Goal: Task Accomplishment & Management: Manage account settings

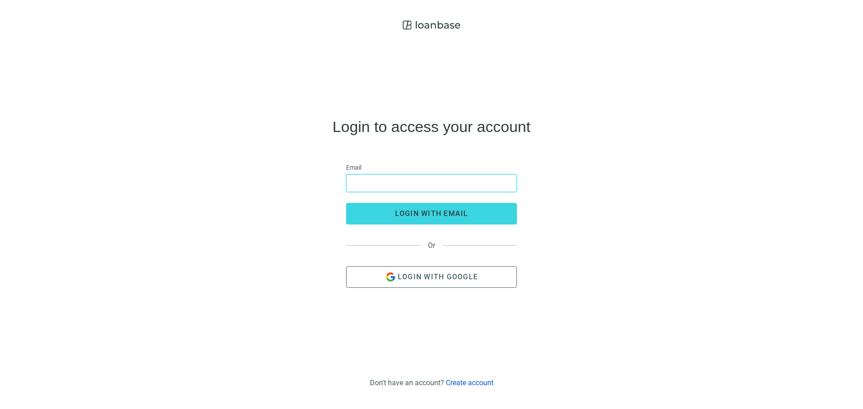
click at [470, 179] on input "email" at bounding box center [431, 183] width 159 height 17
type input "**********"
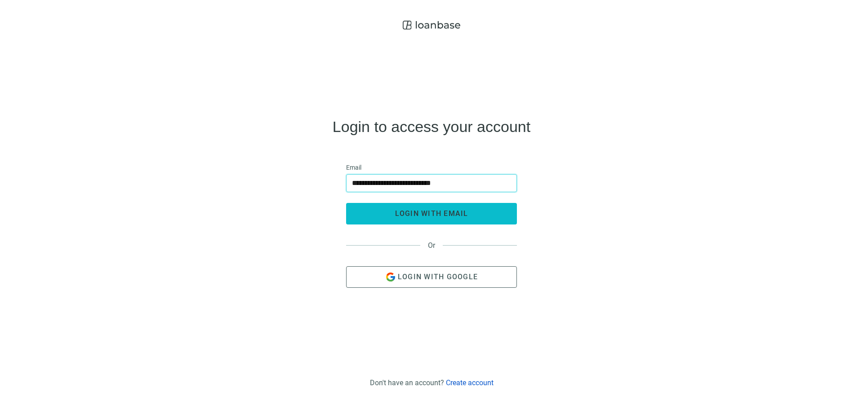
click at [466, 216] on span "login with email" at bounding box center [431, 213] width 73 height 9
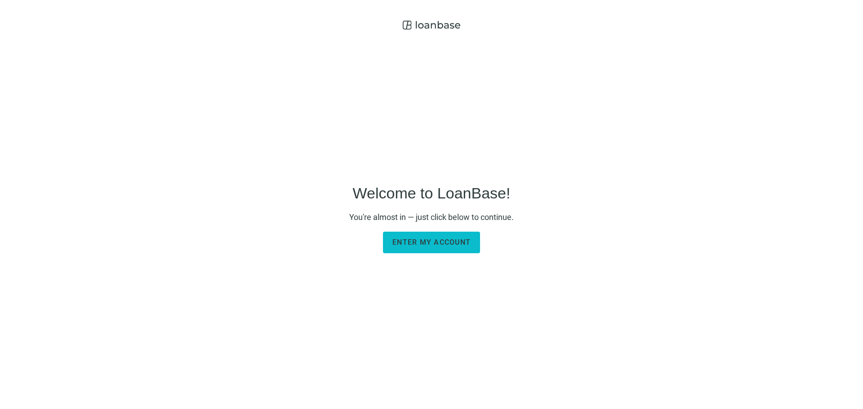
click at [405, 242] on span "Enter my account" at bounding box center [431, 242] width 78 height 9
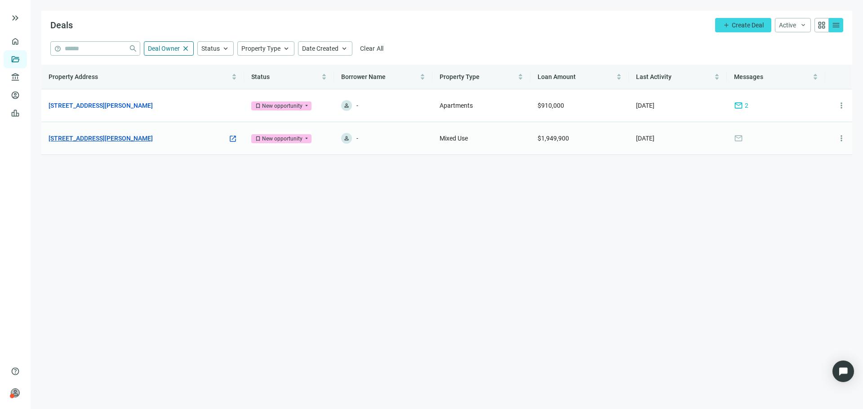
click at [97, 142] on link "[STREET_ADDRESS][PERSON_NAME]" at bounding box center [101, 138] width 104 height 10
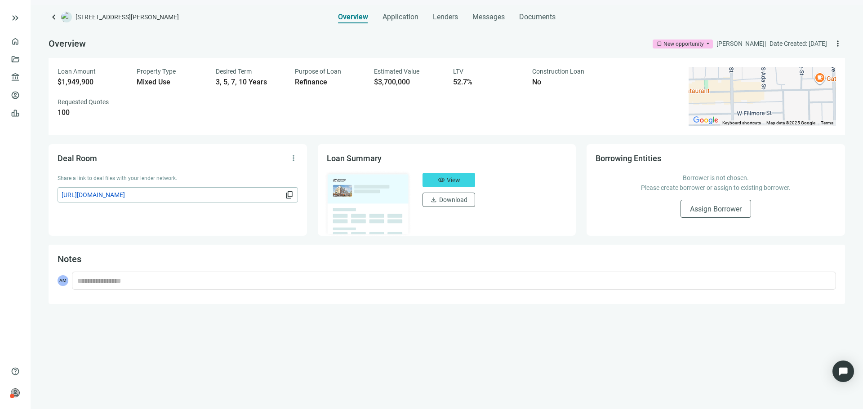
click at [420, 14] on div "Overview Application Lenders Messages Documents" at bounding box center [447, 14] width 218 height 18
click at [427, 15] on div "Overview Application Lenders Messages Documents" at bounding box center [447, 14] width 218 height 18
click at [406, 18] on span "Application" at bounding box center [400, 17] width 36 height 9
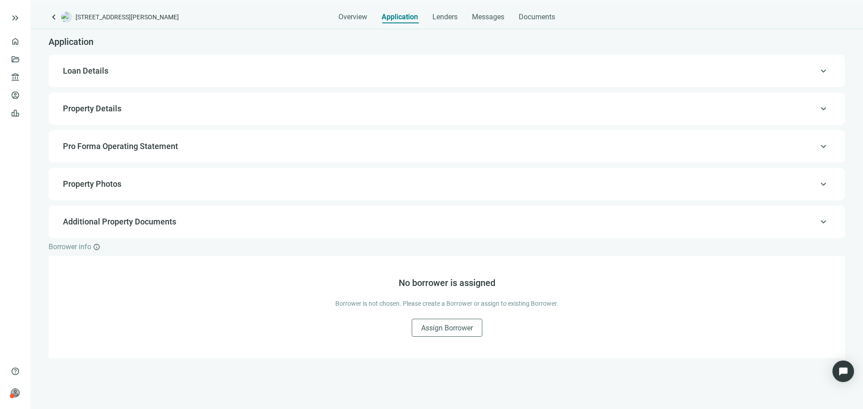
click at [466, 12] on div "Overview Application Lenders Messages Documents" at bounding box center [446, 14] width 217 height 18
click at [484, 14] on span "Messages" at bounding box center [488, 17] width 32 height 9
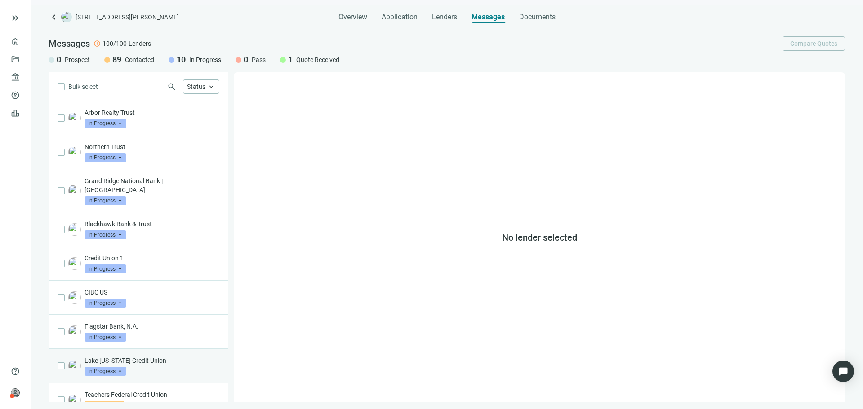
click at [184, 356] on p "Lake [US_STATE] Credit Union" at bounding box center [151, 360] width 135 height 9
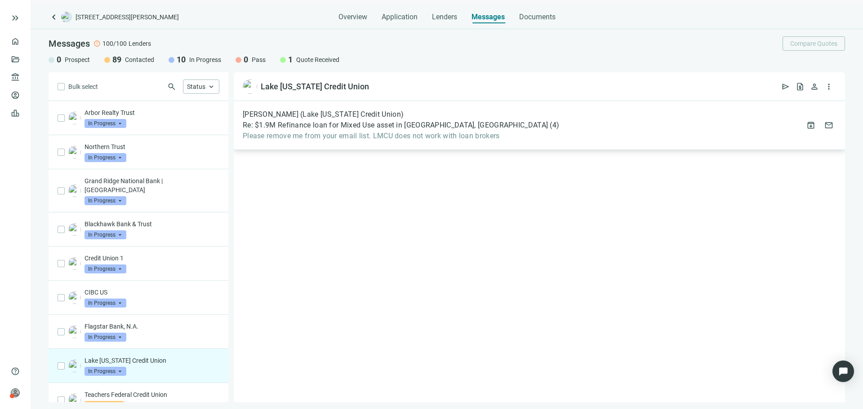
click at [351, 132] on span "Please remove me from your email list. LMCU does not work with loan brokers" at bounding box center [401, 136] width 316 height 9
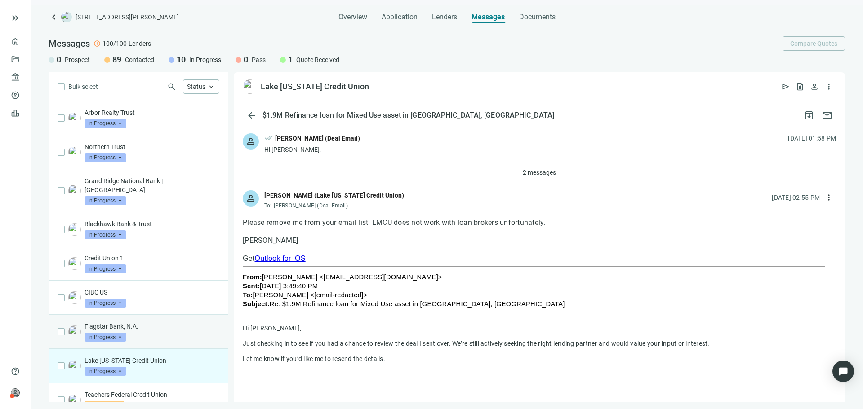
click at [188, 327] on div "Flagstar Bank, N.A. In Progress arrow_drop_down" at bounding box center [151, 332] width 135 height 20
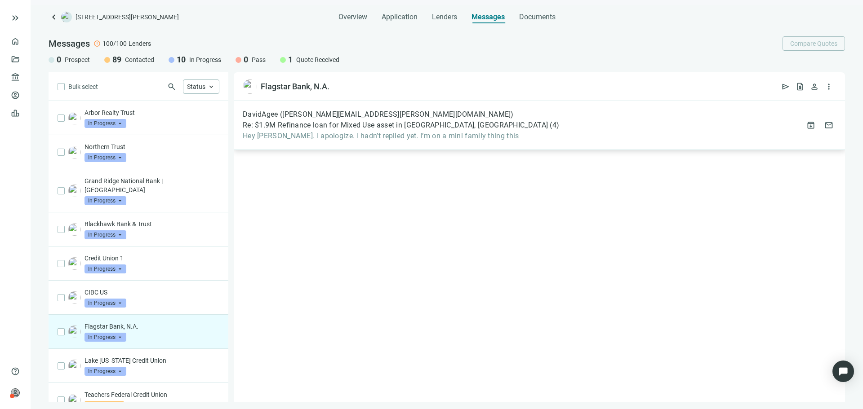
click at [413, 142] on div "DavidAgee (david.agee@avenueone.com) Re: $1.9M Refinance loan for Mixed Use ass…" at bounding box center [539, 125] width 611 height 49
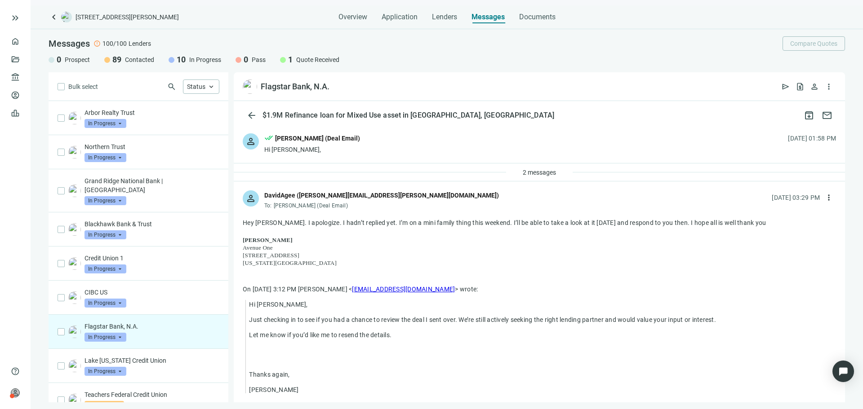
click at [130, 322] on p "Flagstar Bank, N.A." at bounding box center [151, 326] width 135 height 9
click at [134, 288] on p "CIBC US" at bounding box center [151, 292] width 135 height 9
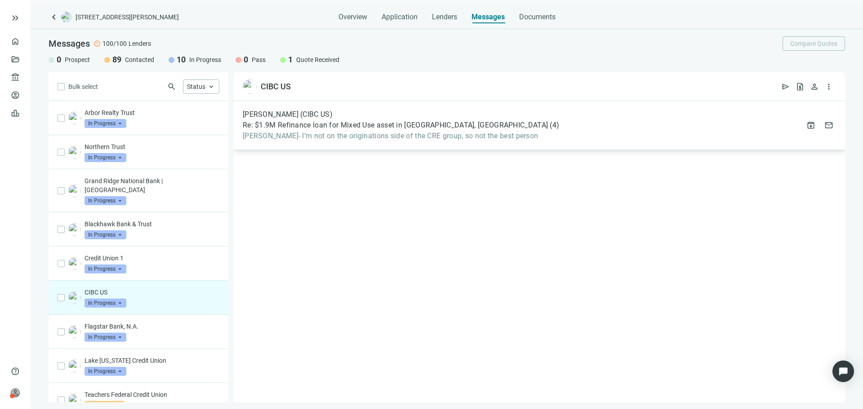
click at [383, 141] on div "Scott Morris (CIBC US) Re: $1.9M Refinance loan for Mixed Use asset in Chicago,…" at bounding box center [539, 125] width 611 height 49
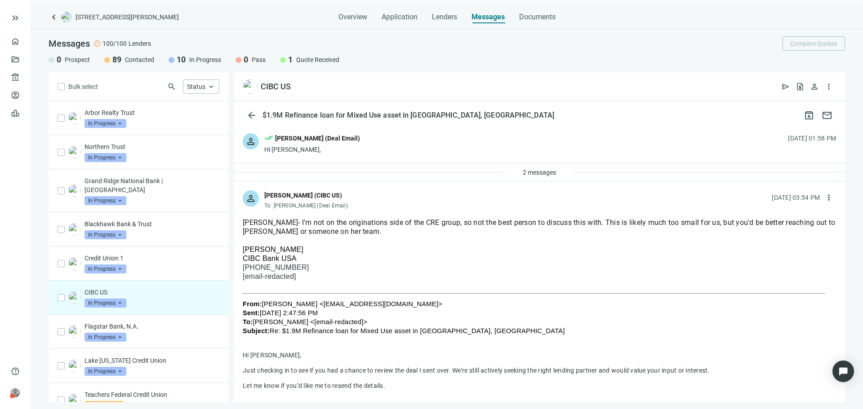
drag, startPoint x: 270, startPoint y: 231, endPoint x: 804, endPoint y: 216, distance: 534.6
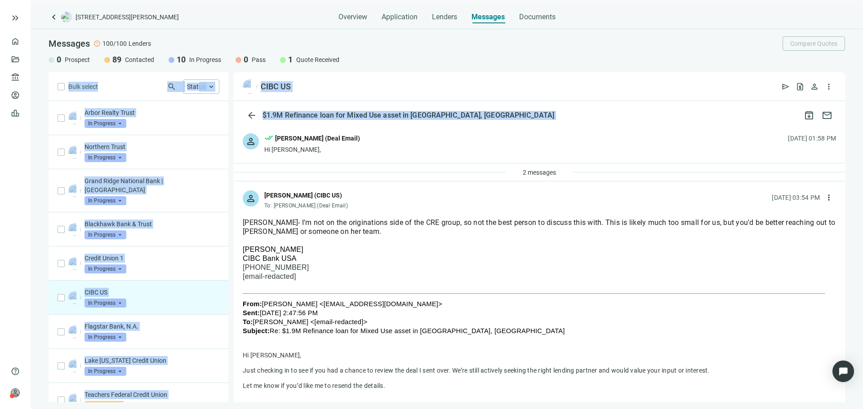
drag, startPoint x: 699, startPoint y: 117, endPoint x: 645, endPoint y: 202, distance: 101.0
click at [648, 200] on div "Messages error 100/100 Lenders Compare Quotes 0 Prospect 89 Contacted 10 In Pro…" at bounding box center [447, 215] width 832 height 373
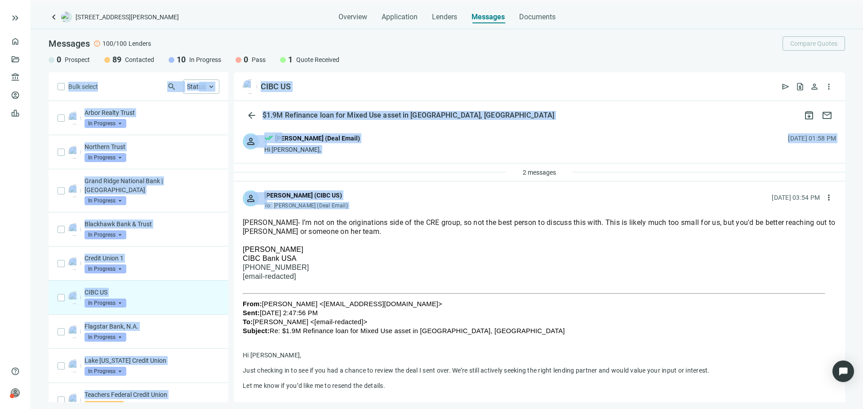
drag, startPoint x: 628, startPoint y: 209, endPoint x: 624, endPoint y: 212, distance: 5.2
click at [628, 210] on div "person Scott Morris (CIBC US) To: Asher Motew (Deal Email) 09.14.2025, 03:54 PM…" at bounding box center [539, 197] width 611 height 30
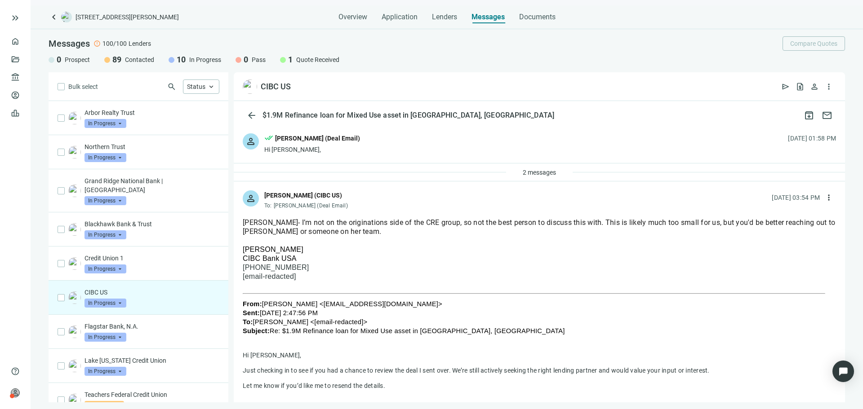
click at [480, 222] on div "Asher- I’m not on the originations side of the CRE group, so not the best perso…" at bounding box center [539, 227] width 593 height 18
click at [126, 254] on p "Credit Union 1" at bounding box center [151, 258] width 135 height 9
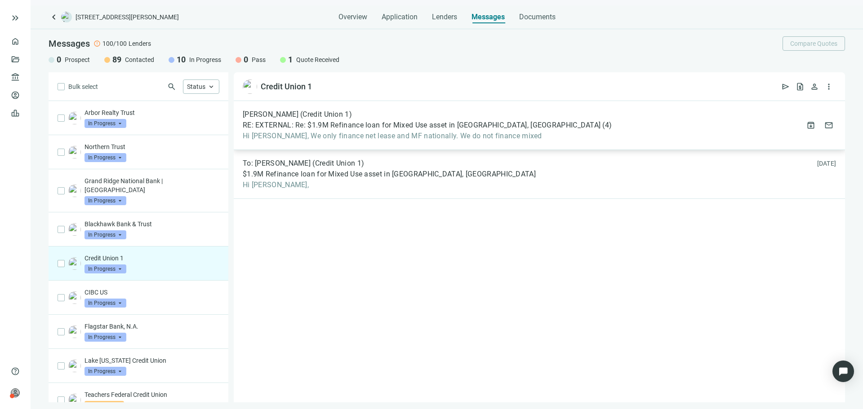
click at [308, 130] on div "Phillip Norris (Credit Union 1) RE: EXTERNAL: Re: $1.9M Refinance loan for Mixe…" at bounding box center [427, 125] width 369 height 31
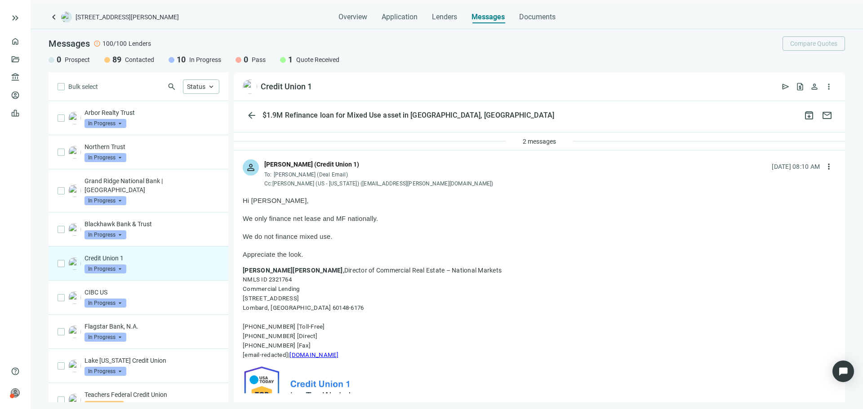
scroll to position [45, 0]
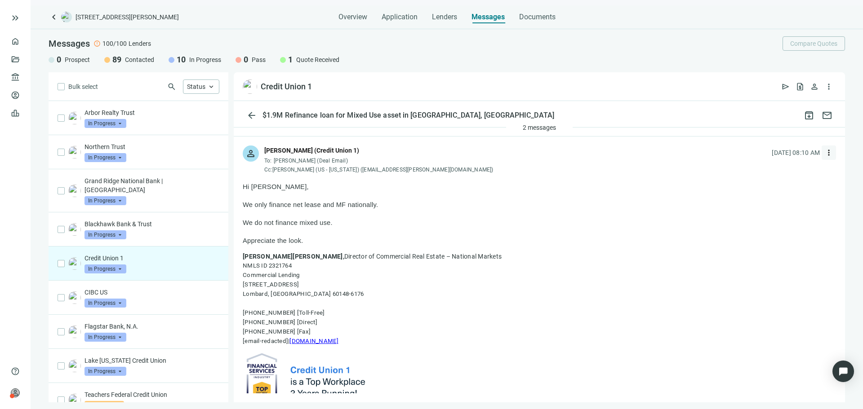
click at [824, 151] on span "more_vert" at bounding box center [828, 152] width 9 height 9
click at [782, 178] on div "reply Reply" at bounding box center [779, 173] width 95 height 16
type textarea "**********"
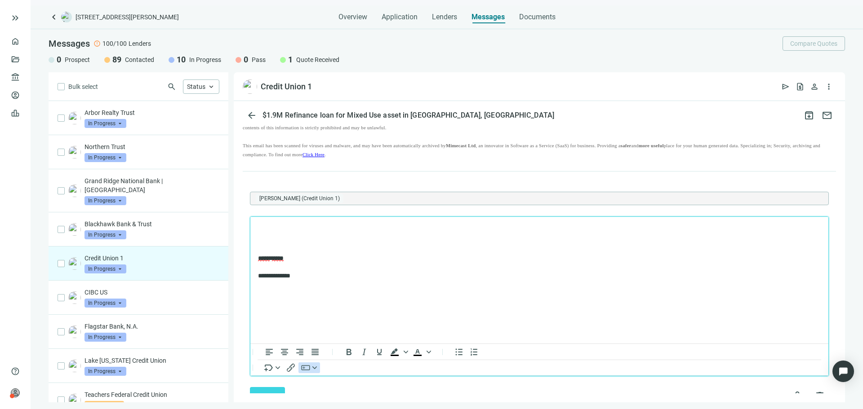
scroll to position [1055, 0]
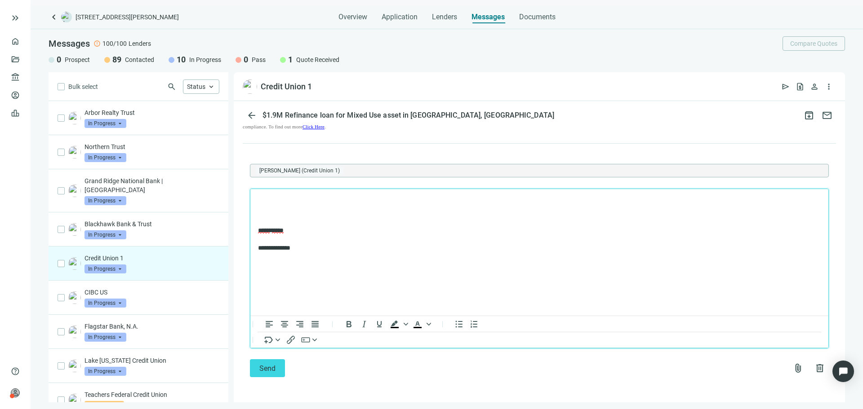
drag, startPoint x: 290, startPoint y: 292, endPoint x: 271, endPoint y: 262, distance: 36.2
click at [271, 260] on html "**********" at bounding box center [539, 224] width 578 height 71
drag, startPoint x: 306, startPoint y: 253, endPoint x: 255, endPoint y: 228, distance: 56.7
click at [255, 228] on html "**********" at bounding box center [539, 224] width 578 height 71
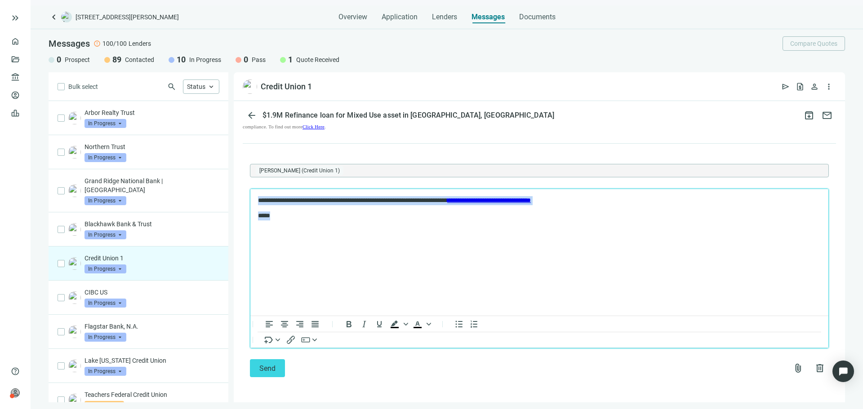
drag, startPoint x: 280, startPoint y: 217, endPoint x: 259, endPoint y: 195, distance: 29.6
click at [259, 195] on html "**********" at bounding box center [539, 208] width 578 height 38
click at [288, 216] on p "*****" at bounding box center [535, 216] width 554 height 9
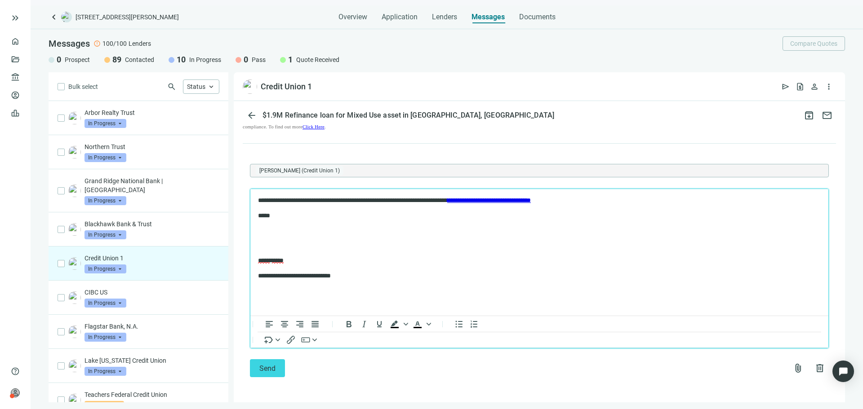
click at [308, 288] on html "**********" at bounding box center [539, 238] width 578 height 98
click at [309, 288] on html "**********" at bounding box center [539, 238] width 578 height 98
click at [262, 371] on span "Send" at bounding box center [267, 368] width 16 height 9
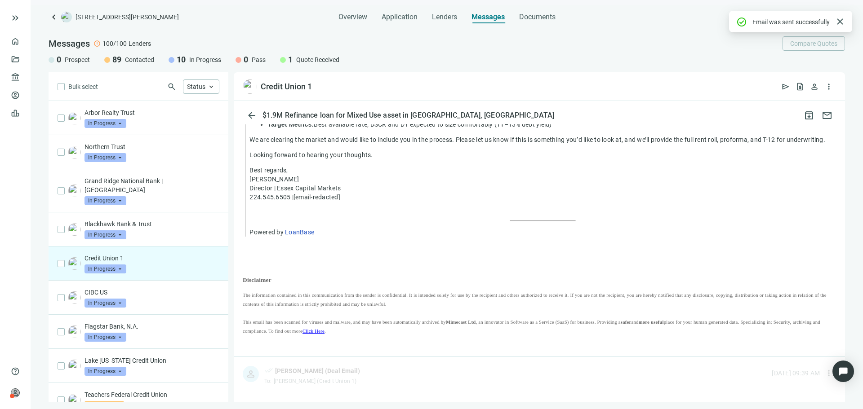
scroll to position [1033, 0]
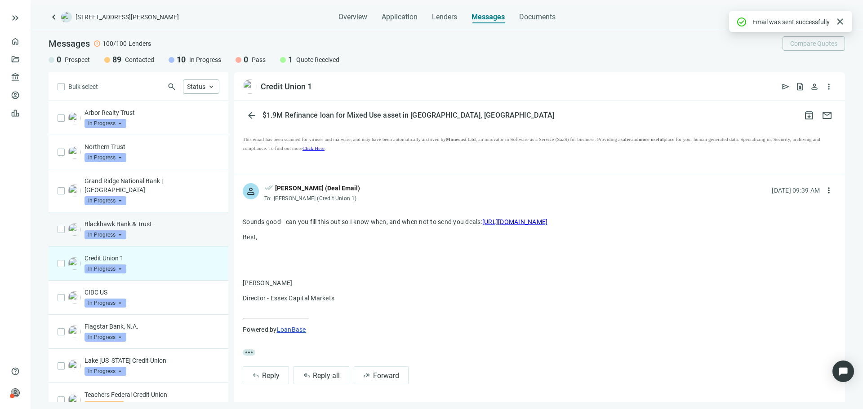
click at [142, 227] on div "Blackhawk Bank & Trust In Progress arrow_drop_down" at bounding box center [151, 230] width 135 height 20
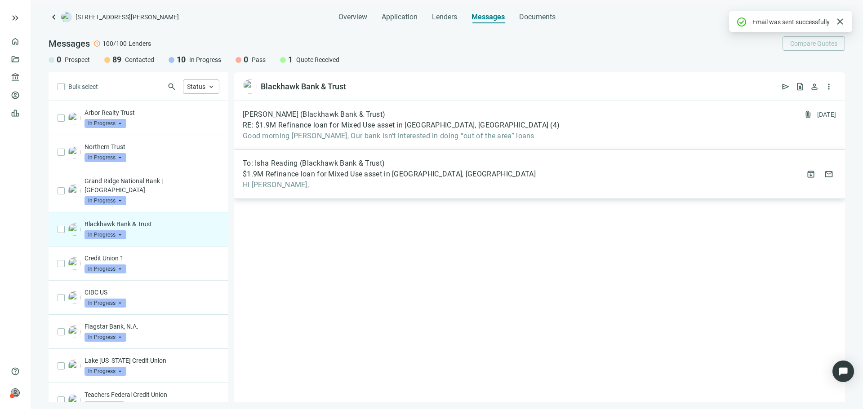
click at [313, 176] on span "$1.9M Refinance loan for Mixed Use asset in Chicago, IL" at bounding box center [389, 174] width 293 height 9
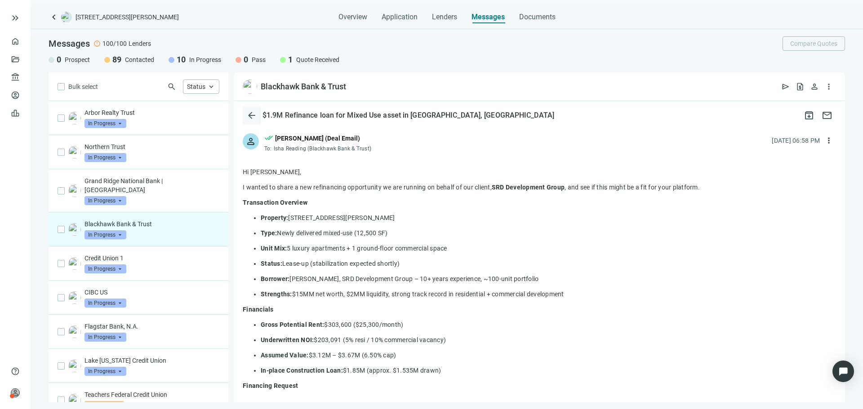
click at [253, 119] on span "arrow_back" at bounding box center [251, 115] width 11 height 11
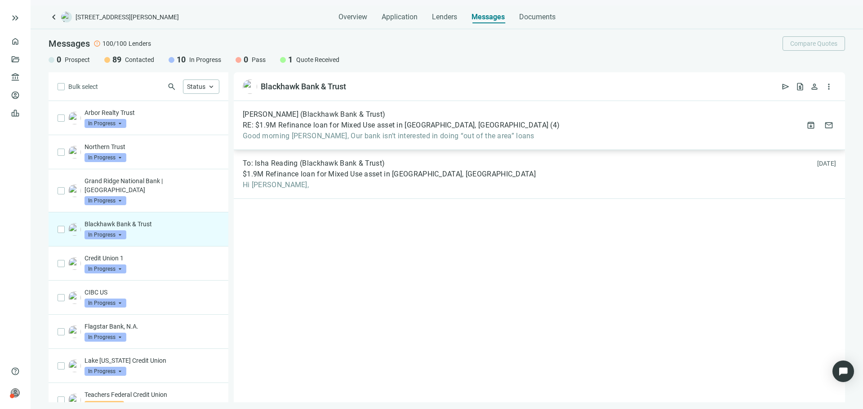
click at [349, 135] on span "Good morning Asher, Our bank isn’t interested in doing “out of the area” loans" at bounding box center [401, 136] width 317 height 9
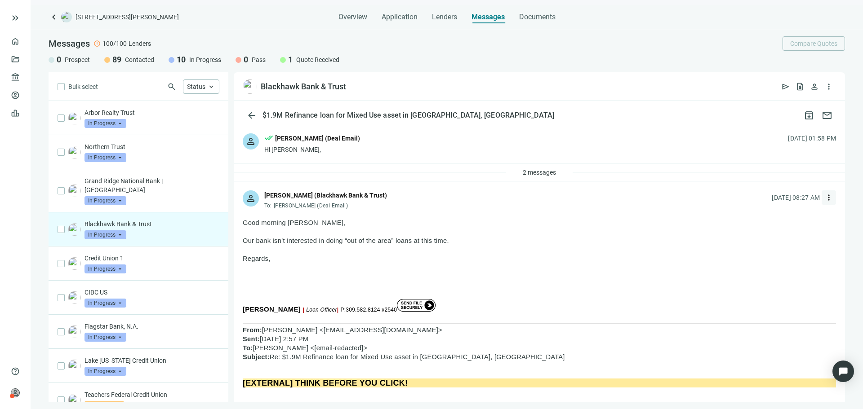
click at [824, 201] on button "more_vert" at bounding box center [829, 198] width 14 height 14
click at [772, 217] on div "reply Reply" at bounding box center [779, 218] width 95 height 16
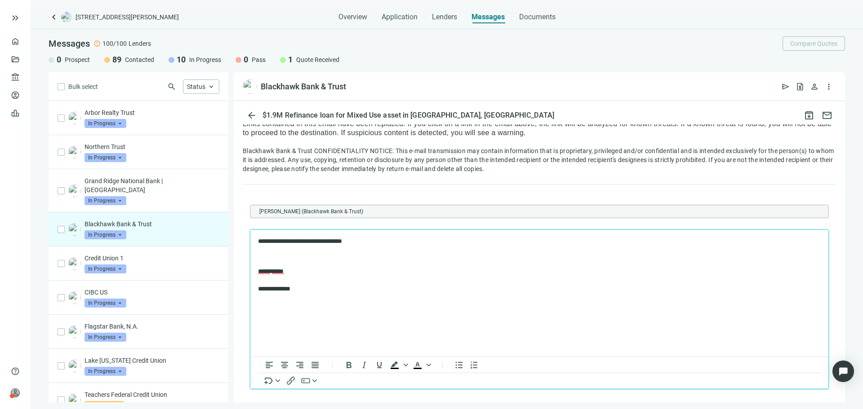
click at [259, 242] on p "**********" at bounding box center [535, 241] width 554 height 9
click at [315, 258] on p "Rich Text Area. Press ALT-0 for help." at bounding box center [539, 256] width 563 height 9
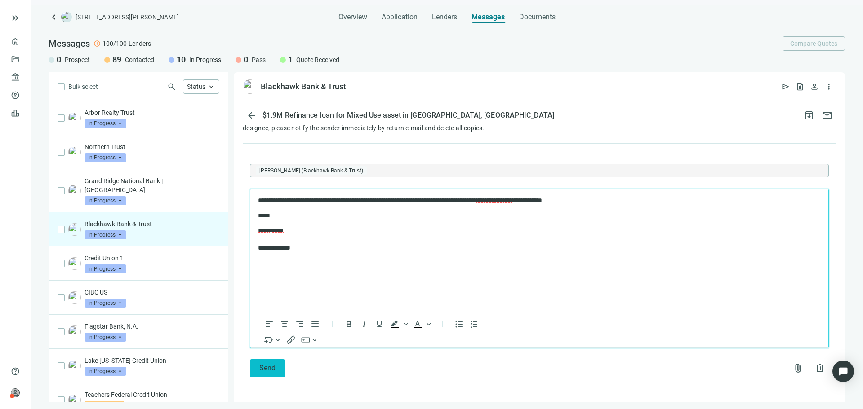
click at [276, 365] on button "Send" at bounding box center [267, 369] width 35 height 18
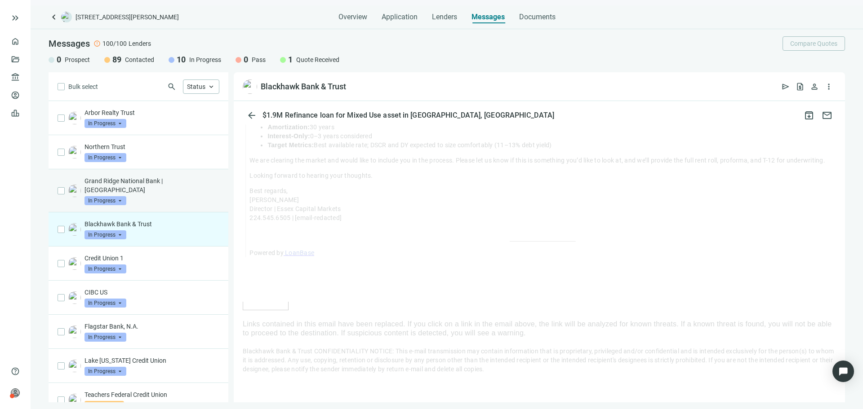
scroll to position [667, 0]
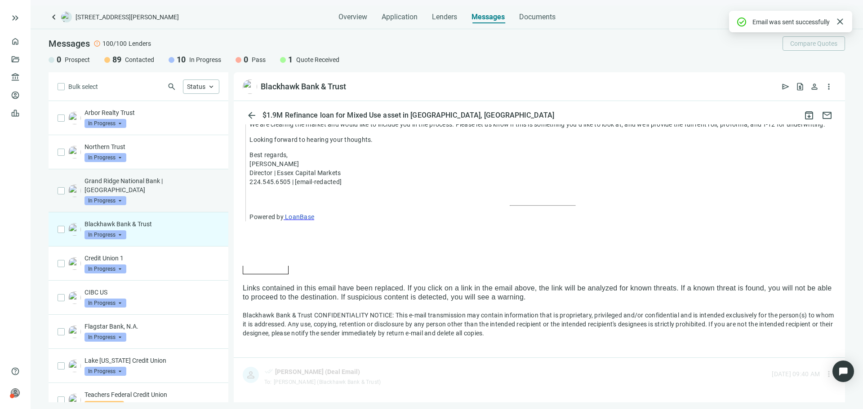
click at [169, 188] on div "Grand Ridge National Bank | IL In Progress arrow_drop_down" at bounding box center [151, 191] width 135 height 29
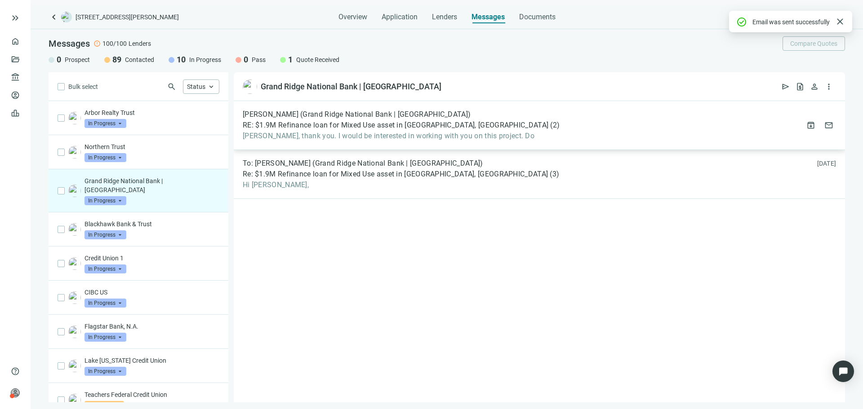
click at [355, 141] on div "Chris Friis (Grand Ridge National Bank | IL) RE: $1.9M Refinance loan for Mixed…" at bounding box center [539, 125] width 611 height 49
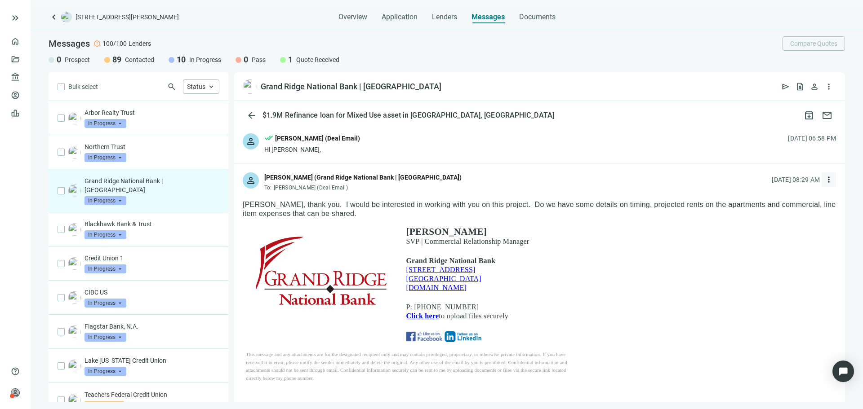
click at [824, 177] on span "more_vert" at bounding box center [828, 179] width 9 height 9
click at [783, 201] on div "reply Reply" at bounding box center [779, 200] width 95 height 16
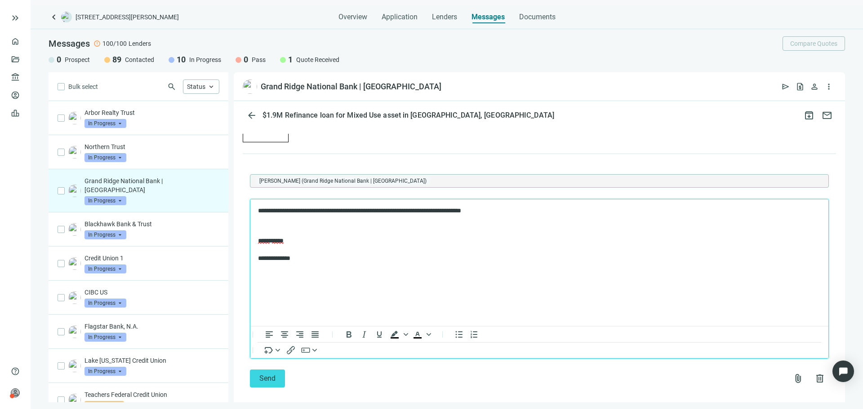
scroll to position [726, 0]
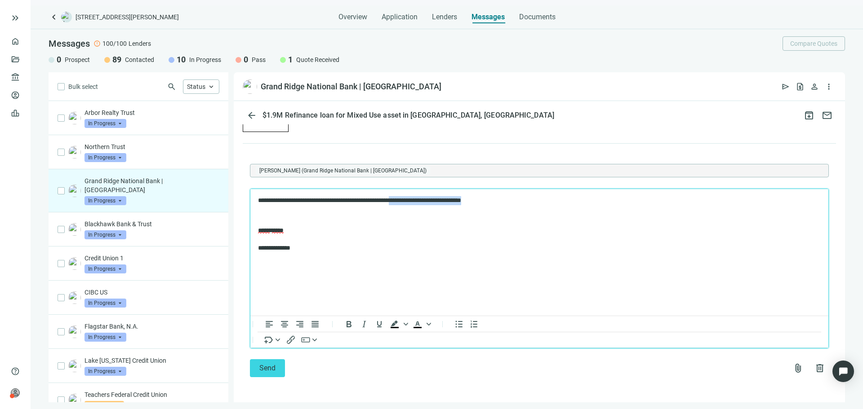
drag, startPoint x: 523, startPoint y: 202, endPoint x: 422, endPoint y: 202, distance: 101.6
click at [422, 202] on p "**********" at bounding box center [535, 200] width 554 height 9
click at [437, 197] on p "**********" at bounding box center [535, 200] width 554 height 9
drag, startPoint x: 430, startPoint y: 209, endPoint x: 423, endPoint y: 204, distance: 7.7
click at [428, 207] on body "**********" at bounding box center [540, 224] width 564 height 57
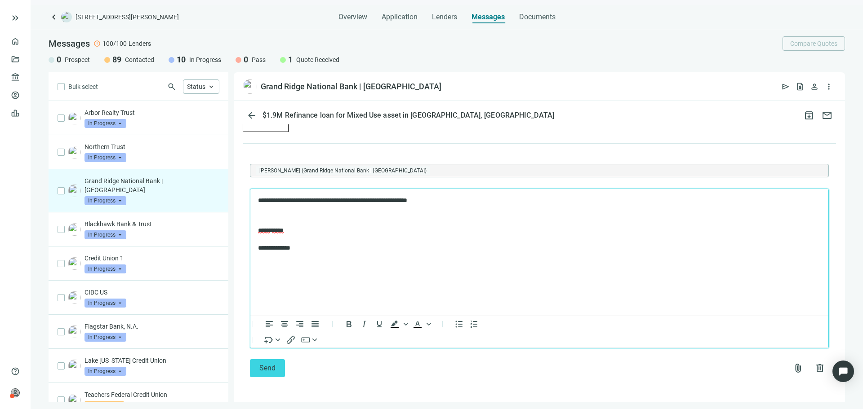
click at [418, 199] on p "**********" at bounding box center [535, 200] width 554 height 9
click at [517, 206] on body "**********" at bounding box center [540, 224] width 564 height 57
click at [511, 199] on p "**********" at bounding box center [535, 200] width 554 height 9
click at [644, 203] on p "**********" at bounding box center [535, 200] width 554 height 9
click at [306, 188] on form "**********" at bounding box center [539, 271] width 579 height 214
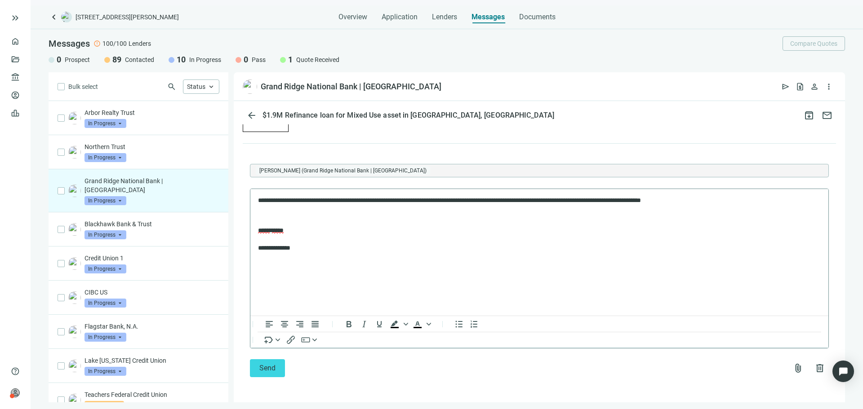
click at [312, 213] on p "Rich Text Area. Press ALT-0 for help." at bounding box center [539, 215] width 563 height 9
click at [268, 375] on button "Send" at bounding box center [267, 369] width 35 height 18
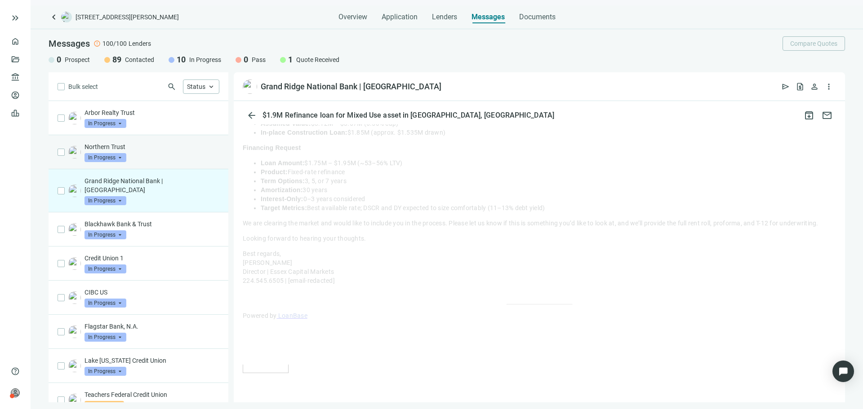
scroll to position [502, 0]
click at [148, 155] on div "Northern Trust In Progress arrow_drop_down" at bounding box center [151, 152] width 135 height 20
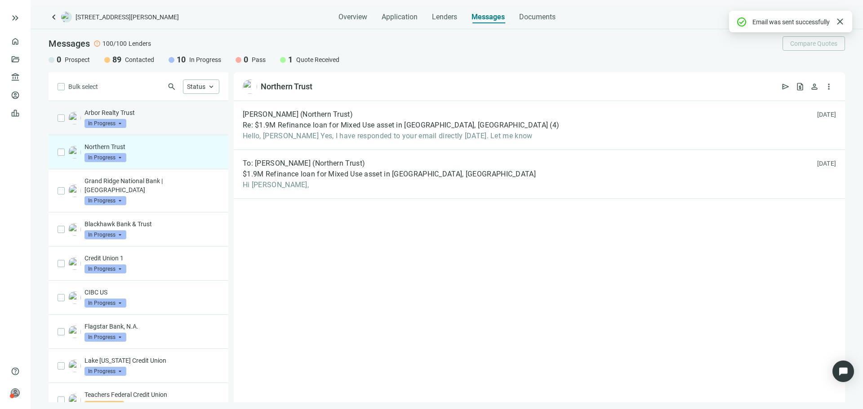
click at [191, 126] on div "Arbor Realty Trust In Progress arrow_drop_down" at bounding box center [151, 118] width 135 height 20
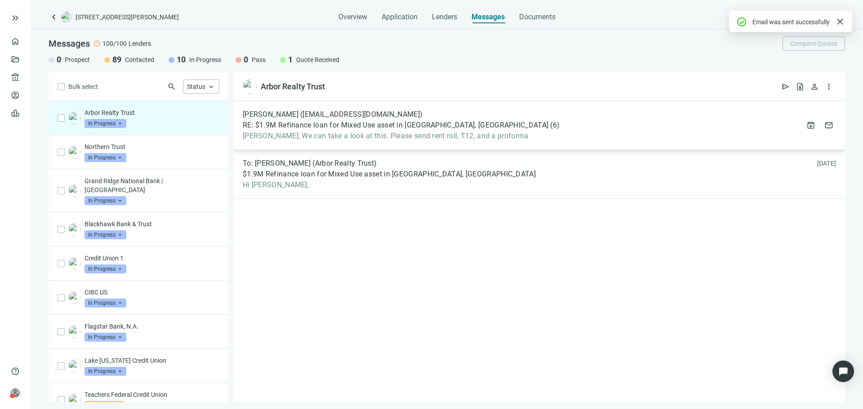
click at [364, 143] on div "Jake McMahon (jmcmahon@arbor.com) RE: $1.9M Refinance loan for Mixed Use asset …" at bounding box center [539, 125] width 611 height 49
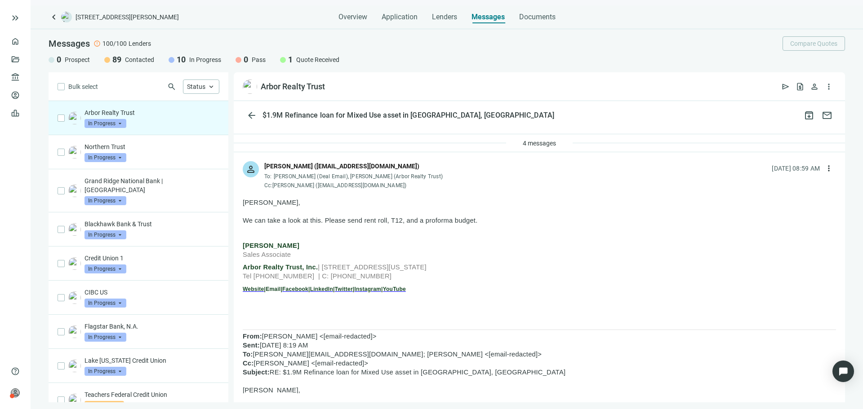
scroll to position [45, 0]
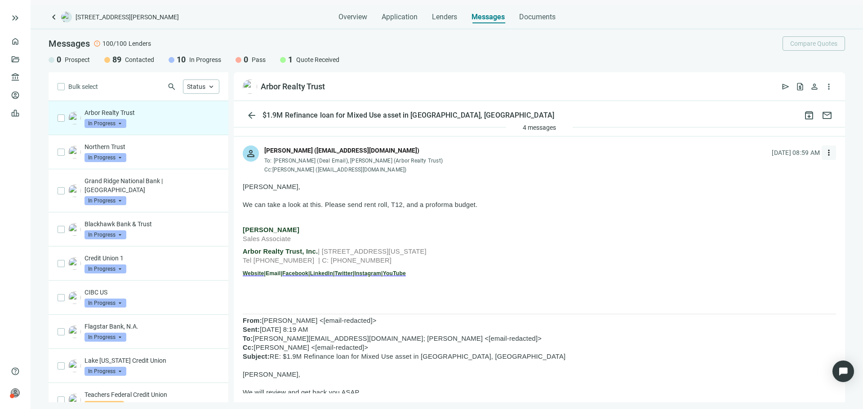
click at [824, 155] on span "more_vert" at bounding box center [828, 152] width 9 height 9
click at [762, 173] on span "Reply" at bounding box center [761, 173] width 15 height 7
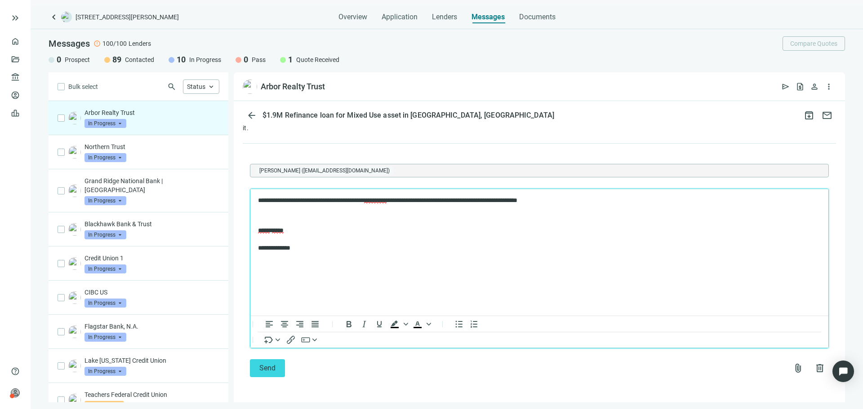
scroll to position [945, 0]
click at [386, 200] on span "**********" at bounding box center [375, 200] width 22 height 6
click at [386, 199] on span "**********" at bounding box center [375, 200] width 22 height 6
click at [439, 231] on div "stabilized" at bounding box center [439, 227] width 38 height 11
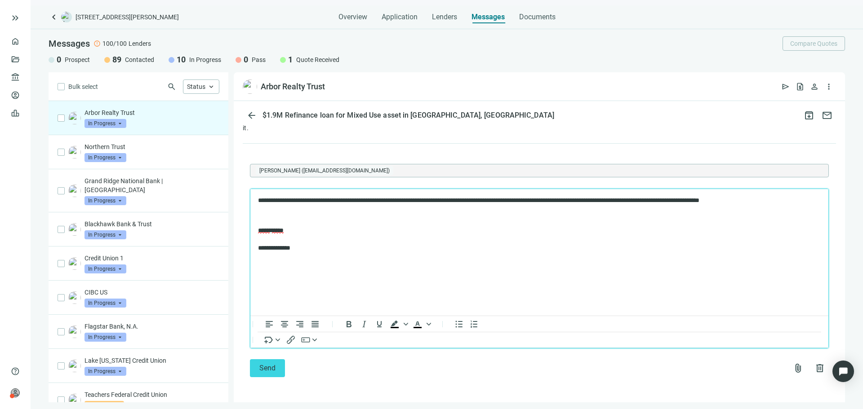
drag, startPoint x: 612, startPoint y: 208, endPoint x: 623, endPoint y: 207, distance: 10.9
click at [613, 208] on body "**********" at bounding box center [540, 224] width 564 height 57
click at [412, 202] on p "**********" at bounding box center [535, 200] width 554 height 9
click at [411, 208] on body "**********" at bounding box center [540, 224] width 564 height 57
click at [797, 202] on p "**********" at bounding box center [535, 200] width 554 height 9
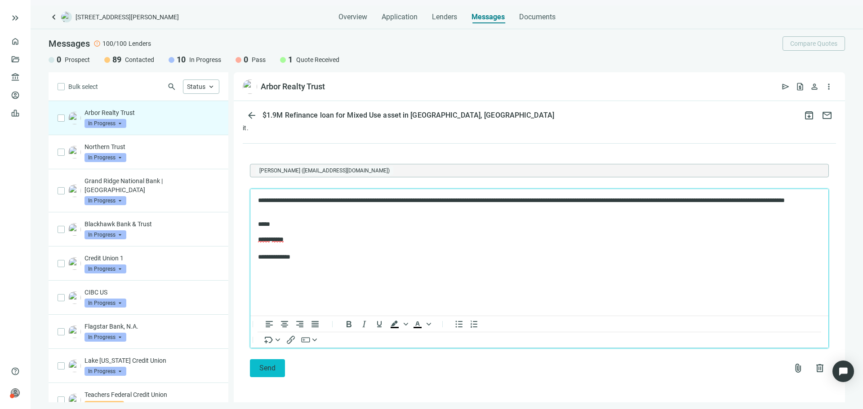
click at [271, 372] on span "Send" at bounding box center [267, 368] width 16 height 9
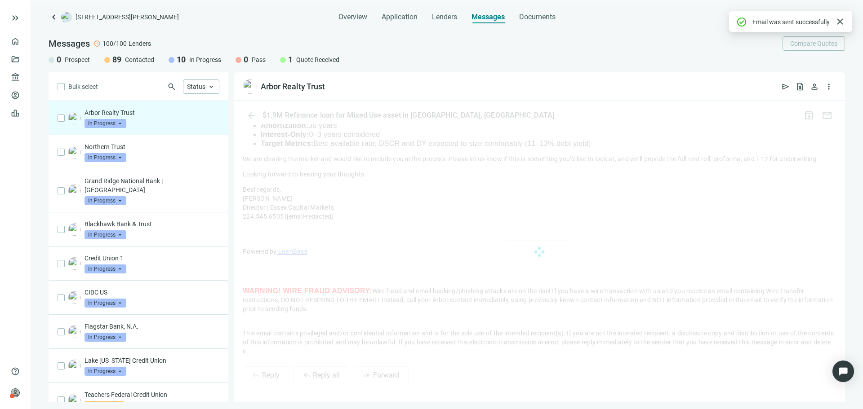
scroll to position [904, 0]
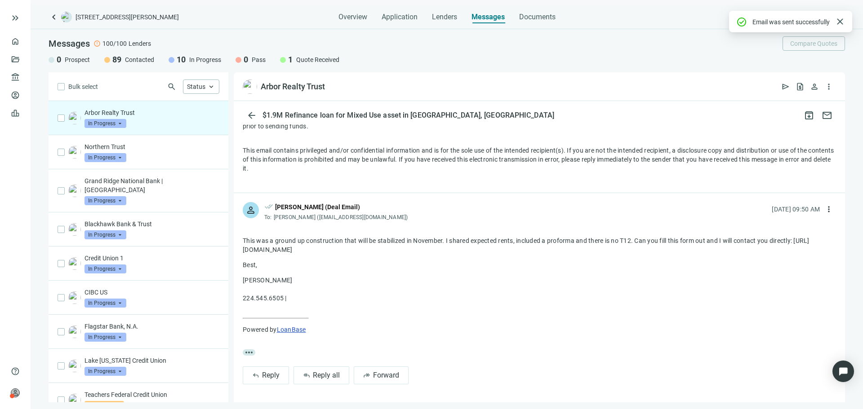
click at [56, 15] on span "keyboard_arrow_left" at bounding box center [54, 17] width 11 height 11
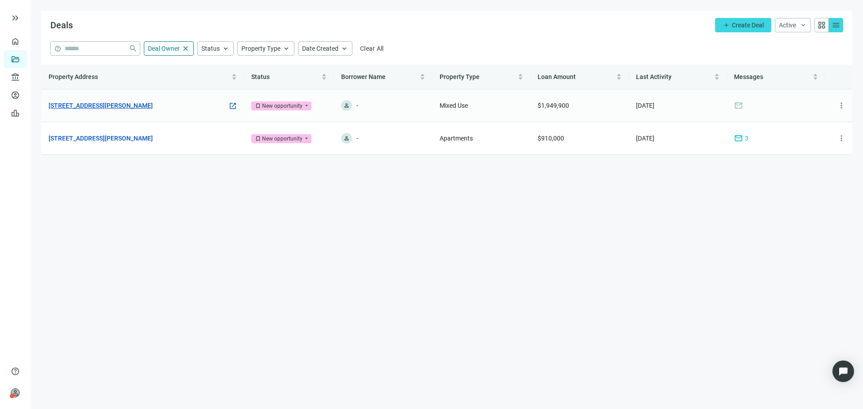
click at [144, 103] on link "[STREET_ADDRESS][PERSON_NAME]" at bounding box center [101, 106] width 104 height 10
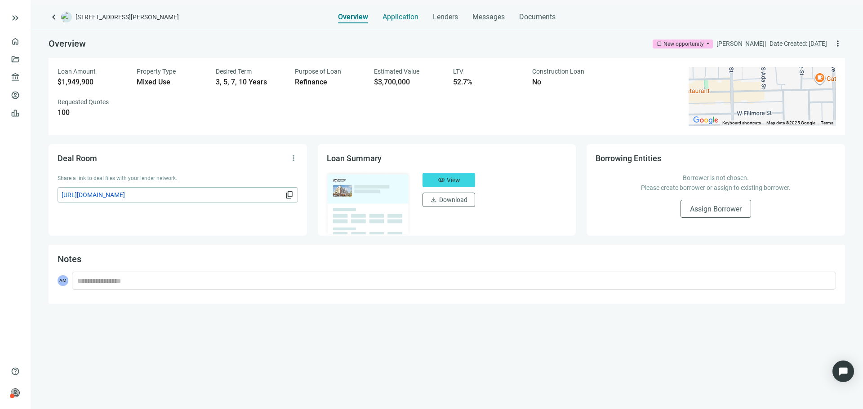
click at [404, 19] on span "Application" at bounding box center [400, 17] width 36 height 9
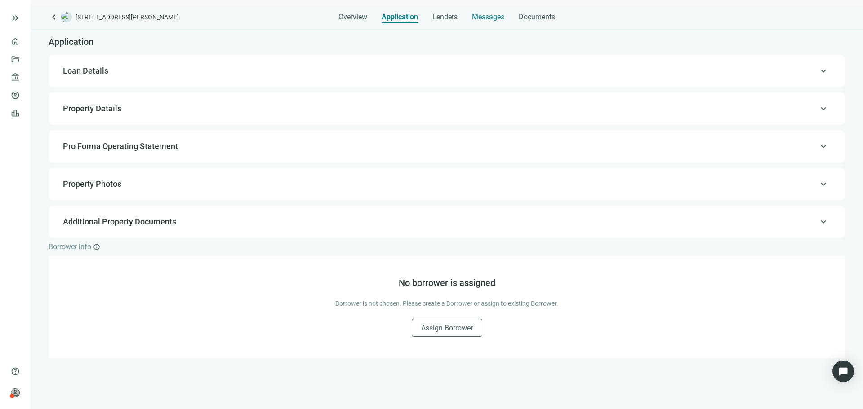
click at [479, 15] on span "Messages" at bounding box center [488, 17] width 32 height 9
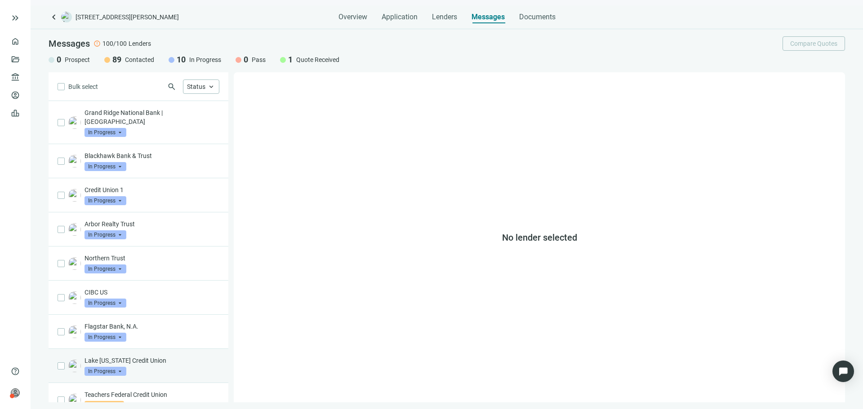
click at [180, 356] on p "Lake [US_STATE] Credit Union" at bounding box center [151, 360] width 135 height 9
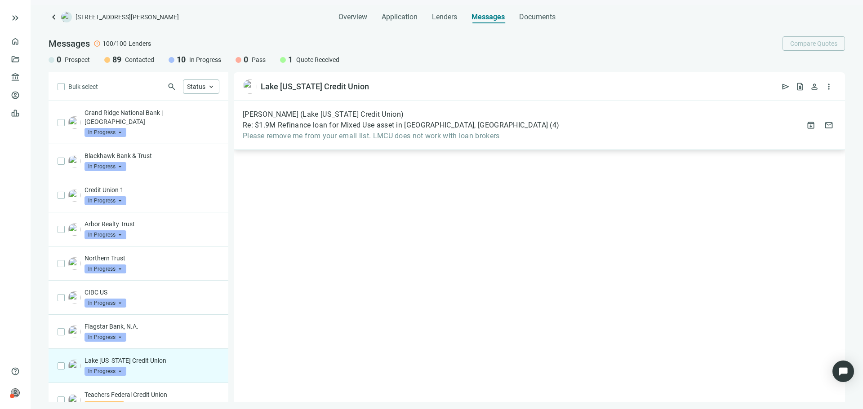
click at [357, 134] on span "Please remove me from your email list. LMCU does not work with loan brokers" at bounding box center [401, 136] width 316 height 9
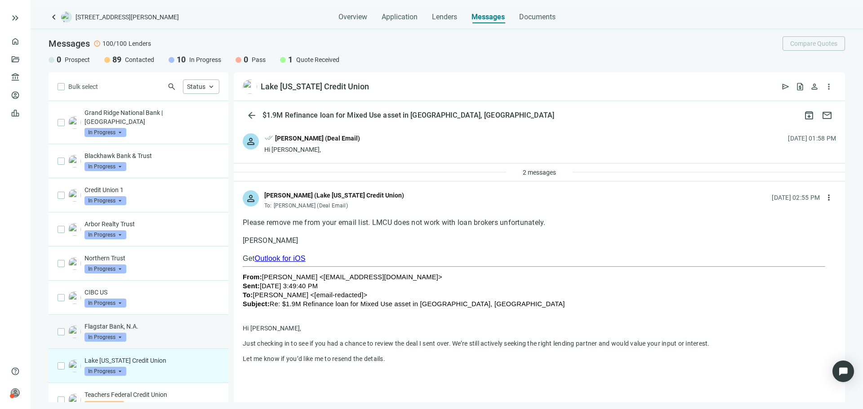
click at [135, 324] on div "Flagstar Bank, N.A. In Progress arrow_drop_down" at bounding box center [151, 332] width 135 height 20
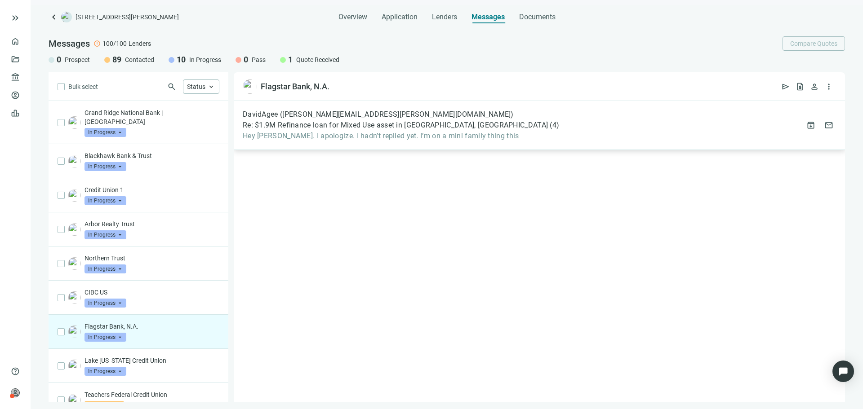
click at [411, 136] on span "Hey Asher. I apologize. I hadn’t replied yet. I’m on a mini family thing this" at bounding box center [401, 136] width 316 height 9
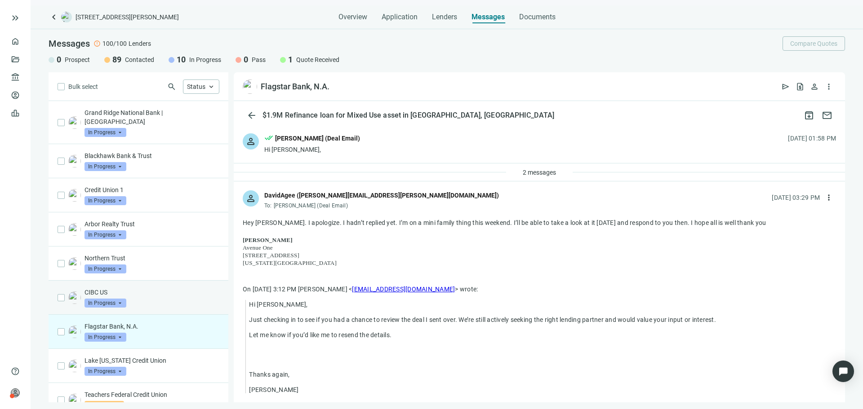
click at [123, 299] on span "In Progress" at bounding box center [105, 303] width 42 height 9
click at [179, 288] on p "CIBC US" at bounding box center [151, 292] width 135 height 9
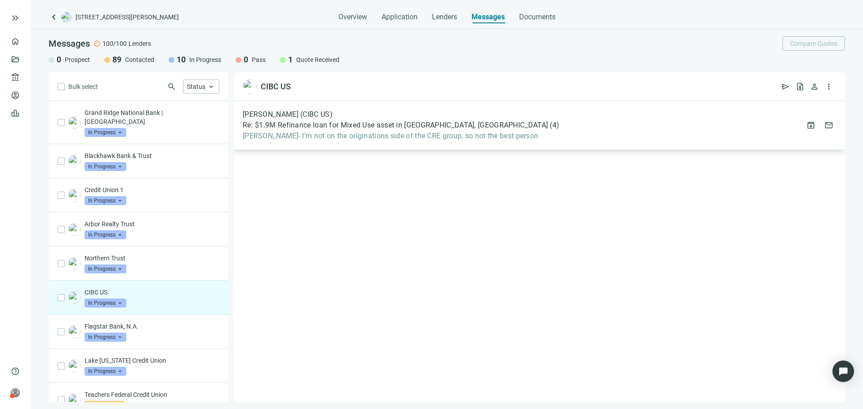
click at [335, 143] on div "Scott Morris (CIBC US) Re: $1.9M Refinance loan for Mixed Use asset in Chicago,…" at bounding box center [539, 125] width 611 height 49
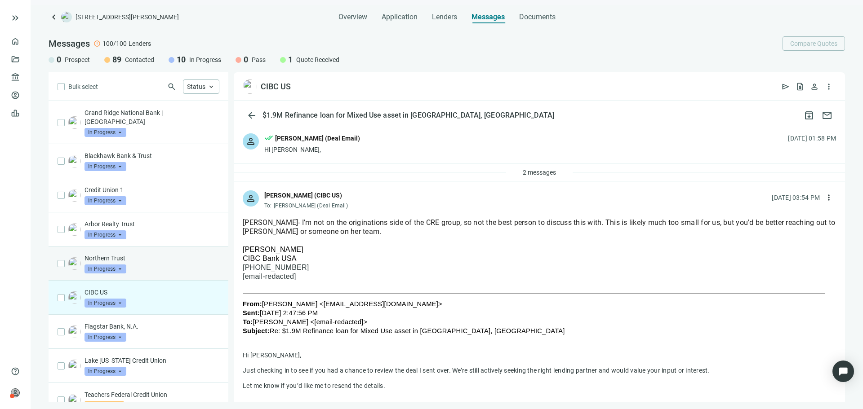
click at [164, 254] on p "Northern Trust" at bounding box center [151, 258] width 135 height 9
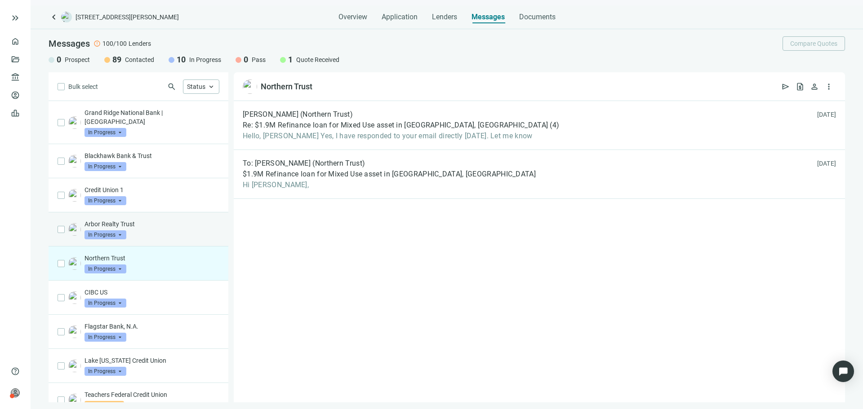
click at [169, 220] on p "Arbor Realty Trust" at bounding box center [151, 224] width 135 height 9
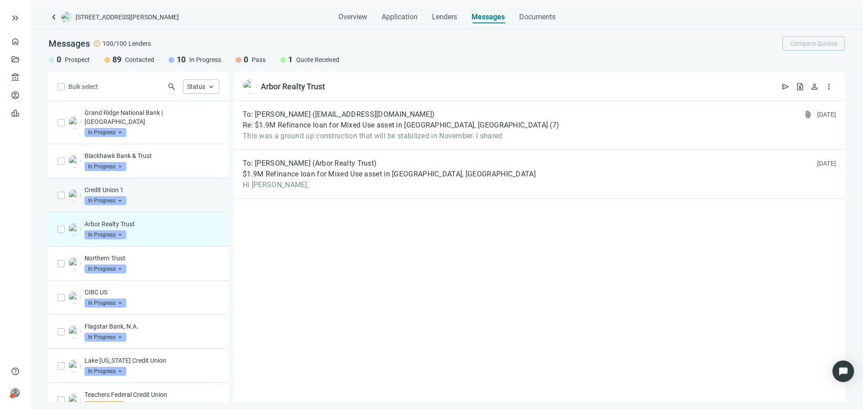
click at [179, 193] on div "Credit Union 1 In Progress arrow_drop_down" at bounding box center [151, 196] width 135 height 20
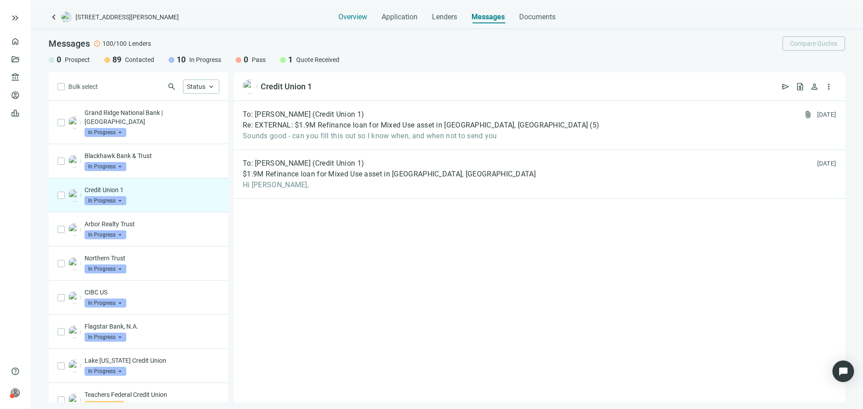
click at [363, 18] on span "Overview" at bounding box center [352, 17] width 29 height 9
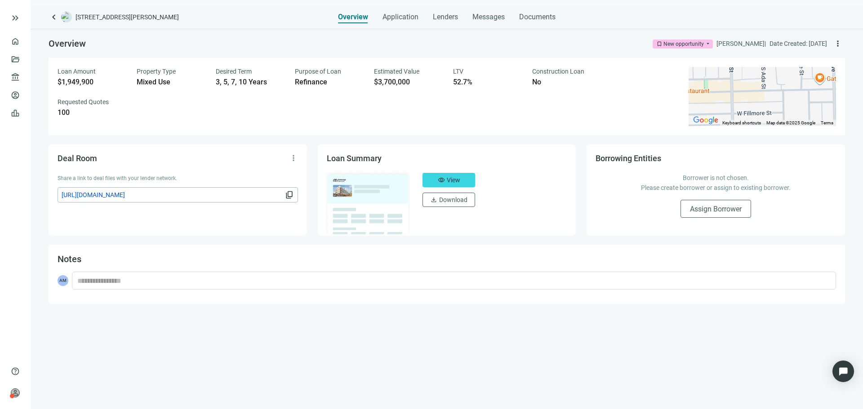
click at [52, 16] on span "keyboard_arrow_left" at bounding box center [54, 17] width 11 height 11
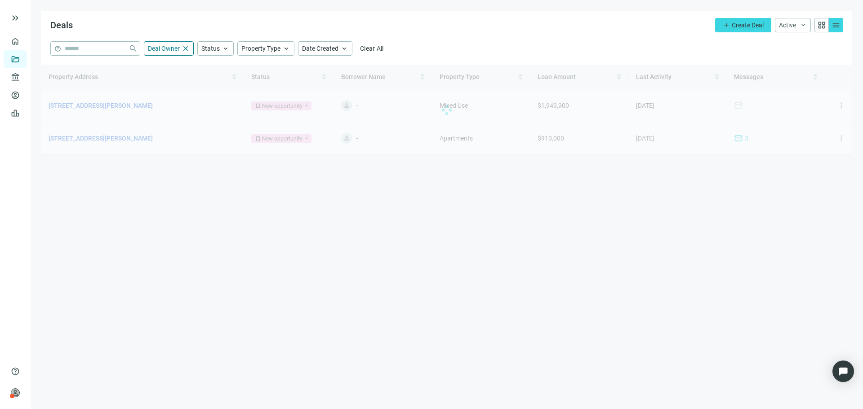
click at [147, 139] on div at bounding box center [446, 110] width 811 height 90
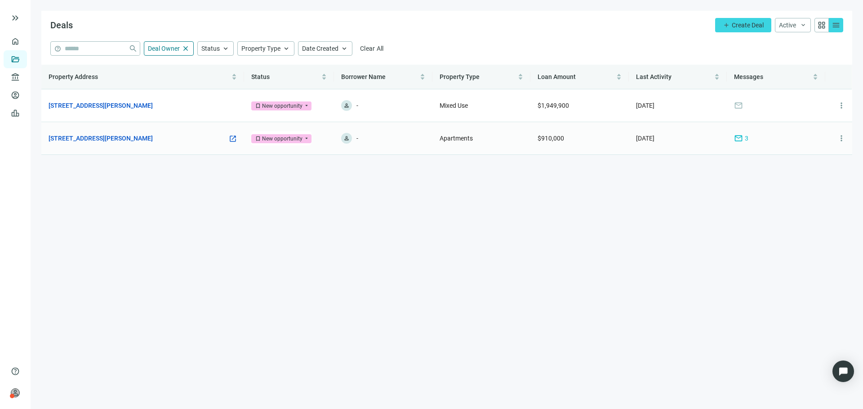
click at [157, 137] on div "6912 N Wayne Ave, Chicago, IL 60626 open_in_new" at bounding box center [143, 138] width 188 height 10
click at [145, 139] on link "[STREET_ADDRESS][PERSON_NAME]" at bounding box center [101, 138] width 104 height 10
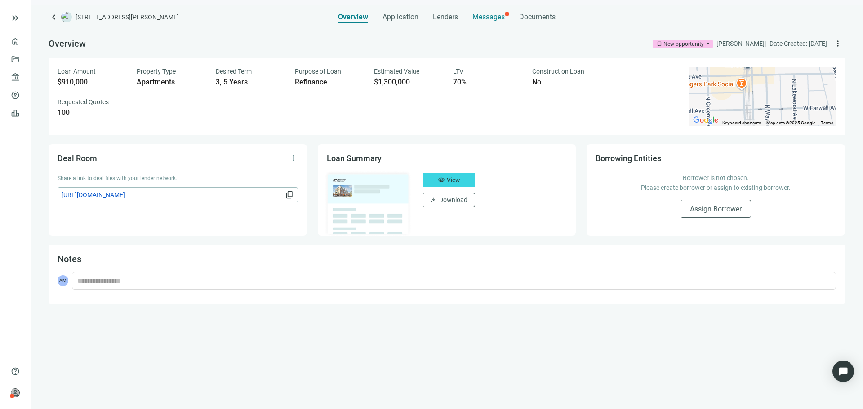
click at [480, 18] on span "Messages" at bounding box center [488, 17] width 32 height 9
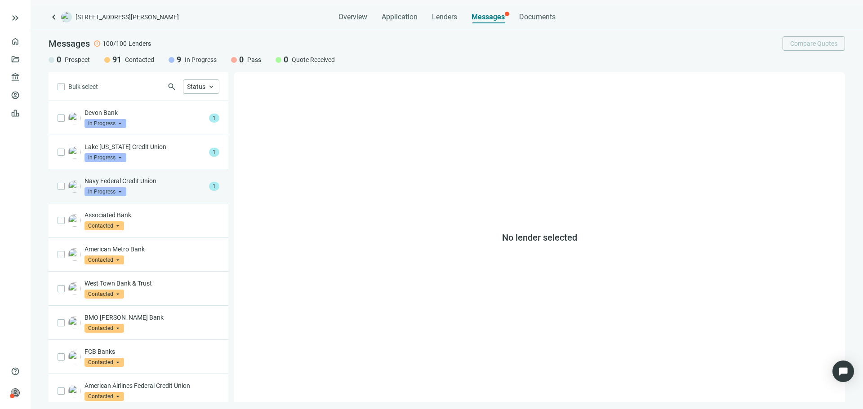
click at [169, 187] on div "Navy Federal Credit Union In Progress arrow_drop_down" at bounding box center [144, 187] width 121 height 20
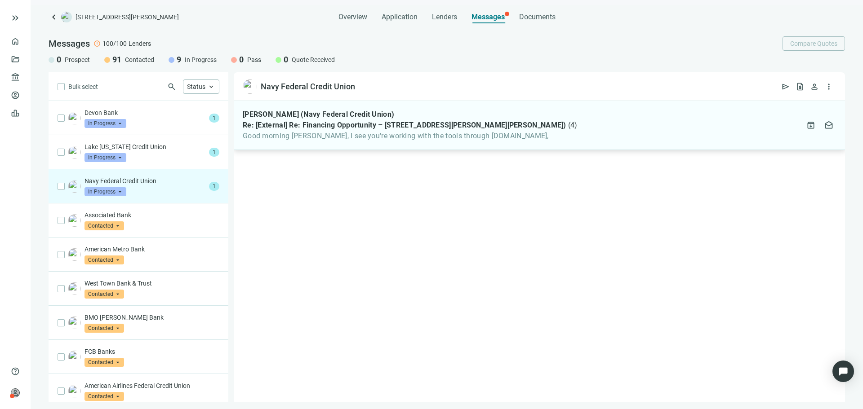
click at [318, 138] on span "Good morning [PERSON_NAME], I see you're working with the tools through [DOMAIN…" at bounding box center [410, 136] width 335 height 9
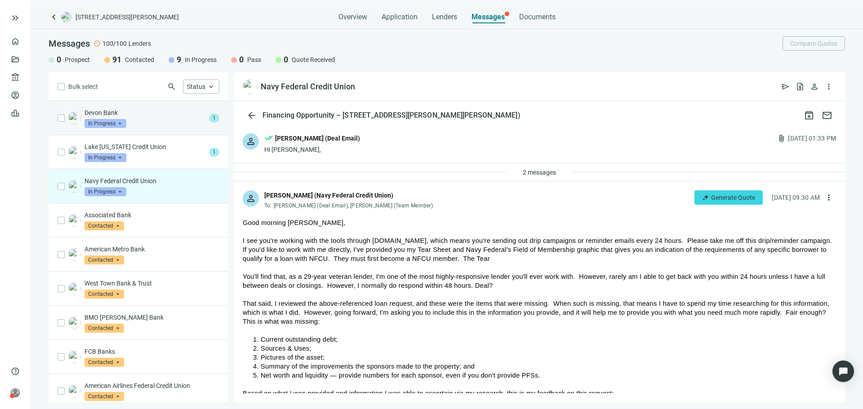
click at [146, 121] on div "Devon Bank In Progress arrow_drop_down" at bounding box center [144, 118] width 121 height 20
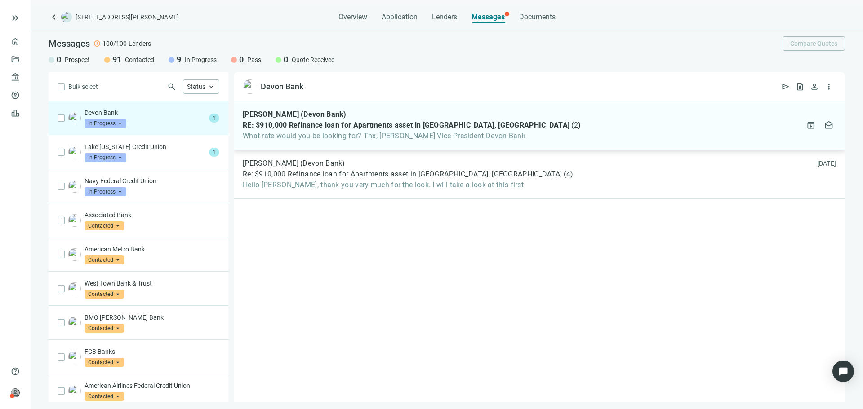
click at [362, 127] on span "RE: $910,000 Refinance loan for Apartments asset in [GEOGRAPHIC_DATA], [GEOGRAP…" at bounding box center [406, 125] width 327 height 9
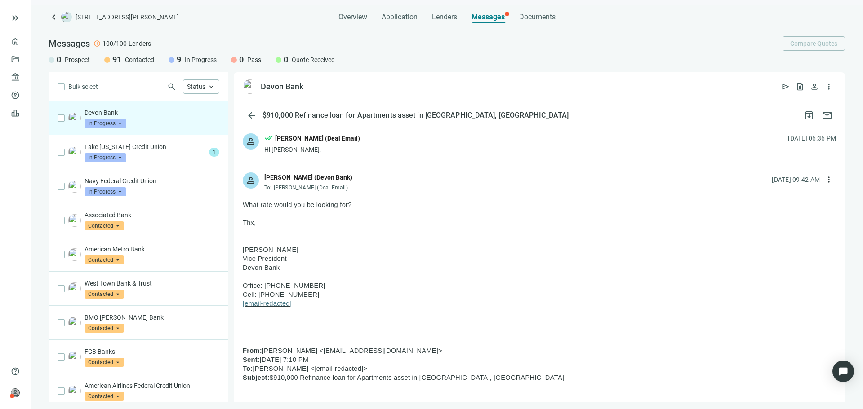
click at [380, 145] on div "person done_all Asher Motew (Deal Email) Hi Jeremy, 09.14.2025, 06:36 PM" at bounding box center [539, 143] width 611 height 39
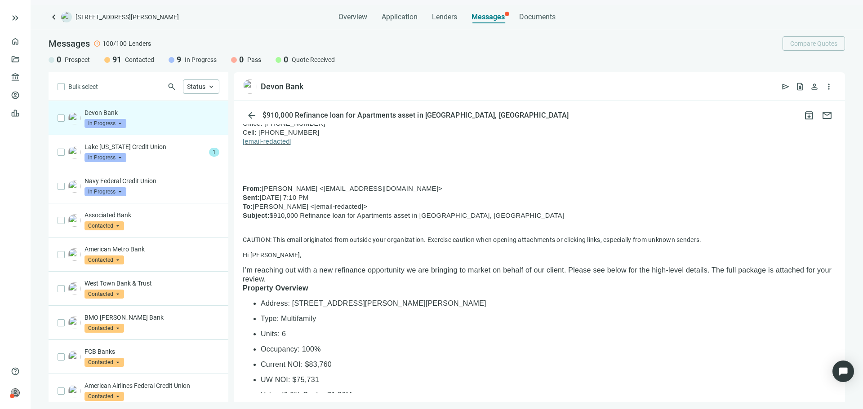
scroll to position [462, 0]
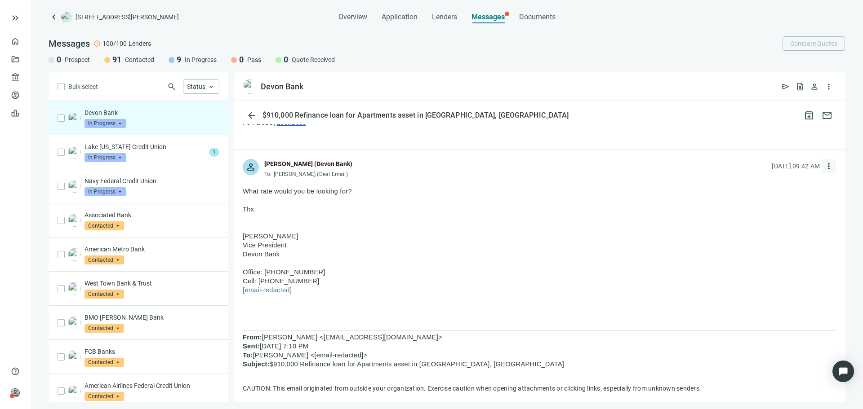
click at [824, 166] on span "more_vert" at bounding box center [828, 166] width 9 height 9
click at [771, 190] on div "reply Reply" at bounding box center [779, 187] width 95 height 16
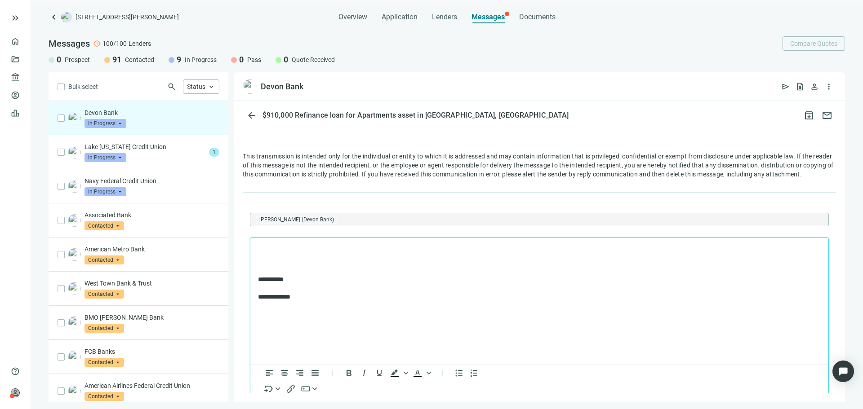
scroll to position [0, 0]
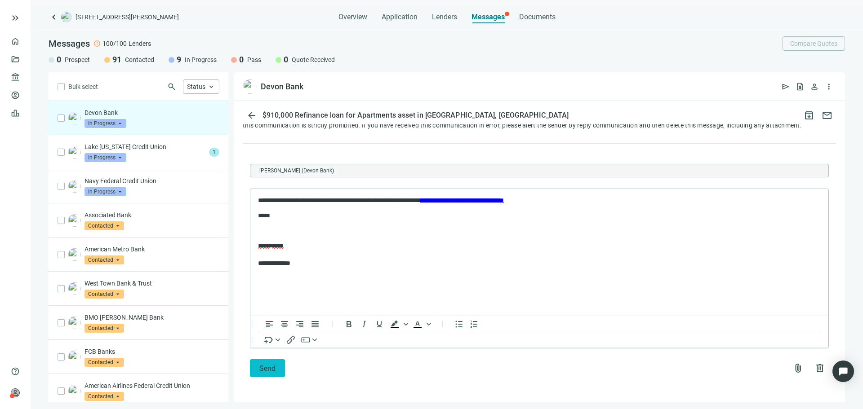
click at [280, 369] on button "Send" at bounding box center [267, 369] width 35 height 18
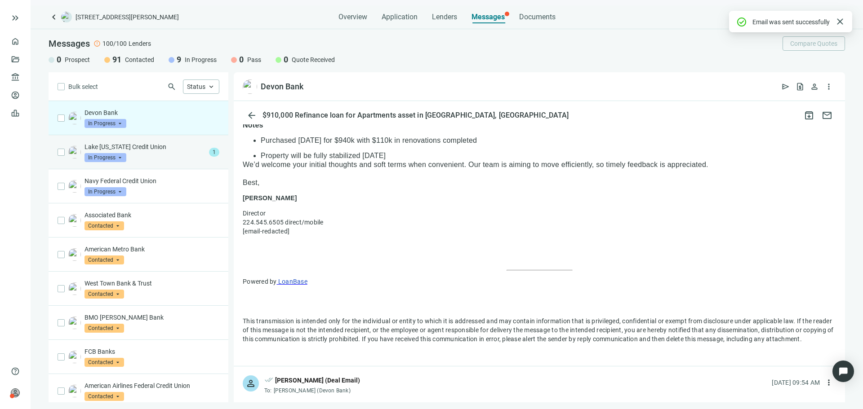
scroll to position [1280, 0]
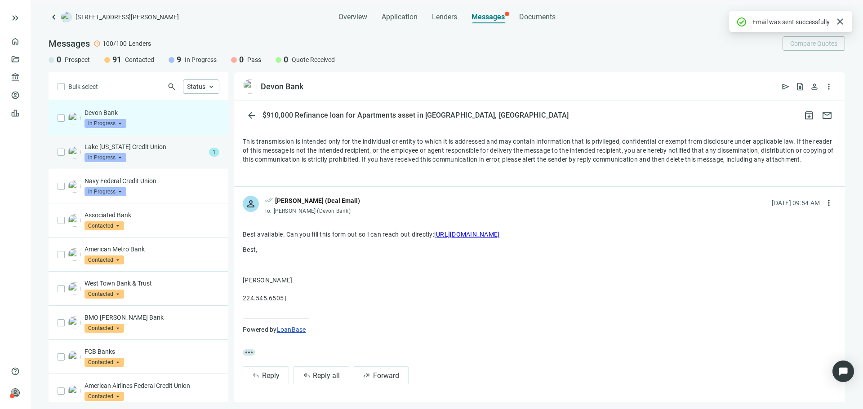
click at [172, 154] on div "Lake Michigan Credit Union In Progress arrow_drop_down" at bounding box center [144, 152] width 121 height 20
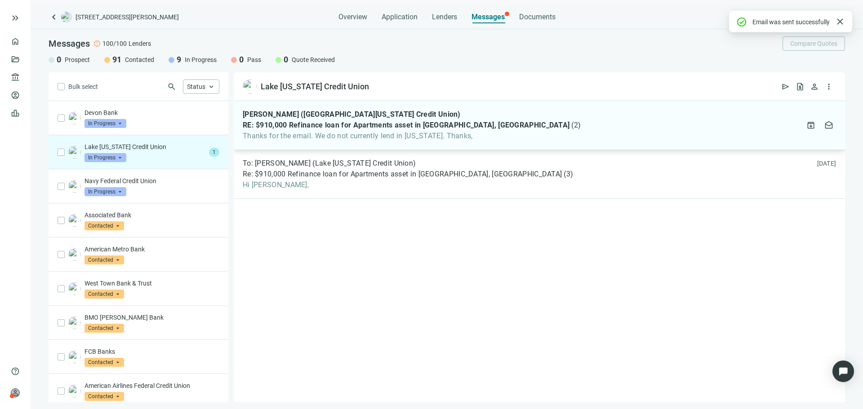
click at [378, 133] on span "Thanks for the email. We do not currently lend in [US_STATE]. Thanks," at bounding box center [412, 136] width 338 height 9
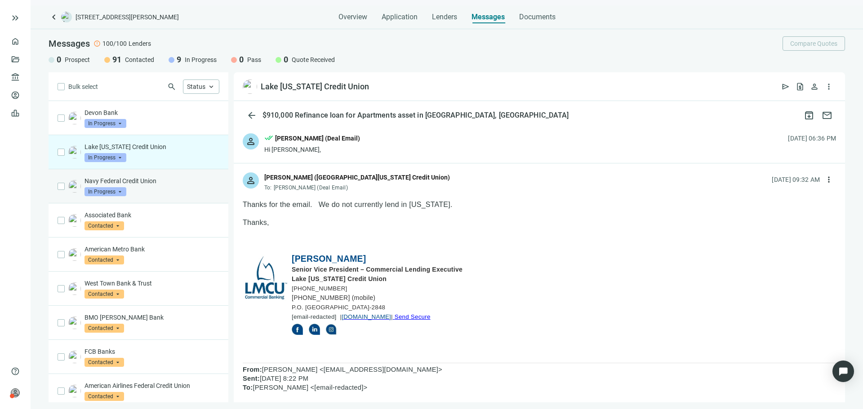
click at [166, 195] on div "Navy Federal Credit Union In Progress arrow_drop_down" at bounding box center [151, 187] width 135 height 20
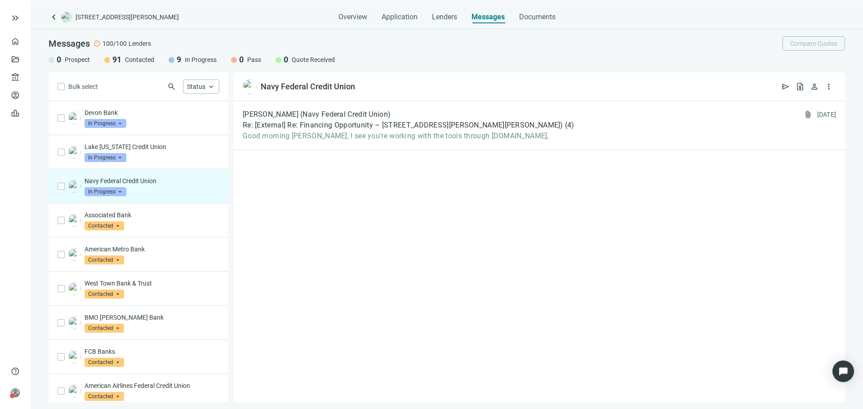
click at [178, 61] on span "9" at bounding box center [179, 59] width 4 height 11
drag, startPoint x: 204, startPoint y: 72, endPoint x: 205, endPoint y: 78, distance: 5.4
click at [205, 72] on div "Bulk select search Status keyboard_arrow_up" at bounding box center [139, 86] width 180 height 29
click at [207, 88] on div "Status keyboard_arrow_up" at bounding box center [201, 87] width 36 height 14
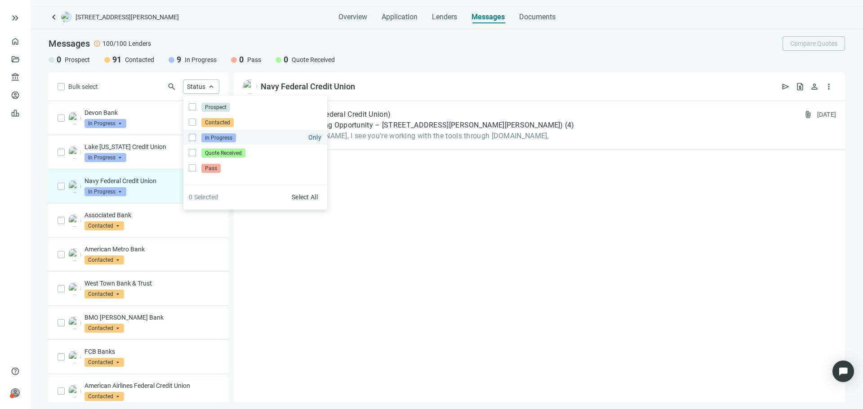
click at [218, 140] on span "In Progress" at bounding box center [218, 137] width 35 height 9
drag, startPoint x: 456, startPoint y: 209, endPoint x: 425, endPoint y: 200, distance: 31.9
click at [454, 209] on div "Terri Wyzkoski (Navy Federal Credit Union) Re: [External] Re: Financing Opportu…" at bounding box center [539, 252] width 611 height 302
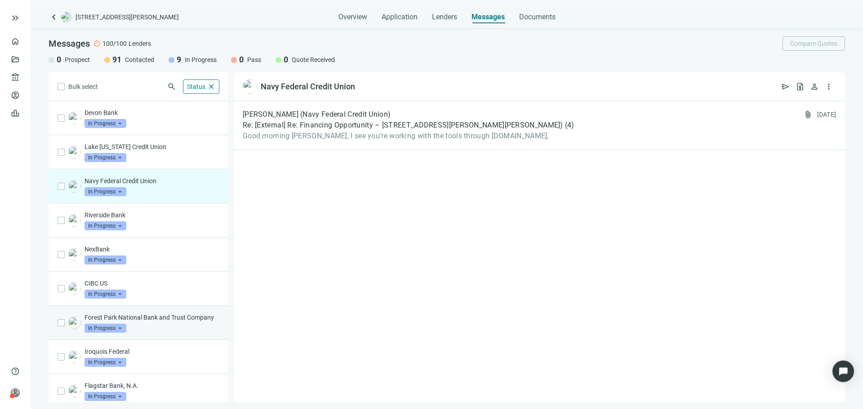
click at [160, 332] on div "Forest Park National Bank and Trust Company In Progress arrow_drop_down" at bounding box center [151, 323] width 135 height 20
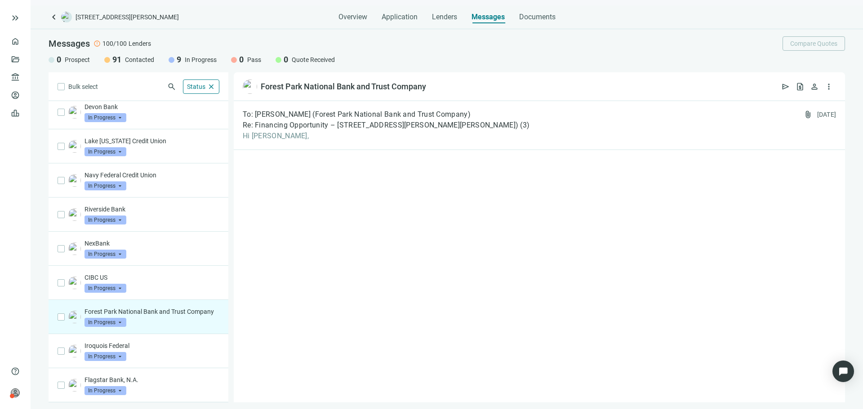
scroll to position [15, 0]
click at [157, 374] on div "Flagstar Bank, N.A. In Progress arrow_drop_down" at bounding box center [139, 386] width 180 height 34
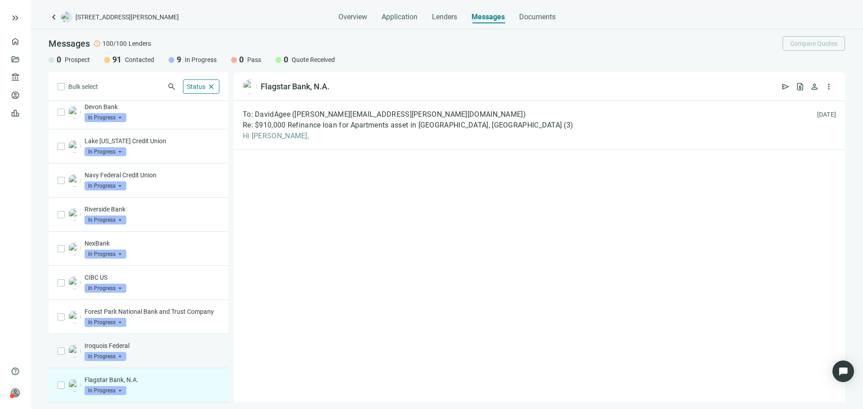
click at [160, 349] on p "Iroquois Federal" at bounding box center [151, 346] width 135 height 9
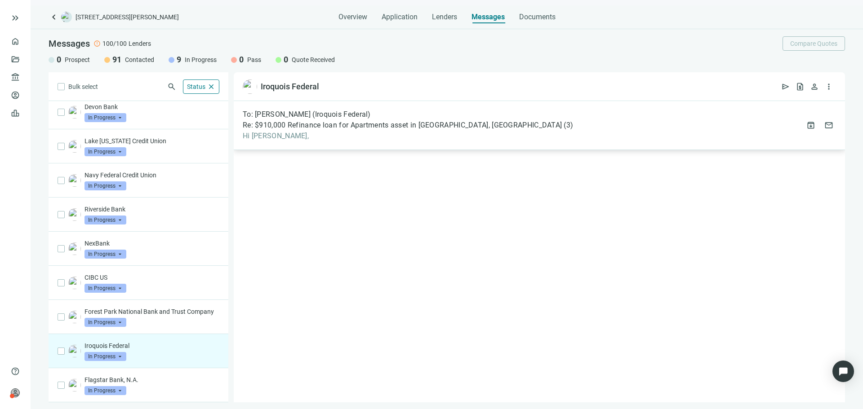
click at [391, 133] on span "Hi Ryan," at bounding box center [408, 136] width 330 height 9
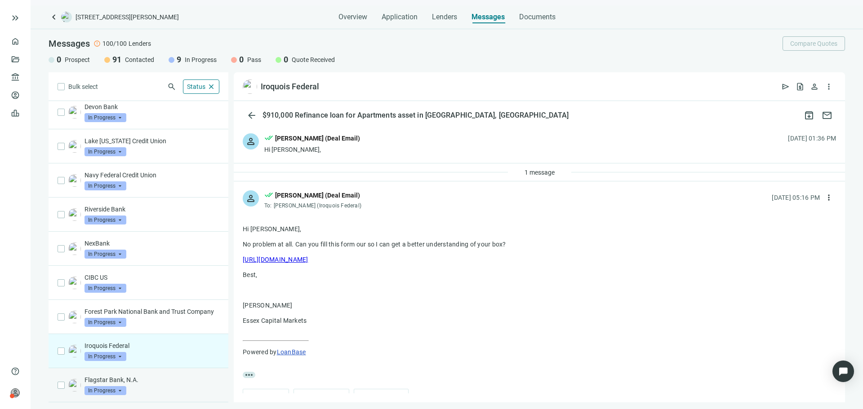
click at [151, 381] on p "Flagstar Bank, N.A." at bounding box center [151, 380] width 135 height 9
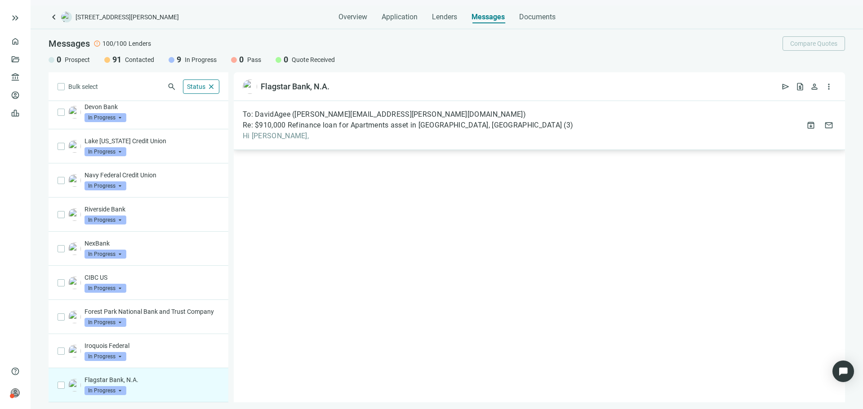
click at [323, 147] on div "To: DavidAgee (david.agee@avenueone.com) Re: $910,000 Refinance loan for Apartm…" at bounding box center [539, 125] width 611 height 49
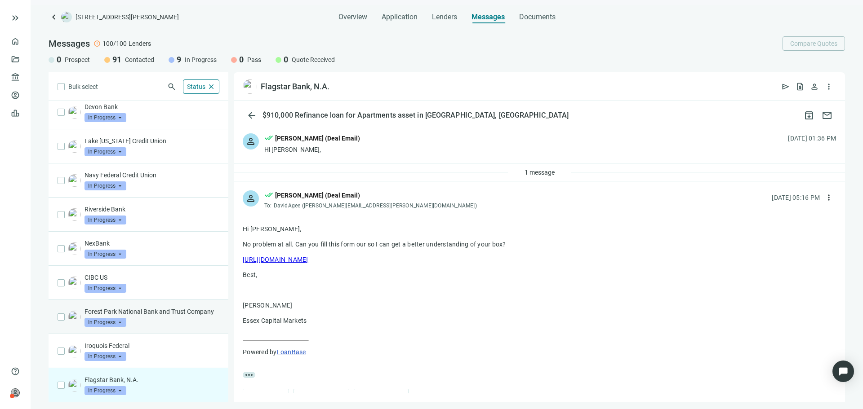
click at [161, 307] on p "Forest Park National Bank and Trust Company" at bounding box center [151, 311] width 135 height 9
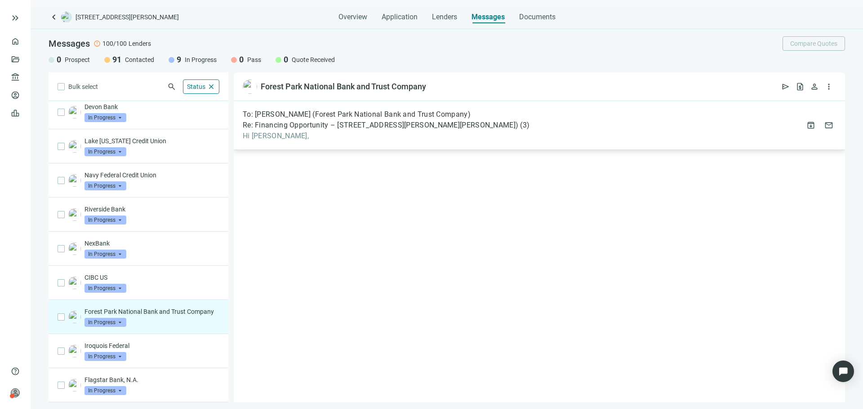
click at [374, 137] on span "Hi Ryan," at bounding box center [386, 136] width 287 height 9
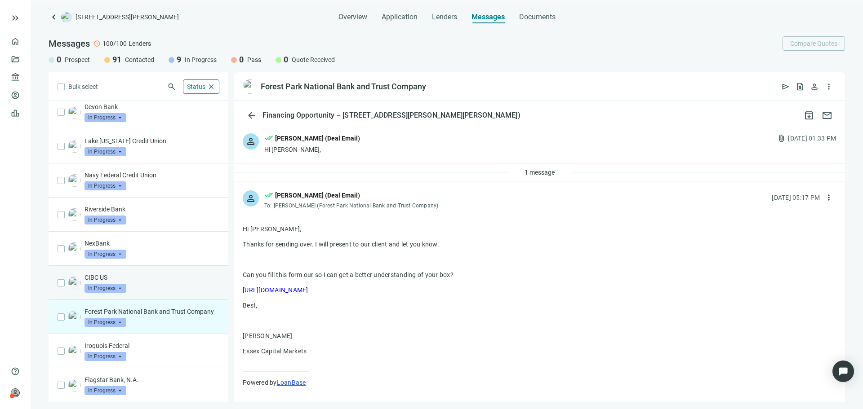
drag, startPoint x: 137, startPoint y: 274, endPoint x: 142, endPoint y: 273, distance: 5.0
click at [137, 274] on div "CIBC US In Progress arrow_drop_down" at bounding box center [151, 283] width 135 height 20
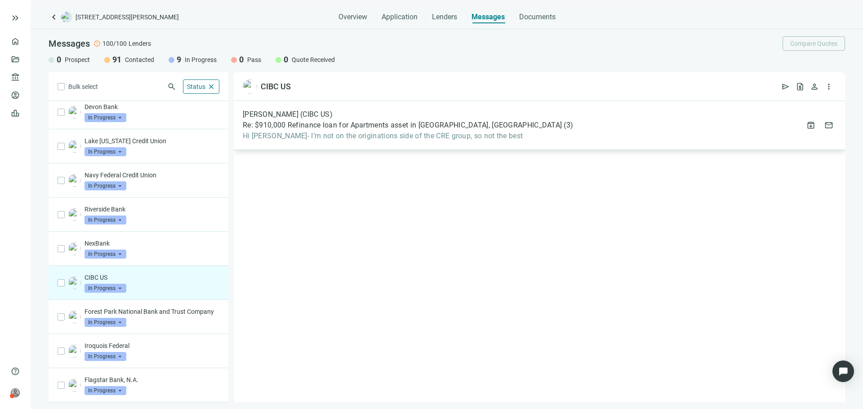
click at [304, 133] on span "Hi Asher- I’m not on the originations side of the CRE group, so not the best" at bounding box center [408, 136] width 330 height 9
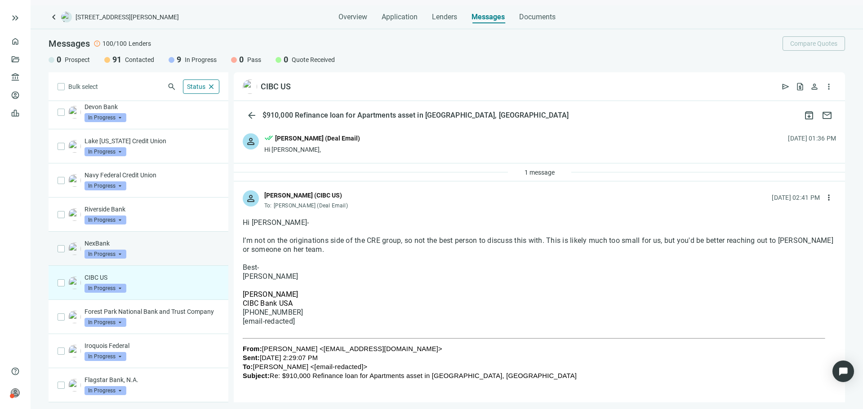
click at [133, 239] on p "NexBank" at bounding box center [151, 243] width 135 height 9
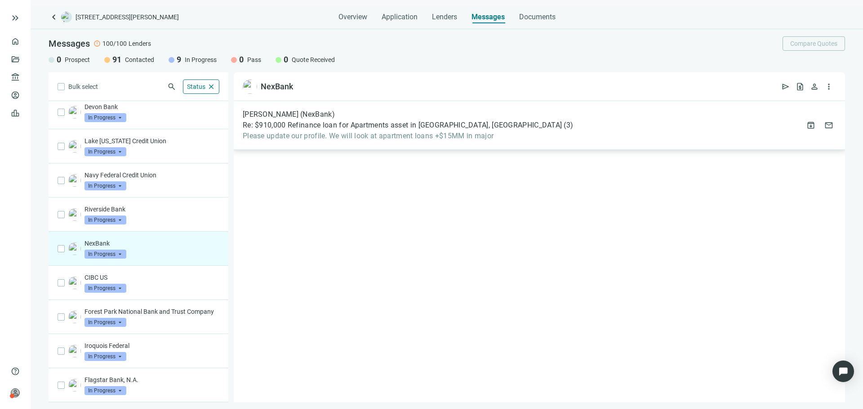
click at [360, 134] on span "Please update our profile. We will look at apartment loans +$15MM in major" at bounding box center [408, 136] width 330 height 9
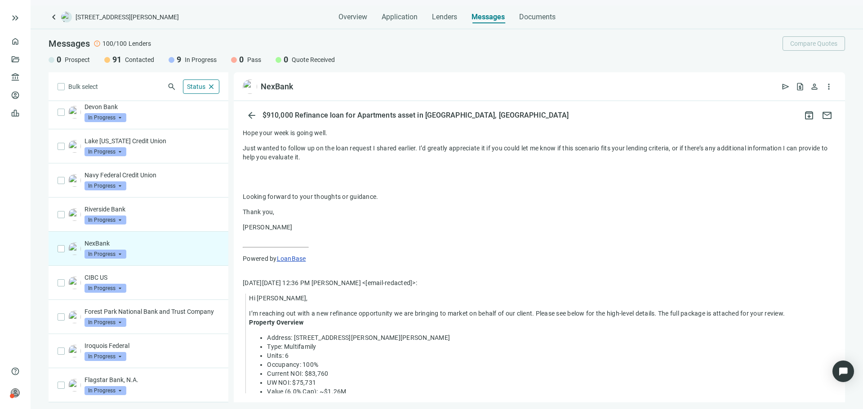
scroll to position [628, 0]
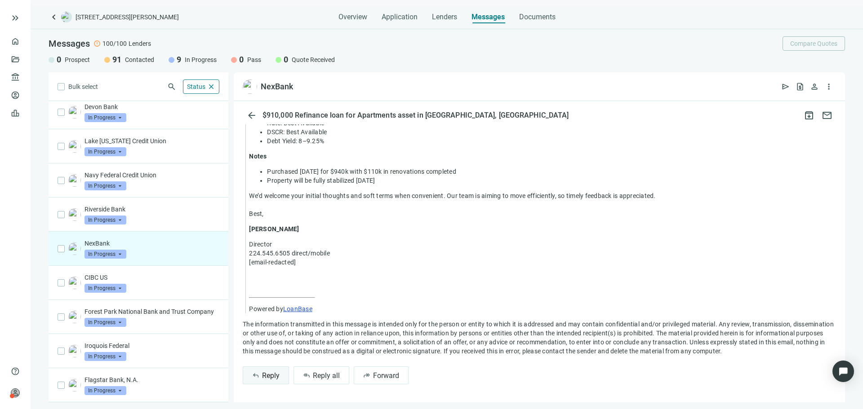
click at [281, 379] on button "reply Reply" at bounding box center [266, 376] width 46 height 18
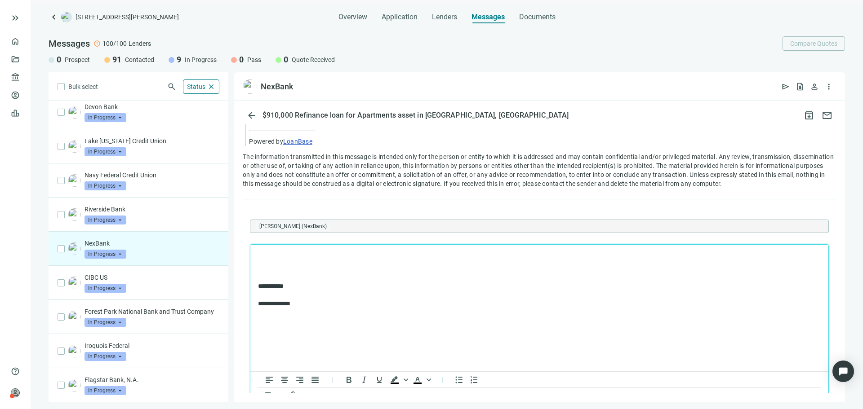
scroll to position [0, 0]
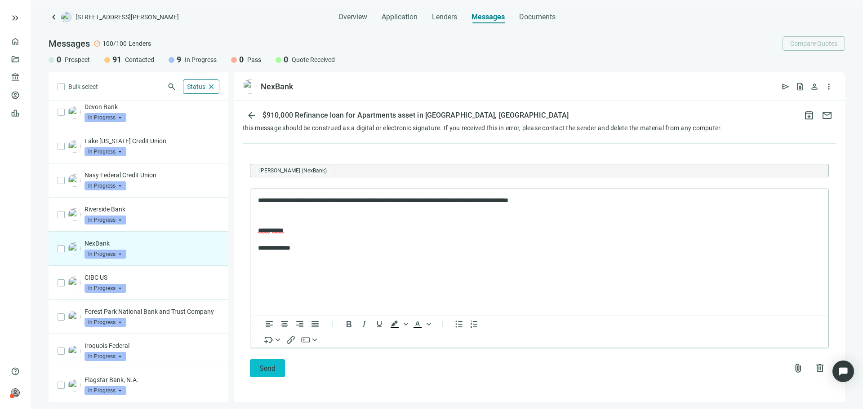
click at [267, 369] on span "Send" at bounding box center [267, 368] width 16 height 9
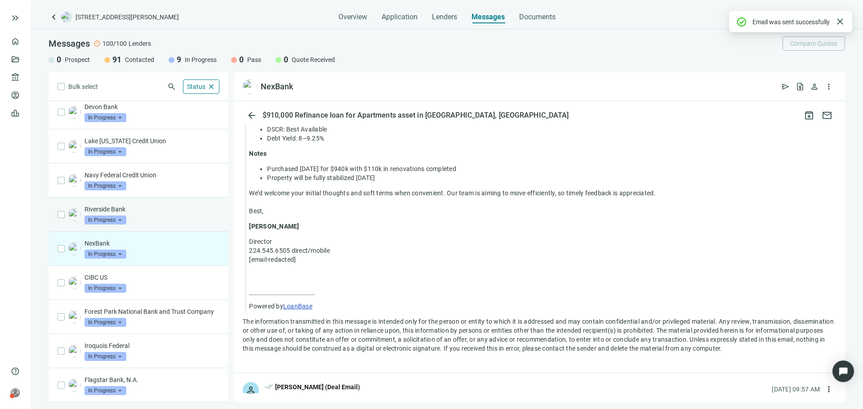
scroll to position [802, 0]
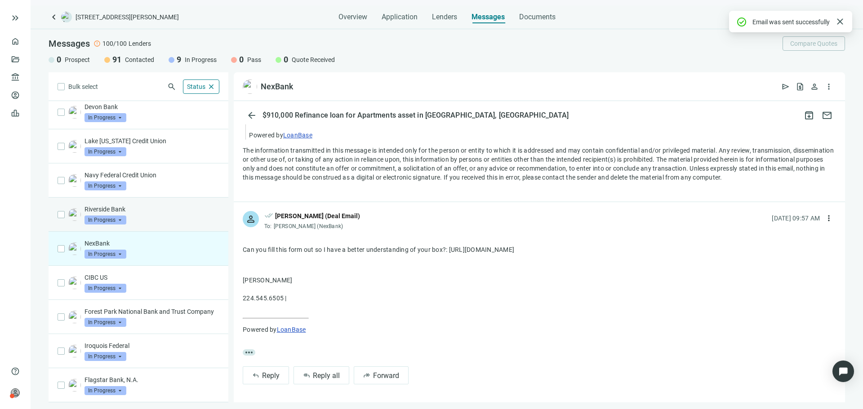
click at [171, 218] on div "Riverside Bank In Progress arrow_drop_down" at bounding box center [139, 215] width 180 height 34
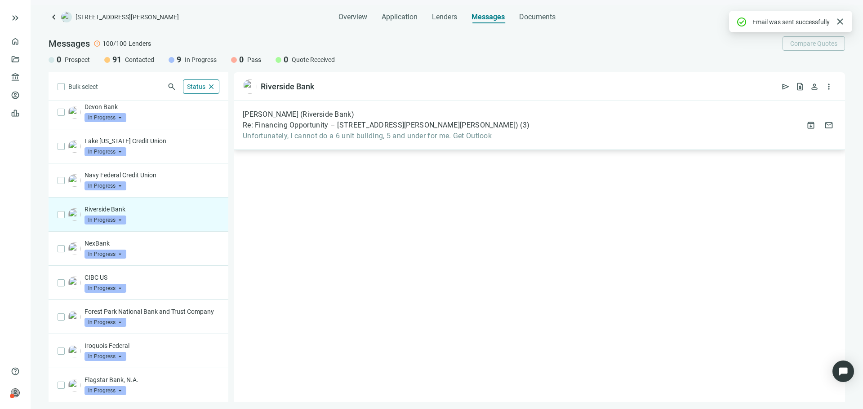
click at [321, 123] on span "Re: Financing Opportunity – 6912-14 N Wayne Ave (Rogers Park, Chicago)" at bounding box center [380, 125] width 275 height 9
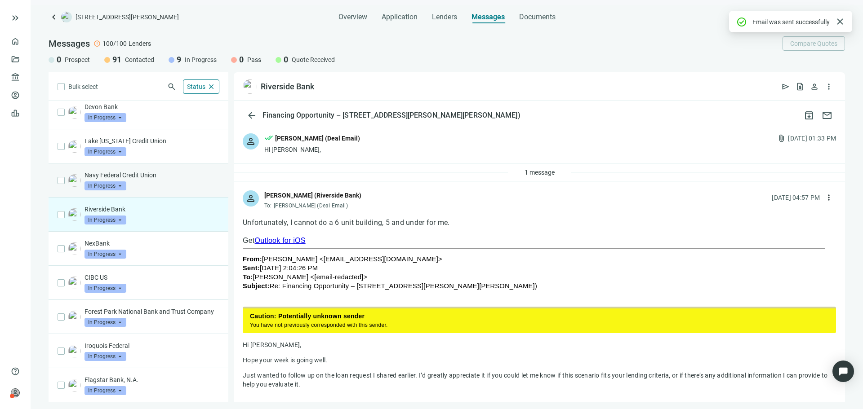
click at [156, 178] on div "Navy Federal Credit Union In Progress arrow_drop_down" at bounding box center [151, 181] width 135 height 20
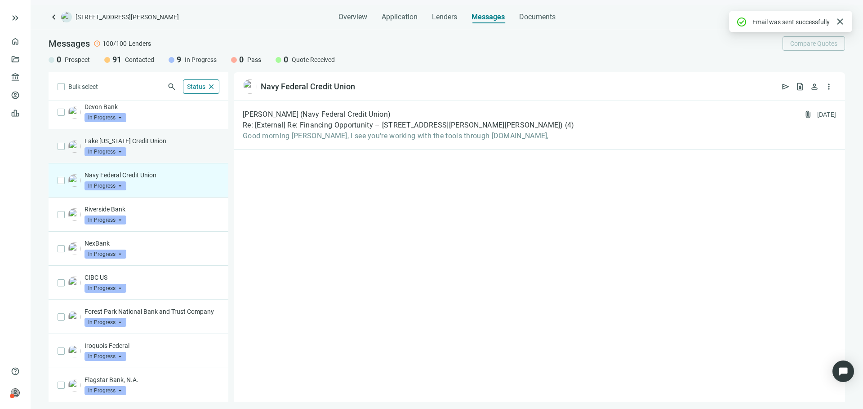
click at [160, 144] on div "Lake Michigan Credit Union In Progress arrow_drop_down" at bounding box center [151, 147] width 135 height 20
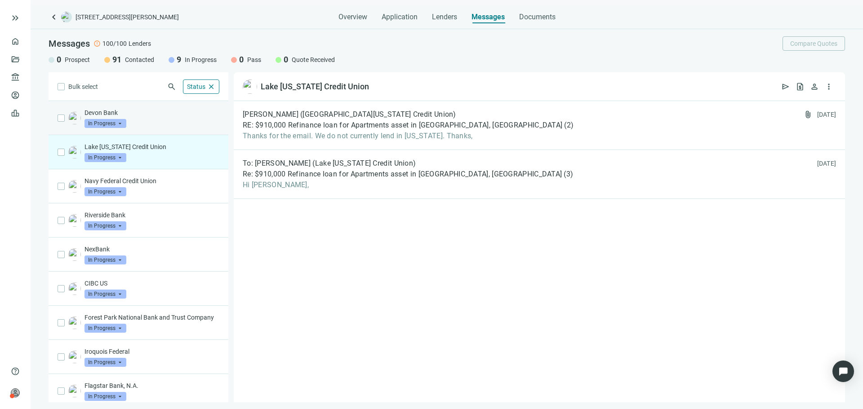
click at [155, 124] on div "Devon Bank In Progress arrow_drop_down" at bounding box center [151, 118] width 135 height 20
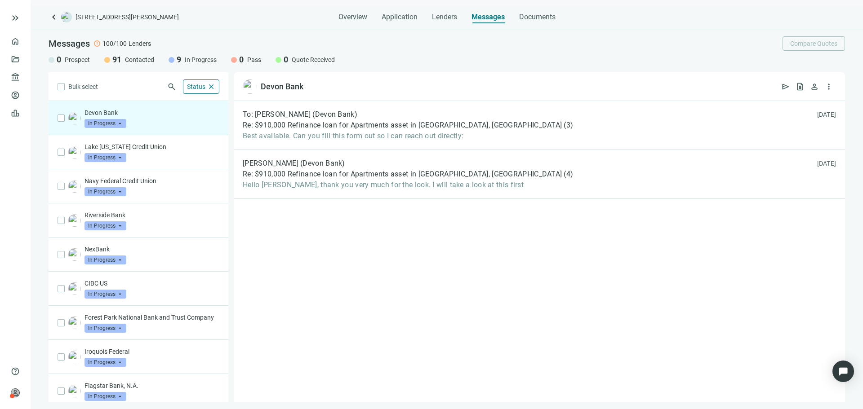
click at [57, 18] on span "keyboard_arrow_left" at bounding box center [54, 17] width 11 height 11
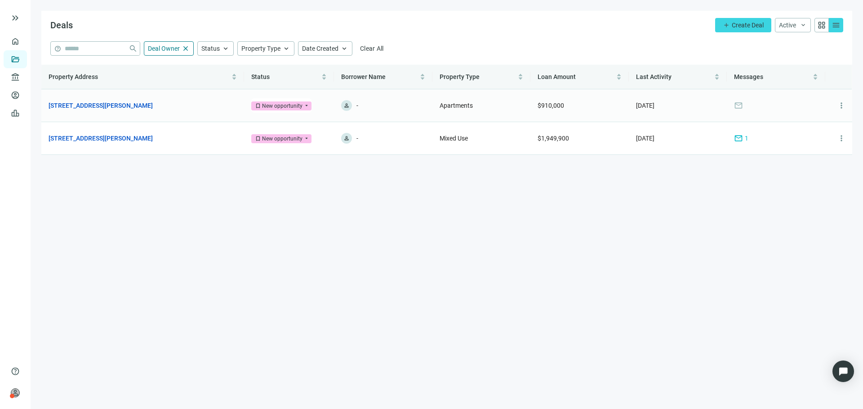
click at [486, 107] on td "Apartments" at bounding box center [481, 105] width 98 height 33
click at [124, 107] on link "[STREET_ADDRESS][PERSON_NAME]" at bounding box center [101, 106] width 104 height 10
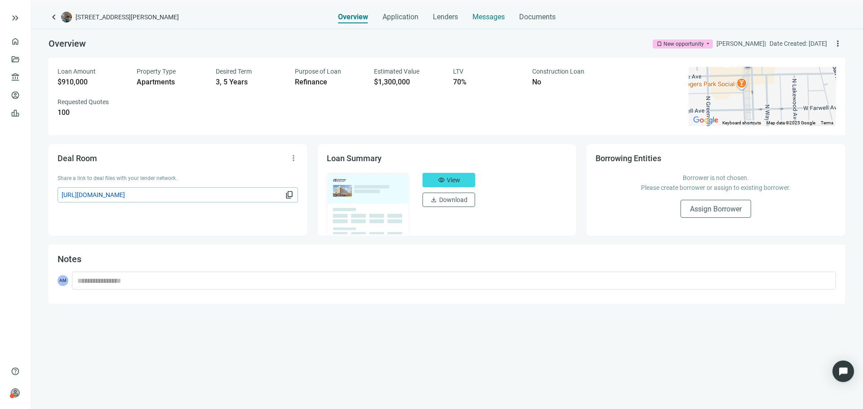
click at [498, 13] on span "Messages" at bounding box center [488, 17] width 32 height 9
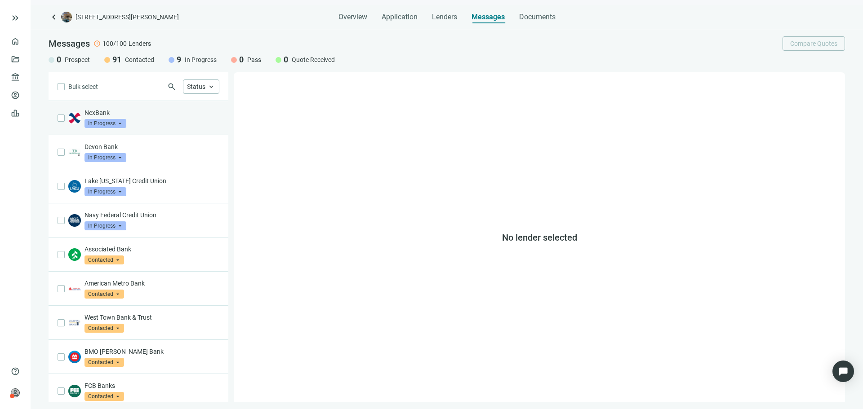
click at [179, 121] on div "NexBank In Progress arrow_drop_down" at bounding box center [151, 118] width 135 height 20
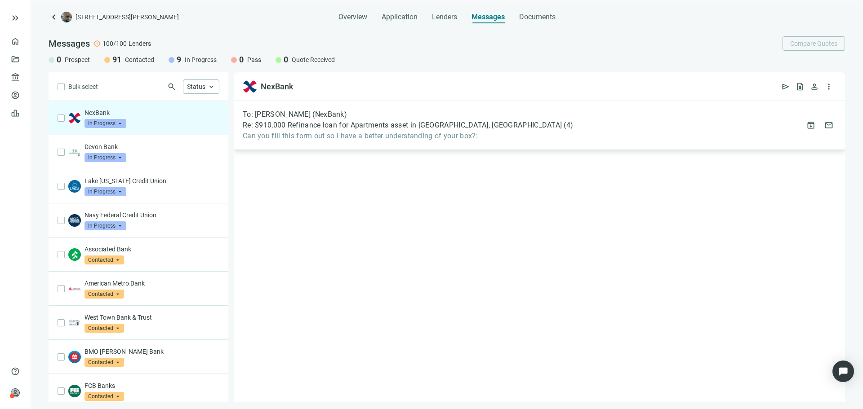
click at [321, 147] on div "To: Rob Delph (NexBank) Re: $910,000 Refinance loan for Apartments asset in Chi…" at bounding box center [539, 125] width 611 height 49
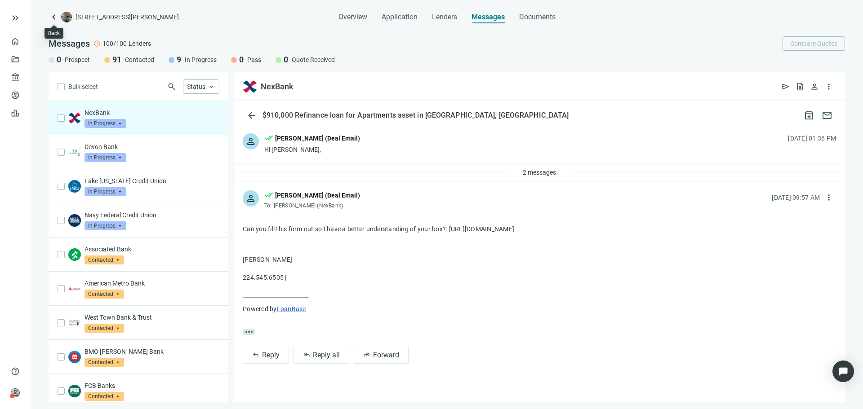
click at [54, 18] on span "keyboard_arrow_left" at bounding box center [54, 17] width 11 height 11
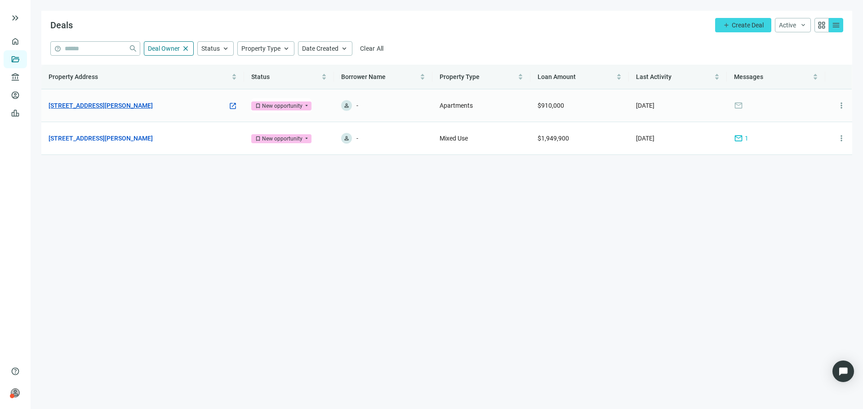
click at [116, 102] on link "[STREET_ADDRESS][PERSON_NAME]" at bounding box center [101, 106] width 104 height 10
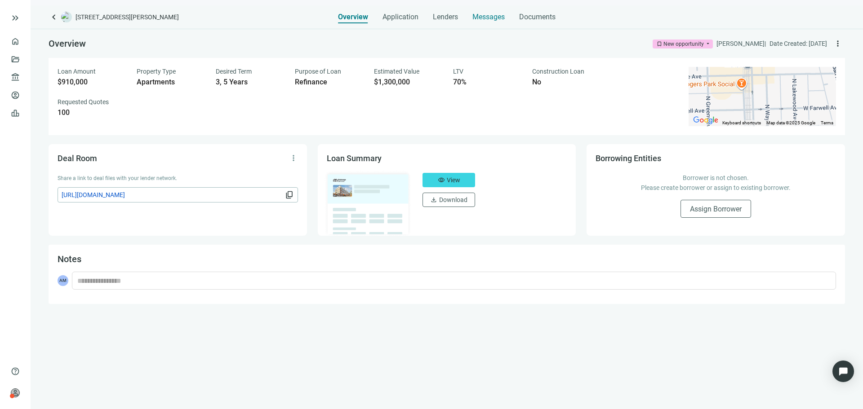
click at [488, 21] on div "Messages" at bounding box center [488, 17] width 32 height 9
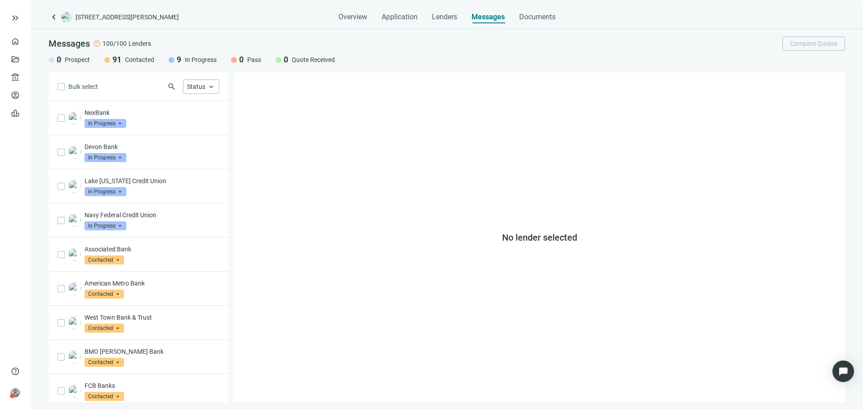
click at [56, 15] on span "keyboard_arrow_left" at bounding box center [54, 17] width 11 height 11
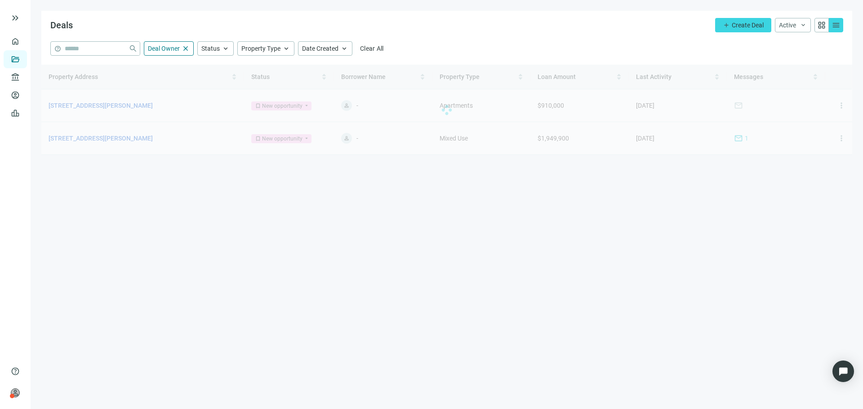
click at [183, 131] on div at bounding box center [446, 110] width 811 height 90
click at [130, 138] on div at bounding box center [446, 110] width 811 height 90
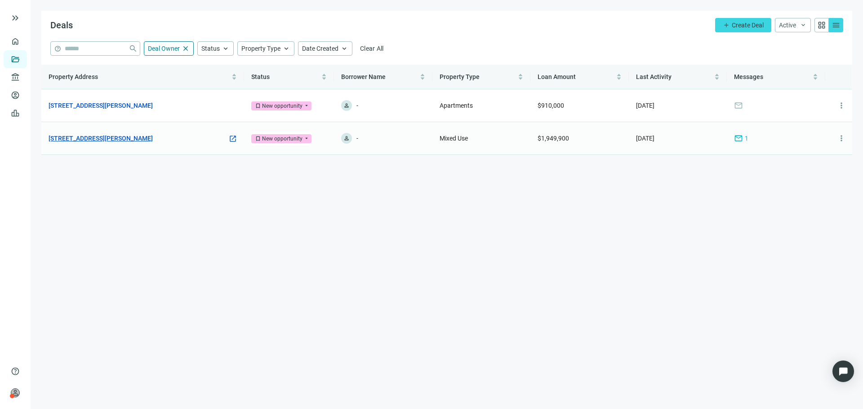
click at [130, 134] on link "[STREET_ADDRESS][PERSON_NAME]" at bounding box center [101, 138] width 104 height 10
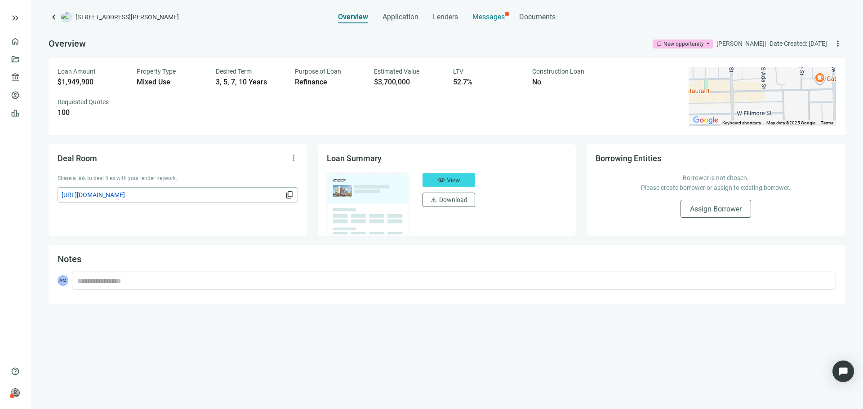
click at [487, 17] on span "Messages" at bounding box center [488, 17] width 32 height 9
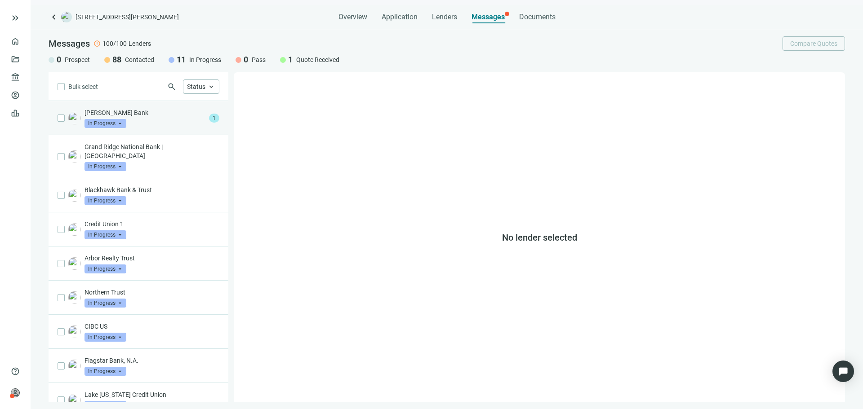
click at [143, 124] on div "Waterman Bank In Progress arrow_drop_down" at bounding box center [144, 118] width 121 height 20
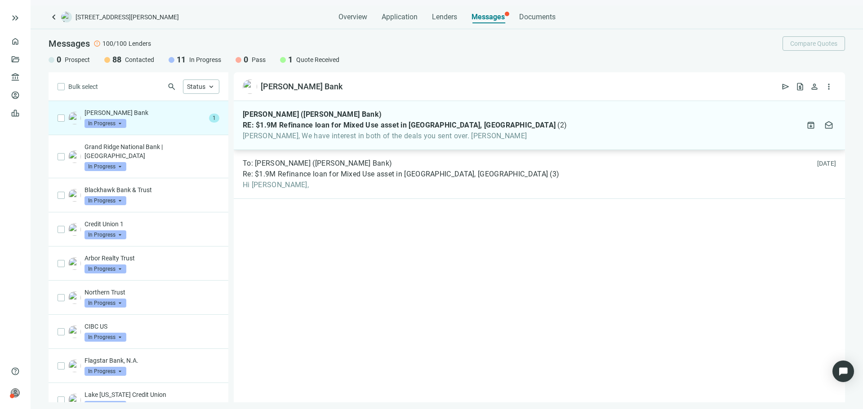
click at [353, 119] on div "Frank Guerino (Waterman Bank) RE: $1.9M Refinance loan for Mixed Use asset in C…" at bounding box center [405, 125] width 324 height 31
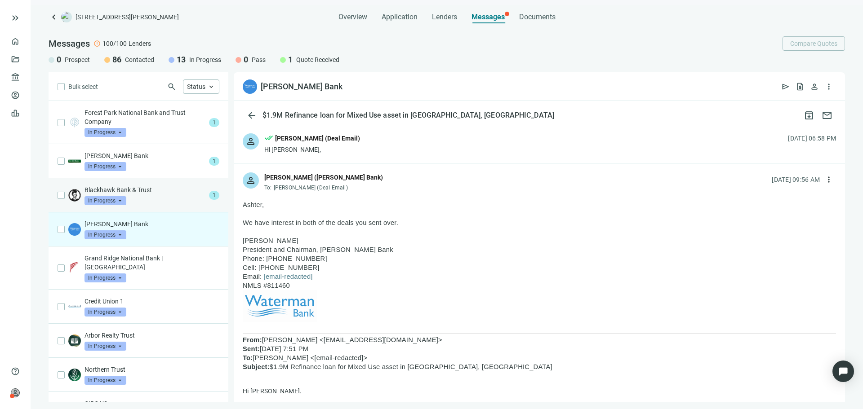
click at [150, 191] on p "Blackhawk Bank & Trust" at bounding box center [144, 190] width 121 height 9
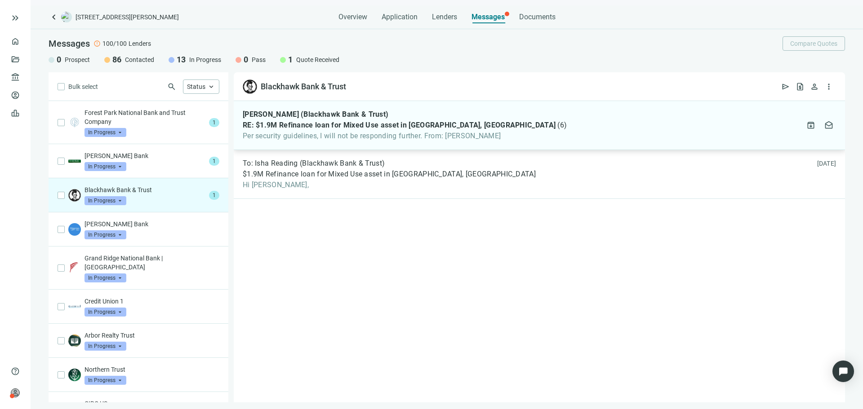
click at [312, 135] on span "Per security guidelines, I will not be responding further. From: Asher Motew" at bounding box center [405, 136] width 324 height 9
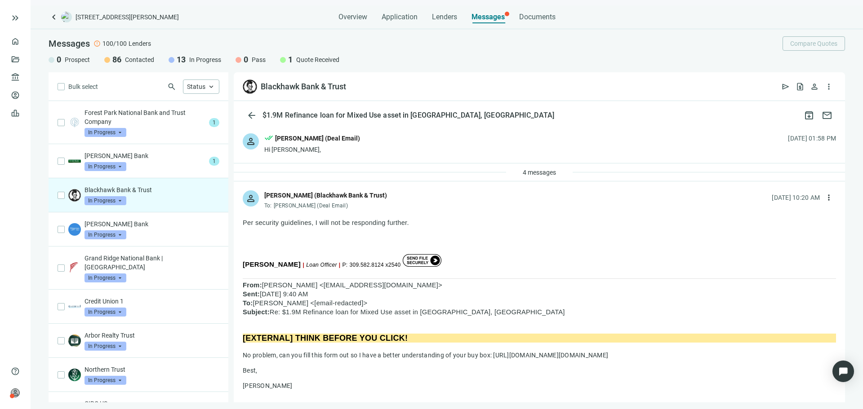
click at [253, 200] on span "person" at bounding box center [250, 198] width 11 height 11
click at [252, 177] on div "4 messages" at bounding box center [539, 173] width 611 height 18
click at [169, 169] on div "Lindell Bank In Progress arrow_drop_down" at bounding box center [144, 161] width 121 height 20
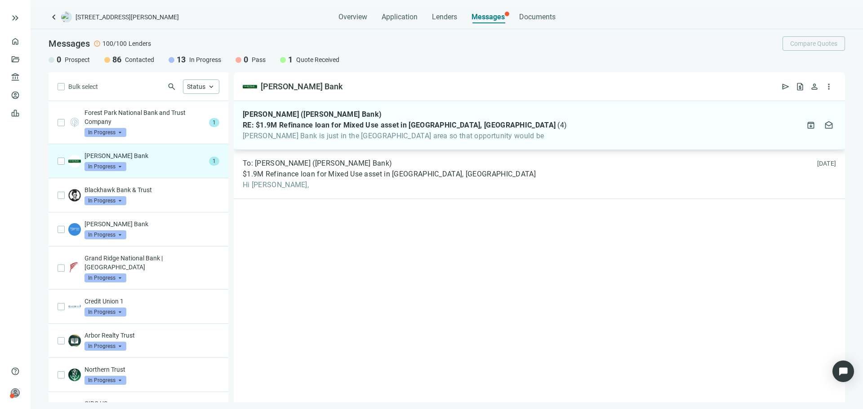
click at [302, 128] on span "RE: $1.9M Refinance loan for Mixed Use asset in Chicago, IL" at bounding box center [399, 125] width 313 height 9
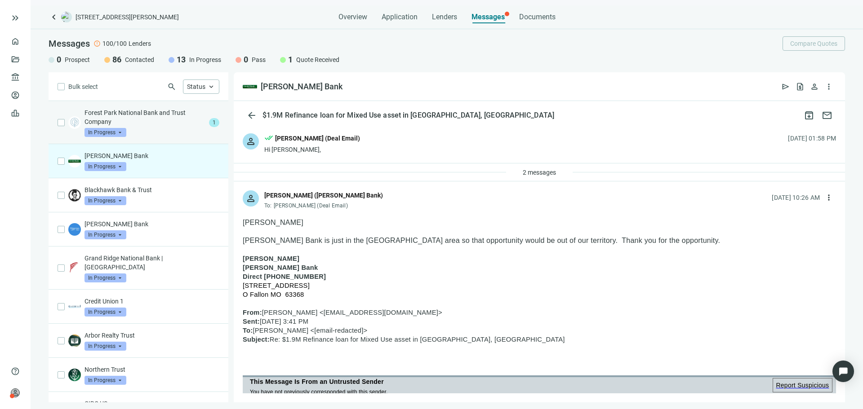
click at [162, 121] on p "Forest Park National Bank and Trust Company" at bounding box center [144, 117] width 121 height 18
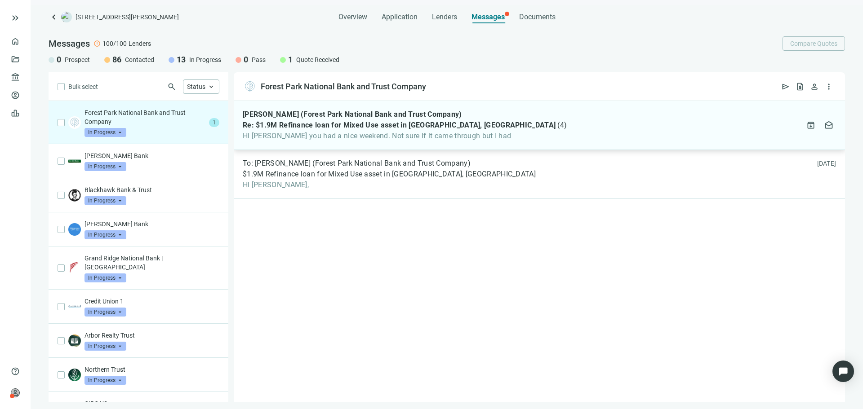
click at [341, 138] on span "Hi Asher, Hope you had a nice weekend. Not sure if it came through but I had" at bounding box center [405, 136] width 324 height 9
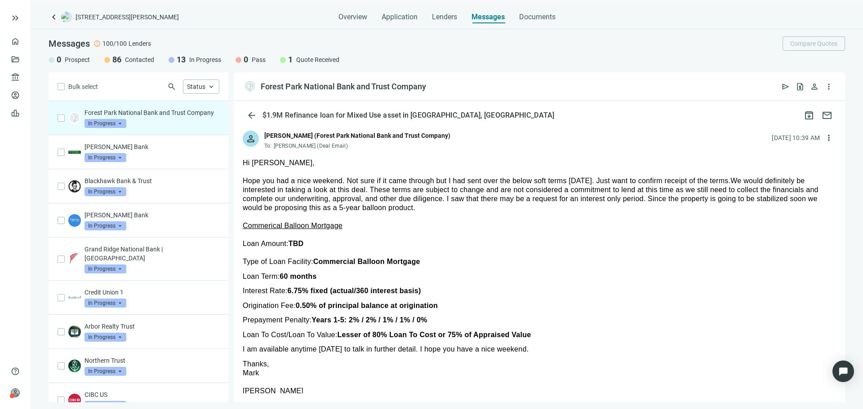
scroll to position [45, 0]
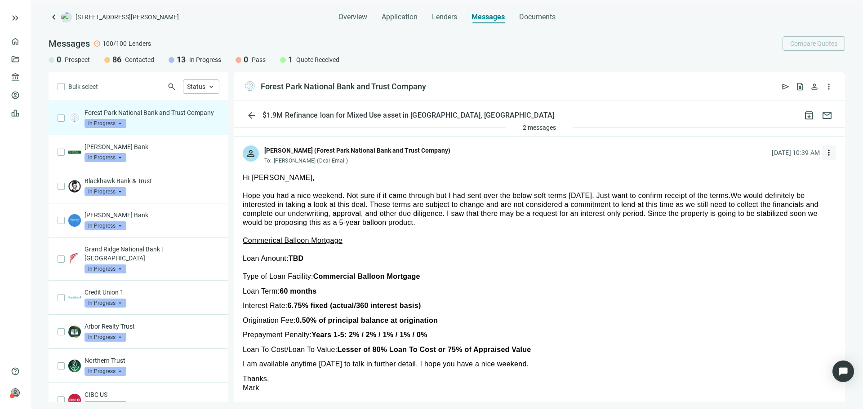
click at [824, 154] on button "more_vert" at bounding box center [829, 153] width 14 height 14
click at [785, 170] on div "reply Reply" at bounding box center [779, 173] width 95 height 16
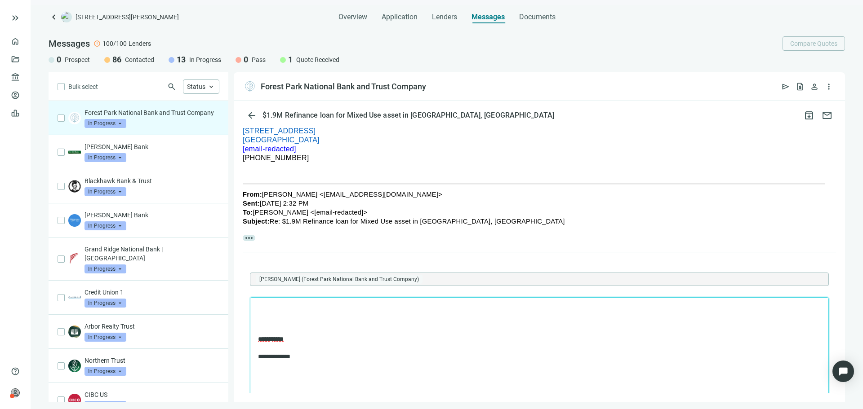
scroll to position [399, 0]
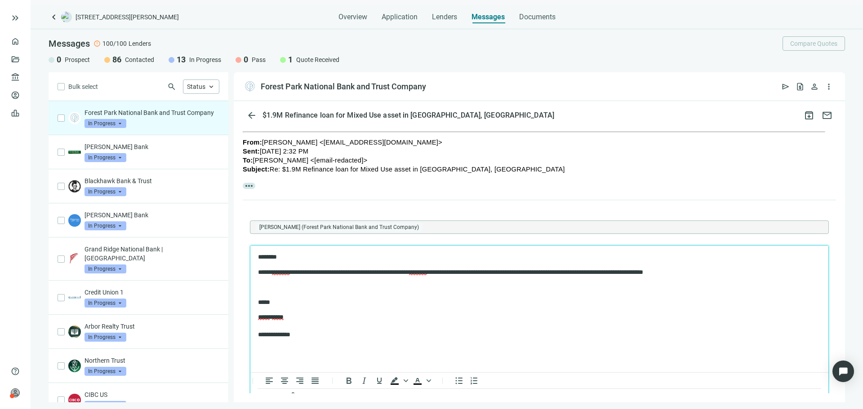
click at [267, 288] on p "Rich Text Area. Press ALT-0 for help." at bounding box center [539, 287] width 563 height 9
click at [736, 270] on p "**********" at bounding box center [535, 272] width 554 height 9
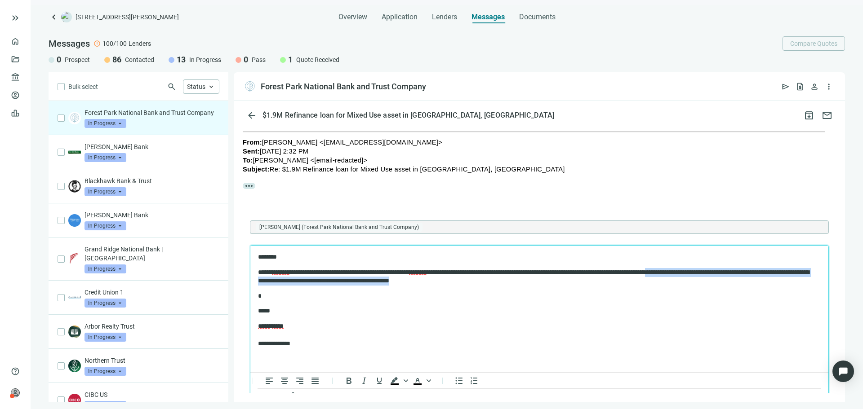
drag, startPoint x: 716, startPoint y: 284, endPoint x: 257, endPoint y: 282, distance: 459.3
click at [257, 282] on html "**********" at bounding box center [539, 300] width 578 height 110
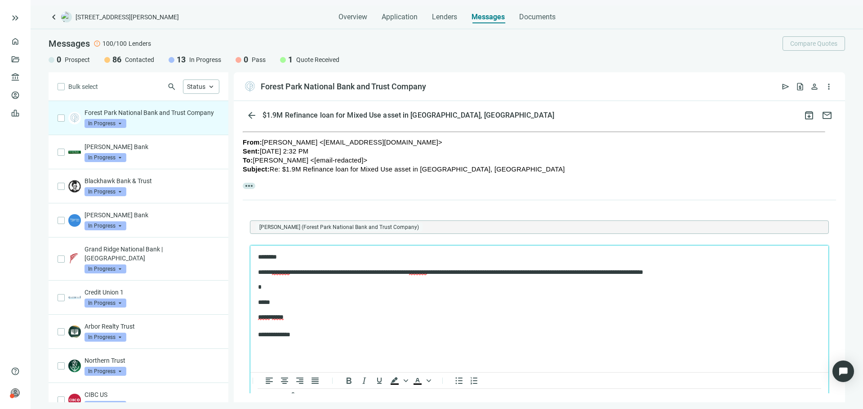
click at [728, 273] on p "**********" at bounding box center [535, 272] width 554 height 9
click at [291, 299] on p "*" at bounding box center [535, 296] width 554 height 9
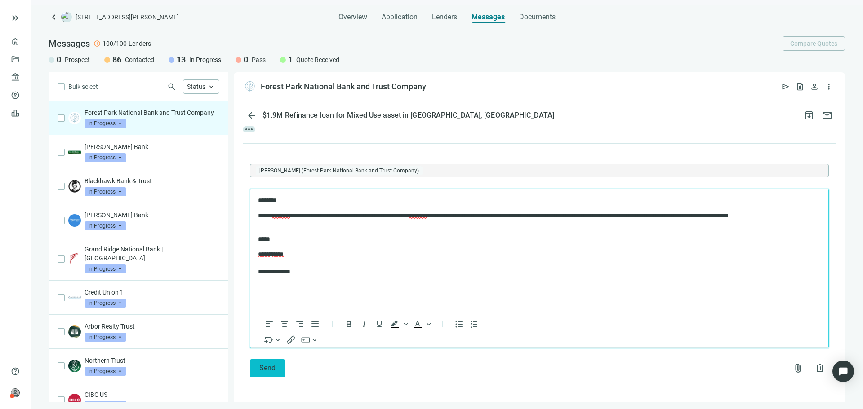
click at [274, 366] on span "Send" at bounding box center [267, 368] width 16 height 9
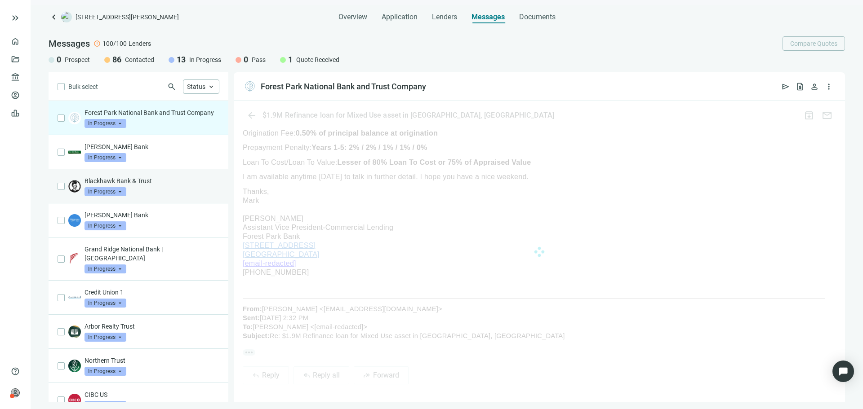
scroll to position [433, 0]
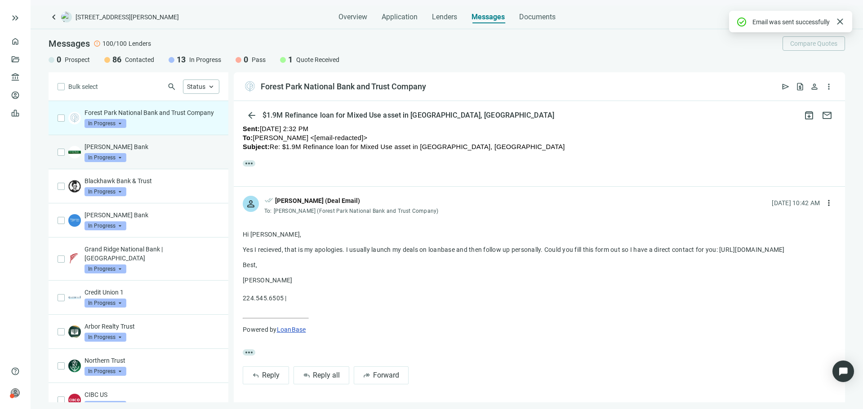
click at [157, 162] on div "Lindell Bank In Progress arrow_drop_down" at bounding box center [151, 152] width 135 height 20
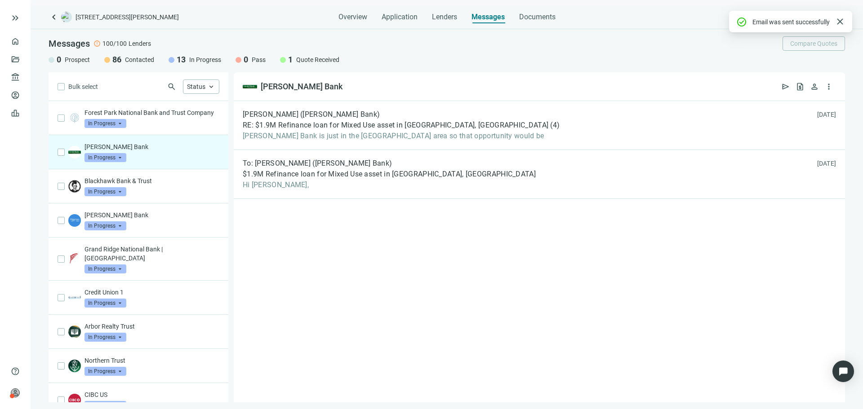
drag, startPoint x: 53, startPoint y: 8, endPoint x: 54, endPoint y: 12, distance: 4.6
click at [54, 8] on div "Overview Application Lenders Messages Documents" at bounding box center [447, 14] width 796 height 18
click at [55, 17] on span "keyboard_arrow_left" at bounding box center [54, 17] width 11 height 11
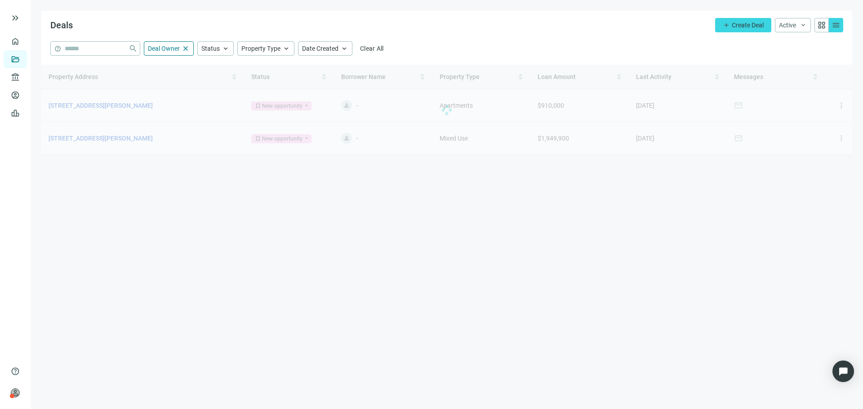
click at [129, 138] on div at bounding box center [446, 110] width 811 height 90
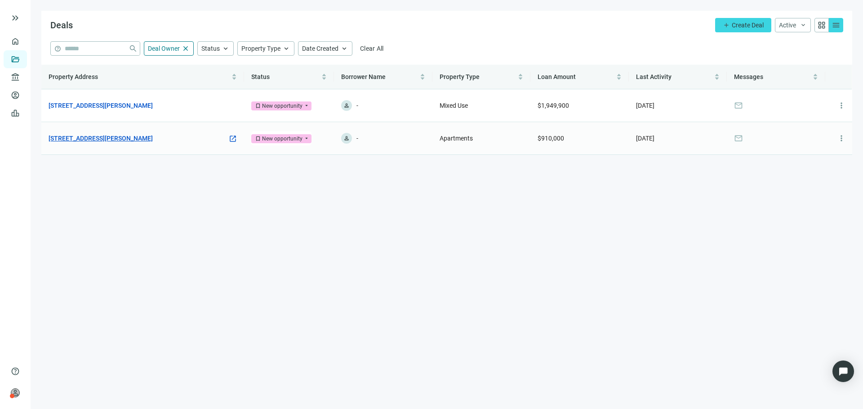
click at [129, 133] on link "[STREET_ADDRESS][PERSON_NAME]" at bounding box center [101, 138] width 104 height 10
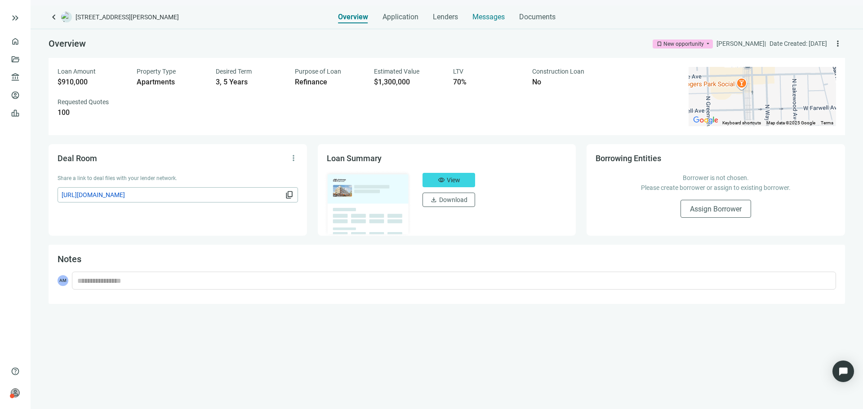
click at [477, 18] on span "Messages" at bounding box center [488, 17] width 32 height 9
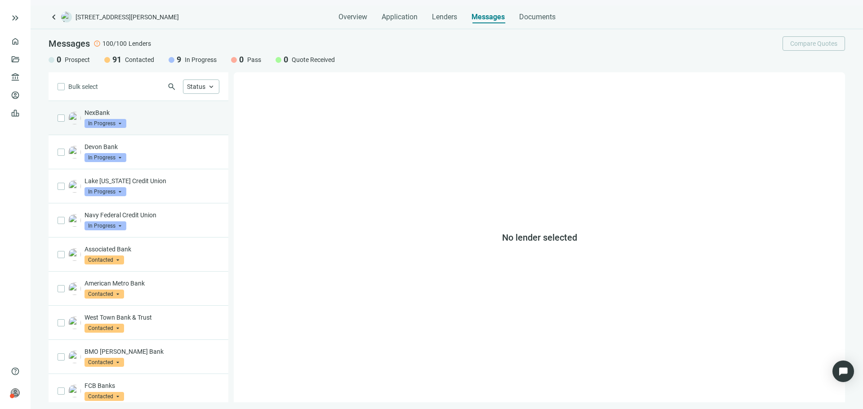
click at [150, 125] on div "NexBank In Progress arrow_drop_down" at bounding box center [151, 118] width 135 height 20
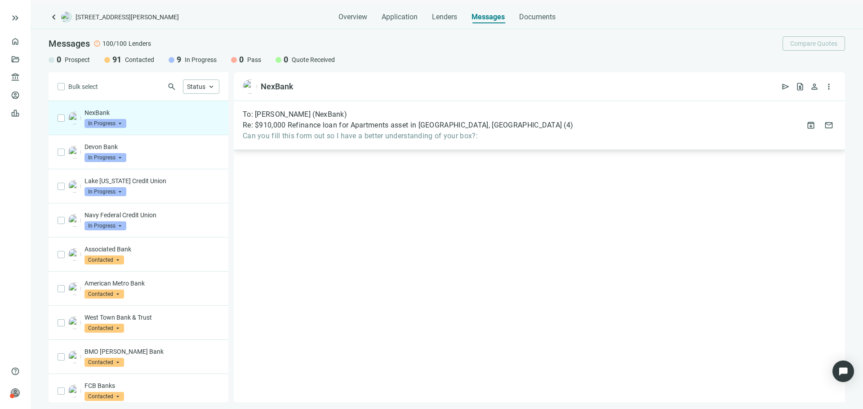
click at [371, 145] on div "To: Rob Delph (NexBank) Re: $910,000 Refinance loan for Apartments asset in Chi…" at bounding box center [539, 125] width 611 height 49
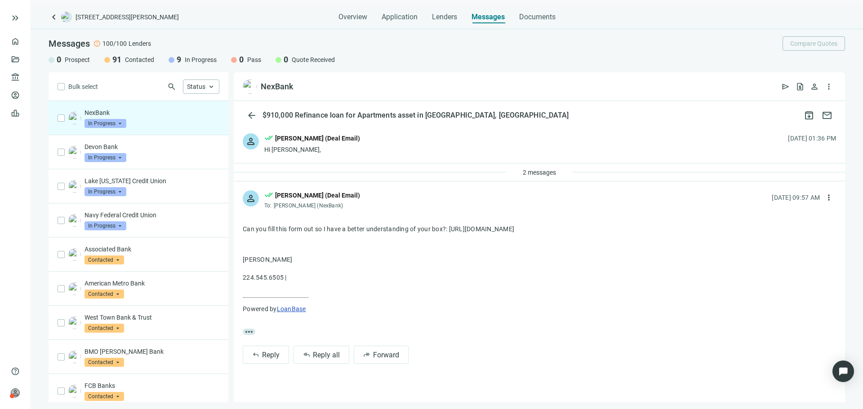
click at [306, 158] on div "person done_all Asher Motew (Deal Email) Hi Rob, 09.12.2025, 01:36 PM" at bounding box center [539, 143] width 611 height 39
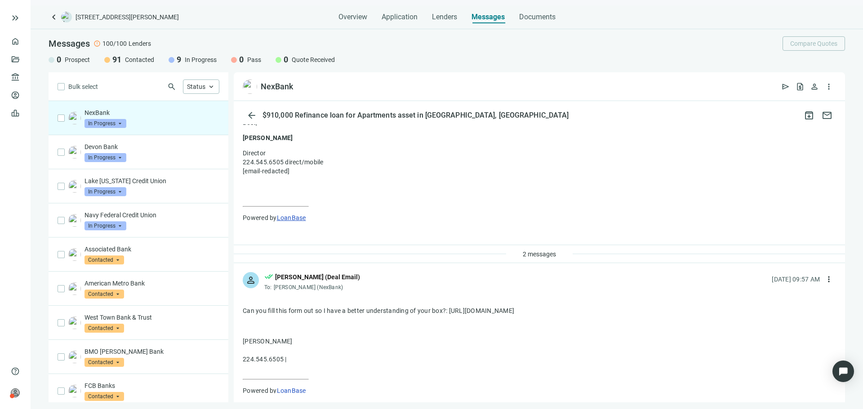
scroll to position [383, 0]
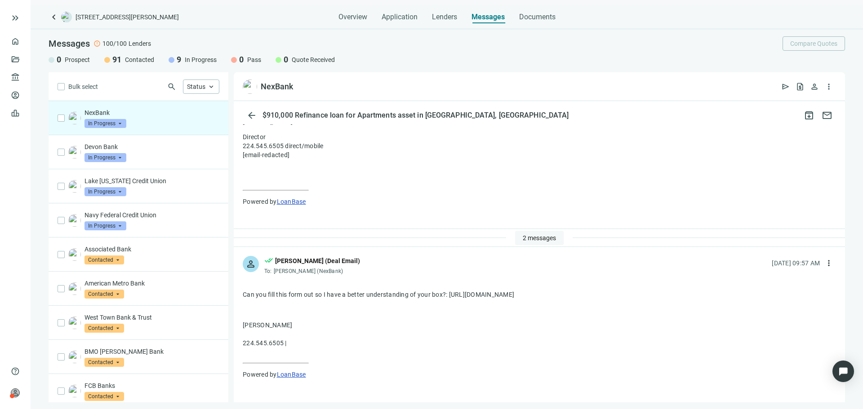
click at [524, 239] on span "2 messages" at bounding box center [539, 238] width 33 height 7
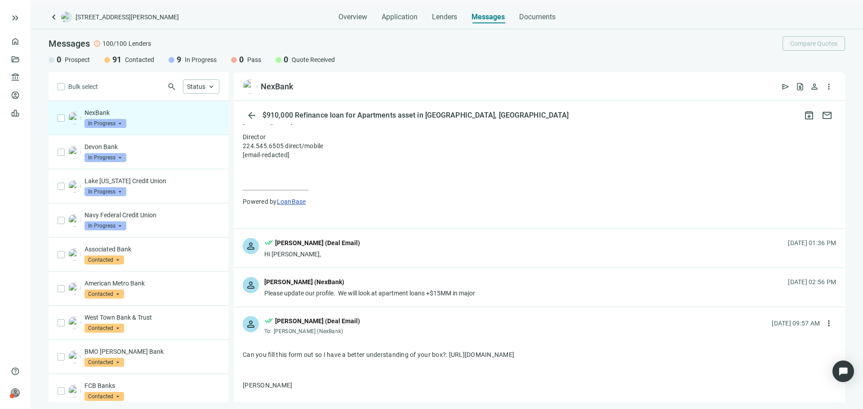
click at [350, 278] on div "Rob Delph (NexBank)" at bounding box center [369, 283] width 211 height 12
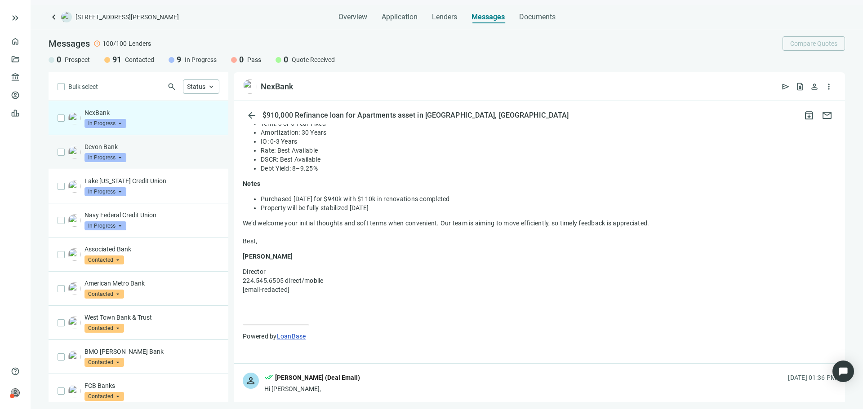
scroll to position [293, 0]
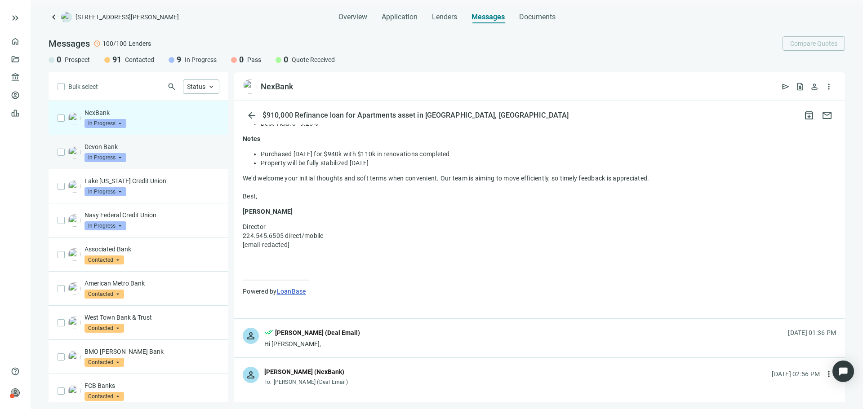
click at [151, 156] on div "Devon Bank In Progress arrow_drop_down" at bounding box center [151, 152] width 135 height 20
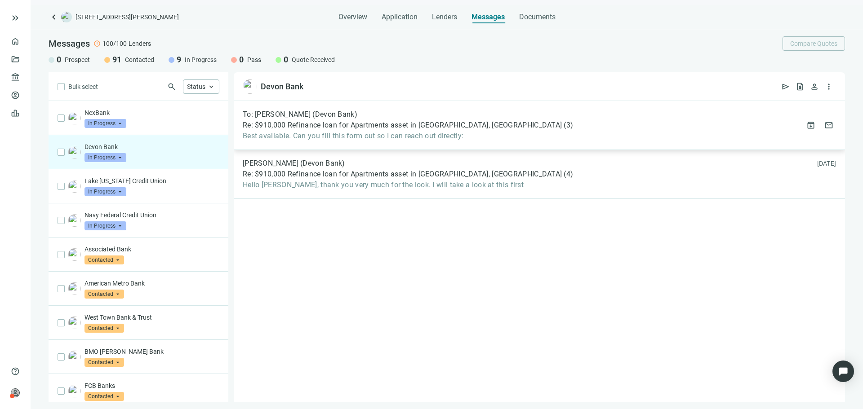
click at [362, 140] on span "Best available. Can you fill this form out so I can reach out directly:" at bounding box center [408, 136] width 330 height 9
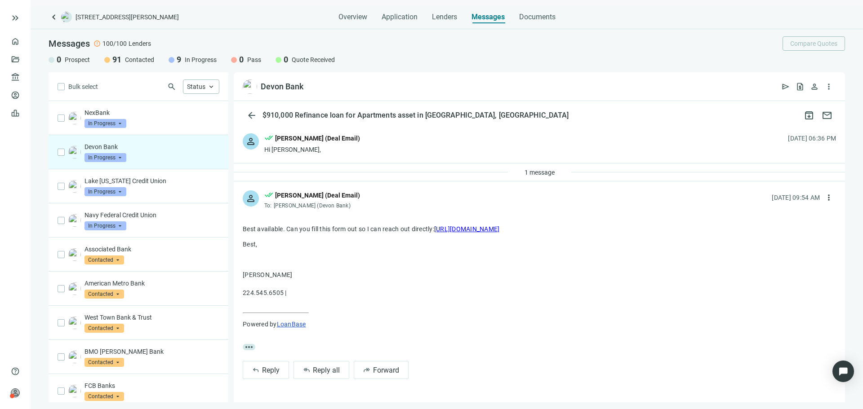
click at [254, 147] on span "person" at bounding box center [250, 141] width 11 height 11
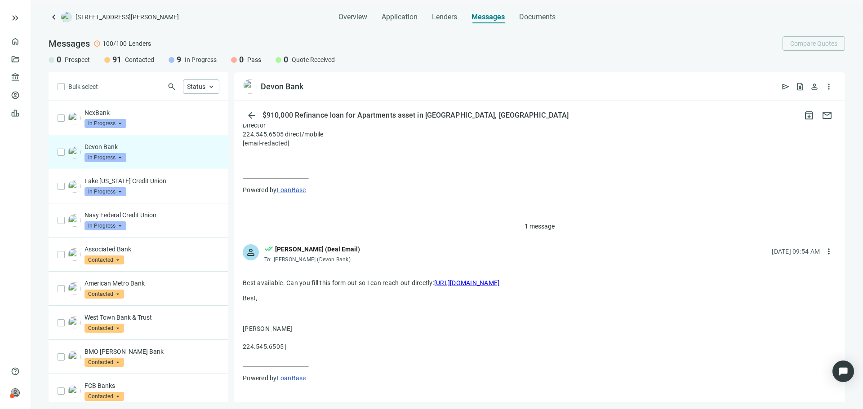
scroll to position [404, 0]
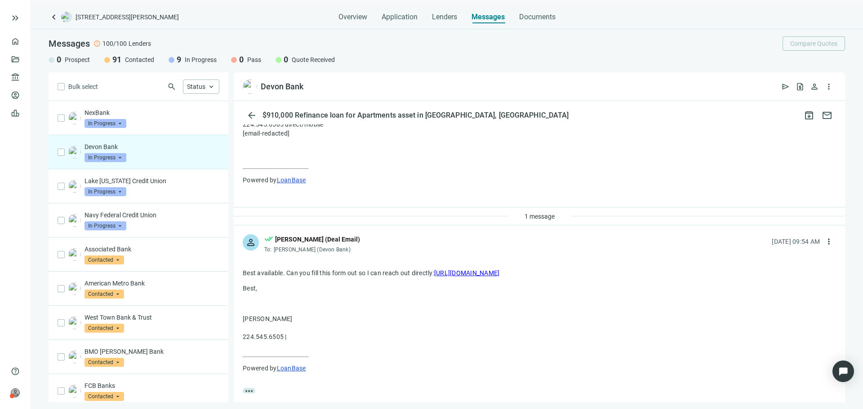
click at [298, 222] on div "1 message" at bounding box center [539, 217] width 611 height 18
click at [302, 211] on div "1 message" at bounding box center [539, 217] width 611 height 18
click at [528, 222] on button "1 message" at bounding box center [539, 216] width 45 height 14
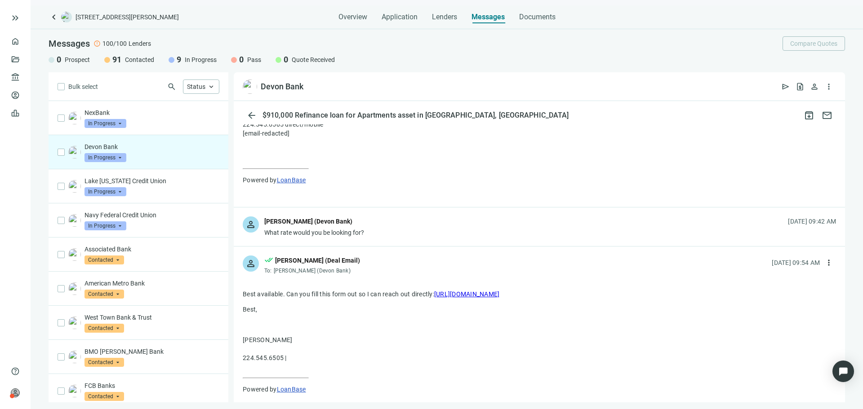
click at [334, 229] on div "What rate would you be looking for?" at bounding box center [314, 232] width 100 height 9
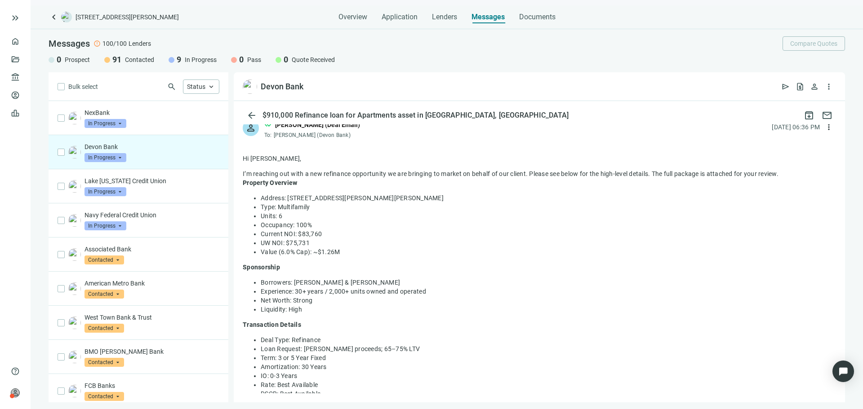
scroll to position [0, 0]
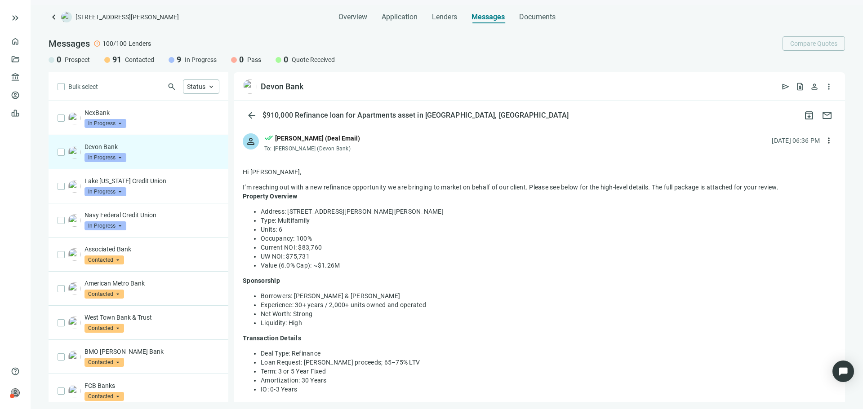
click at [55, 19] on span "keyboard_arrow_left" at bounding box center [54, 17] width 11 height 11
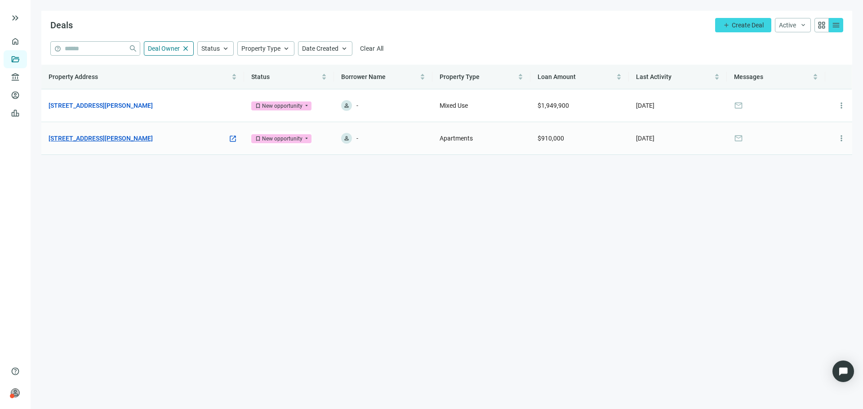
click at [149, 143] on link "[STREET_ADDRESS][PERSON_NAME]" at bounding box center [101, 138] width 104 height 10
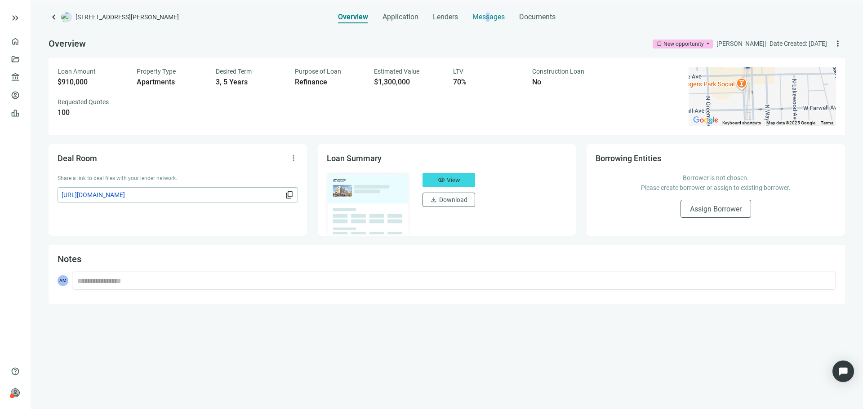
click at [489, 19] on span "Messages" at bounding box center [488, 17] width 32 height 9
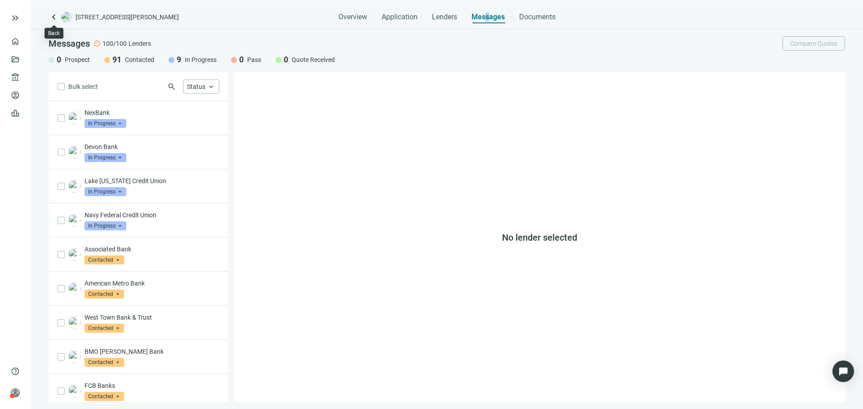
click at [58, 18] on span "keyboard_arrow_left" at bounding box center [54, 17] width 11 height 11
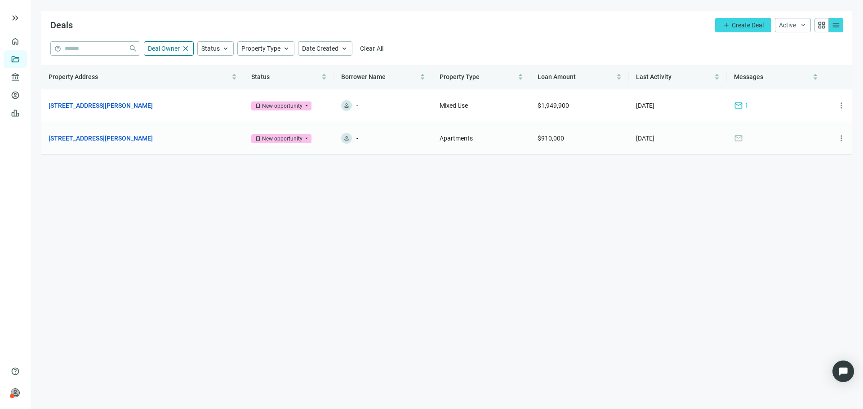
click at [123, 132] on td "6912 N Wayne Ave, Chicago, IL 60626 open_in_new" at bounding box center [142, 138] width 203 height 33
click at [114, 107] on link "1325 W Taylor St, Chicago, IL 60607" at bounding box center [101, 106] width 104 height 10
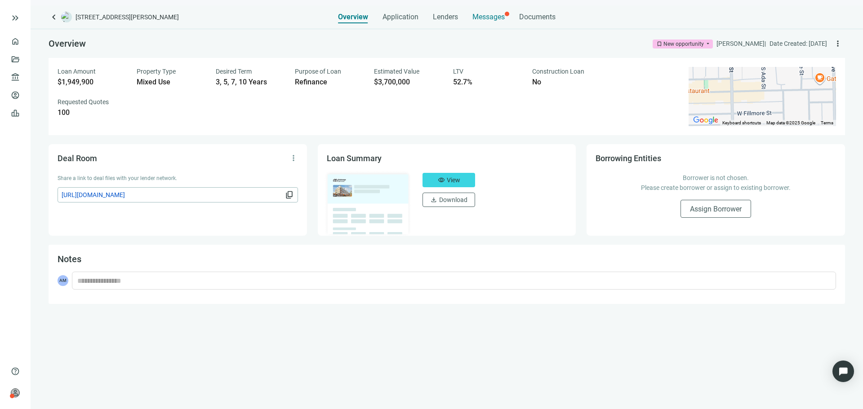
click at [473, 12] on div "Messages" at bounding box center [488, 14] width 32 height 18
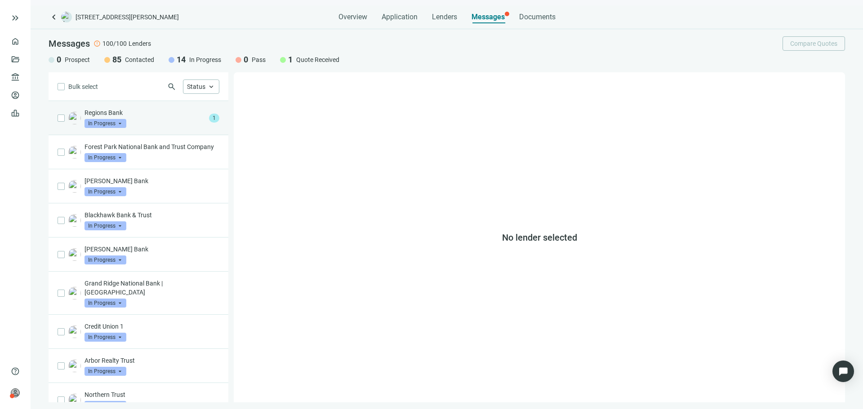
click at [129, 129] on div "Regions Bank In Progress arrow_drop_down 1" at bounding box center [139, 118] width 180 height 34
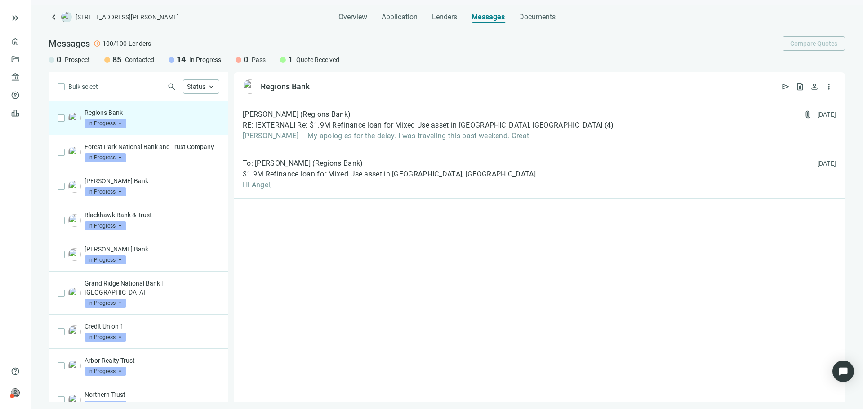
click at [58, 18] on span "keyboard_arrow_left" at bounding box center [54, 17] width 11 height 11
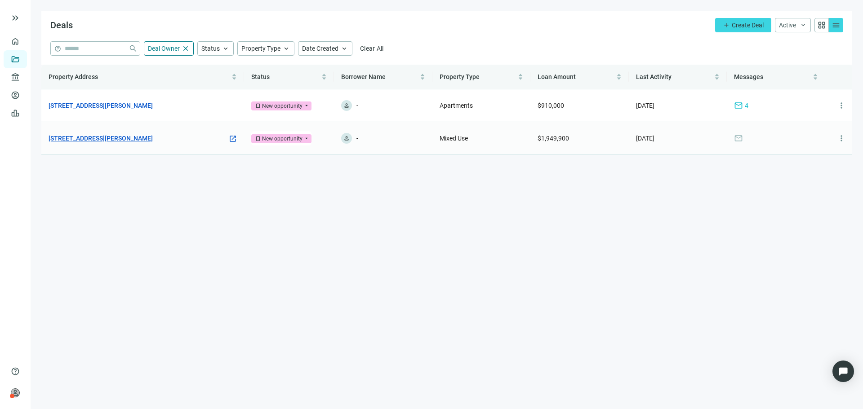
click at [144, 136] on link "[STREET_ADDRESS][PERSON_NAME]" at bounding box center [101, 138] width 104 height 10
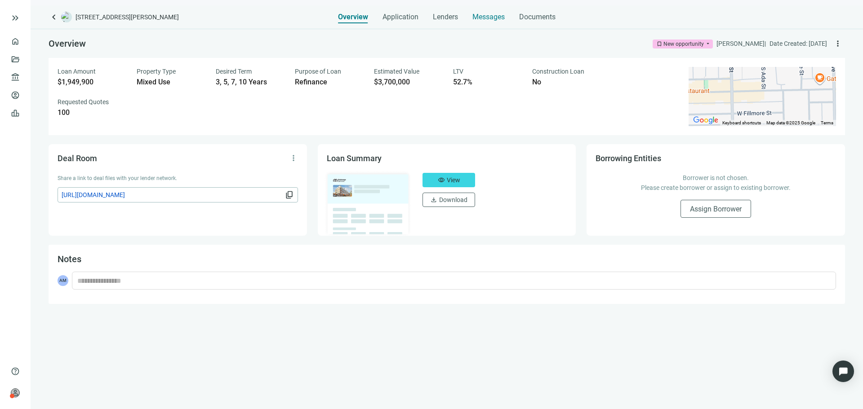
click at [488, 14] on span "Messages" at bounding box center [488, 17] width 32 height 9
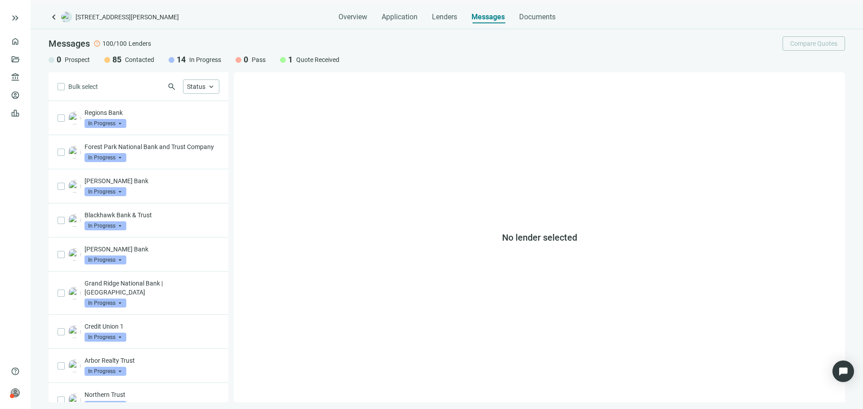
click at [55, 21] on span "keyboard_arrow_left" at bounding box center [54, 17] width 11 height 11
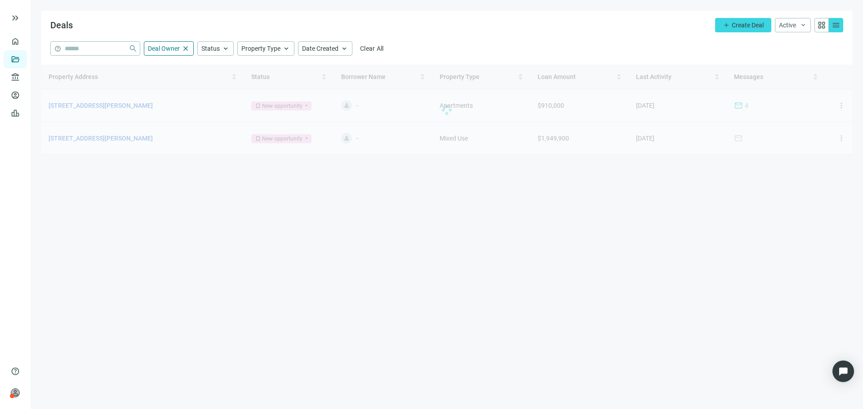
click at [134, 107] on div at bounding box center [446, 110] width 811 height 90
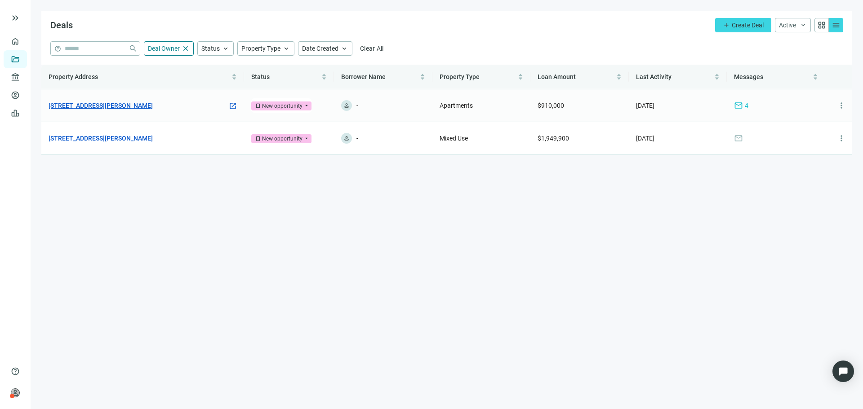
click at [139, 107] on link "[STREET_ADDRESS][PERSON_NAME]" at bounding box center [101, 106] width 104 height 10
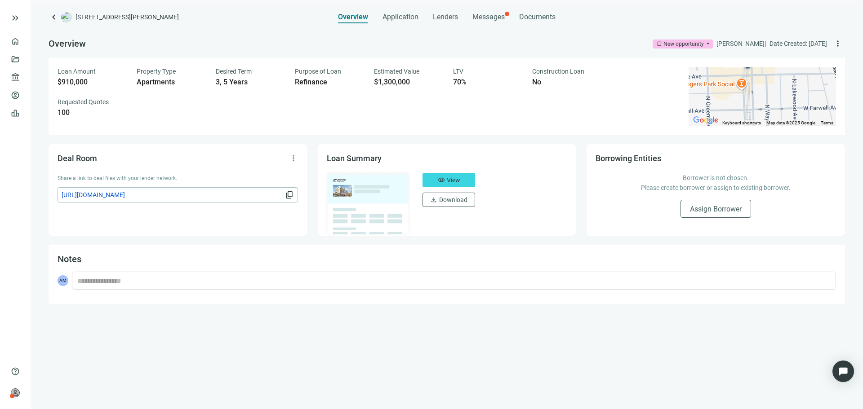
click at [515, 12] on div "Overview Application Lenders Messages Documents" at bounding box center [447, 14] width 218 height 18
click at [476, 20] on span "Messages" at bounding box center [488, 17] width 32 height 9
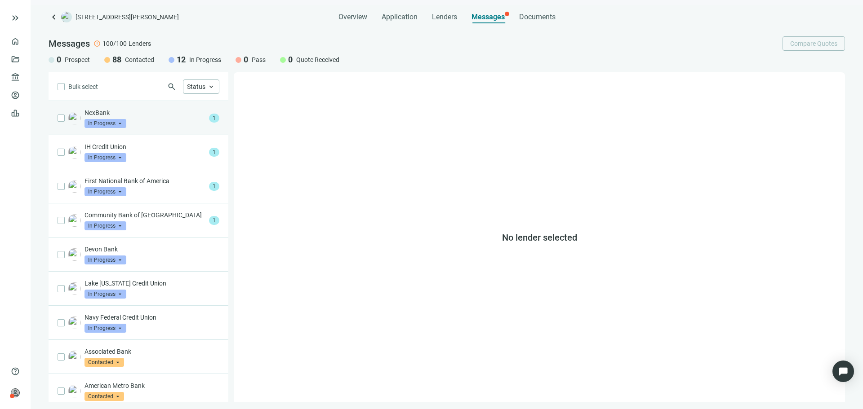
click at [150, 120] on div "NexBank In Progress arrow_drop_down" at bounding box center [144, 118] width 121 height 20
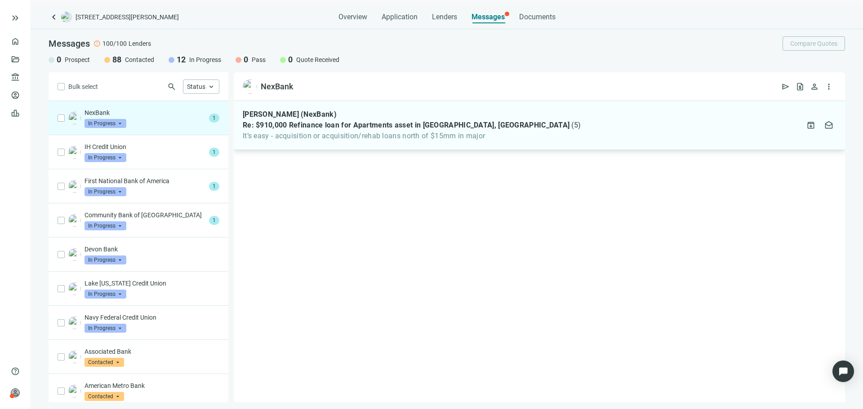
click at [339, 143] on div "Rob Delph (NexBank) Re: $910,000 Refinance loan for Apartments asset in Chicago…" at bounding box center [539, 125] width 611 height 49
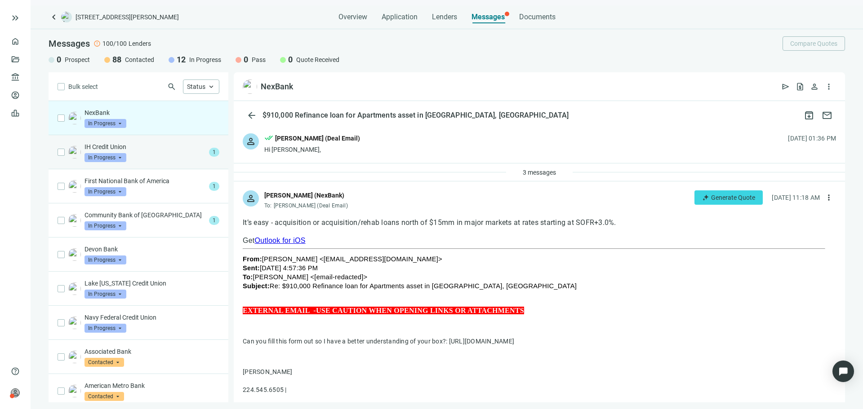
click at [130, 154] on div "IH Credit Union In Progress arrow_drop_down" at bounding box center [144, 152] width 121 height 20
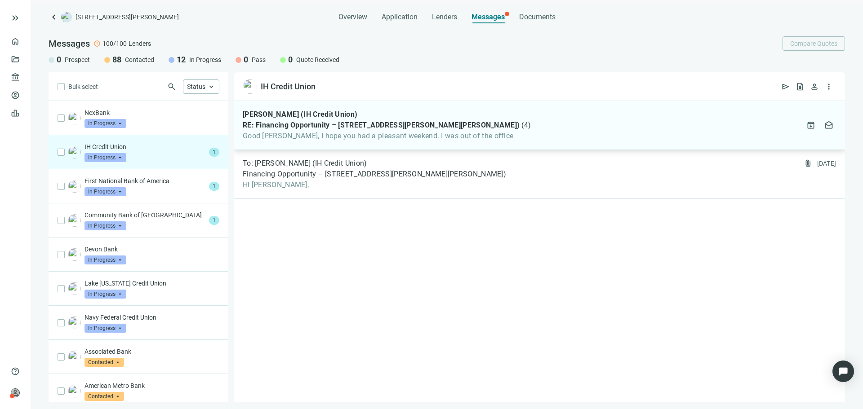
click at [374, 135] on span "Good Afternoon Asher, I hope you had a pleasant weekend. I was out of the office" at bounding box center [387, 136] width 288 height 9
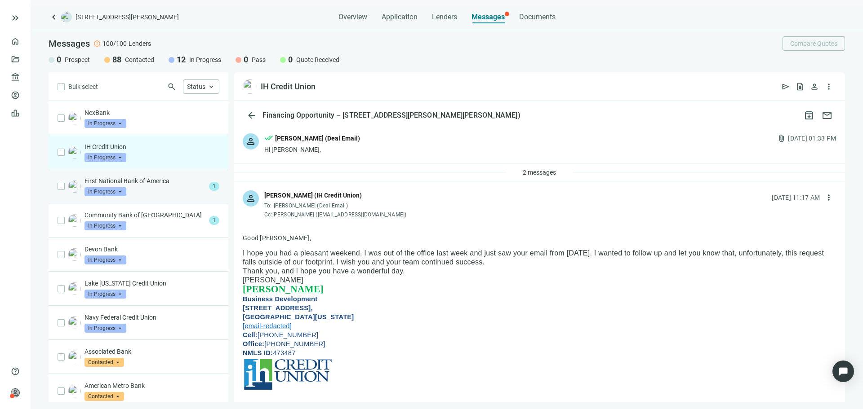
click at [147, 196] on div "First National Bank of America In Progress arrow_drop_down" at bounding box center [144, 187] width 121 height 20
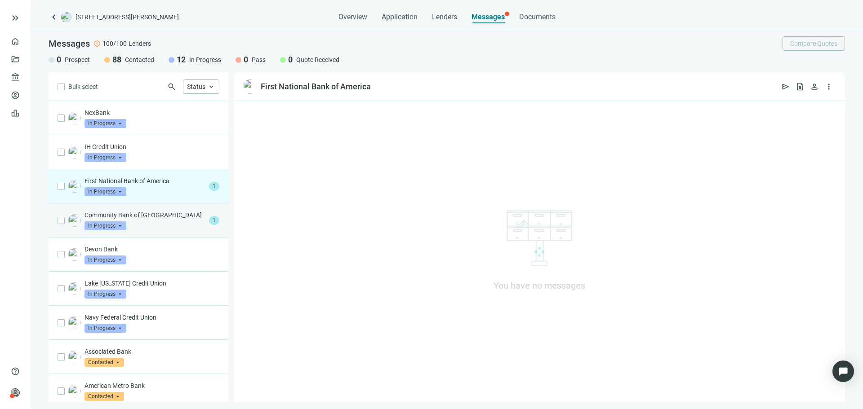
click at [174, 227] on div "Community Bank of Elmhurst In Progress arrow_drop_down" at bounding box center [144, 221] width 121 height 20
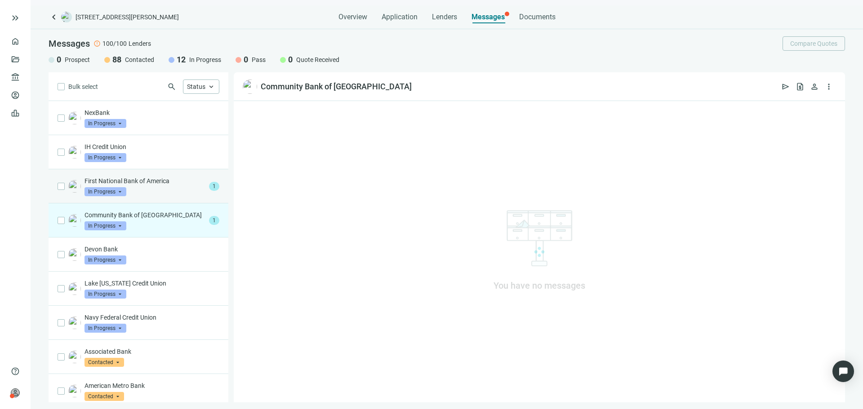
click at [150, 192] on div "First National Bank of America In Progress arrow_drop_down" at bounding box center [144, 187] width 121 height 20
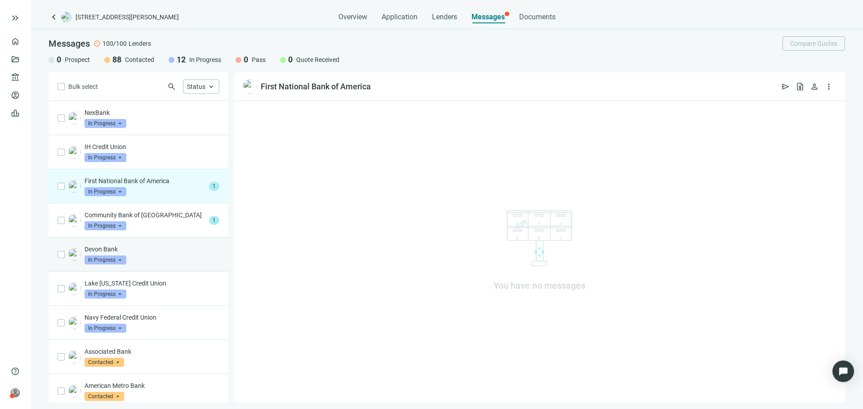
click at [167, 262] on div "Devon Bank In Progress arrow_drop_down" at bounding box center [151, 255] width 135 height 20
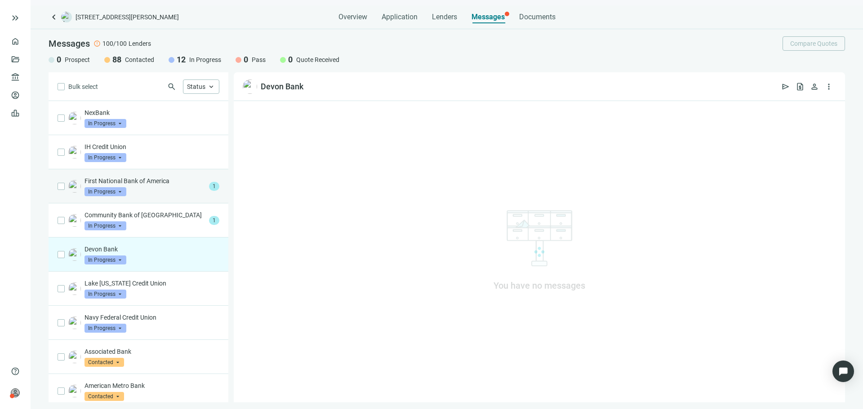
click at [154, 202] on div "First National Bank of America In Progress arrow_drop_down 1" at bounding box center [139, 186] width 180 height 34
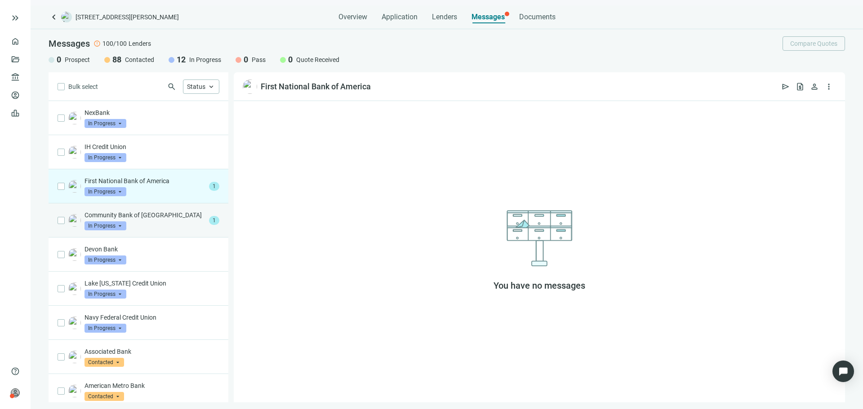
click at [171, 219] on p "Community Bank of [GEOGRAPHIC_DATA]" at bounding box center [144, 215] width 121 height 9
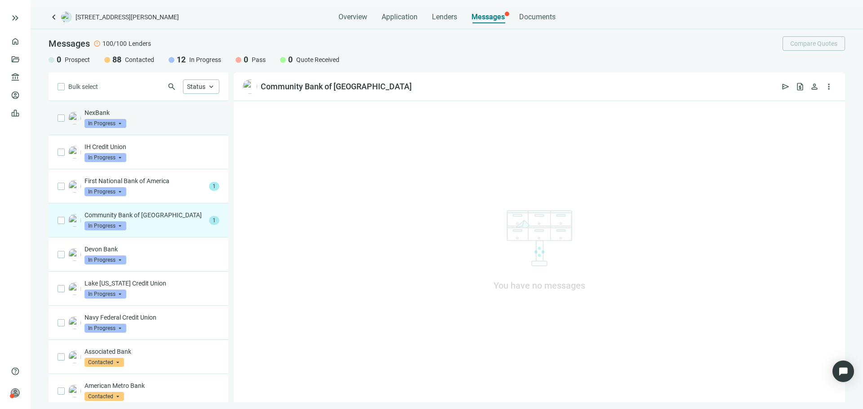
click at [164, 133] on div "NexBank In Progress arrow_drop_down" at bounding box center [139, 118] width 180 height 34
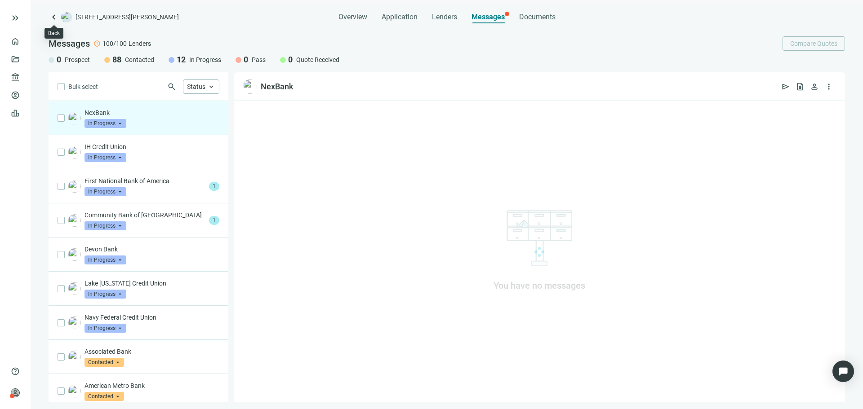
click at [50, 20] on span "keyboard_arrow_left" at bounding box center [54, 17] width 11 height 11
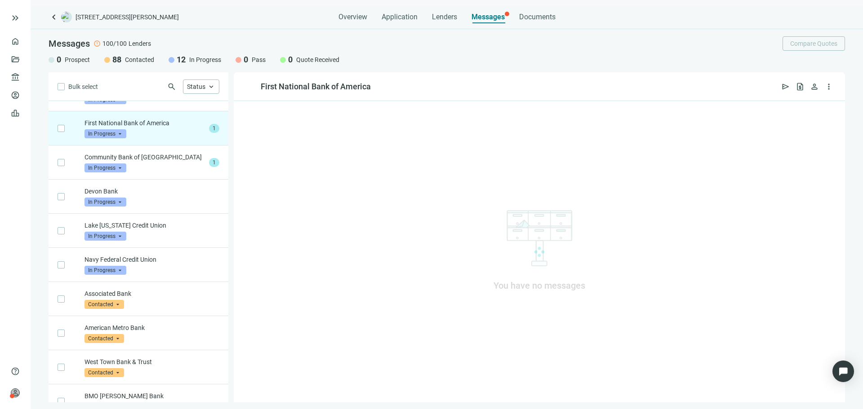
scroll to position [68, 0]
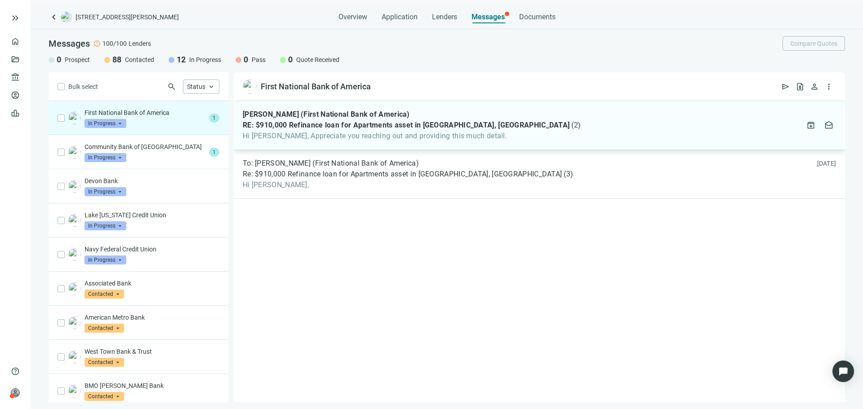
click at [342, 140] on div "[PERSON_NAME] (First National Bank of America) RE: $910,000 Refinance loan for …" at bounding box center [539, 125] width 611 height 49
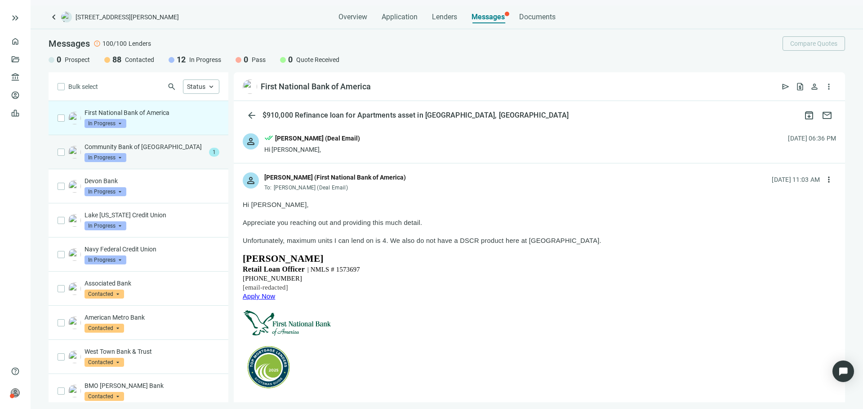
click at [195, 160] on div "Community Bank of Elmhurst In Progress arrow_drop_down" at bounding box center [144, 152] width 121 height 20
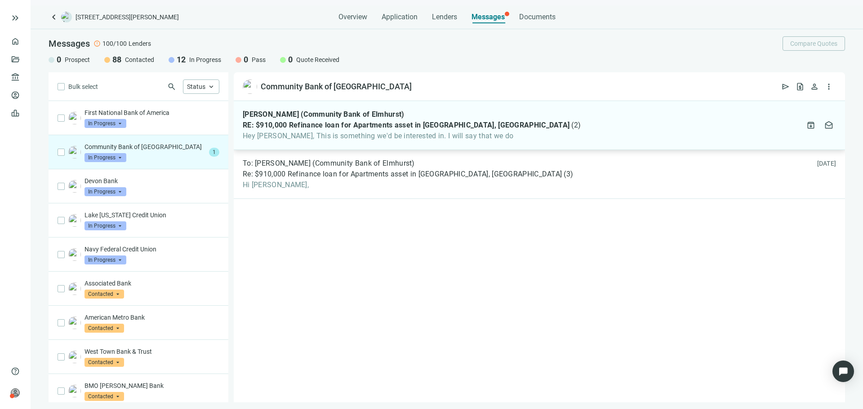
click at [331, 142] on div "[PERSON_NAME] (Community Bank of Elmhurst) RE: $910,000 Refinance loan for Apar…" at bounding box center [539, 125] width 611 height 49
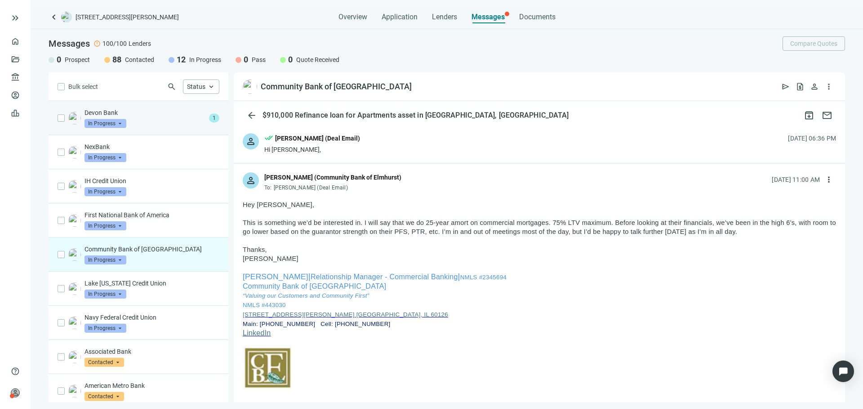
click at [131, 126] on div "Devon Bank In Progress arrow_drop_down" at bounding box center [144, 118] width 121 height 20
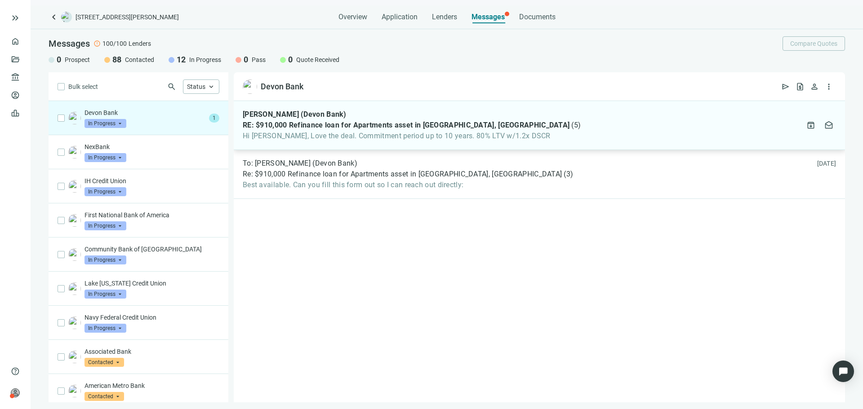
click at [335, 129] on span "RE: $910,000 Refinance loan for Apartments asset in [GEOGRAPHIC_DATA], [GEOGRAP…" at bounding box center [406, 125] width 327 height 9
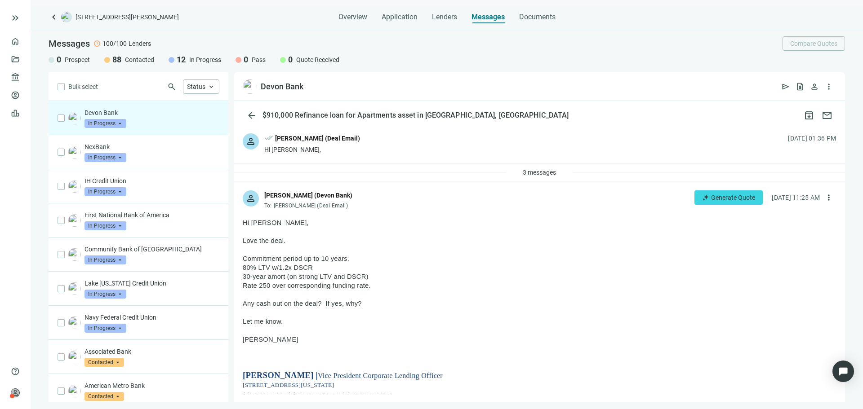
click at [53, 16] on span "keyboard_arrow_left" at bounding box center [54, 17] width 11 height 11
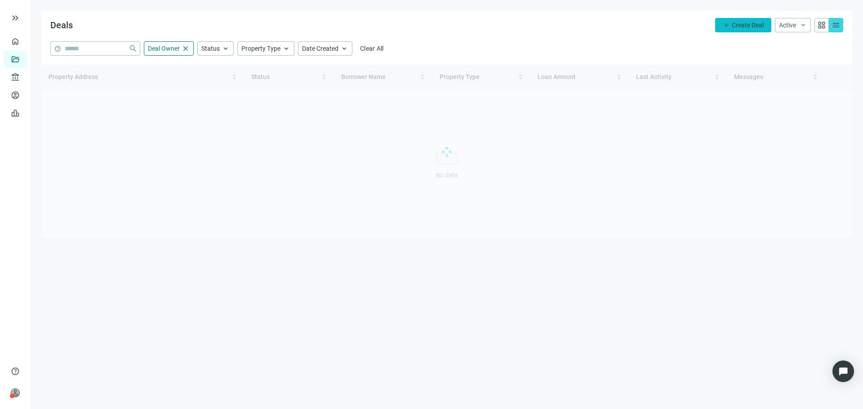
click at [742, 28] on span "Create Deal" at bounding box center [748, 25] width 32 height 7
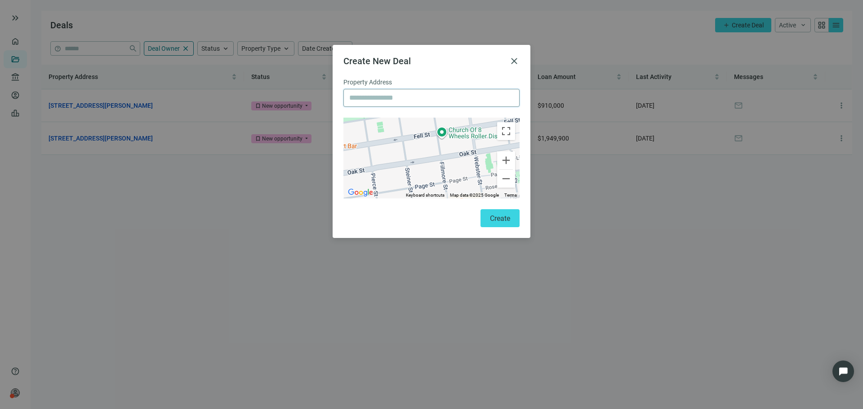
click at [396, 96] on input "text" at bounding box center [431, 97] width 164 height 17
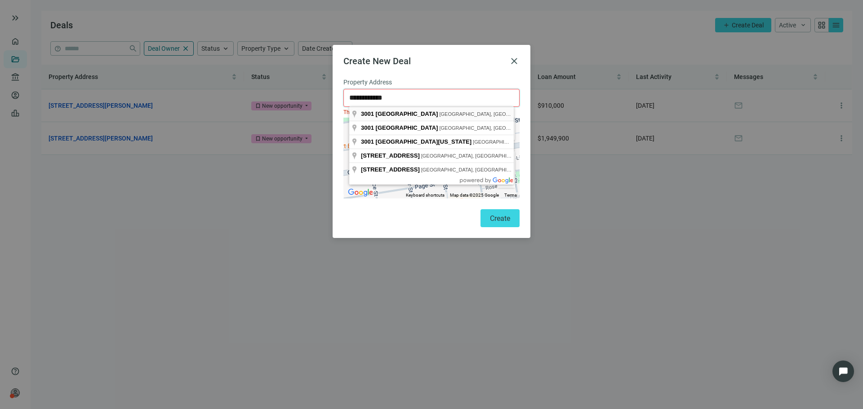
type input "**********"
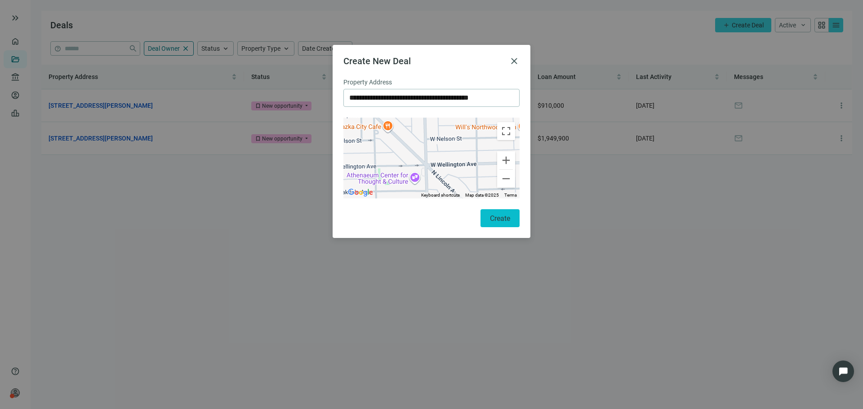
click at [501, 214] on span "Create" at bounding box center [500, 218] width 20 height 9
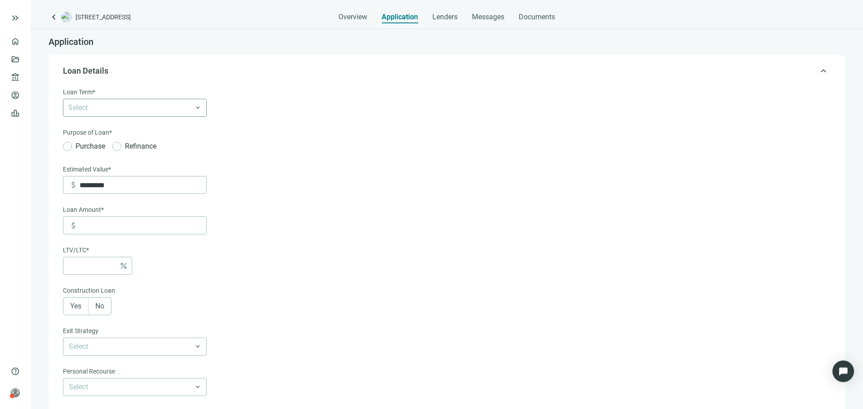
click at [148, 109] on div at bounding box center [130, 108] width 131 height 13
click at [136, 162] on div "5 Years" at bounding box center [134, 160] width 133 height 11
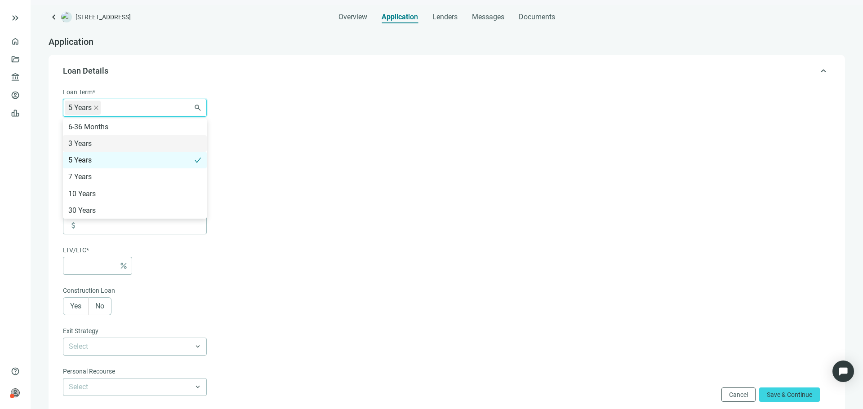
click at [234, 140] on form "Loan Term* 5 Years 6-36 Months 3 Years 5 Years 7 Years 10 Years 30 Years search…" at bounding box center [446, 315] width 766 height 456
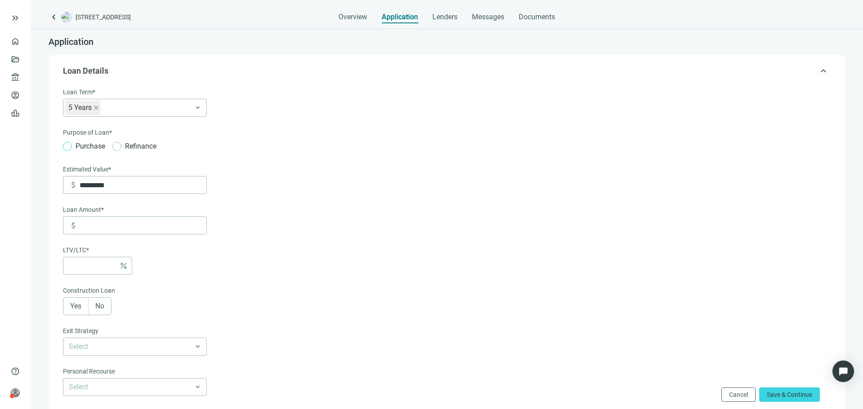
click at [81, 147] on span "Purchase" at bounding box center [90, 146] width 37 height 11
drag, startPoint x: 127, startPoint y: 188, endPoint x: 71, endPoint y: 182, distance: 56.5
click at [71, 182] on div "attach_money *********" at bounding box center [138, 185] width 138 height 17
type input "*********"
click at [153, 234] on input at bounding box center [143, 225] width 127 height 17
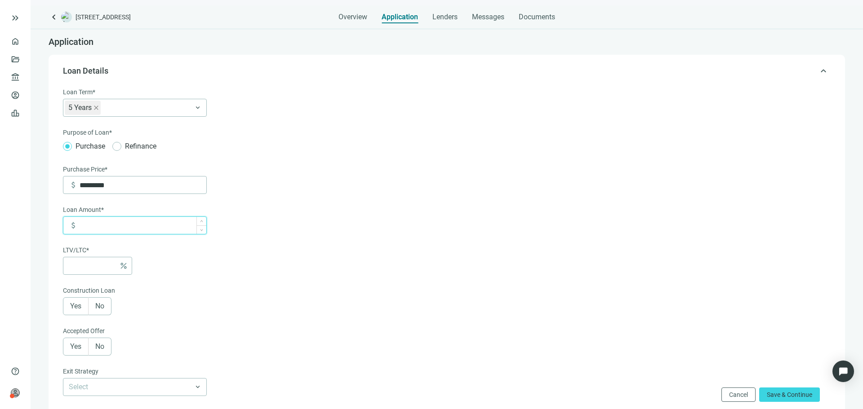
type input "*"
type input "*****"
type input "***"
type input "******"
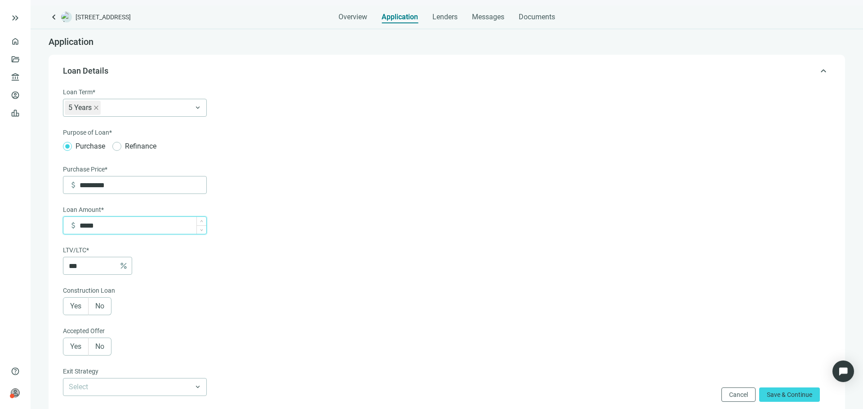
type input "***"
type input "*******"
type input "*"
type input "*********"
type input "****"
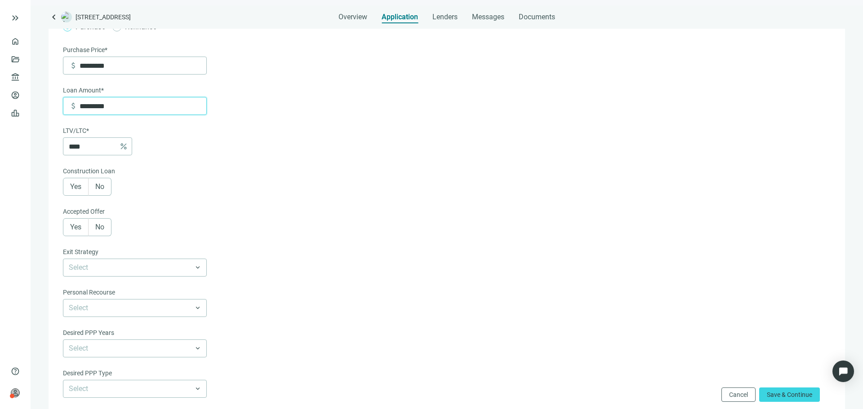
scroll to position [135, 0]
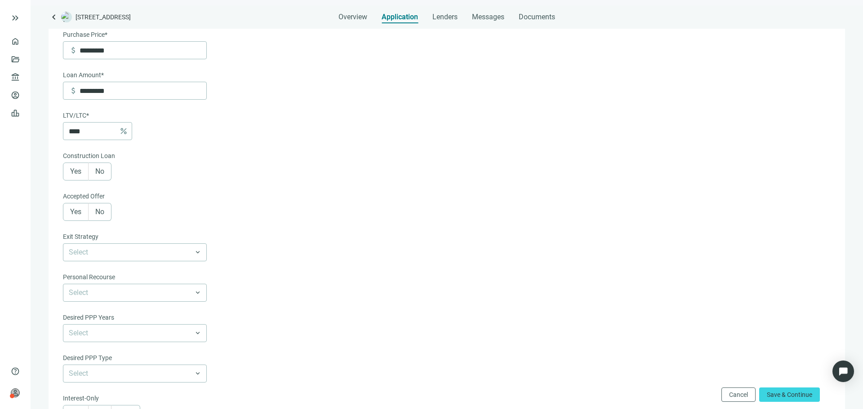
click at [77, 178] on label "Yes" at bounding box center [76, 172] width 26 height 18
type input "*********"
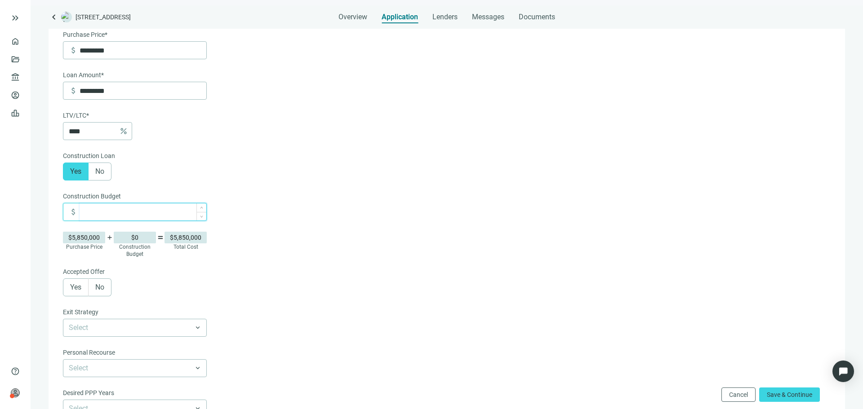
click at [94, 215] on input at bounding box center [143, 212] width 127 height 17
type input "*"
type input "*********"
type input "**"
type input "*********"
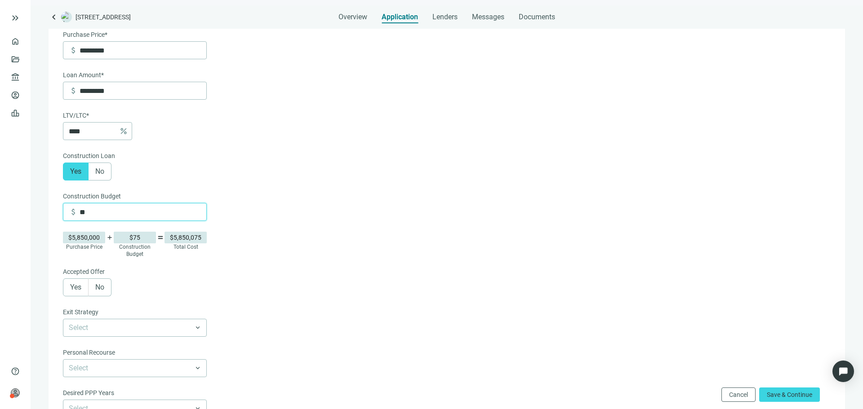
type input "***"
type input "*********"
type input "*****"
type input "*********"
type input "******"
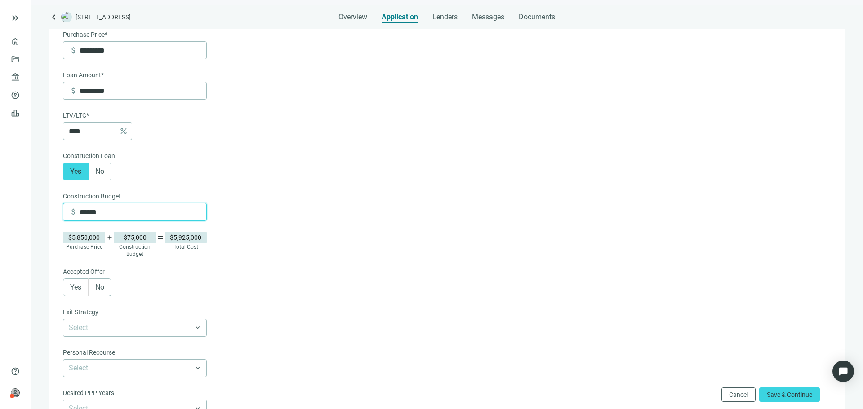
type input "*********"
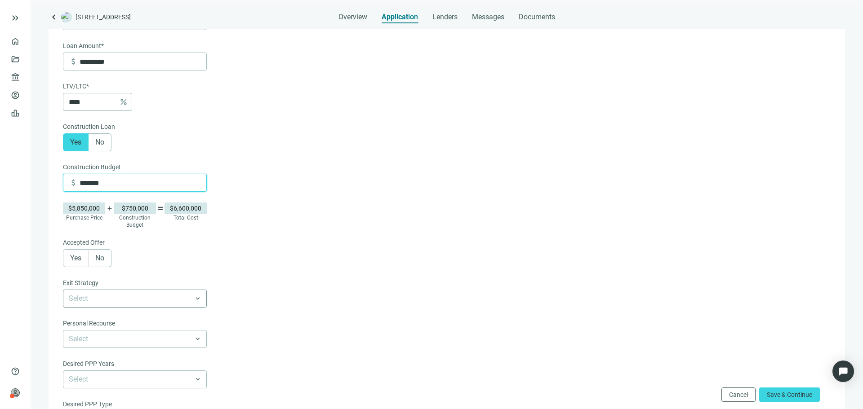
scroll to position [180, 0]
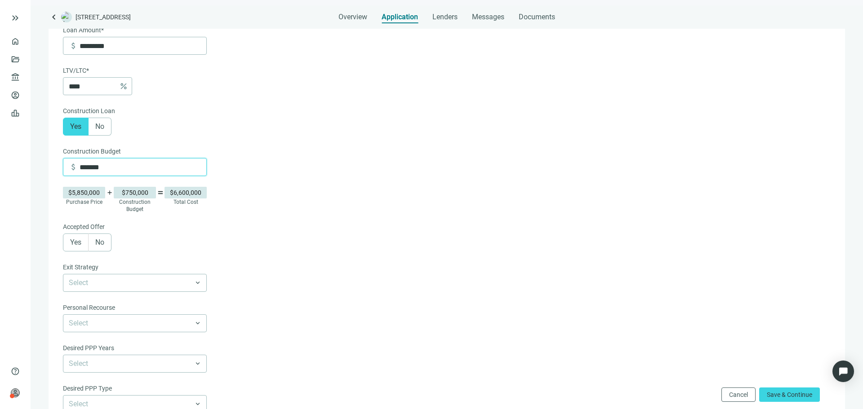
type input "*******"
click at [80, 247] on span "Yes" at bounding box center [75, 242] width 11 height 9
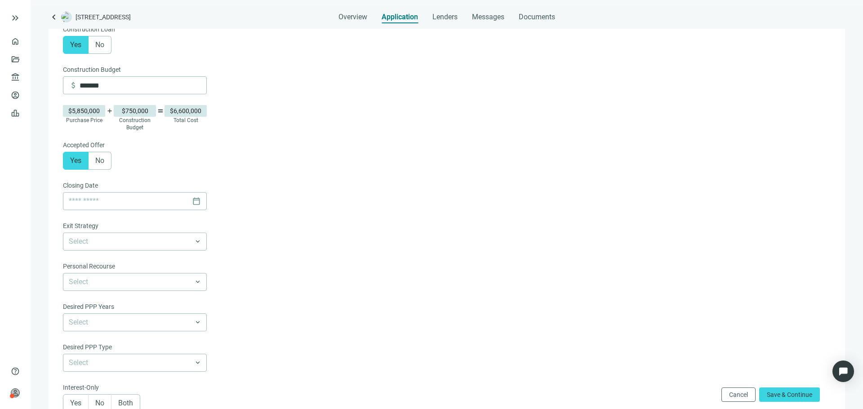
scroll to position [315, 0]
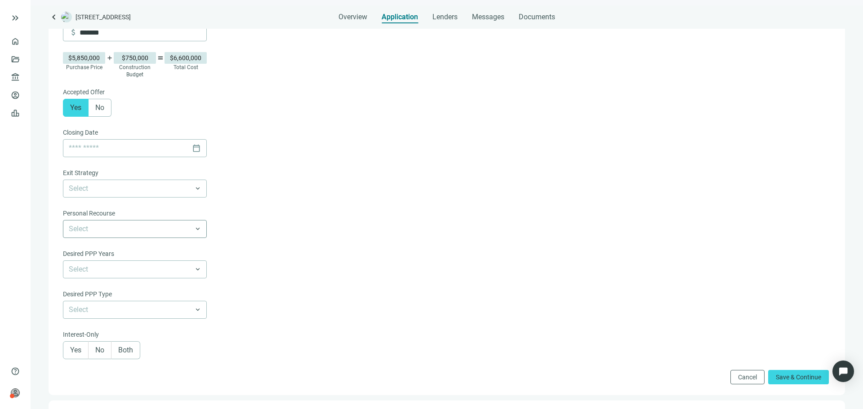
click at [146, 232] on input "search" at bounding box center [131, 229] width 124 height 17
click at [246, 235] on form "Loan Term* 5 Years 6-36 Months 3 Years 5 Years 7 Years 10 Years 30 Years keyboa…" at bounding box center [446, 79] width 766 height 612
click at [85, 355] on label "Yes" at bounding box center [76, 351] width 26 height 18
click at [89, 357] on label "No" at bounding box center [100, 351] width 23 height 18
click at [100, 355] on span "No" at bounding box center [99, 350] width 9 height 9
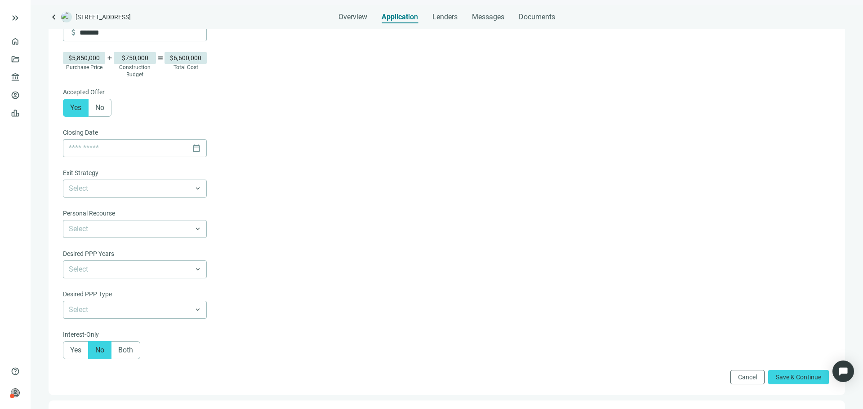
click at [123, 355] on span "Both" at bounding box center [125, 350] width 15 height 9
click at [121, 355] on span "Both" at bounding box center [125, 350] width 15 height 9
click at [122, 355] on span "Both" at bounding box center [125, 350] width 15 height 9
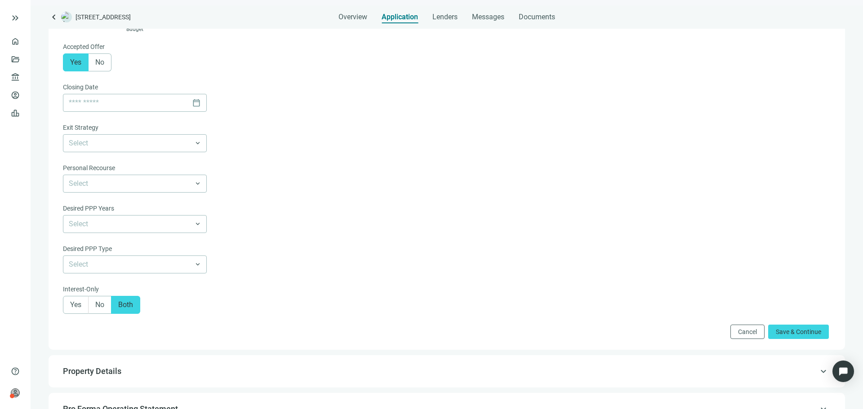
scroll to position [494, 0]
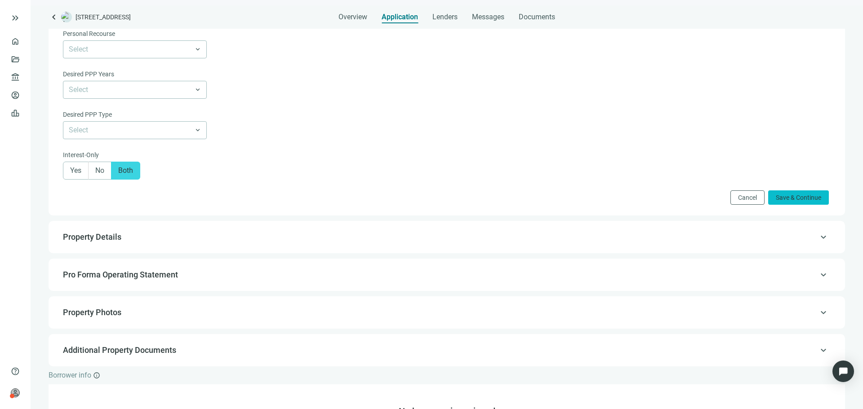
click at [778, 201] on span "Save & Continue" at bounding box center [798, 197] width 45 height 7
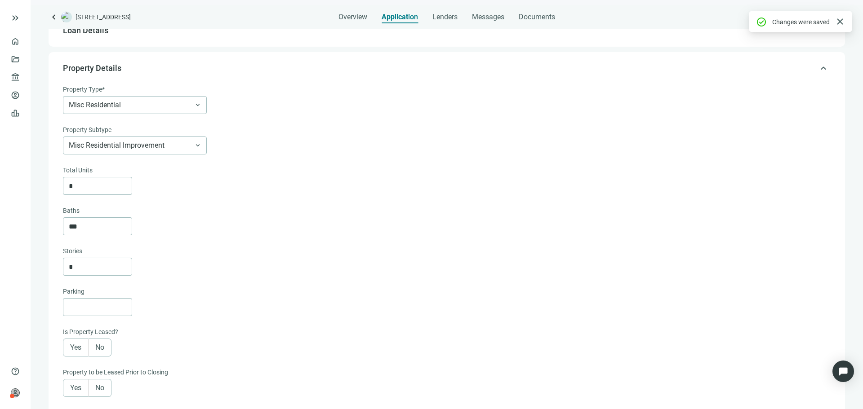
scroll to position [19, 0]
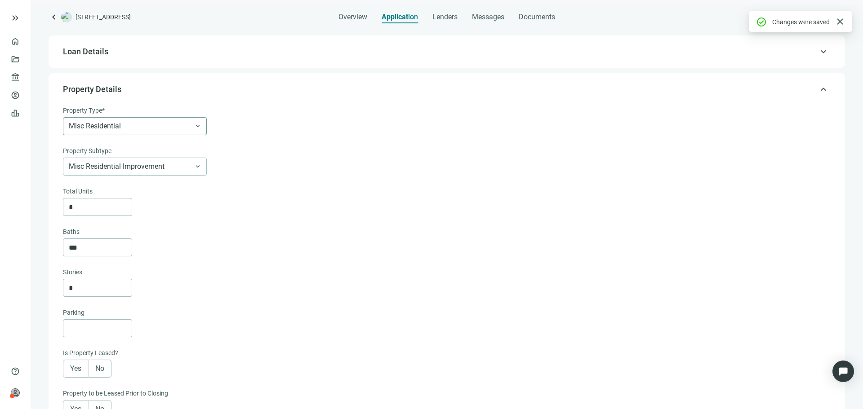
click at [139, 133] on span "Misc Residential" at bounding box center [135, 126] width 132 height 17
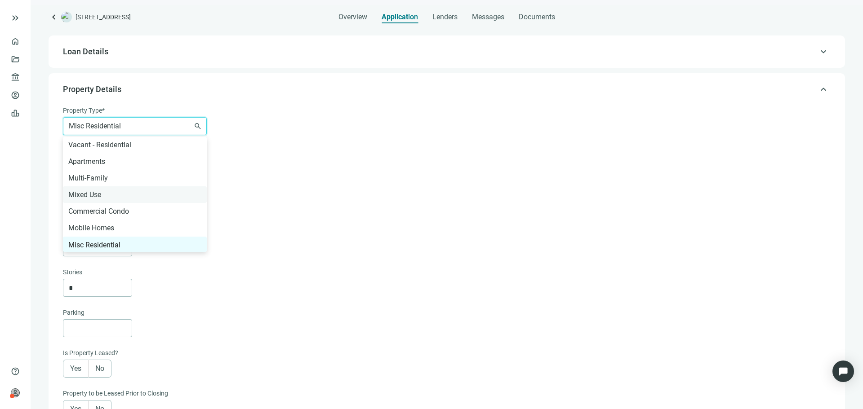
click at [129, 197] on div "Mixed Use" at bounding box center [134, 194] width 133 height 11
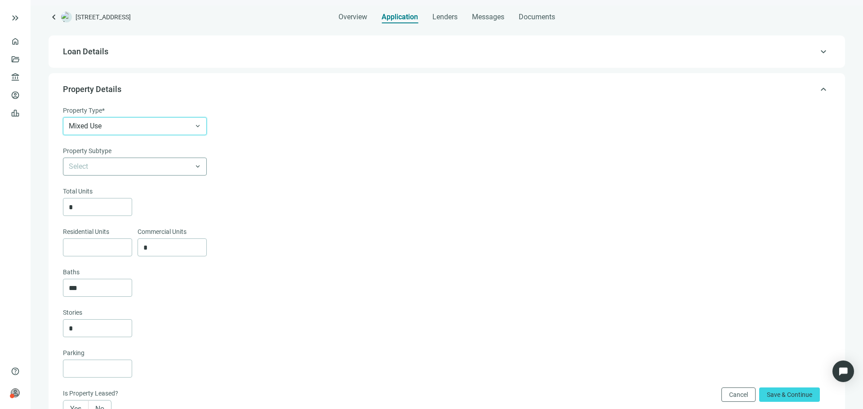
click at [140, 163] on input "search" at bounding box center [131, 166] width 124 height 17
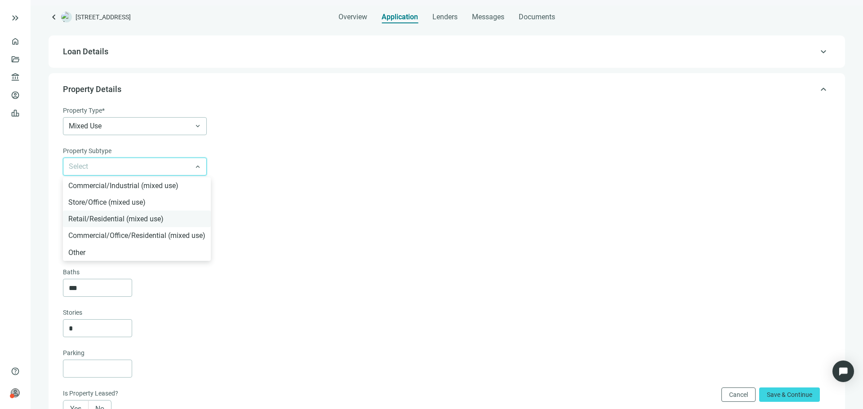
click at [148, 222] on div "Retail/Residential (mixed use)" at bounding box center [136, 218] width 137 height 11
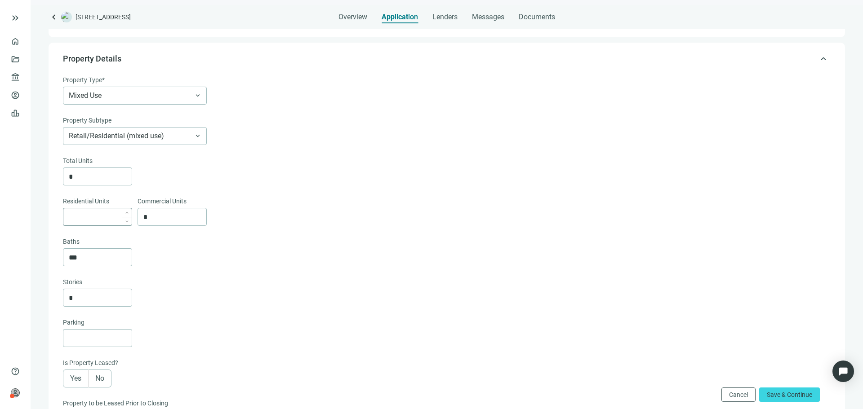
scroll to position [64, 0]
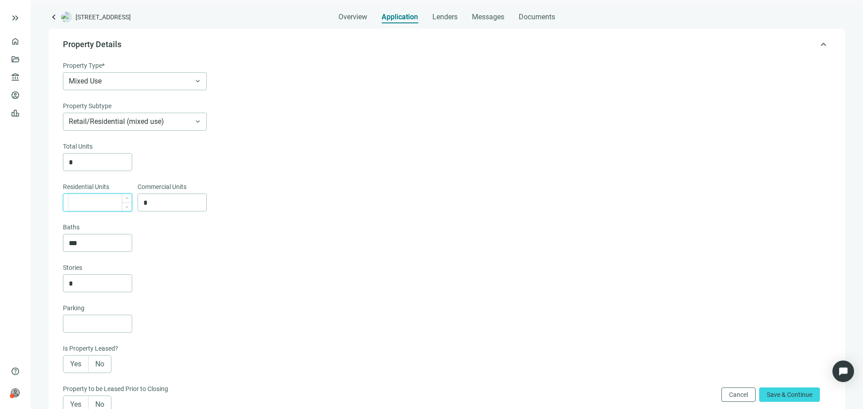
click at [108, 203] on input at bounding box center [100, 202] width 63 height 17
type input "*"
type input "**"
type input "*"
click at [186, 200] on input "*" at bounding box center [174, 202] width 63 height 17
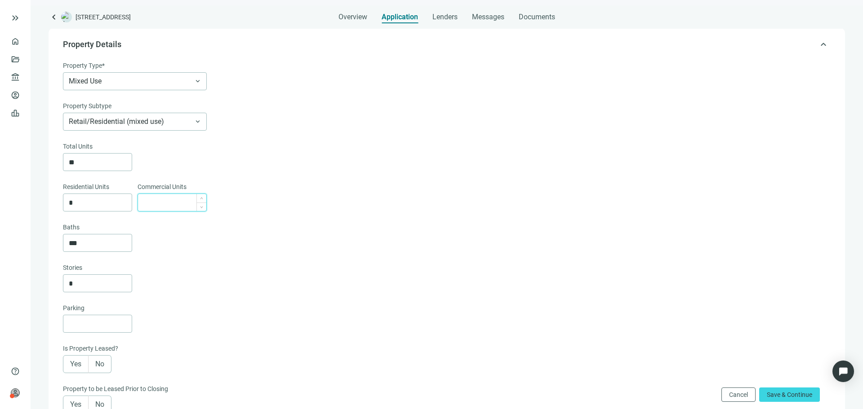
type input "*"
click at [201, 234] on div "Baths" at bounding box center [446, 228] width 766 height 12
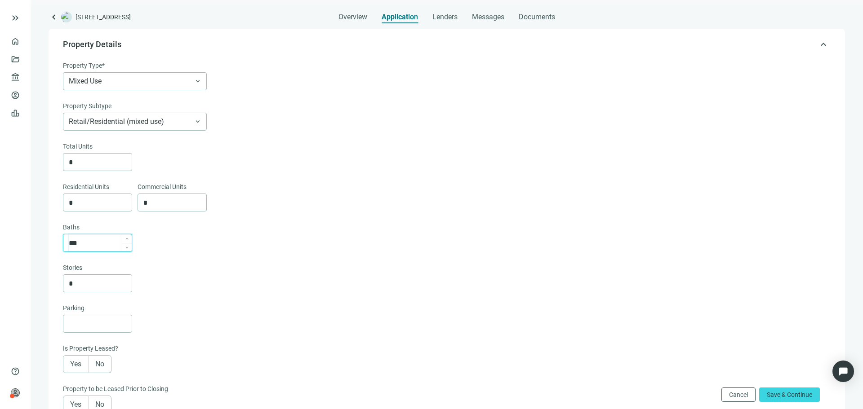
click at [100, 244] on input "***" at bounding box center [100, 243] width 63 height 17
click at [143, 209] on div "*" at bounding box center [172, 203] width 69 height 18
click at [147, 209] on input "*" at bounding box center [174, 202] width 63 height 17
type input "*"
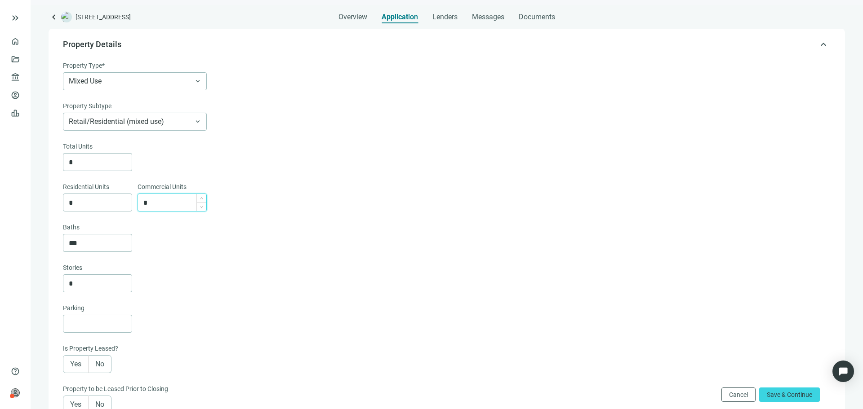
type input "**"
type input "*"
drag, startPoint x: 182, startPoint y: 254, endPoint x: 178, endPoint y: 256, distance: 4.8
click at [182, 255] on div "Total Units ** Residential Units * Commercial Units * Baths *** Stories *" at bounding box center [446, 217] width 766 height 151
click at [95, 247] on input "***" at bounding box center [100, 243] width 63 height 17
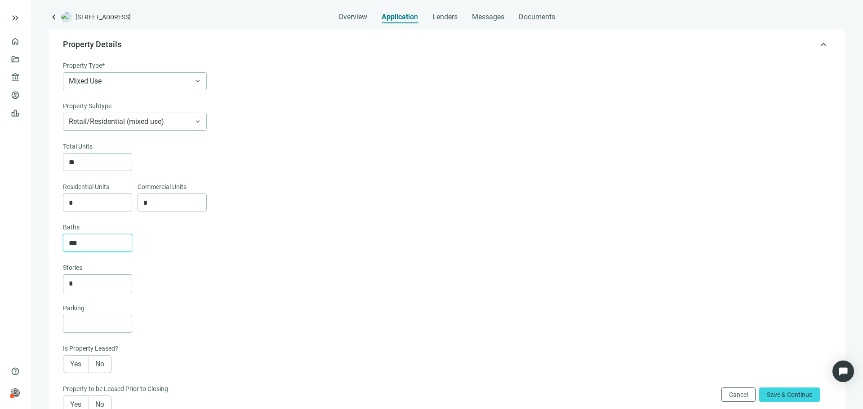
drag, startPoint x: 99, startPoint y: 247, endPoint x: 57, endPoint y: 242, distance: 43.0
type input "**"
click at [89, 284] on input "*" at bounding box center [100, 283] width 63 height 17
type input "*"
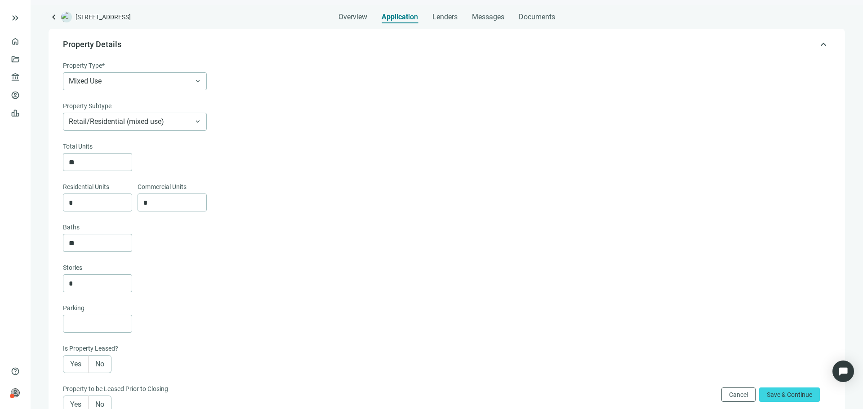
click at [197, 308] on div "Parking" at bounding box center [446, 309] width 766 height 12
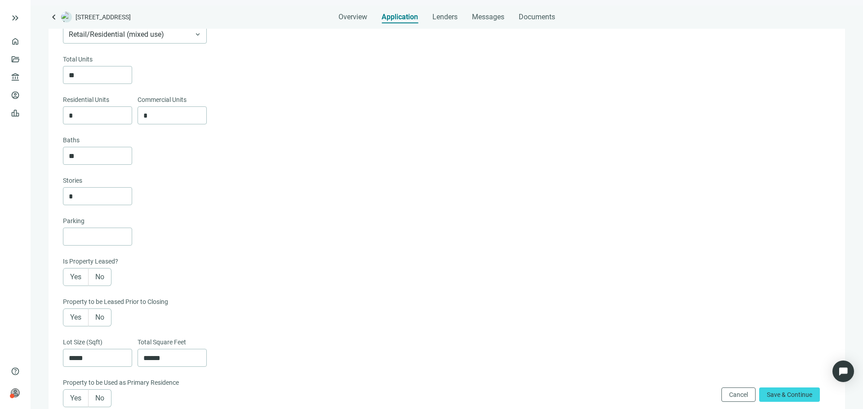
scroll to position [154, 0]
click at [107, 241] on input at bounding box center [100, 234] width 63 height 17
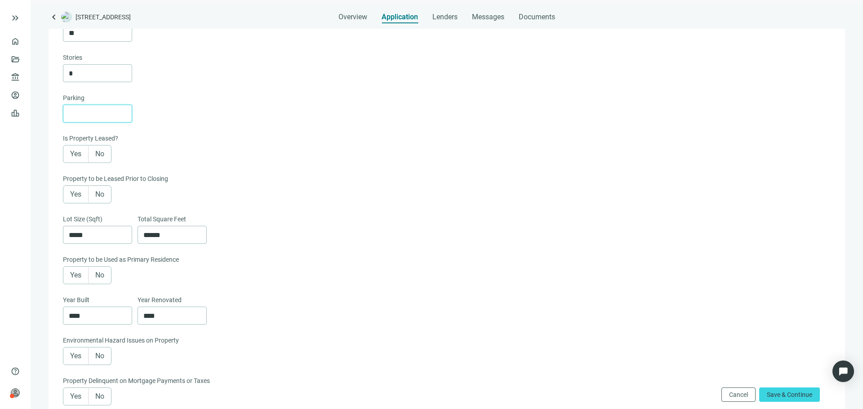
scroll to position [289, 0]
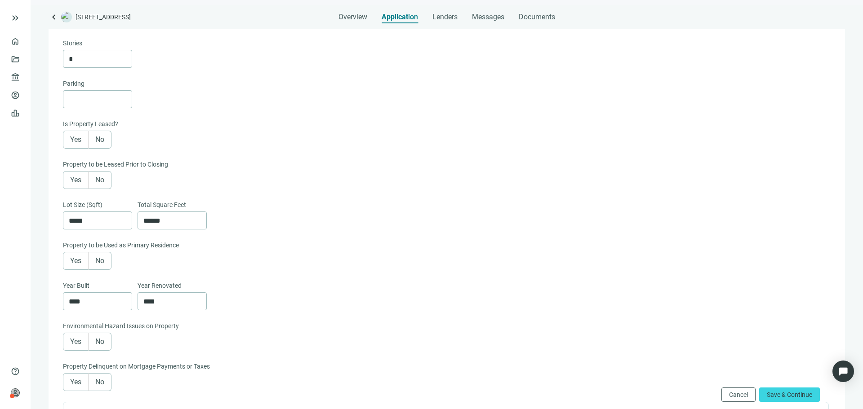
click at [82, 148] on label "Yes" at bounding box center [76, 140] width 26 height 18
click at [93, 148] on label "No" at bounding box center [100, 140] width 23 height 18
click at [73, 147] on label "Yes" at bounding box center [76, 140] width 26 height 18
drag, startPoint x: 71, startPoint y: 182, endPoint x: 79, endPoint y: 185, distance: 8.1
click at [71, 182] on span "Yes" at bounding box center [75, 180] width 11 height 9
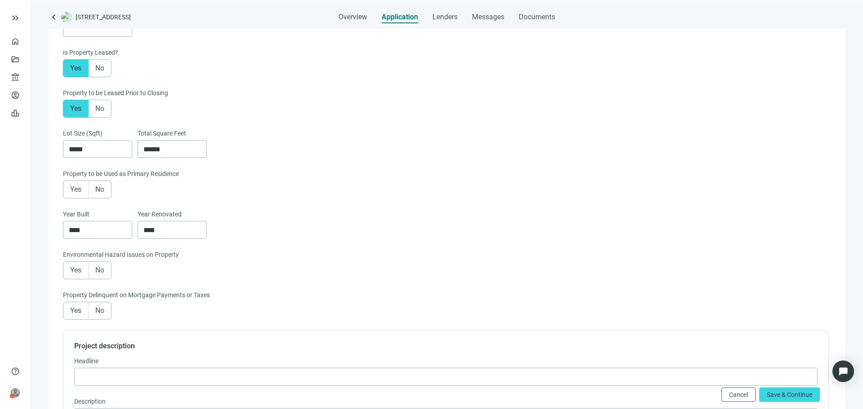
scroll to position [334, 0]
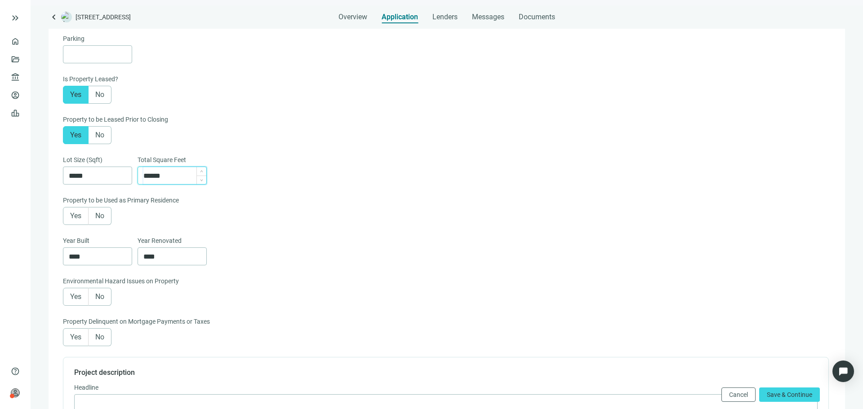
click at [172, 184] on input "******" at bounding box center [174, 175] width 63 height 17
click at [99, 220] on span "No" at bounding box center [99, 216] width 9 height 9
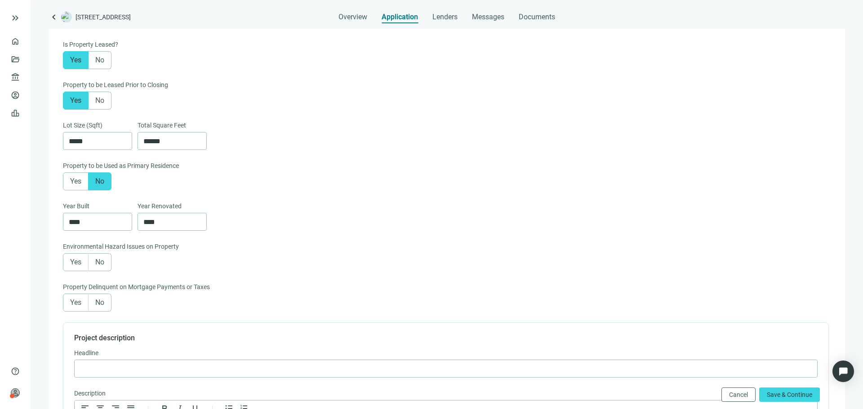
scroll to position [379, 0]
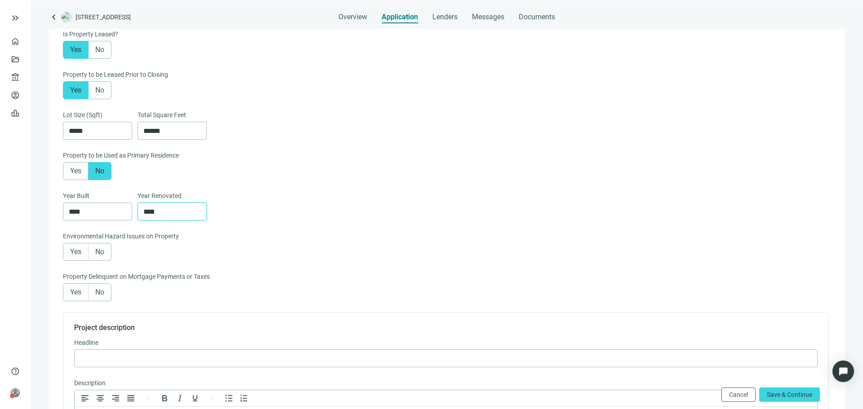
drag, startPoint x: 164, startPoint y: 212, endPoint x: 141, endPoint y: 215, distance: 23.5
click at [141, 215] on div "****" at bounding box center [172, 212] width 69 height 18
type input "****"
click at [106, 258] on label "No" at bounding box center [100, 252] width 23 height 18
click at [104, 302] on label "No" at bounding box center [100, 293] width 23 height 18
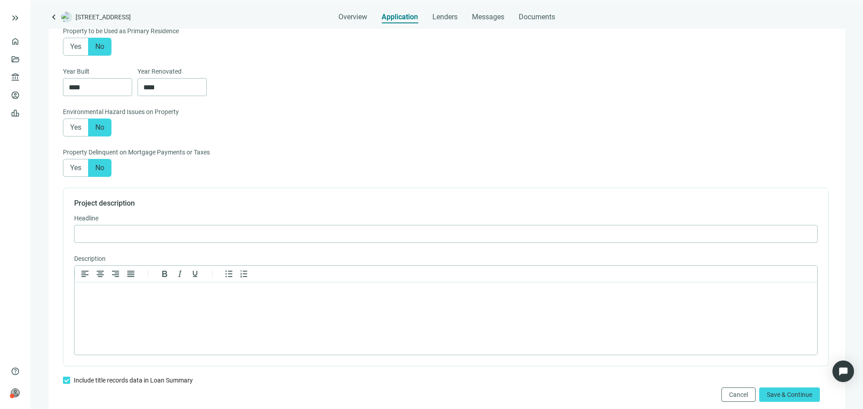
scroll to position [514, 0]
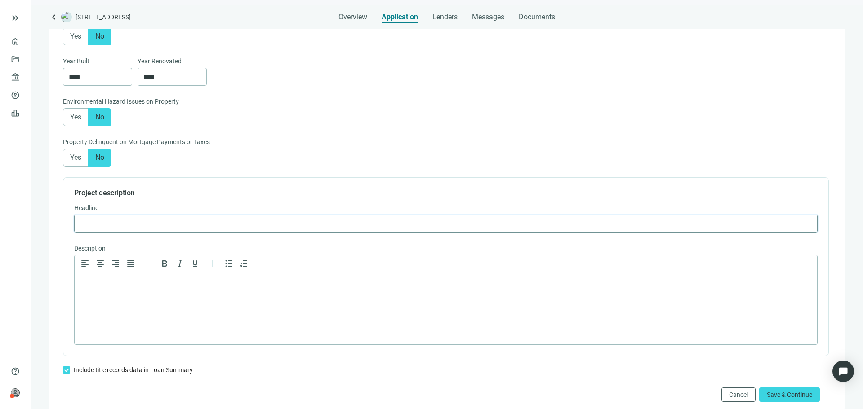
click at [299, 232] on input "text" at bounding box center [446, 223] width 732 height 17
paste input "**********"
type input "**********"
click at [320, 284] on p "Rich Text Area. Press ALT-0 for help." at bounding box center [445, 284] width 727 height 9
click at [355, 296] on html at bounding box center [446, 283] width 742 height 23
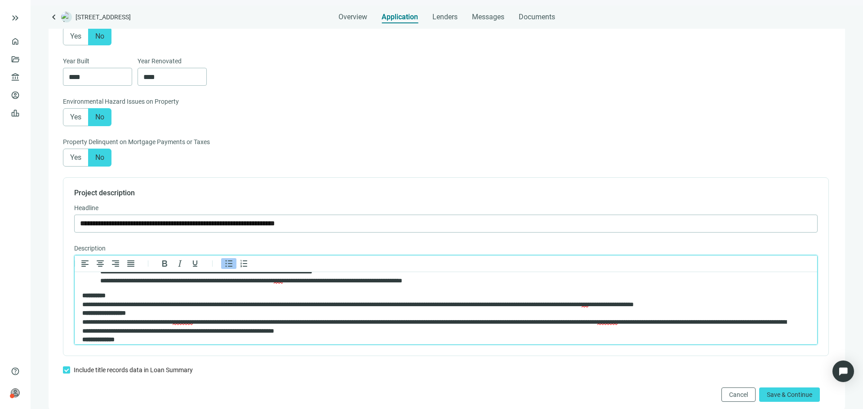
scroll to position [90, 0]
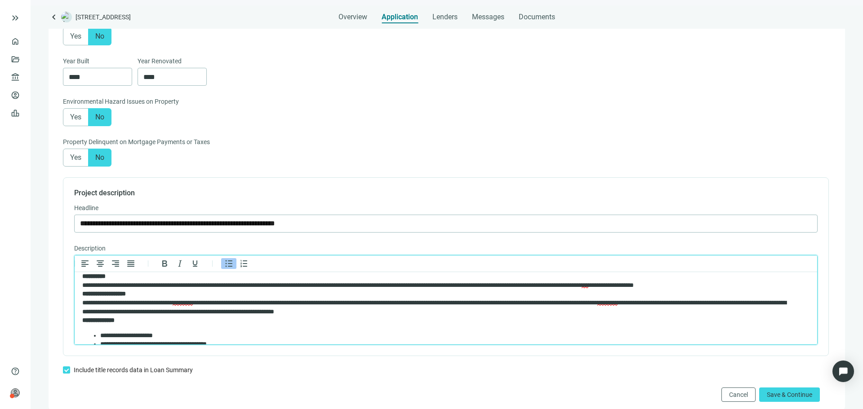
click at [87, 294] on strong "**********" at bounding box center [104, 294] width 44 height 6
click at [82, 296] on body "**********" at bounding box center [446, 359] width 728 height 338
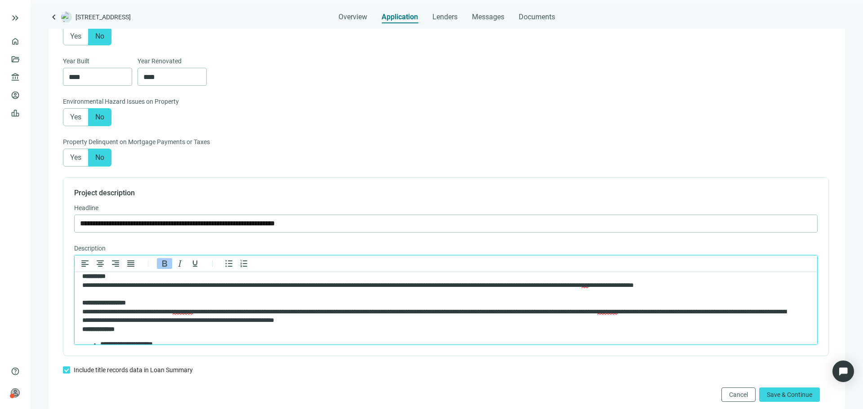
click at [83, 327] on strong "**********" at bounding box center [98, 329] width 32 height 6
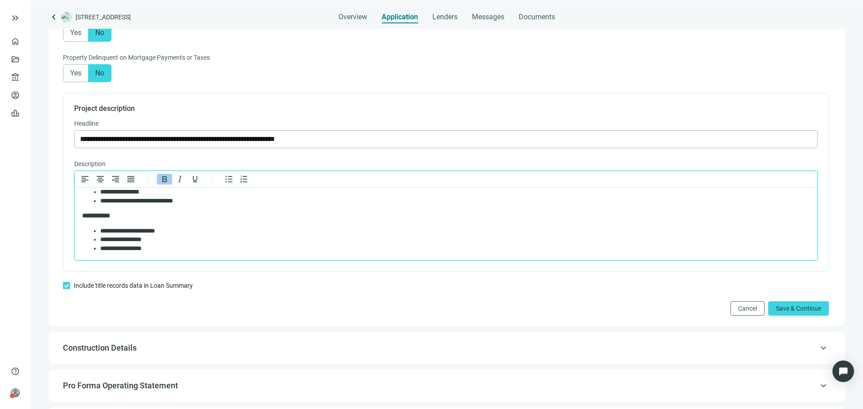
scroll to position [604, 0]
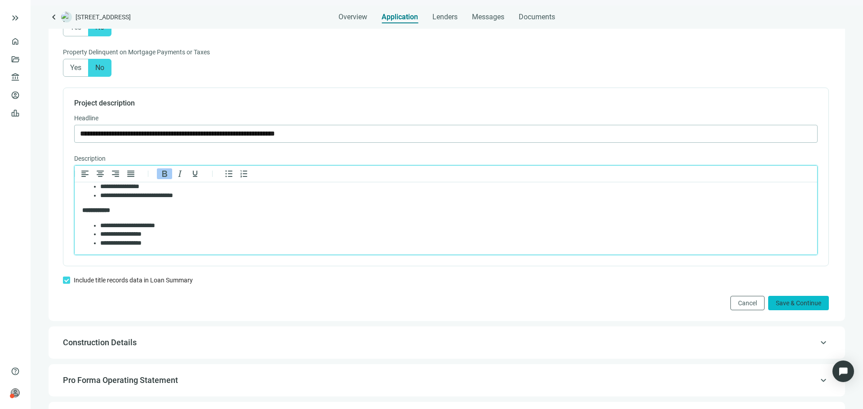
click at [782, 307] on span "Save & Continue" at bounding box center [798, 303] width 45 height 7
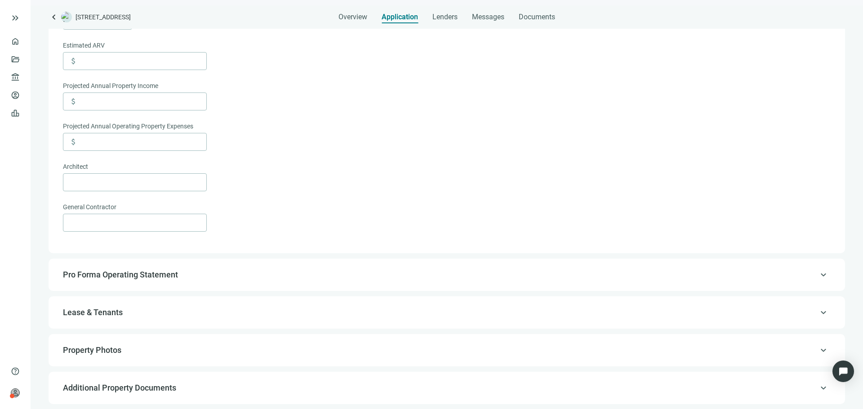
scroll to position [372, 0]
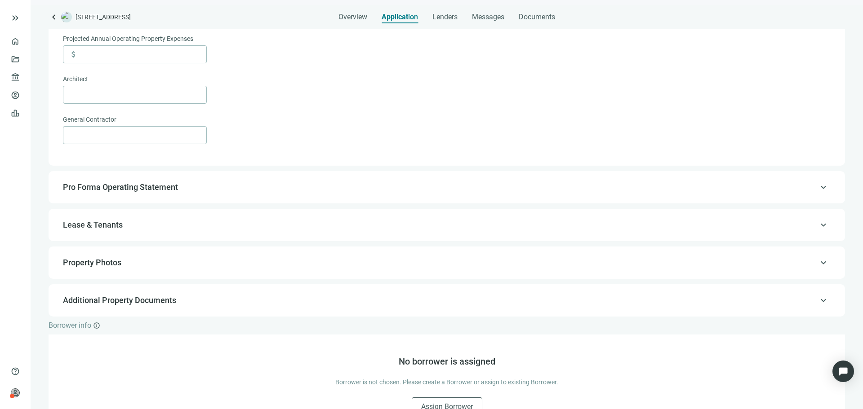
click at [253, 193] on span "Pro Forma Operating Statement" at bounding box center [446, 187] width 766 height 11
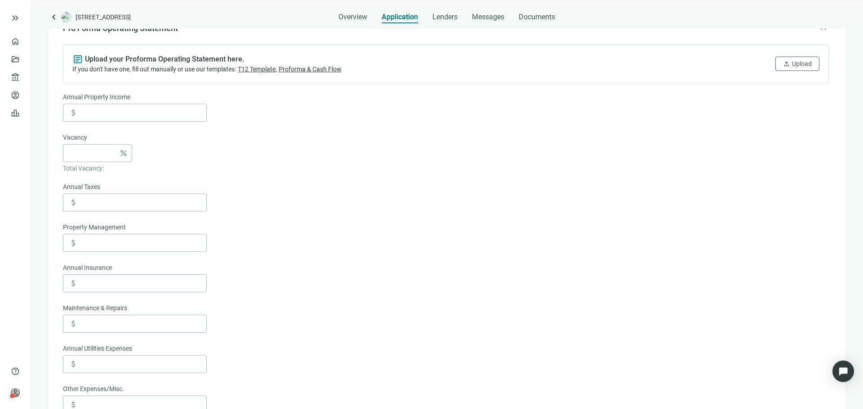
scroll to position [140, 0]
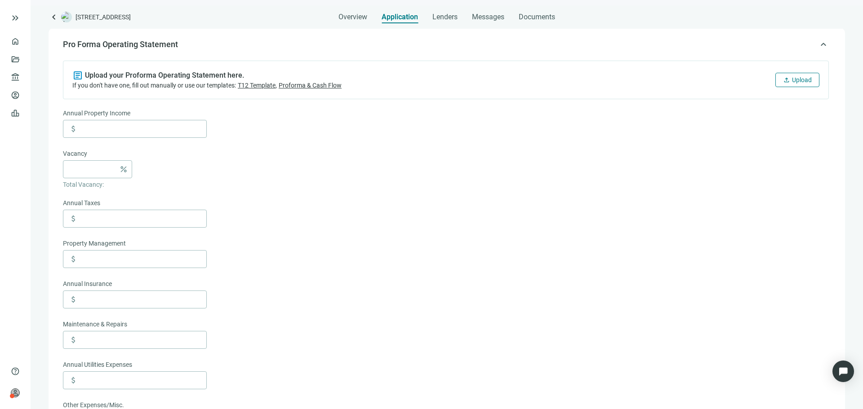
click at [777, 75] on button "upload Upload" at bounding box center [797, 80] width 44 height 14
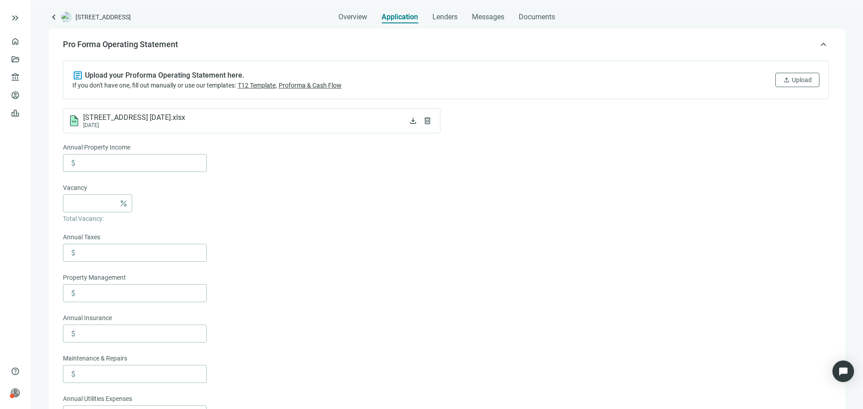
click at [818, 44] on span "keyboard_arrow_up" at bounding box center [823, 44] width 11 height 0
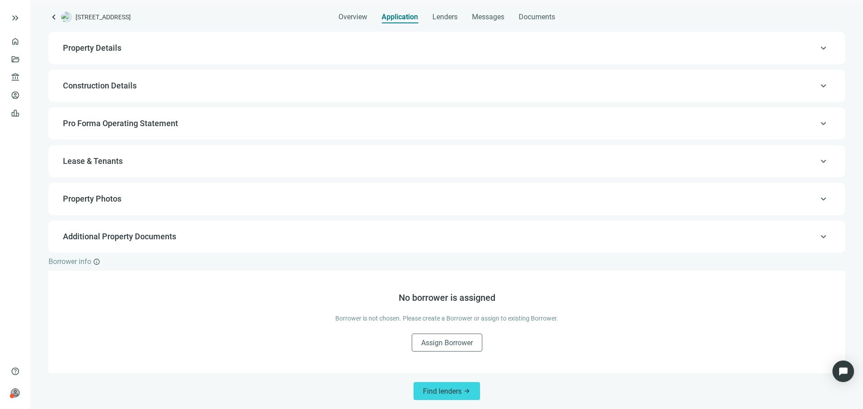
scroll to position [61, 0]
click at [818, 161] on span "keyboard_arrow_up" at bounding box center [823, 161] width 11 height 0
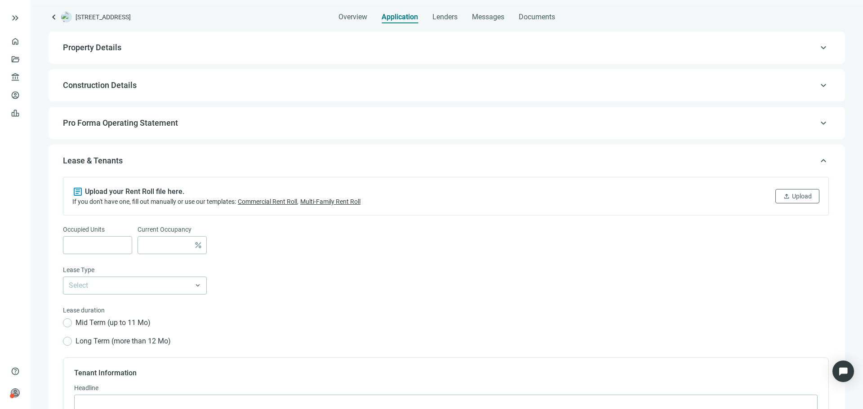
click at [818, 161] on span "keyboard_arrow_up" at bounding box center [823, 161] width 11 height 0
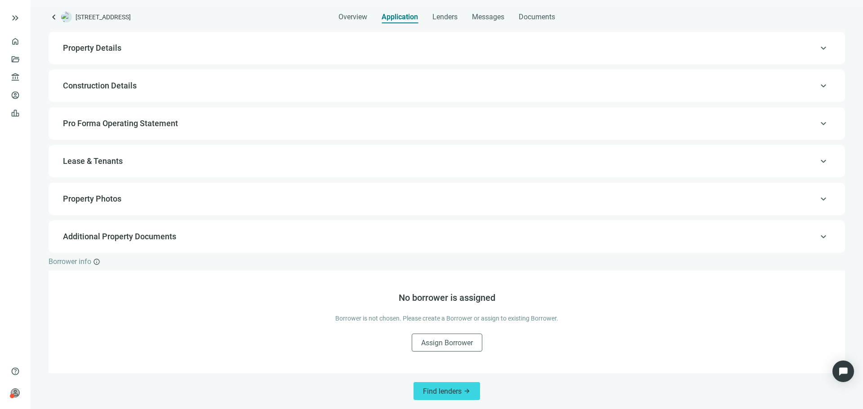
click at [818, 161] on span "keyboard_arrow_up" at bounding box center [823, 161] width 11 height 0
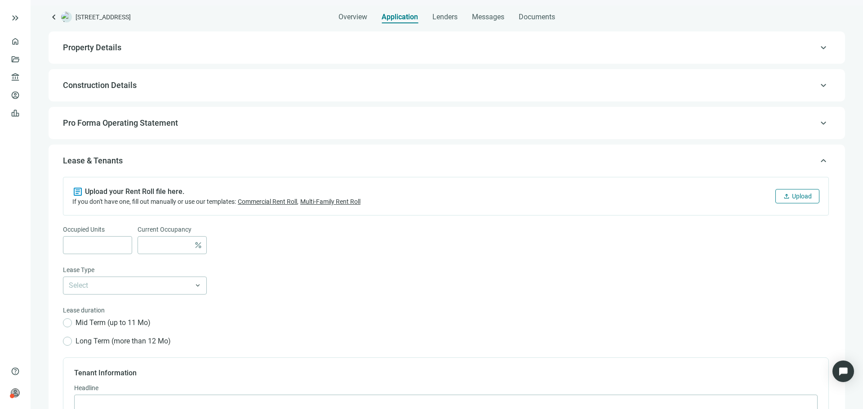
click at [798, 194] on span "Upload" at bounding box center [802, 196] width 20 height 7
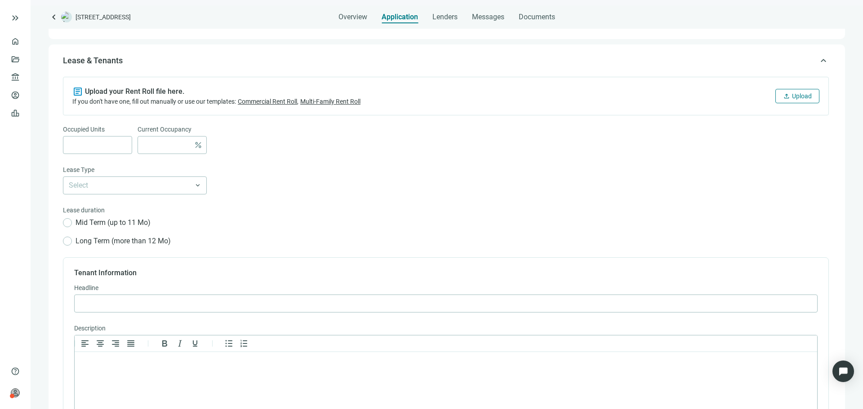
scroll to position [178, 0]
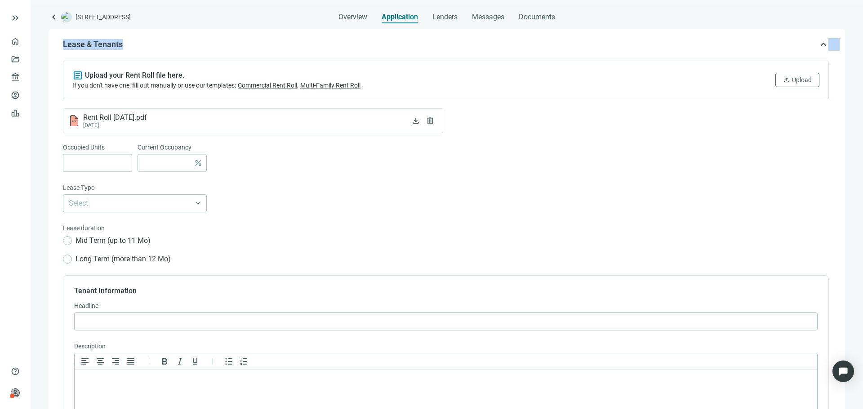
click at [819, 45] on div "keyboard_arrow_up Lease & Tenants" at bounding box center [447, 45] width 778 height 22
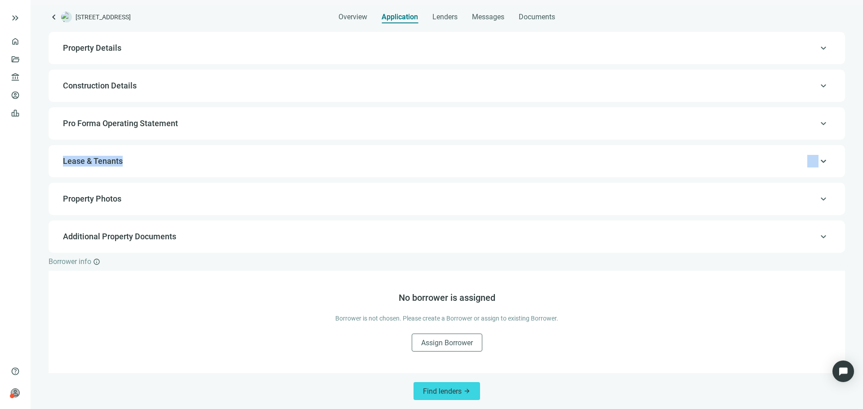
scroll to position [61, 0]
click at [460, 386] on button "Find lenders arrow_forward" at bounding box center [446, 391] width 67 height 18
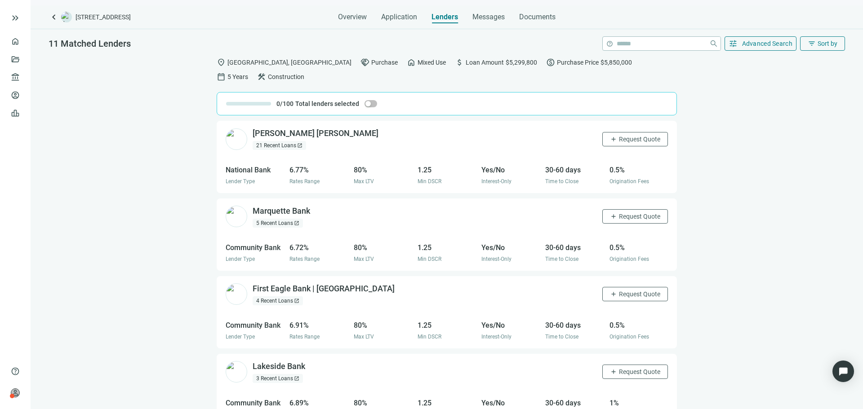
click at [754, 52] on div "11 Matched Lenders help close tune Advanced Search filter_list Sort by location…" at bounding box center [447, 226] width 832 height 394
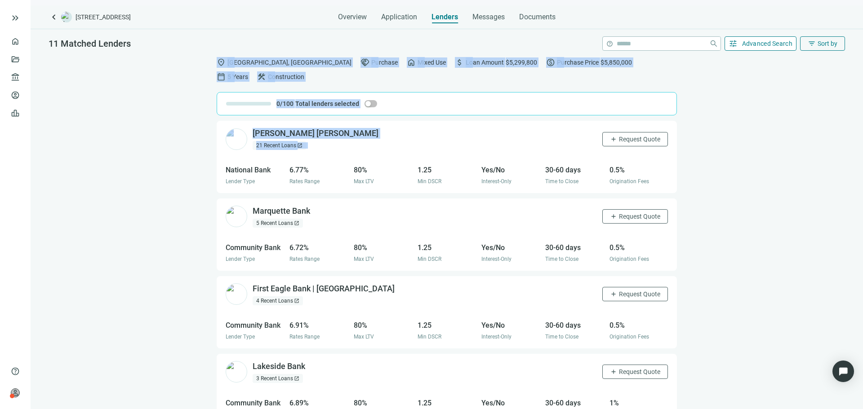
click at [758, 47] on span "Advanced Search" at bounding box center [767, 43] width 51 height 7
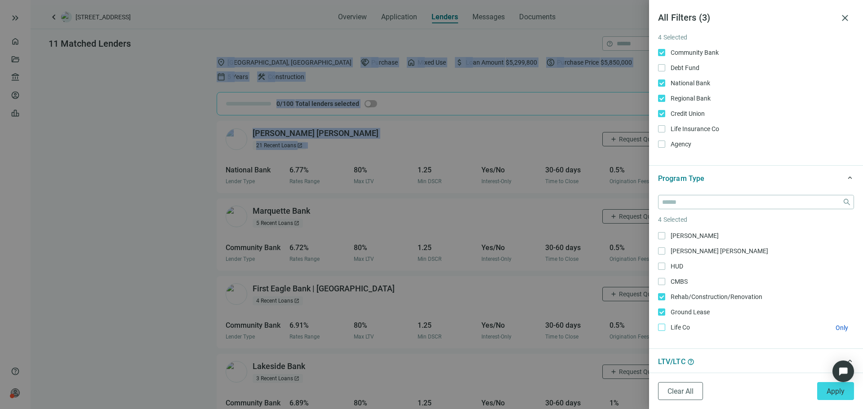
scroll to position [45, 0]
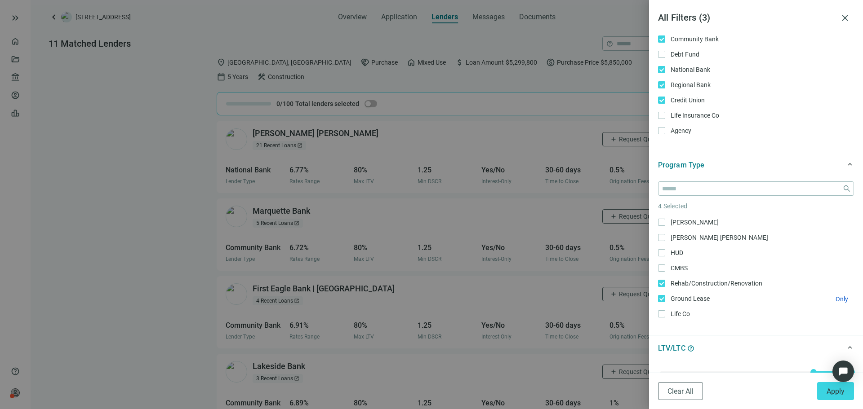
click at [672, 301] on span "Ground Lease Only" at bounding box center [689, 299] width 48 height 10
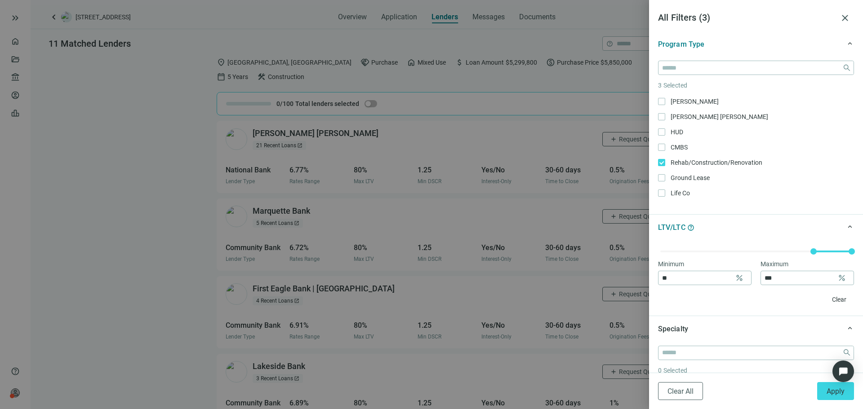
scroll to position [180, 0]
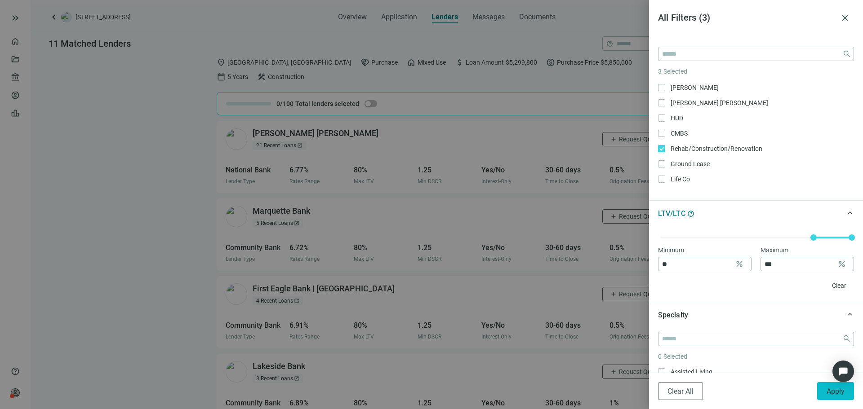
click at [838, 395] on span "Apply" at bounding box center [835, 391] width 18 height 9
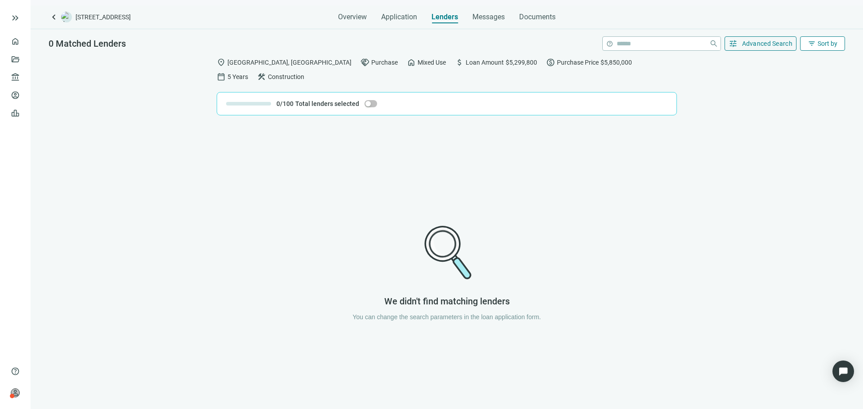
click at [807, 44] on button "filter_list Sort by" at bounding box center [822, 43] width 45 height 14
click at [745, 40] on span "Advanced Search" at bounding box center [767, 43] width 51 height 7
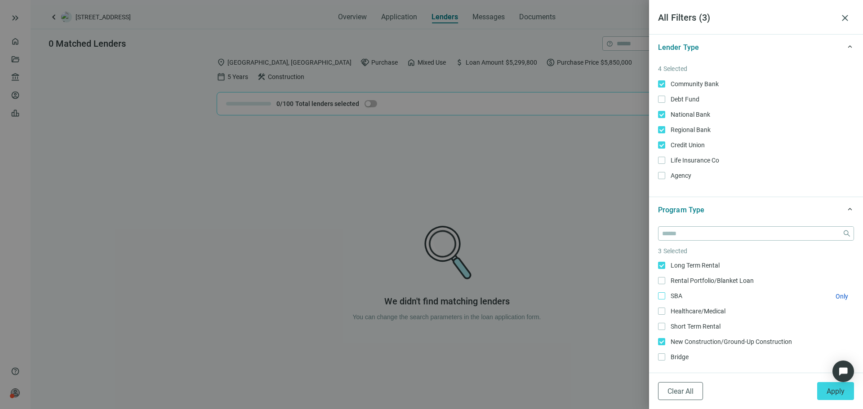
scroll to position [0, 0]
drag, startPoint x: 547, startPoint y: 161, endPoint x: 485, endPoint y: 121, distance: 74.0
click at [546, 160] on div at bounding box center [431, 204] width 863 height 409
click at [398, 18] on div at bounding box center [431, 204] width 863 height 409
click at [839, 19] on button "close" at bounding box center [845, 18] width 18 height 18
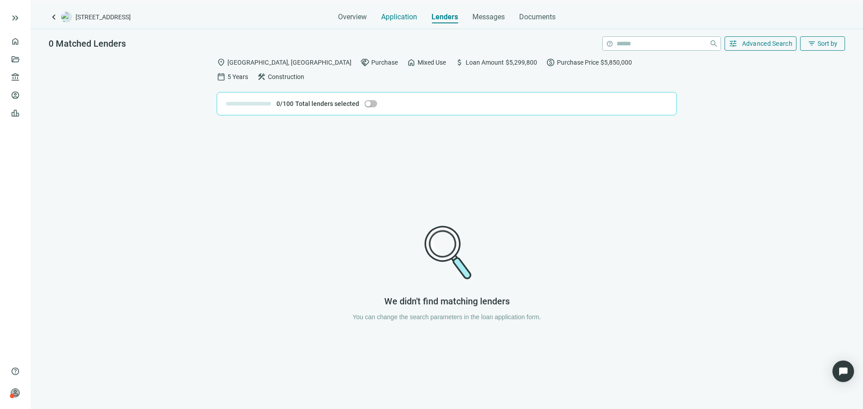
click at [391, 12] on div "Application" at bounding box center [399, 14] width 36 height 18
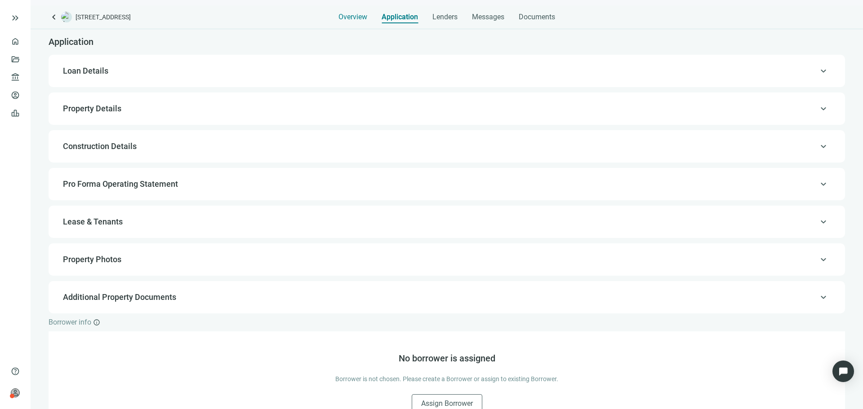
click at [355, 20] on span "Overview" at bounding box center [352, 17] width 29 height 9
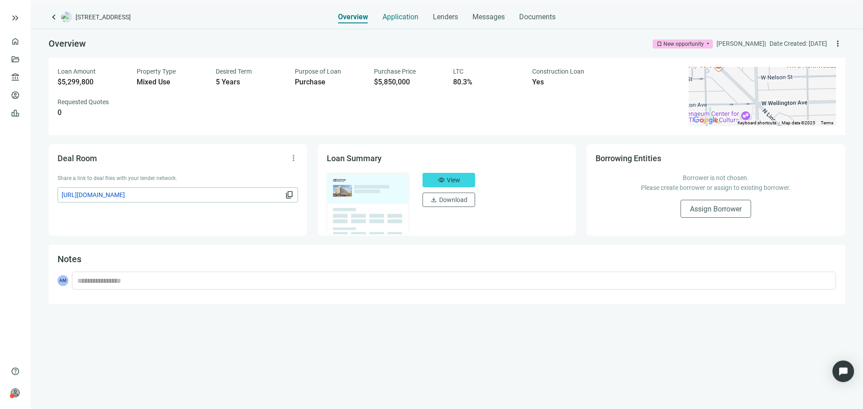
click at [389, 22] on div "Application" at bounding box center [400, 14] width 36 height 18
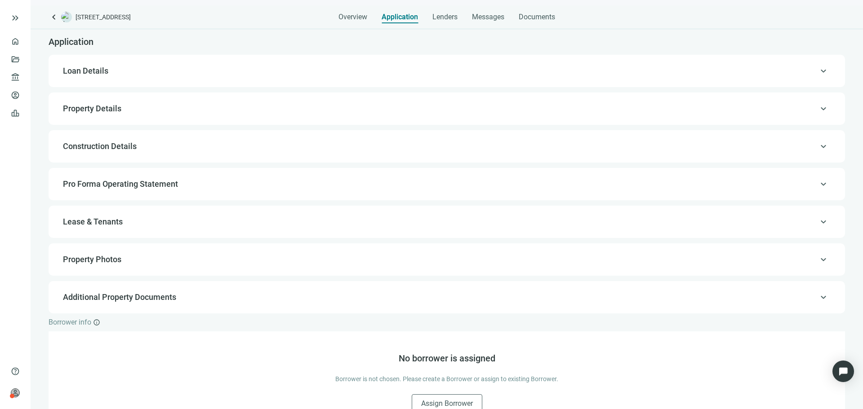
click at [332, 67] on span "Loan Details" at bounding box center [446, 71] width 766 height 11
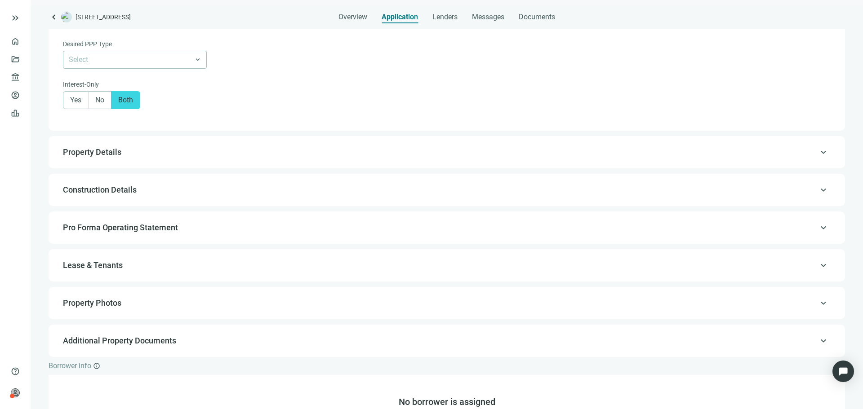
scroll to position [566, 0]
click at [284, 148] on div "keyboard_arrow_up Property Details" at bounding box center [447, 152] width 778 height 22
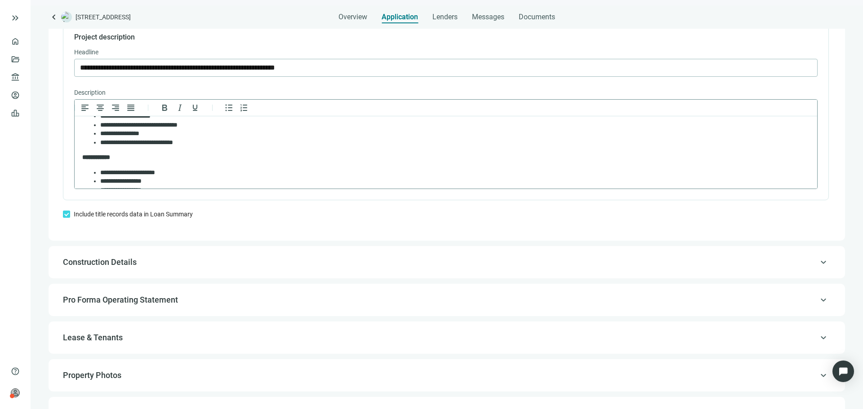
scroll to position [298, 0]
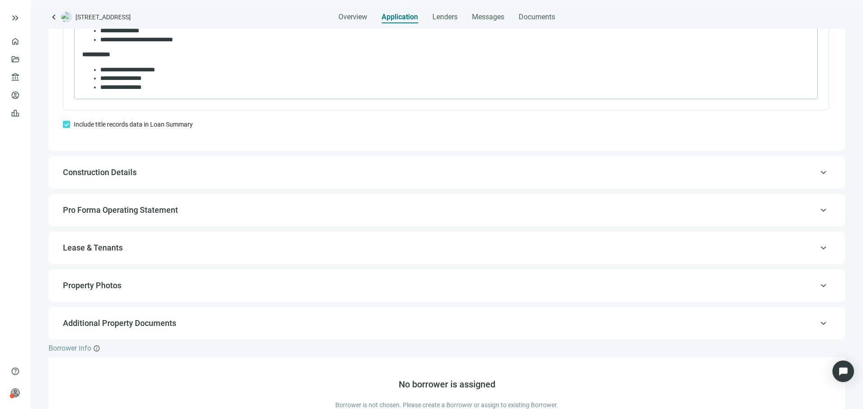
click at [216, 178] on span "Construction Details" at bounding box center [446, 172] width 766 height 11
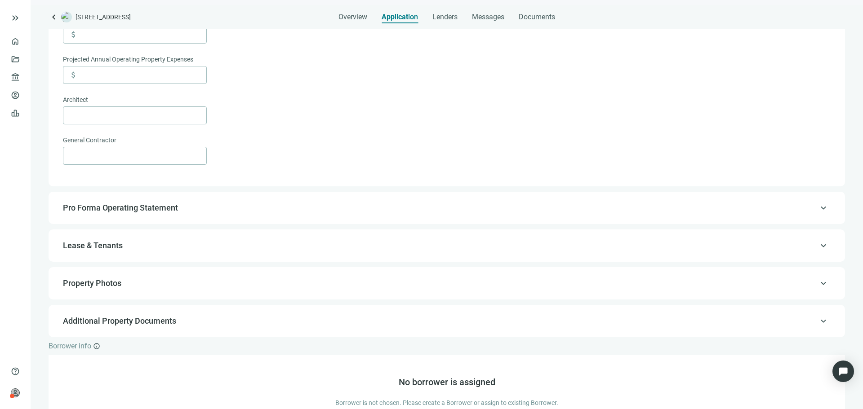
scroll to position [372, 0]
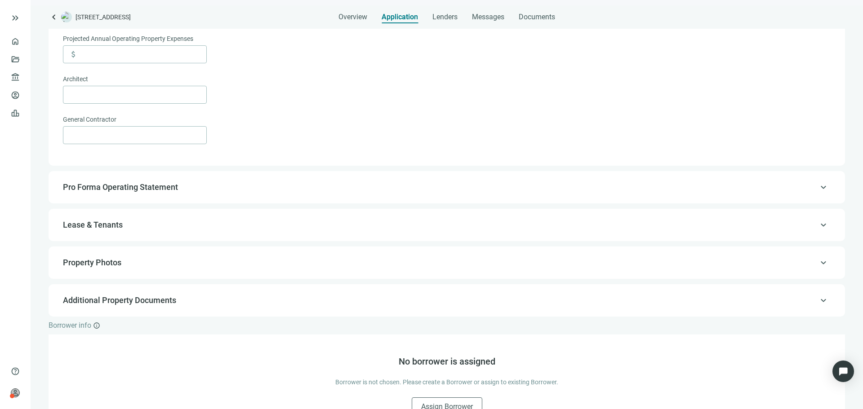
click at [214, 193] on span "Pro Forma Operating Statement" at bounding box center [446, 187] width 766 height 11
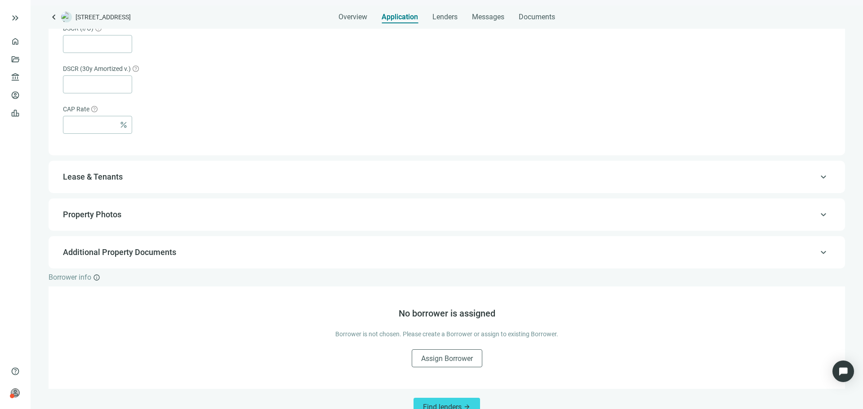
click at [214, 179] on span "Lease & Tenants" at bounding box center [446, 177] width 766 height 11
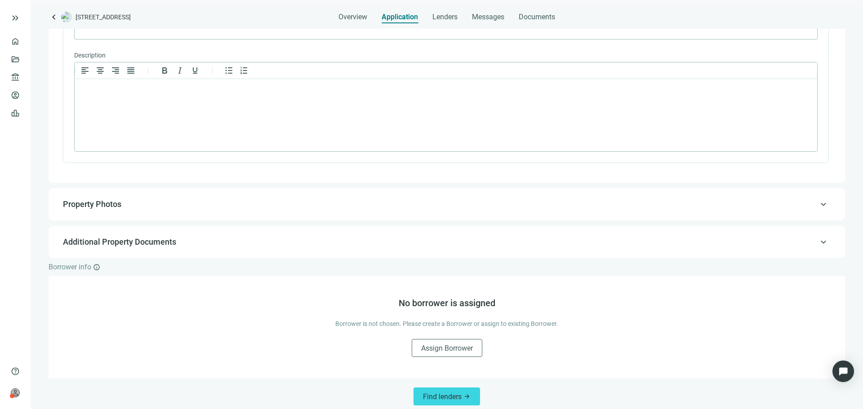
scroll to position [476, 0]
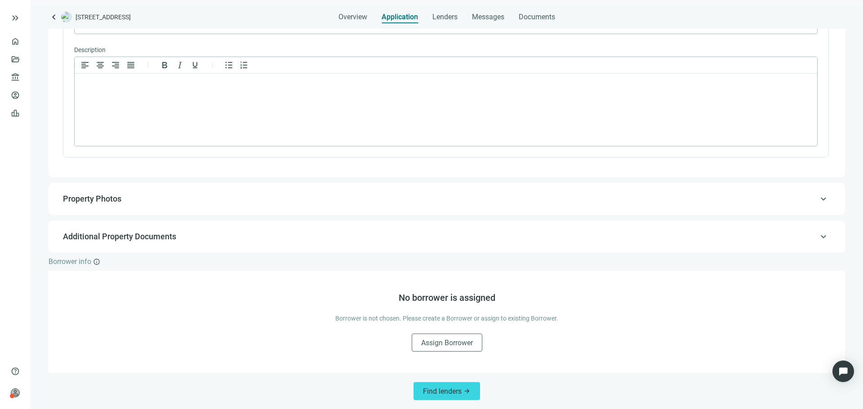
click at [220, 186] on div "keyboard_arrow_up Property Photos" at bounding box center [447, 199] width 796 height 32
click at [221, 190] on div "keyboard_arrow_up Property Photos" at bounding box center [447, 199] width 778 height 22
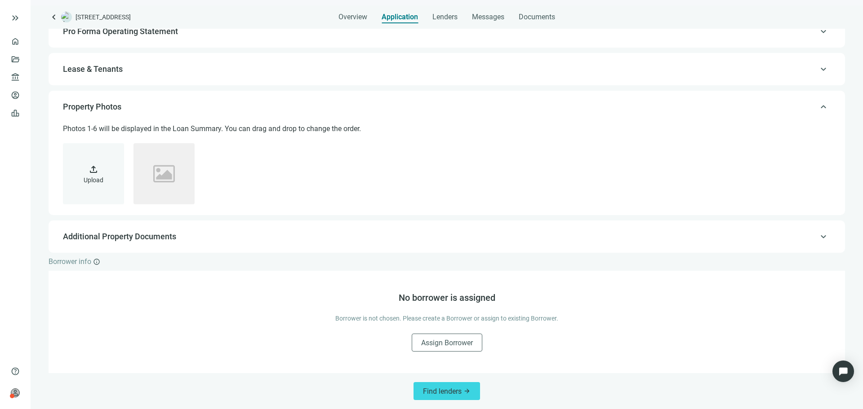
scroll to position [153, 0]
click at [197, 235] on span "Additional Property Documents" at bounding box center [446, 236] width 766 height 11
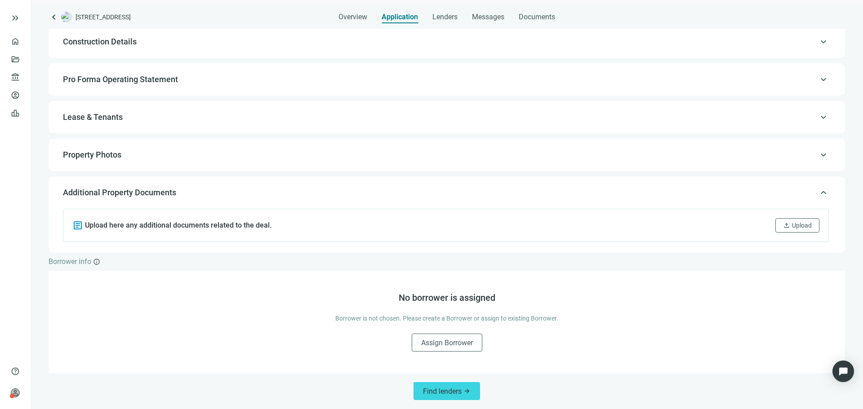
scroll to position [105, 0]
click at [440, 392] on span "Find lenders" at bounding box center [442, 391] width 39 height 9
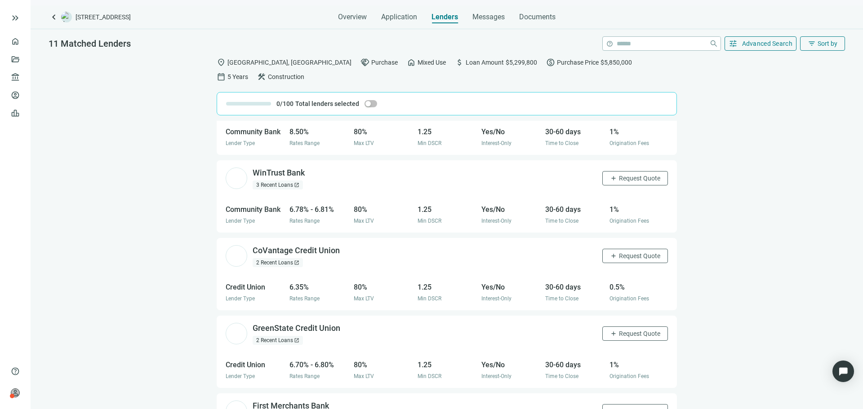
scroll to position [360, 0]
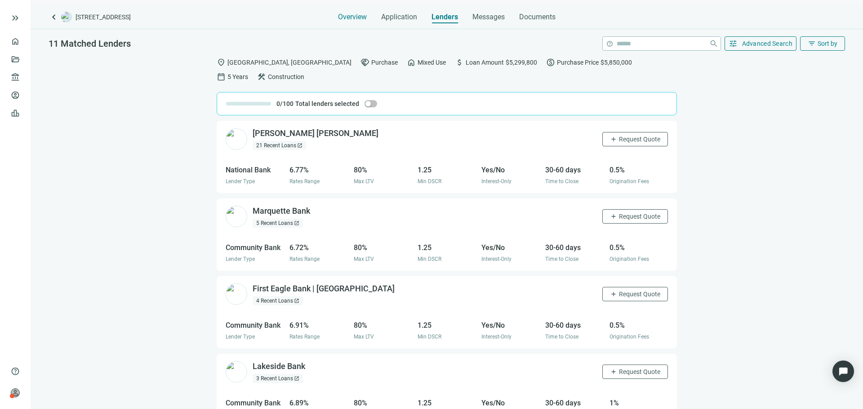
click at [341, 22] on div "Overview" at bounding box center [352, 14] width 29 height 18
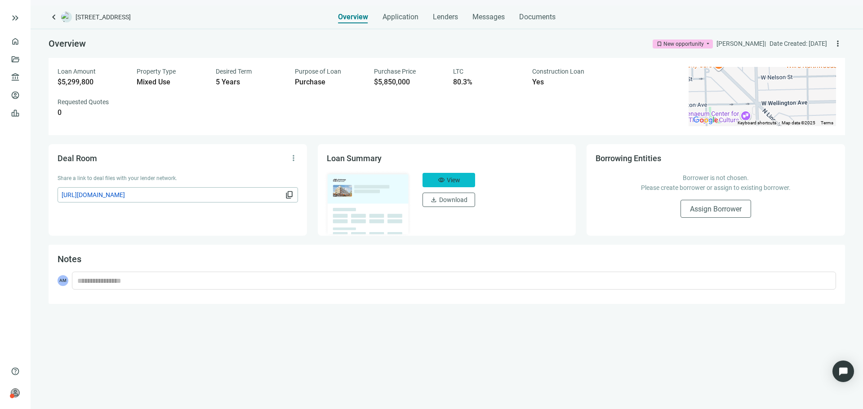
click at [455, 176] on button "visibility View" at bounding box center [448, 180] width 53 height 14
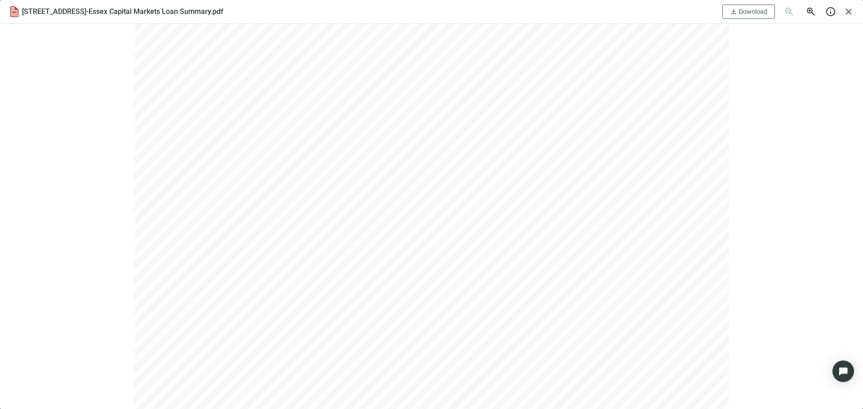
scroll to position [2901, 0]
click at [852, 11] on span "close" at bounding box center [848, 11] width 11 height 11
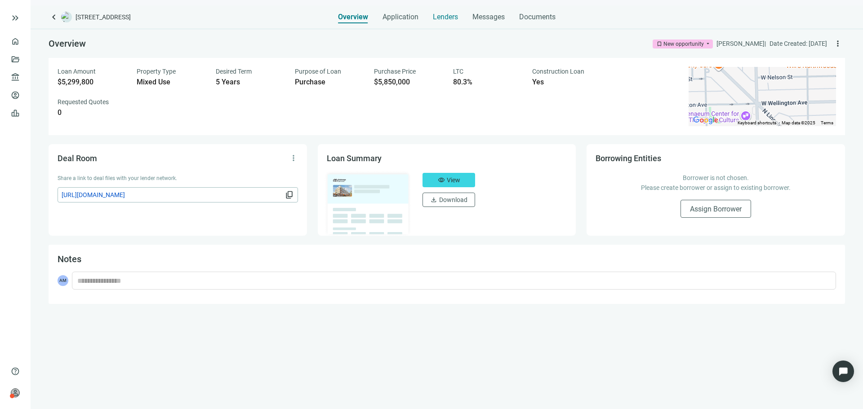
drag, startPoint x: 434, startPoint y: 10, endPoint x: 438, endPoint y: 12, distance: 4.6
click at [434, 9] on div "Lenders" at bounding box center [445, 14] width 25 height 18
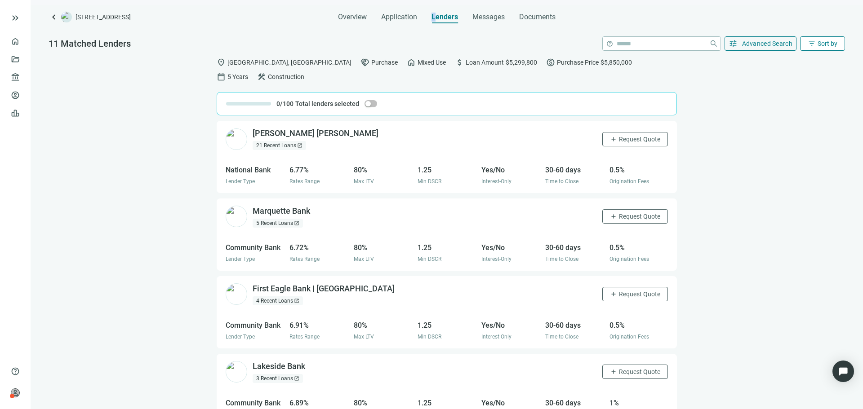
click at [813, 47] on span "filter_list" at bounding box center [812, 44] width 8 height 8
drag, startPoint x: 762, startPoint y: 81, endPoint x: 690, endPoint y: 93, distance: 72.9
click at [759, 81] on div "location_on [GEOGRAPHIC_DATA], [GEOGRAPHIC_DATA] handshake Purchase home Mixed …" at bounding box center [447, 238] width 832 height 371
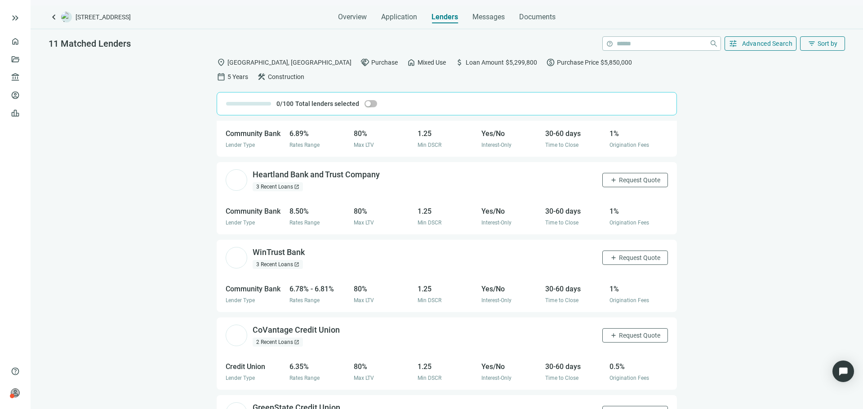
scroll to position [315, 0]
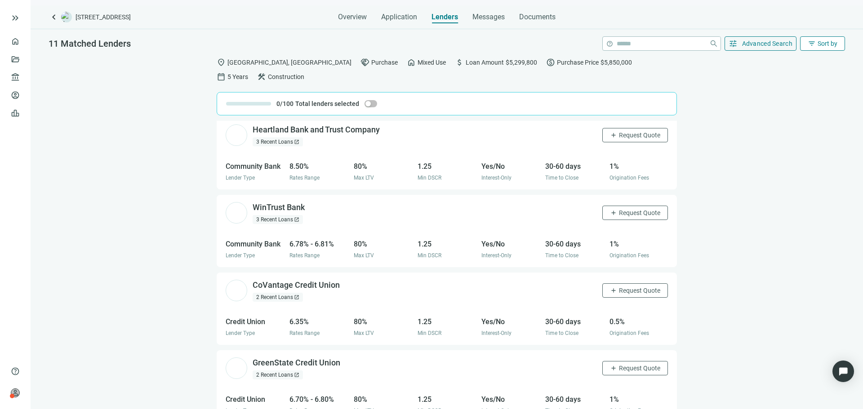
click at [817, 45] on span "Sort by" at bounding box center [827, 43] width 20 height 7
click at [813, 45] on span "filter_list" at bounding box center [812, 44] width 8 height 8
click at [762, 45] on span "Advanced Search" at bounding box center [767, 43] width 51 height 7
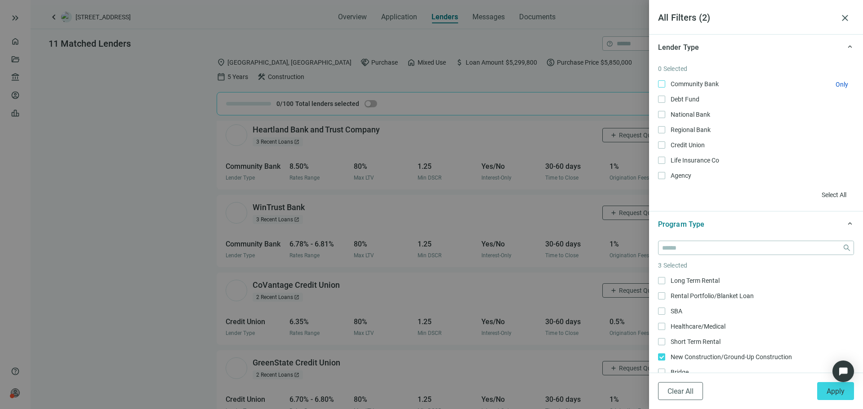
click at [694, 81] on span "Community Bank Only" at bounding box center [693, 84] width 57 height 10
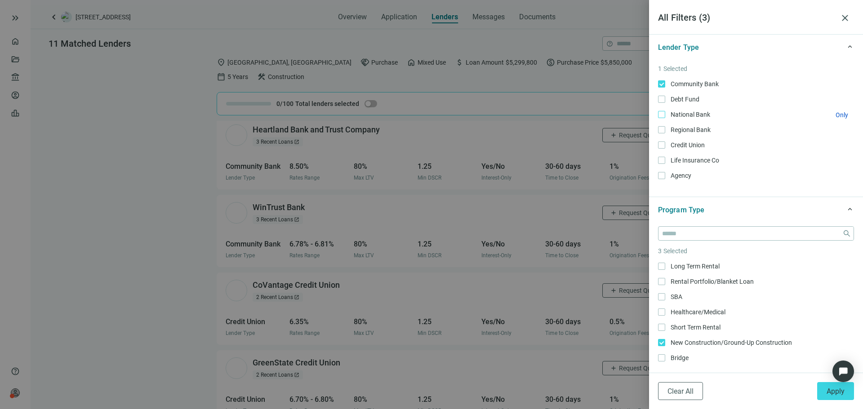
click at [689, 111] on span "National Bank Only" at bounding box center [689, 115] width 49 height 10
click at [685, 124] on div "Community Bank Only Debt Fund Only National Bank Only Regional Bank Only Credit…" at bounding box center [756, 130] width 196 height 102
click at [684, 144] on span "Credit Union Only" at bounding box center [686, 145] width 43 height 10
click at [679, 132] on span "Regional Bank Only" at bounding box center [689, 130] width 49 height 10
click at [831, 391] on span "Apply" at bounding box center [835, 391] width 18 height 9
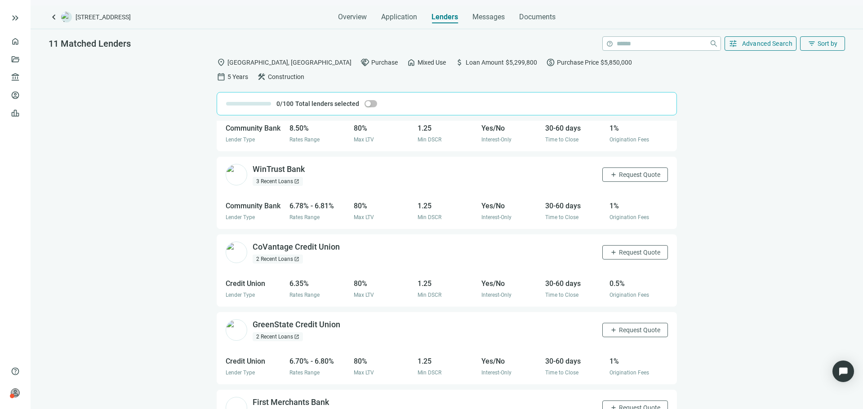
scroll to position [360, 0]
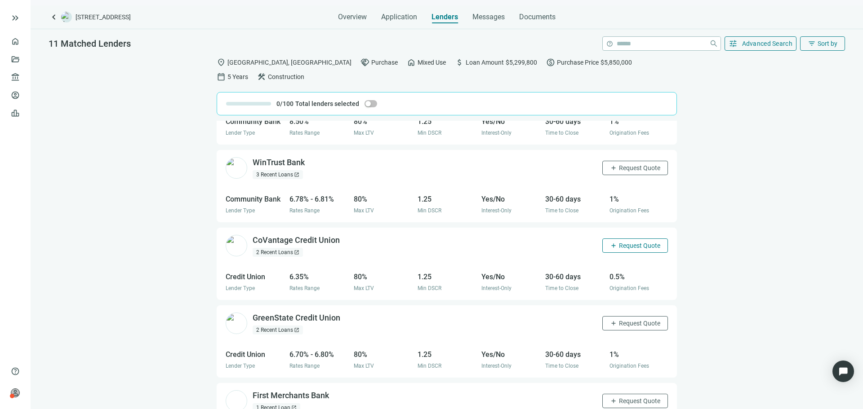
click at [619, 242] on span "Request Quote" at bounding box center [639, 245] width 41 height 7
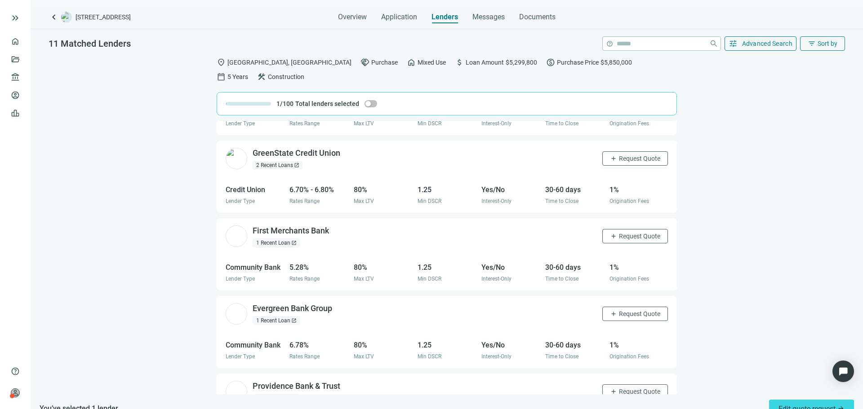
scroll to position [539, 0]
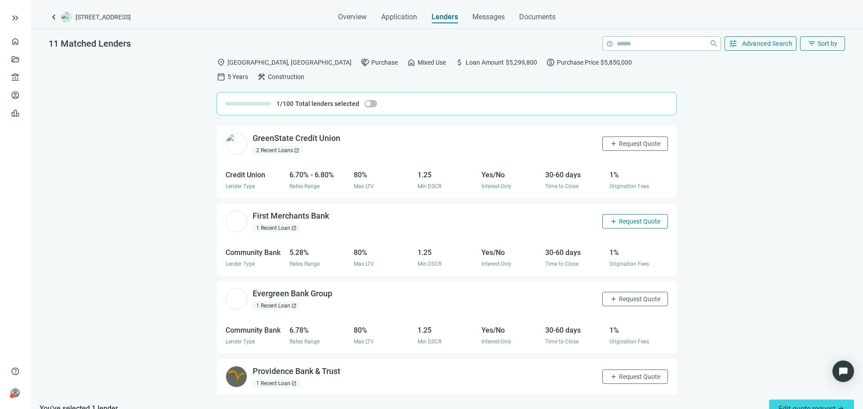
click at [619, 218] on span "Request Quote" at bounding box center [639, 221] width 41 height 7
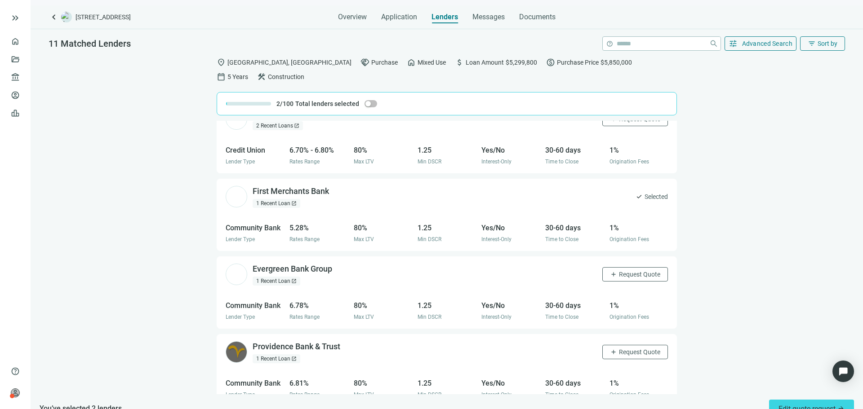
scroll to position [576, 0]
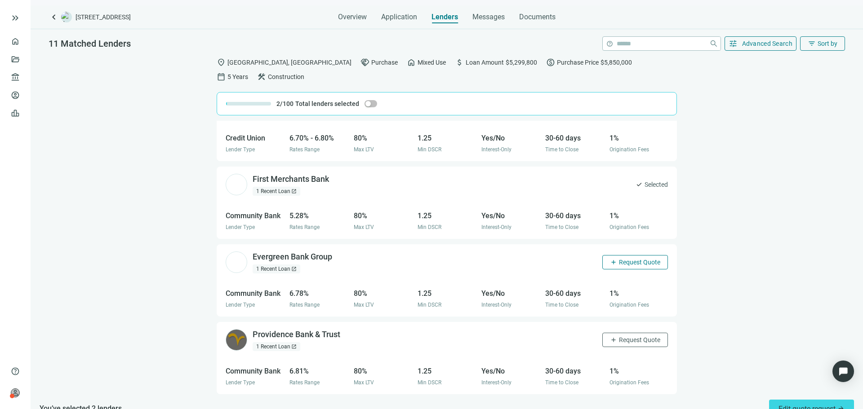
click at [623, 259] on span "Request Quote" at bounding box center [639, 262] width 41 height 7
click at [639, 337] on span "Request Quote" at bounding box center [639, 340] width 41 height 7
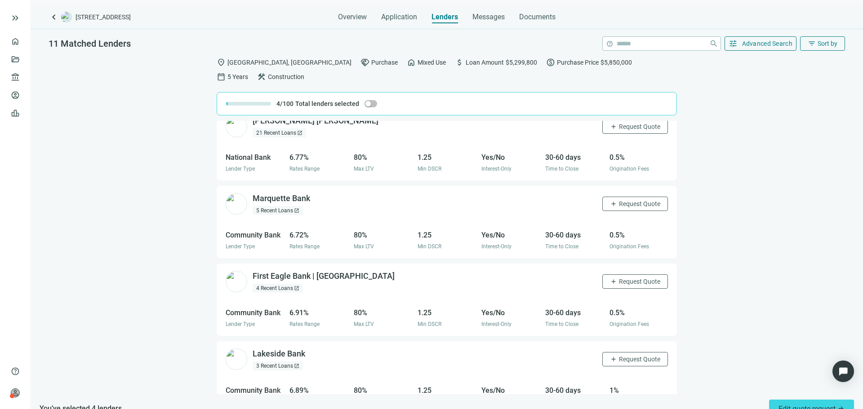
scroll to position [0, 0]
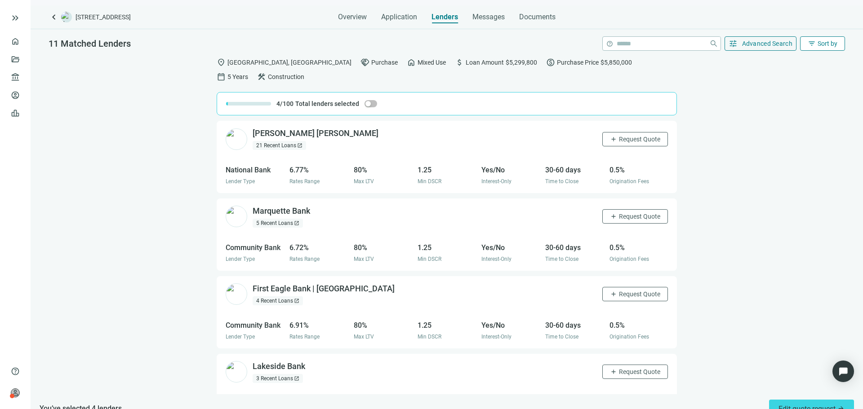
click at [822, 39] on button "filter_list Sort by" at bounding box center [822, 43] width 45 height 14
click at [798, 98] on div "Rate (low to high)" at bounding box center [804, 96] width 63 height 9
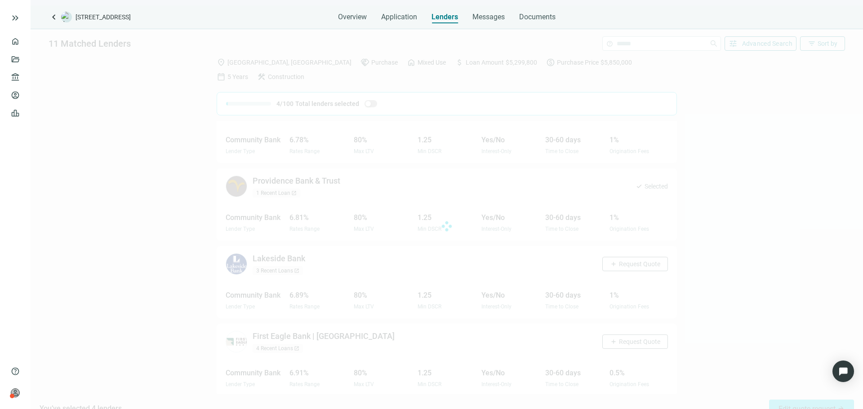
scroll to position [498, 0]
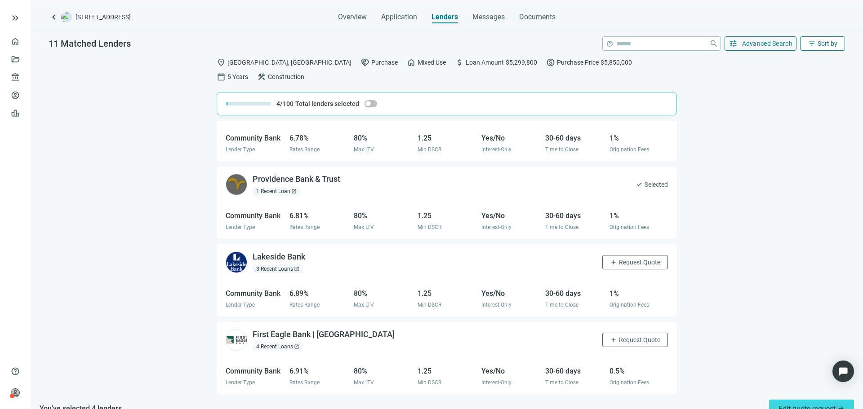
click at [821, 44] on span "Sort by" at bounding box center [827, 43] width 20 height 7
click at [792, 62] on div "Best Match" at bounding box center [804, 64] width 63 height 9
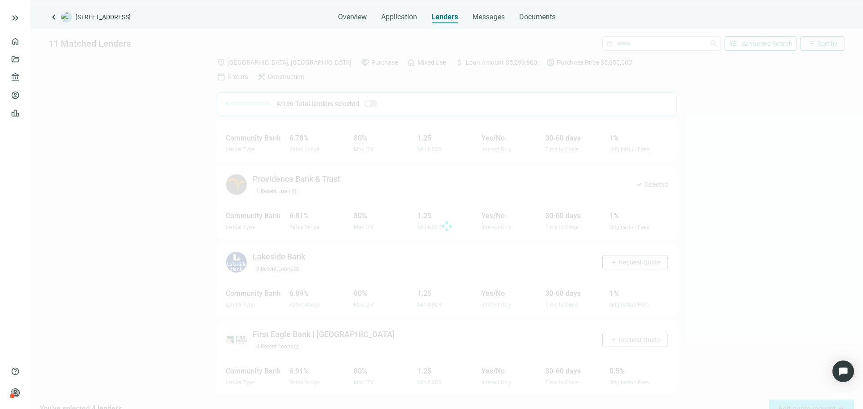
scroll to position [0, 0]
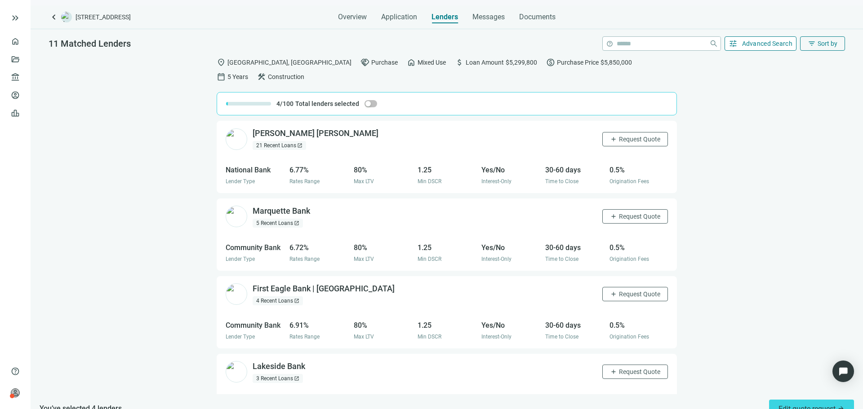
click at [773, 41] on span "Advanced Search" at bounding box center [767, 43] width 51 height 7
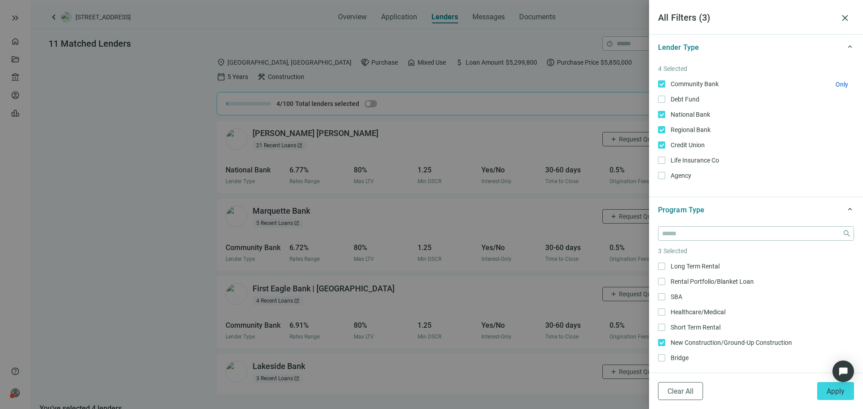
click at [661, 80] on label "Community Bank Only" at bounding box center [756, 84] width 196 height 10
click at [666, 113] on span "National Bank Only" at bounding box center [689, 115] width 49 height 10
click at [666, 129] on span "Regional Bank Only" at bounding box center [689, 130] width 49 height 10
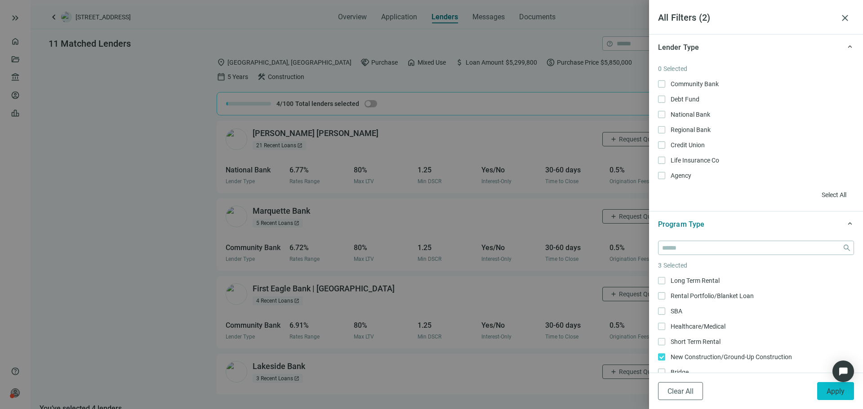
click at [830, 391] on span "Apply" at bounding box center [835, 391] width 18 height 9
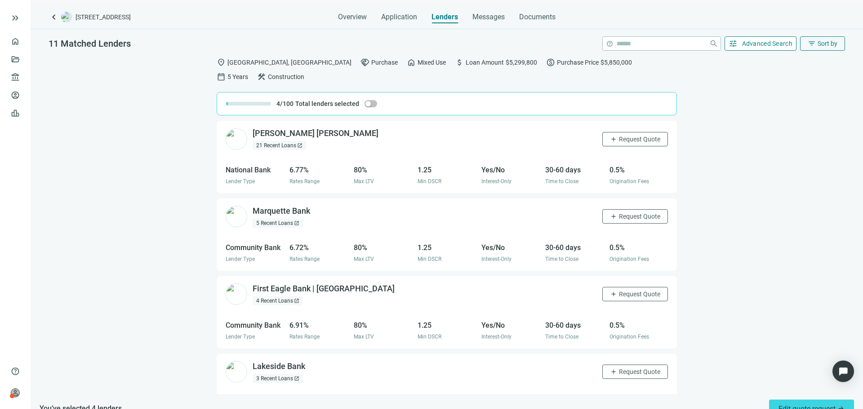
click at [774, 49] on button "tune Advanced Search" at bounding box center [760, 43] width 72 height 14
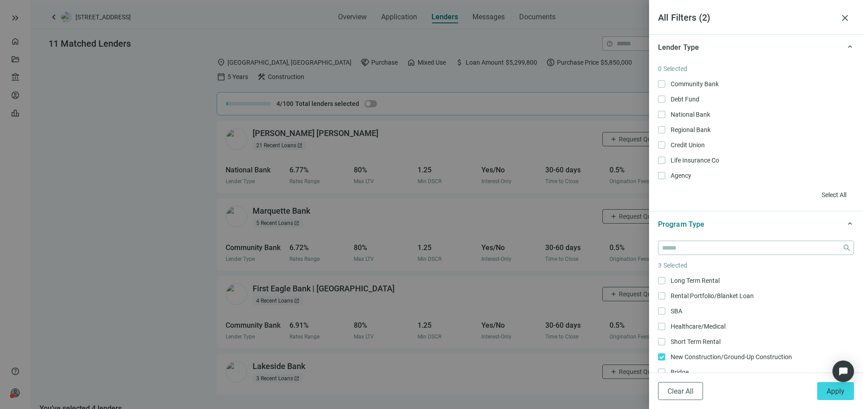
click at [475, 32] on div at bounding box center [431, 204] width 863 height 409
drag, startPoint x: 845, startPoint y: 18, endPoint x: 825, endPoint y: 14, distance: 20.5
click at [846, 18] on span "close" at bounding box center [845, 18] width 11 height 11
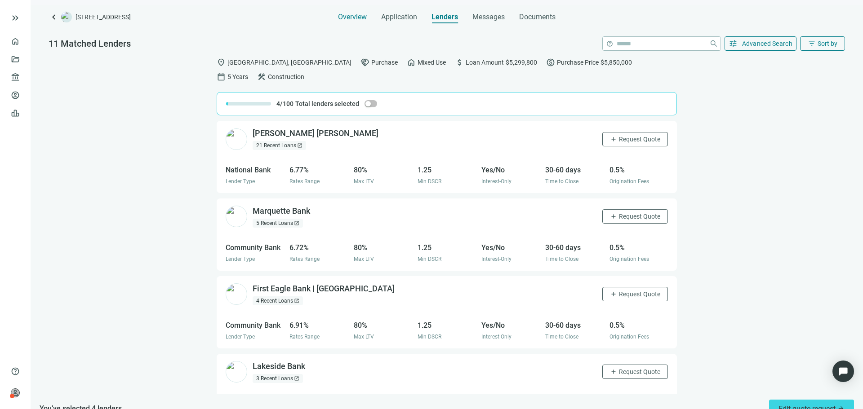
click at [362, 15] on span "Overview" at bounding box center [352, 17] width 29 height 9
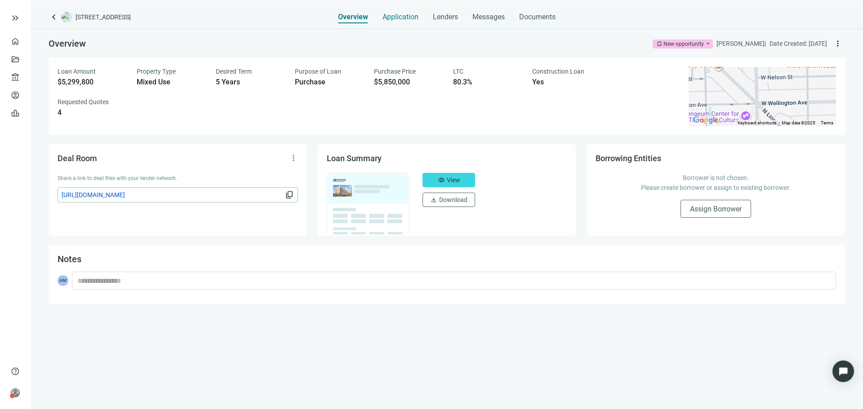
click at [399, 20] on span "Application" at bounding box center [400, 17] width 36 height 9
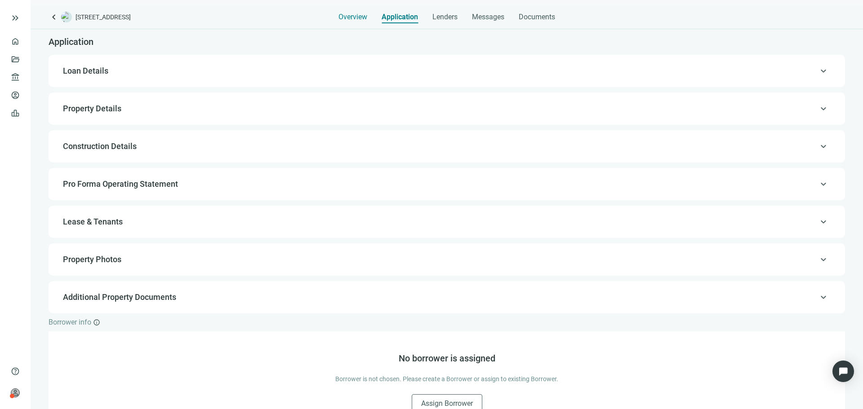
click at [359, 14] on span "Overview" at bounding box center [352, 17] width 29 height 9
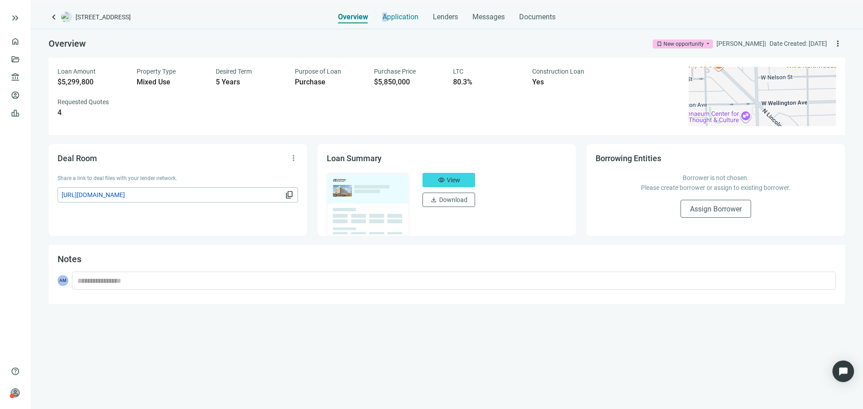
click at [384, 17] on span "Application" at bounding box center [400, 17] width 36 height 9
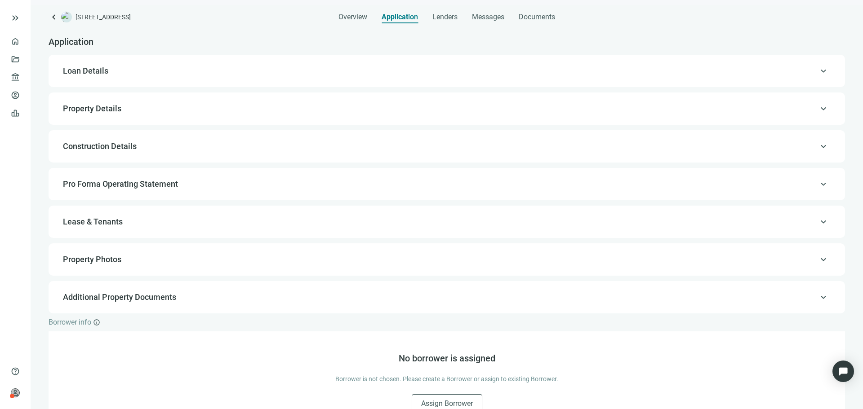
click at [309, 73] on span "Loan Details" at bounding box center [446, 71] width 766 height 11
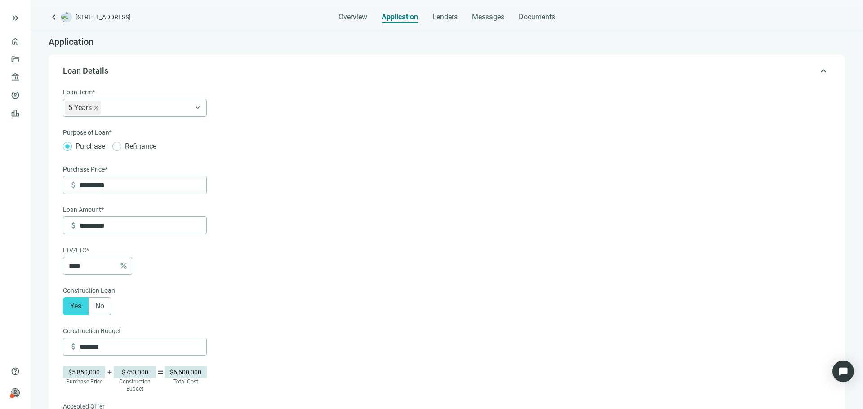
scroll to position [27, 0]
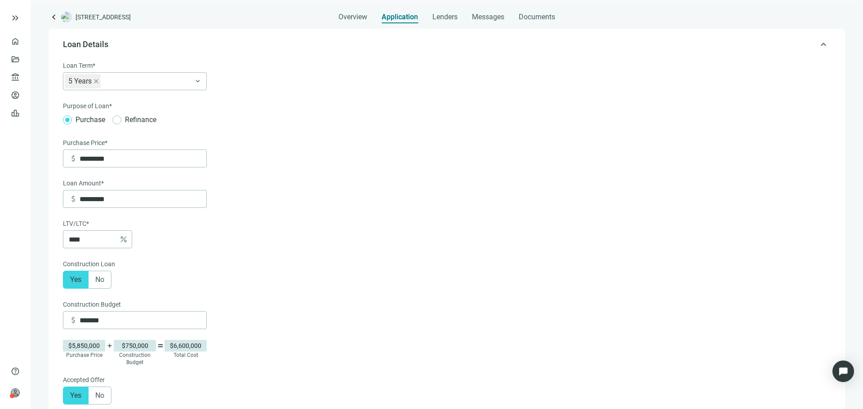
click at [100, 283] on span "No" at bounding box center [99, 279] width 9 height 9
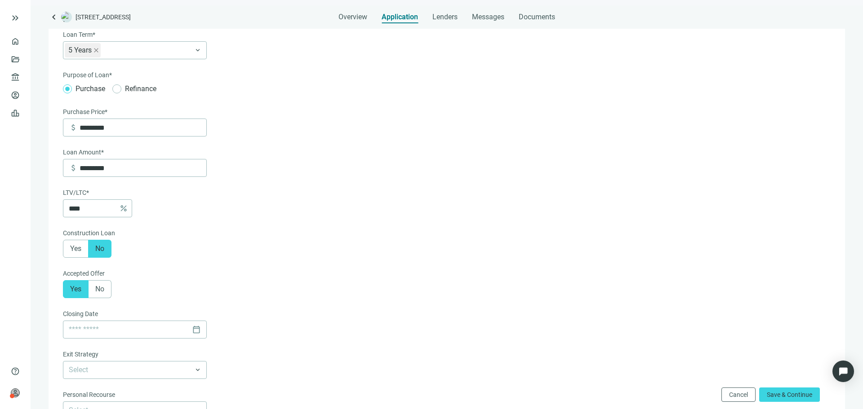
scroll to position [71, 0]
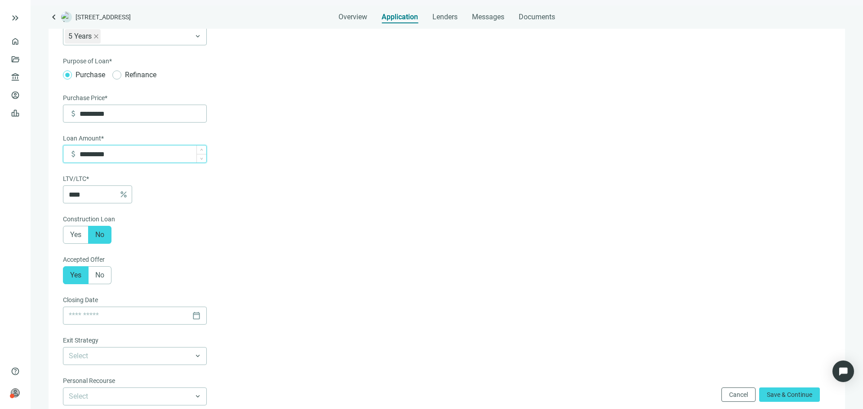
drag, startPoint x: 111, startPoint y: 159, endPoint x: 88, endPoint y: 160, distance: 23.4
click at [88, 160] on input "*********" at bounding box center [143, 154] width 127 height 17
type input "**"
type input "*"
type input "*****"
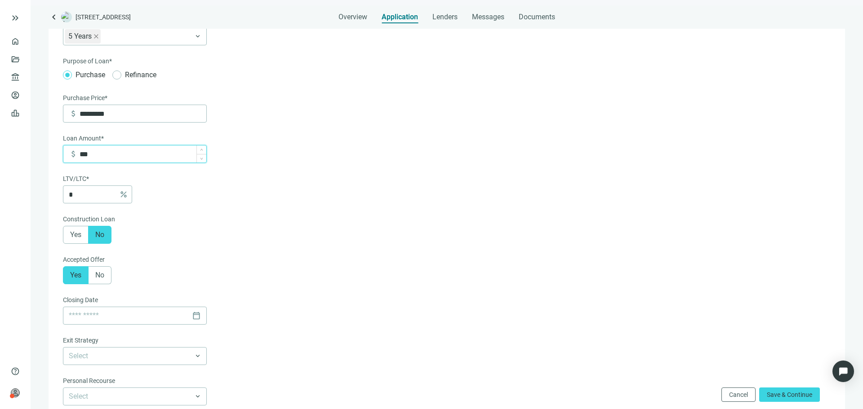
type input "***"
type input "******"
type input "***"
type input "*******"
type input "*"
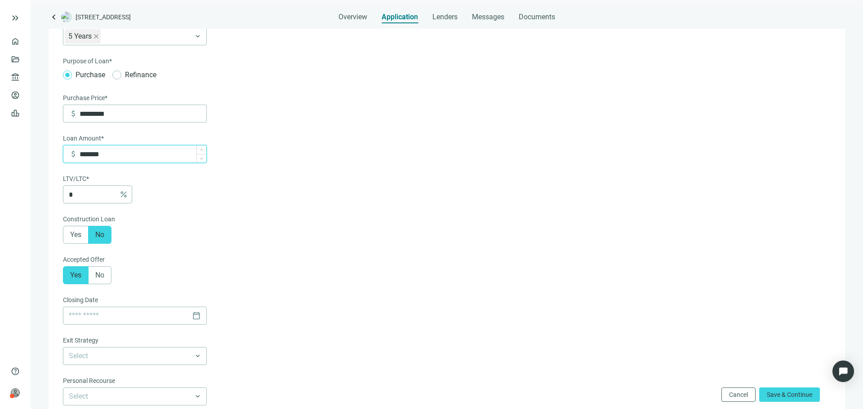
type input "*********"
type input "****"
type input "*********"
click at [222, 228] on form "Loan Term* 5 Years keyboard_arrow_down Purpose of Loan* Purchase Refinance Purc…" at bounding box center [446, 284] width 766 height 537
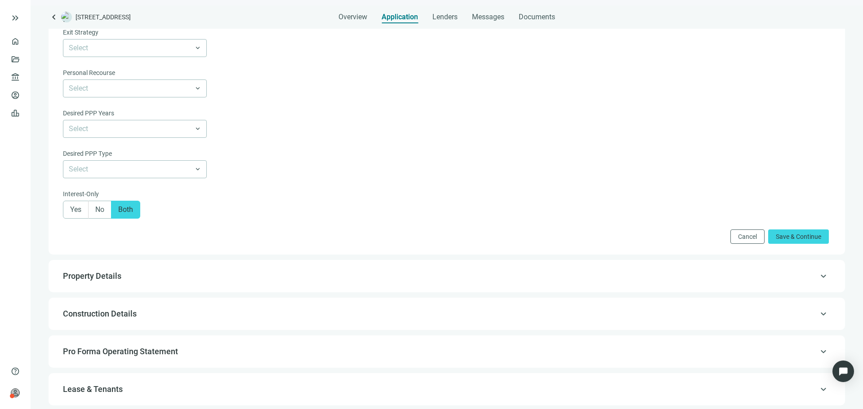
scroll to position [386, 0]
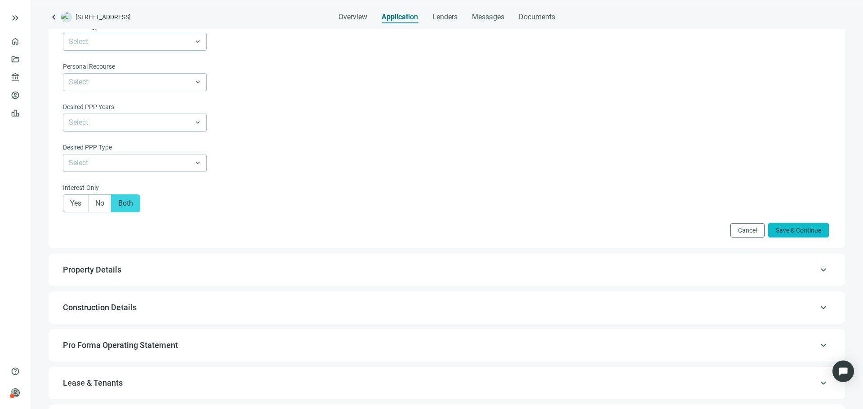
click at [795, 233] on span "Save & Continue" at bounding box center [798, 230] width 45 height 7
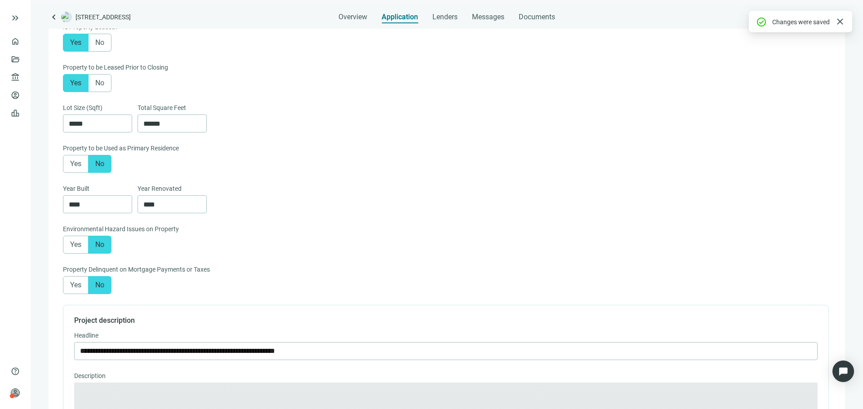
type textarea "**********"
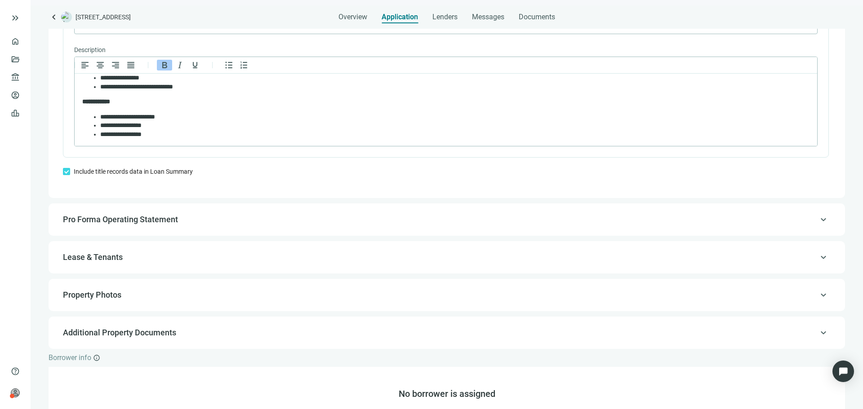
scroll to position [738, 0]
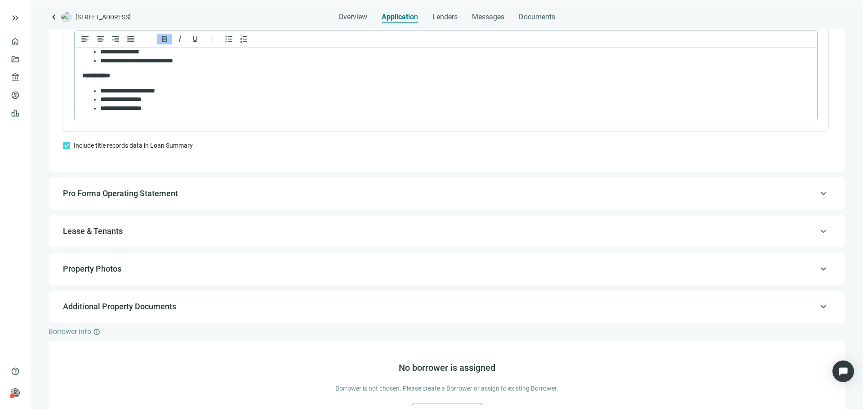
click at [818, 186] on div "keyboard_arrow_up Pro Forma Operating Statement" at bounding box center [447, 194] width 796 height 32
click at [818, 194] on span "keyboard_arrow_up" at bounding box center [823, 194] width 11 height 0
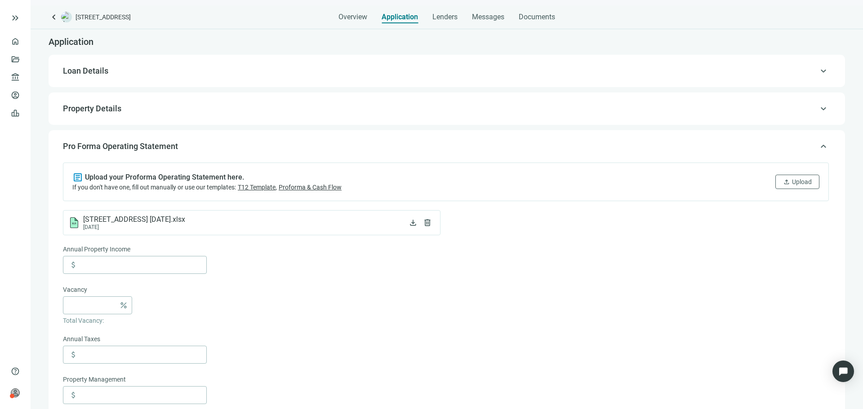
click at [818, 109] on span "keyboard_arrow_up" at bounding box center [823, 109] width 11 height 0
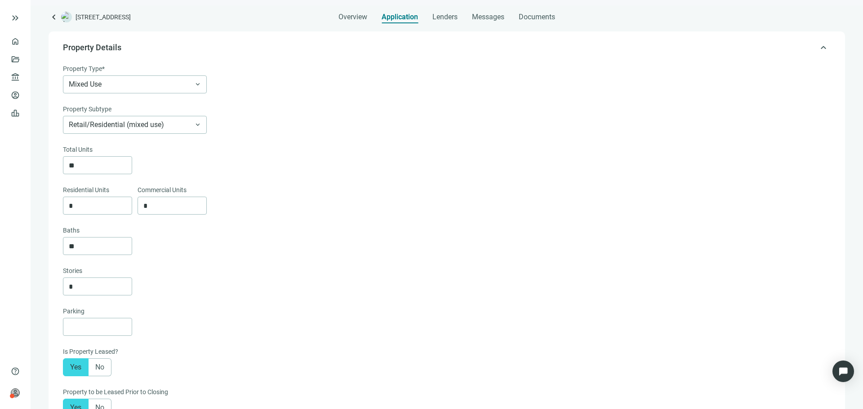
scroll to position [64, 0]
click at [444, 14] on span "Lenders" at bounding box center [444, 17] width 25 height 9
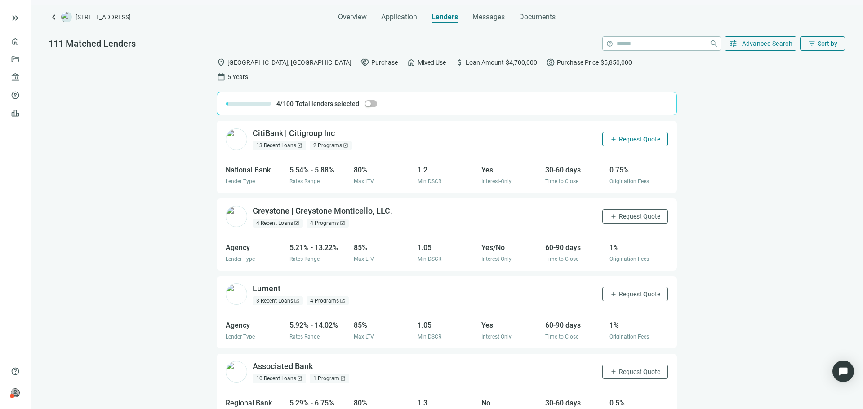
click at [620, 136] on span "Request Quote" at bounding box center [639, 139] width 41 height 7
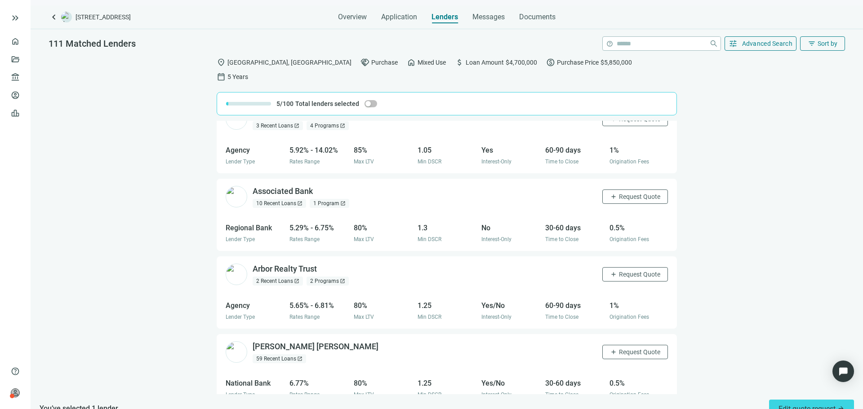
scroll to position [180, 0]
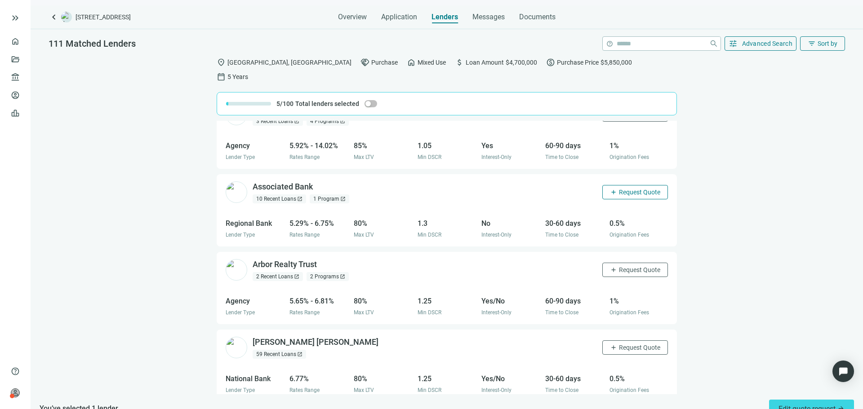
click at [620, 189] on span "Request Quote" at bounding box center [639, 192] width 41 height 7
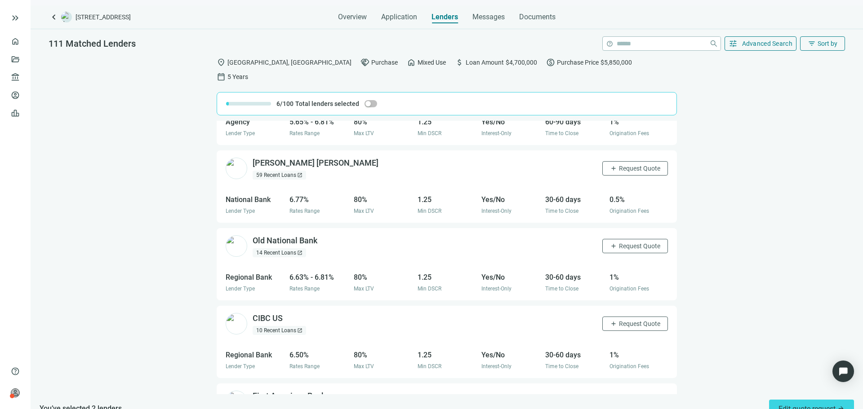
scroll to position [360, 0]
click at [822, 36] on button "filter_list Sort by" at bounding box center [822, 43] width 45 height 14
click at [773, 48] on button "tune Advanced Search" at bounding box center [760, 43] width 72 height 14
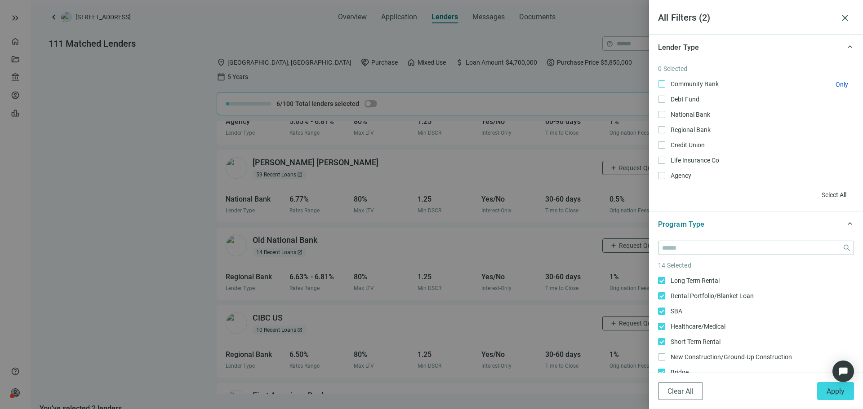
click at [678, 81] on span "Community Bank Only" at bounding box center [693, 84] width 57 height 10
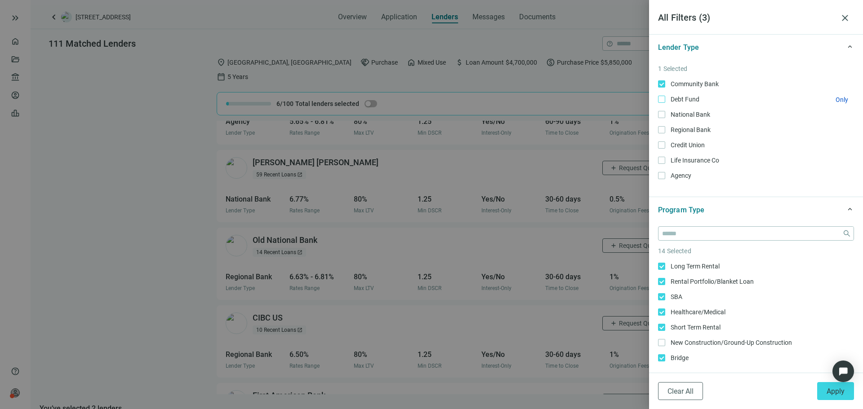
drag, startPoint x: 681, startPoint y: 97, endPoint x: 683, endPoint y: 102, distance: 4.7
click at [682, 97] on span "Debt Fund Only" at bounding box center [684, 99] width 38 height 10
click at [683, 115] on span "National Bank Only" at bounding box center [689, 115] width 49 height 10
click at [683, 128] on span "Regional Bank Only" at bounding box center [689, 130] width 49 height 10
click at [682, 101] on span "Debt Fund Only" at bounding box center [684, 99] width 38 height 10
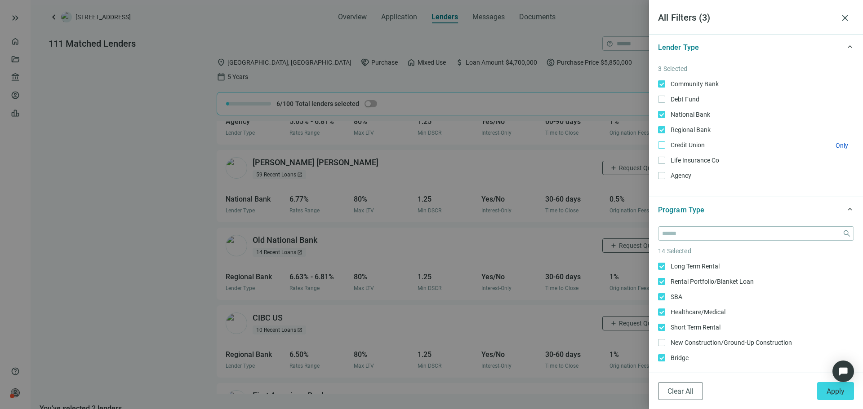
click at [675, 143] on span "Credit Union Only" at bounding box center [686, 145] width 43 height 10
click at [828, 395] on span "Apply" at bounding box center [835, 391] width 18 height 9
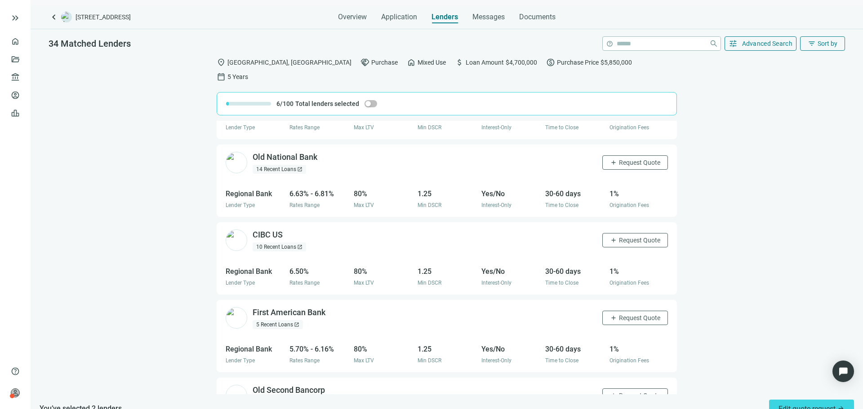
scroll to position [225, 0]
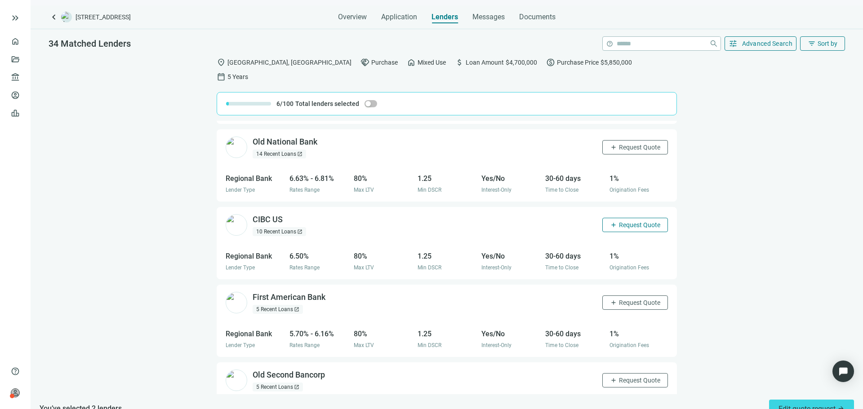
click at [620, 222] on span "Request Quote" at bounding box center [639, 225] width 41 height 7
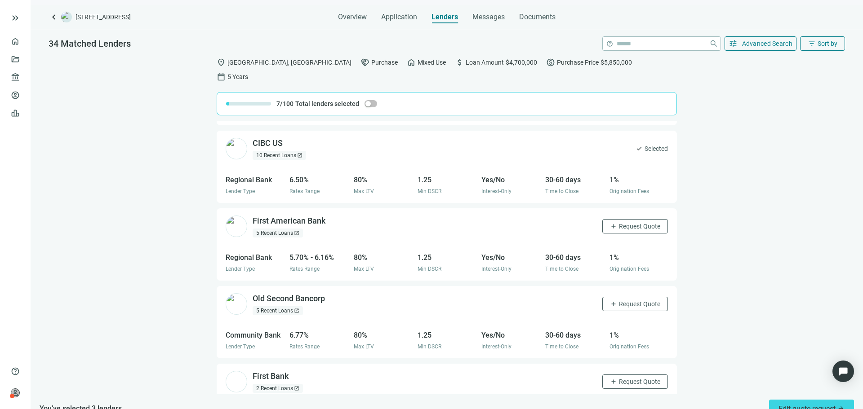
scroll to position [360, 0]
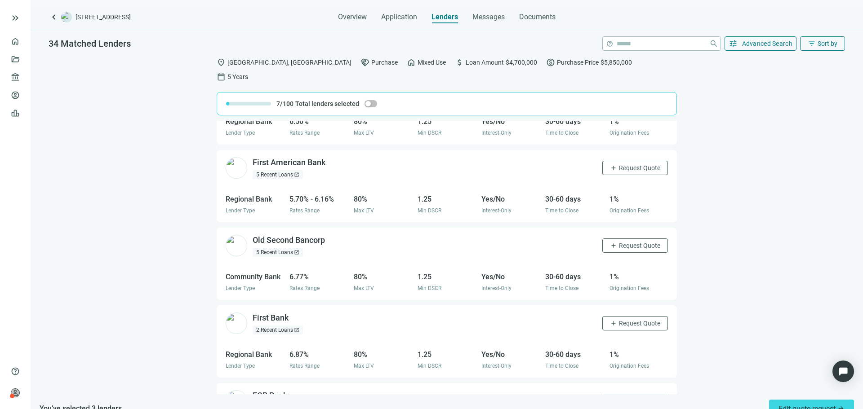
click at [619, 242] on span "Request Quote" at bounding box center [639, 245] width 41 height 7
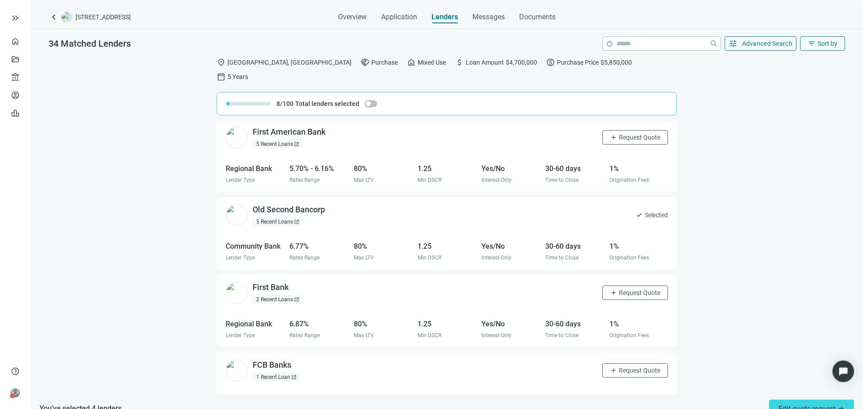
scroll to position [404, 0]
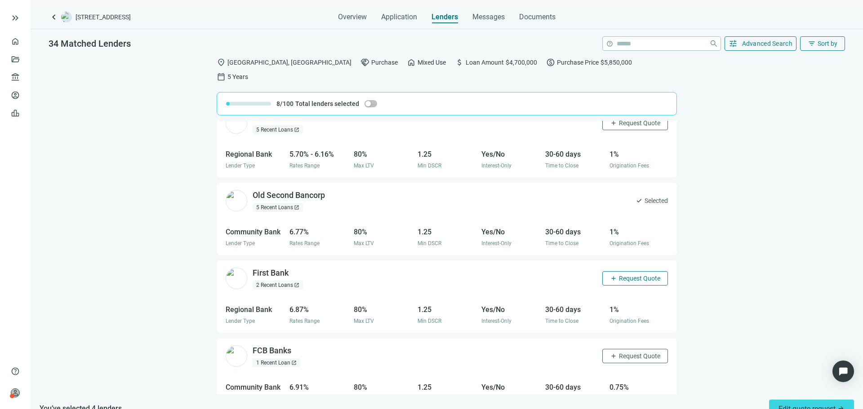
click at [615, 271] on button "add Request Quote" at bounding box center [635, 278] width 66 height 14
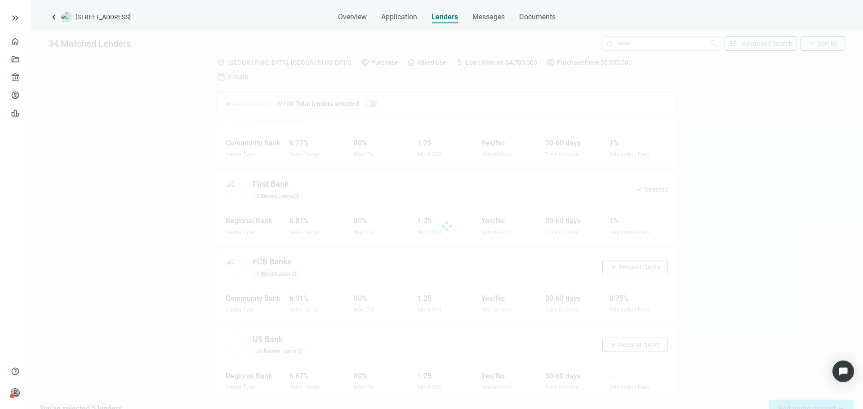
scroll to position [494, 0]
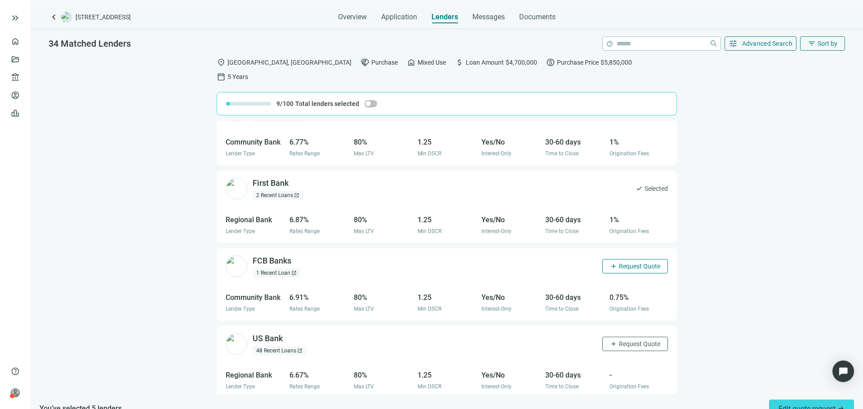
click at [633, 263] on span "Request Quote" at bounding box center [639, 266] width 41 height 7
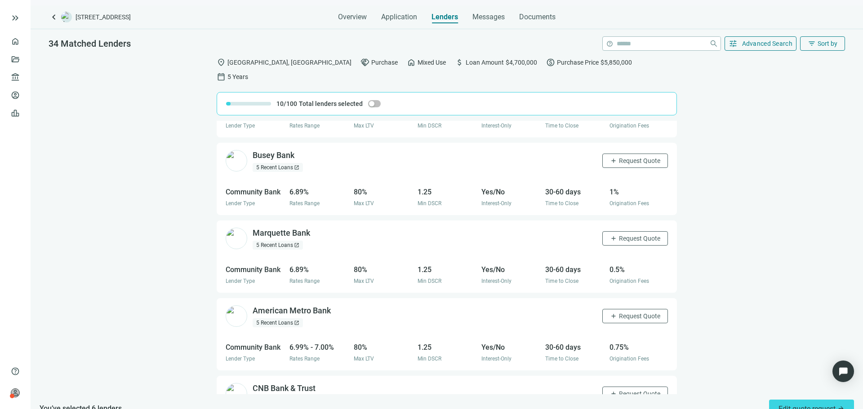
scroll to position [1034, 0]
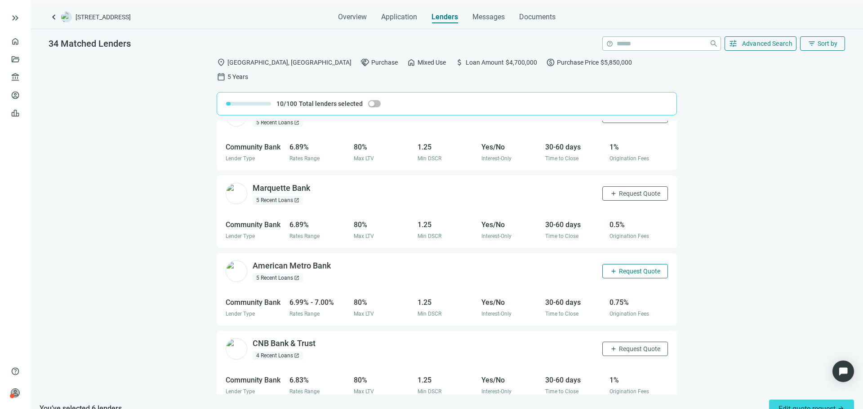
click at [619, 268] on span "Request Quote" at bounding box center [639, 271] width 41 height 7
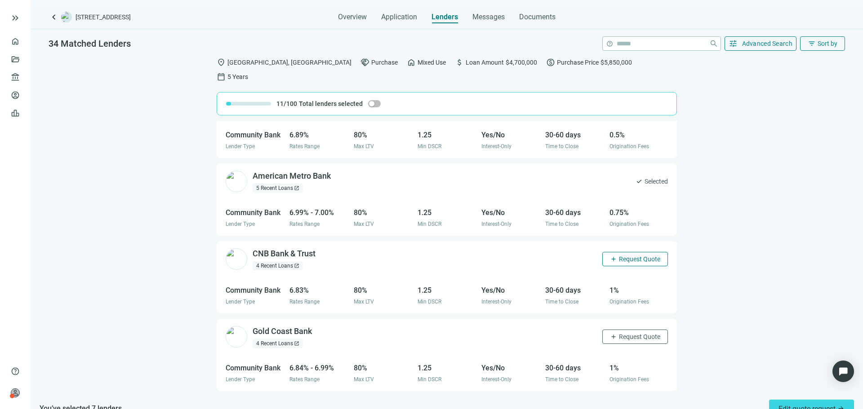
click at [619, 256] on span "Request Quote" at bounding box center [639, 259] width 41 height 7
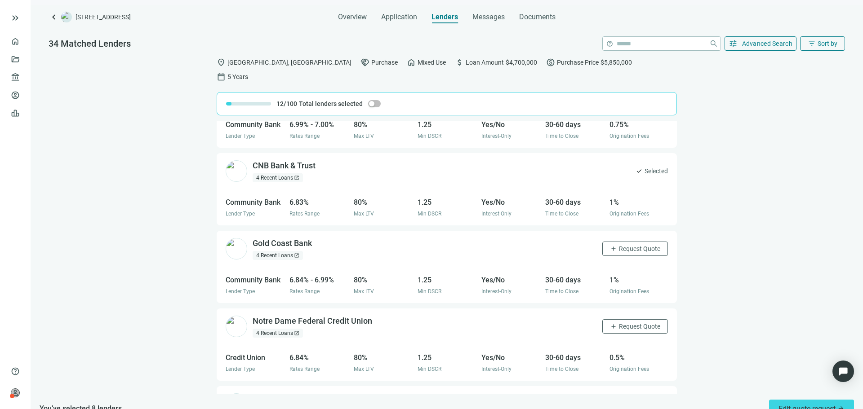
scroll to position [1213, 0]
click at [623, 244] on span "Request Quote" at bounding box center [639, 247] width 41 height 7
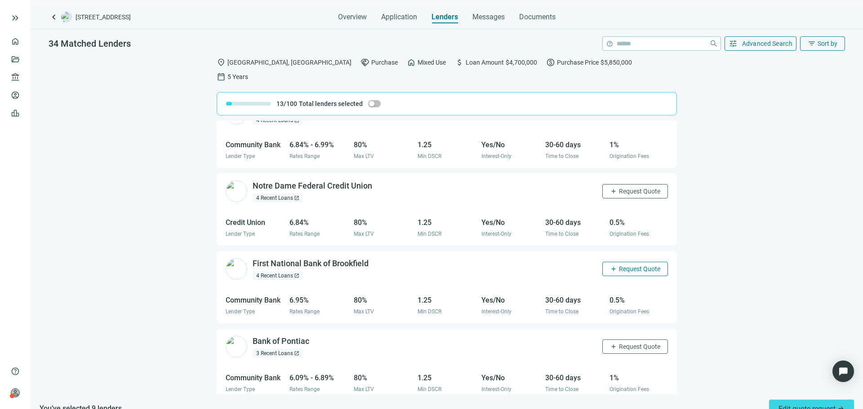
scroll to position [1348, 0]
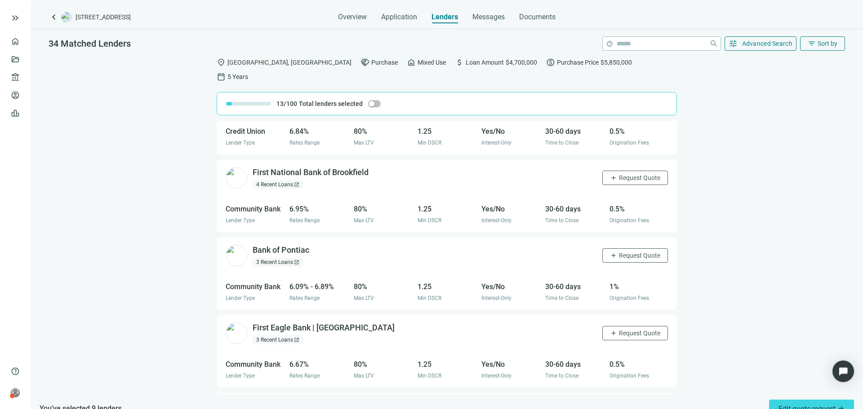
drag, startPoint x: 612, startPoint y: 240, endPoint x: 591, endPoint y: 247, distance: 21.3
click at [619, 252] on span "Request Quote" at bounding box center [639, 255] width 41 height 7
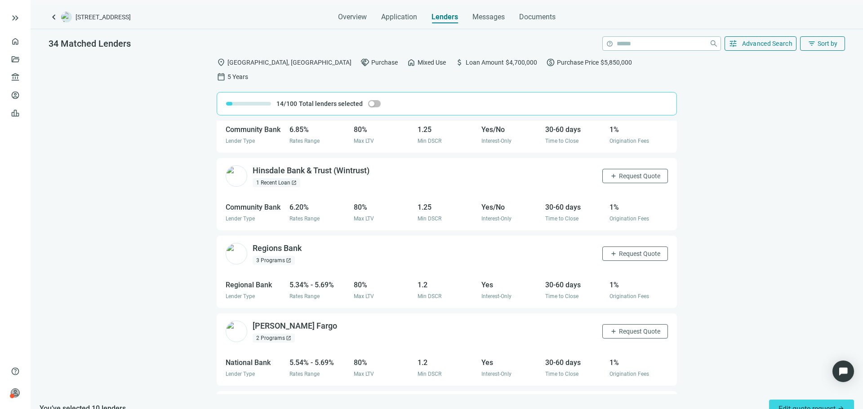
scroll to position [1843, 0]
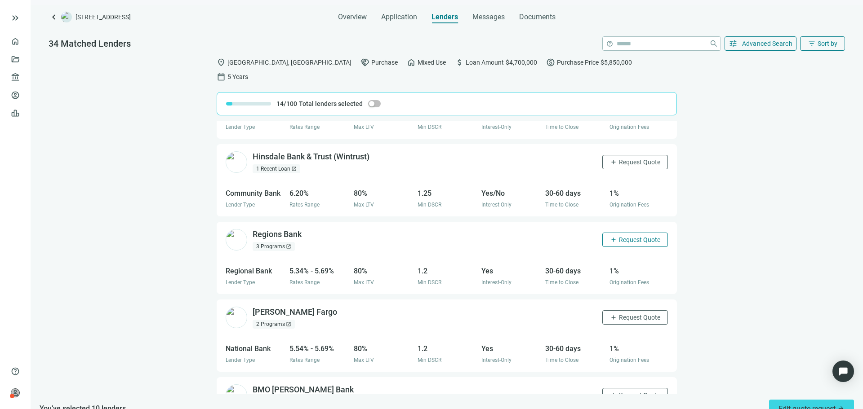
click at [625, 233] on button "add Request Quote" at bounding box center [635, 240] width 66 height 14
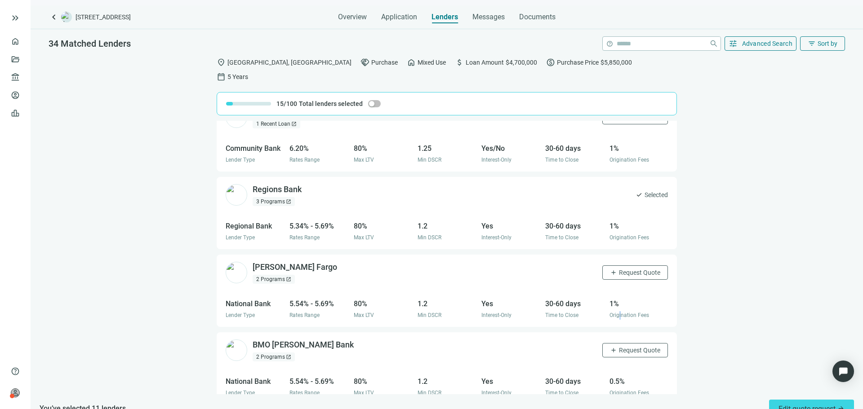
click at [612, 312] on span "Origination Fees" at bounding box center [629, 315] width 40 height 6
click at [616, 266] on button "add Request Quote" at bounding box center [635, 273] width 66 height 14
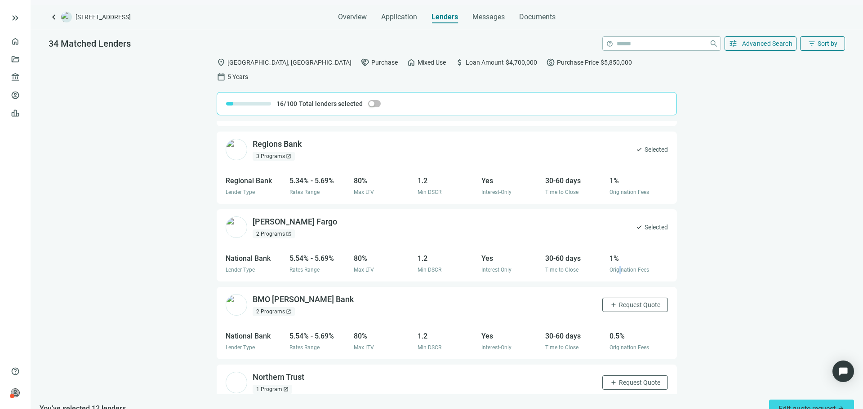
scroll to position [1977, 0]
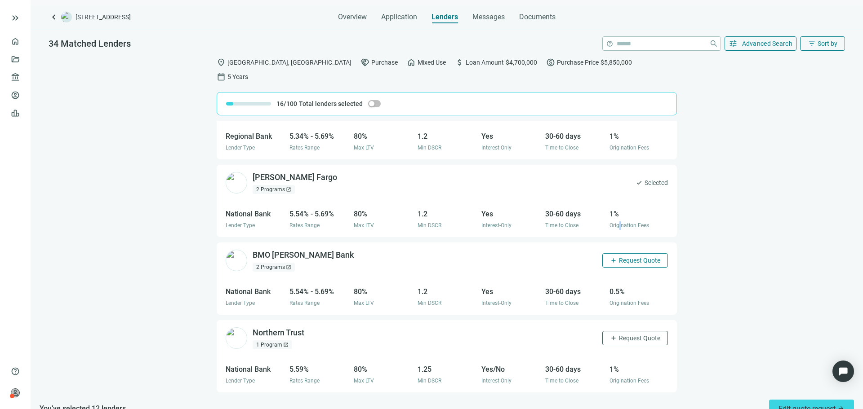
click at [619, 257] on span "Request Quote" at bounding box center [639, 260] width 41 height 7
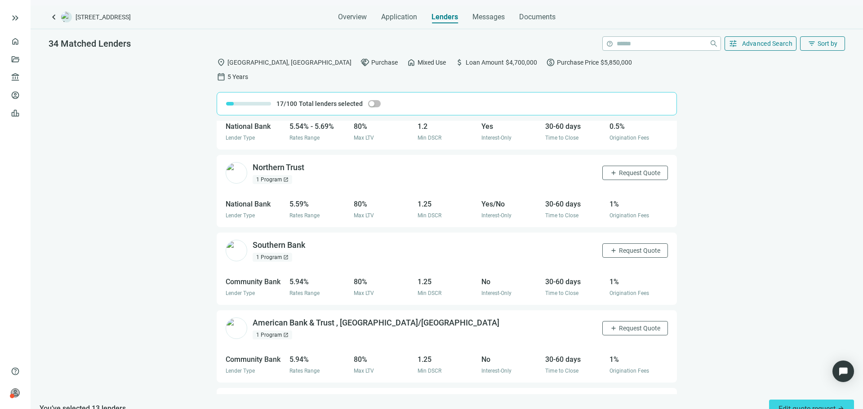
scroll to position [2143, 0]
click at [628, 247] on span "Request Quote" at bounding box center [639, 250] width 41 height 7
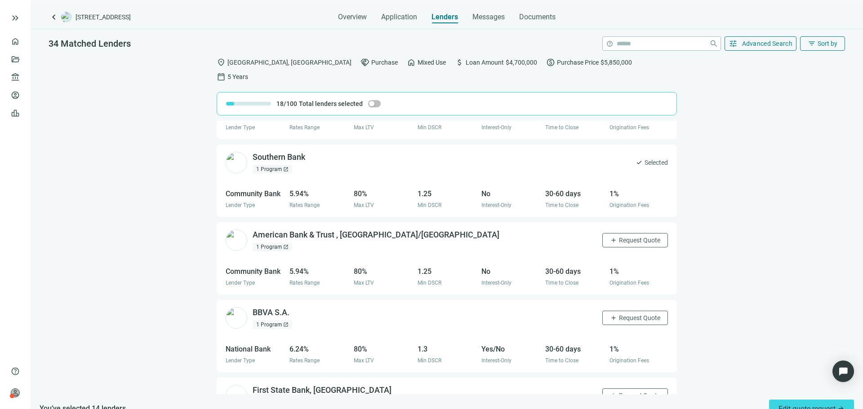
scroll to position [2233, 0]
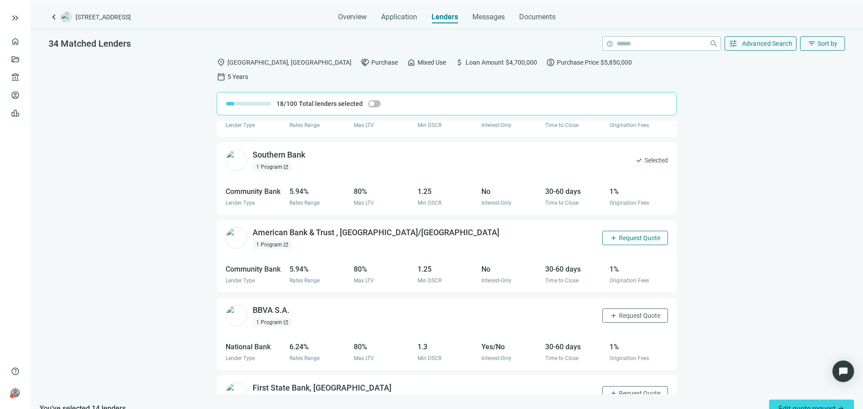
click at [619, 235] on span "Request Quote" at bounding box center [639, 238] width 41 height 7
click at [620, 312] on span "Request Quote" at bounding box center [639, 315] width 41 height 7
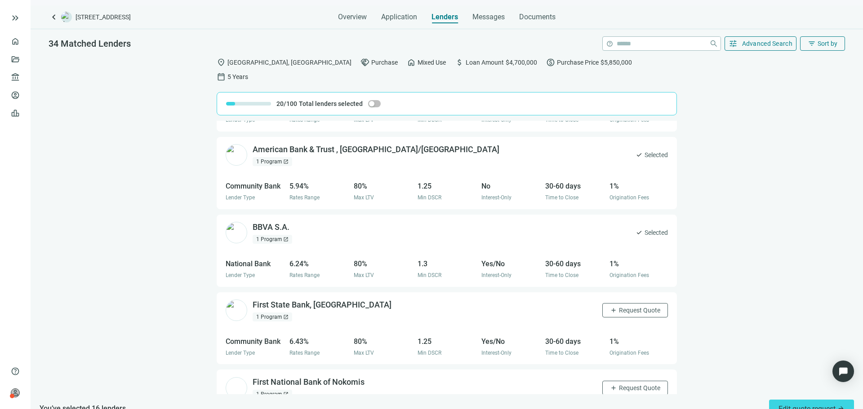
scroll to position [2323, 0]
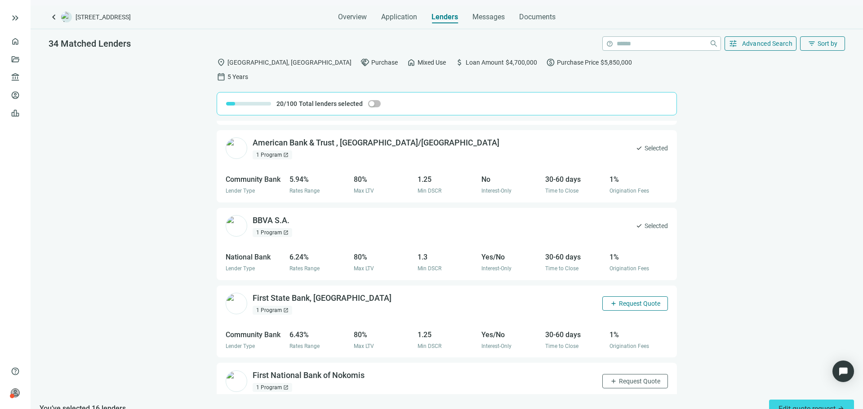
click at [629, 300] on span "Request Quote" at bounding box center [639, 303] width 41 height 7
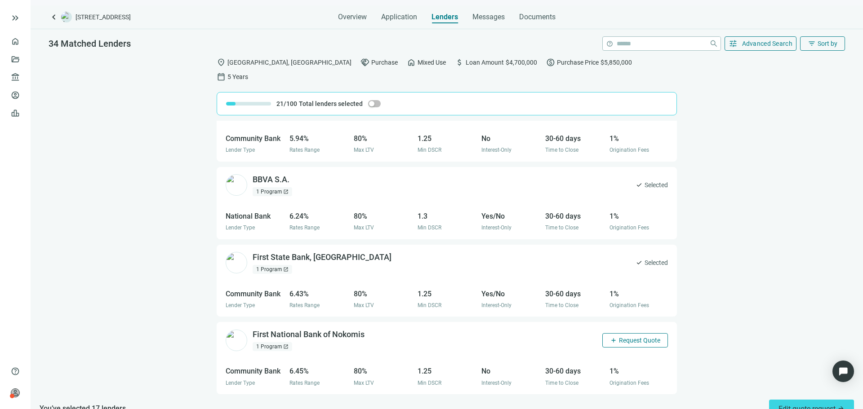
click at [627, 337] on span "Request Quote" at bounding box center [639, 340] width 41 height 7
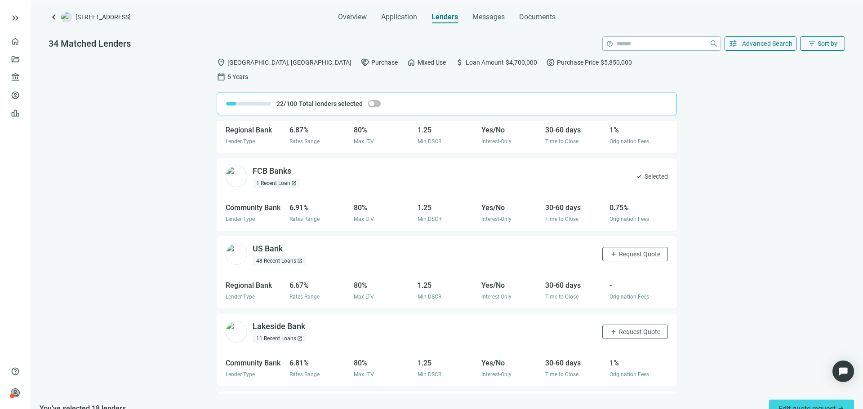
scroll to position [539, 0]
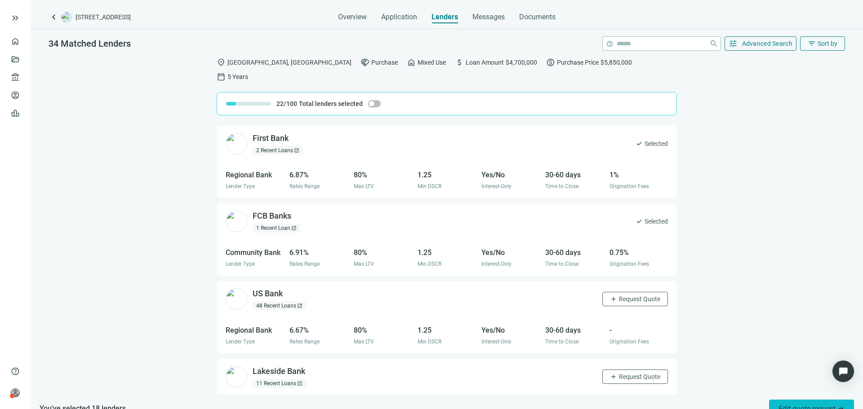
click at [785, 405] on span "Edit quote request arrow_forward" at bounding box center [811, 409] width 66 height 9
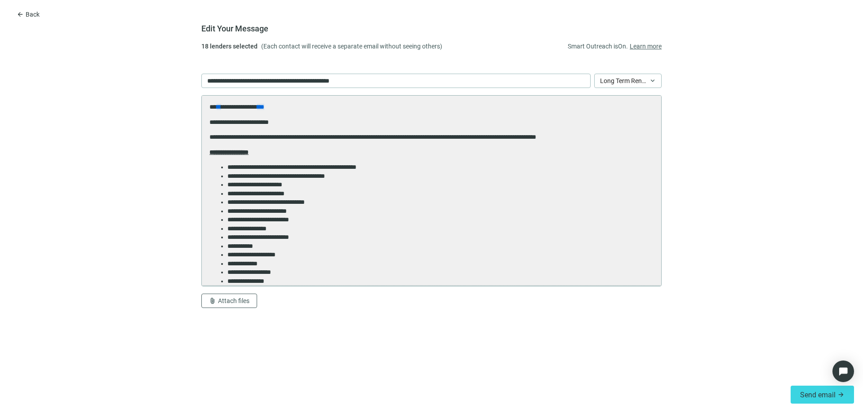
scroll to position [0, 0]
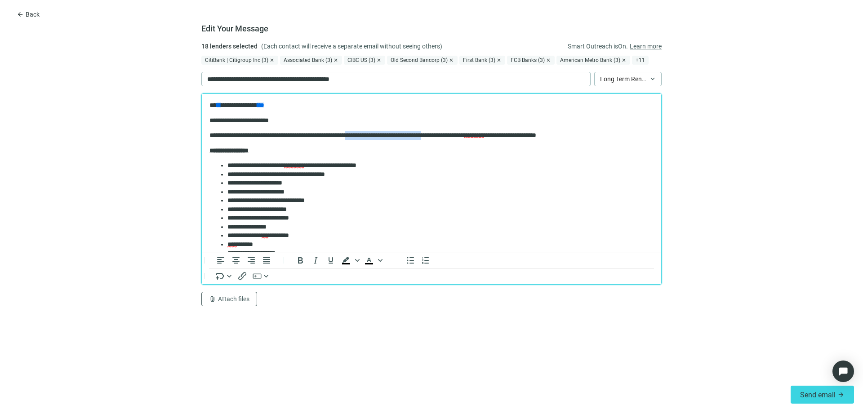
drag, startPoint x: 377, startPoint y: 135, endPoint x: 473, endPoint y: 139, distance: 96.2
click at [473, 139] on p "**********" at bounding box center [427, 135] width 437 height 9
click at [421, 135] on p "**********" at bounding box center [427, 135] width 437 height 9
click at [418, 133] on p "**********" at bounding box center [427, 135] width 437 height 9
drag, startPoint x: 365, startPoint y: 173, endPoint x: 297, endPoint y: 181, distance: 68.8
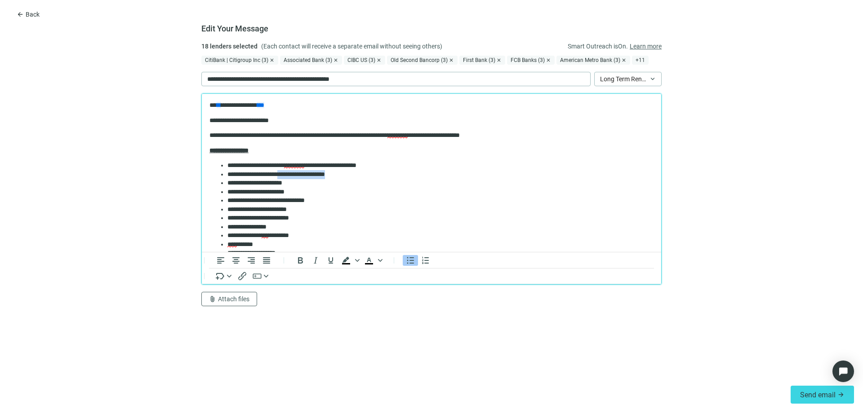
click at [292, 177] on li "**********" at bounding box center [436, 174] width 419 height 9
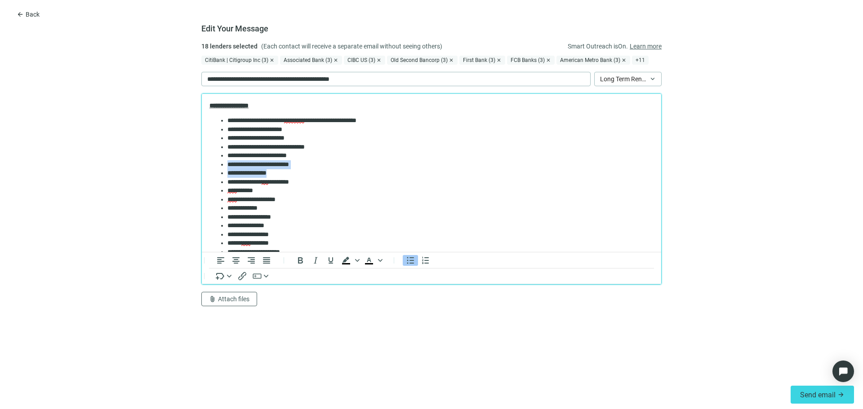
drag, startPoint x: 290, startPoint y: 172, endPoint x: 226, endPoint y: 167, distance: 64.0
click at [226, 167] on ul "**********" at bounding box center [431, 208] width 444 height 184
drag, startPoint x: 271, startPoint y: 173, endPoint x: 223, endPoint y: 172, distance: 47.2
click at [223, 172] on ul "**********" at bounding box center [431, 199] width 444 height 167
click at [301, 181] on li "**********" at bounding box center [436, 182] width 419 height 9
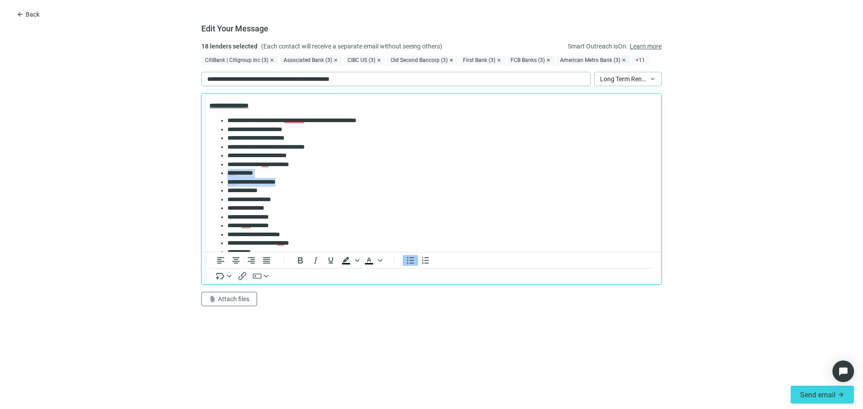
drag, startPoint x: 297, startPoint y: 182, endPoint x: 227, endPoint y: 171, distance: 71.1
click at [227, 171] on ul "**********" at bounding box center [431, 199] width 444 height 167
drag, startPoint x: 287, startPoint y: 199, endPoint x: 218, endPoint y: 192, distance: 69.1
click at [218, 192] on ul "**********" at bounding box center [431, 190] width 444 height 149
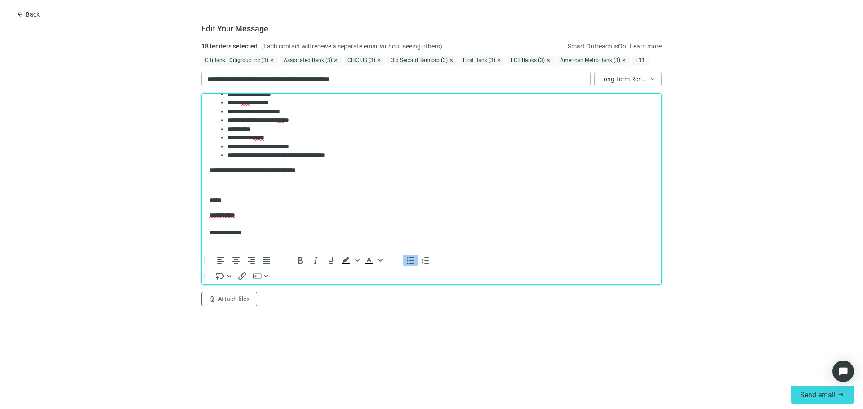
scroll to position [142, 0]
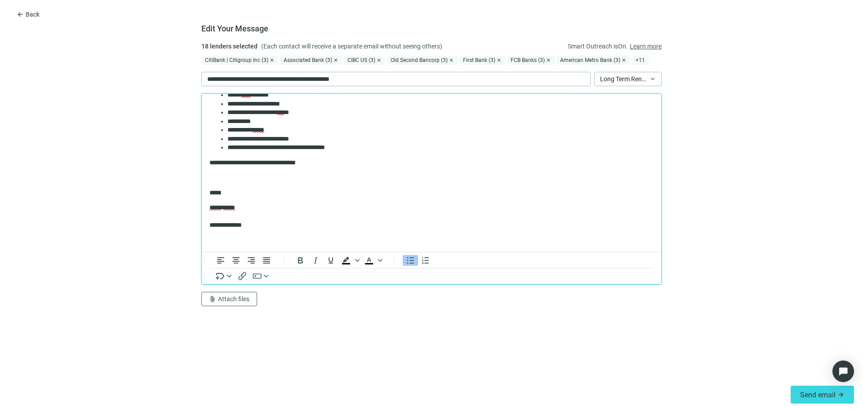
drag, startPoint x: 246, startPoint y: 211, endPoint x: 248, endPoint y: 202, distance: 9.2
click at [246, 210] on p "**********" at bounding box center [427, 217] width 437 height 27
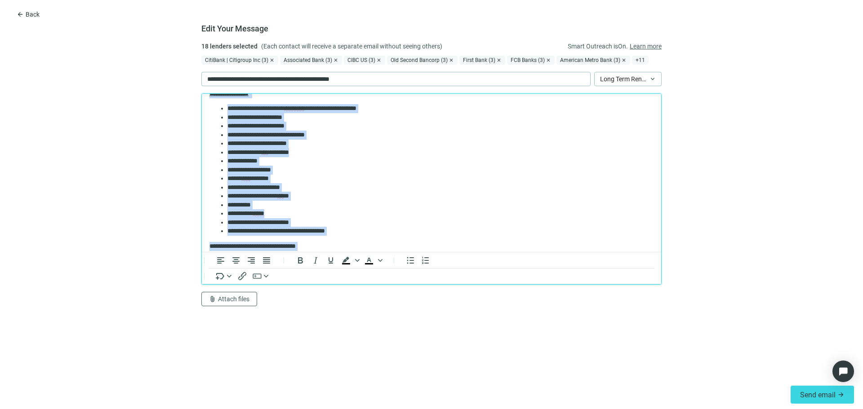
scroll to position [0, 0]
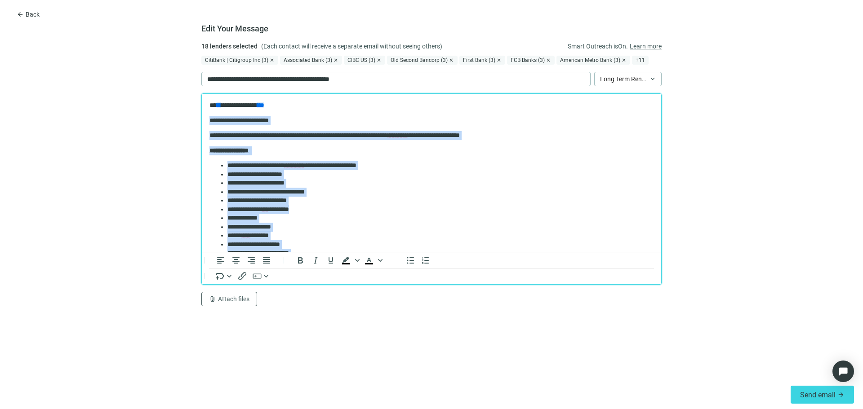
drag, startPoint x: 287, startPoint y: 175, endPoint x: 207, endPoint y: 121, distance: 96.8
click at [207, 121] on html "**********" at bounding box center [431, 243] width 459 height 299
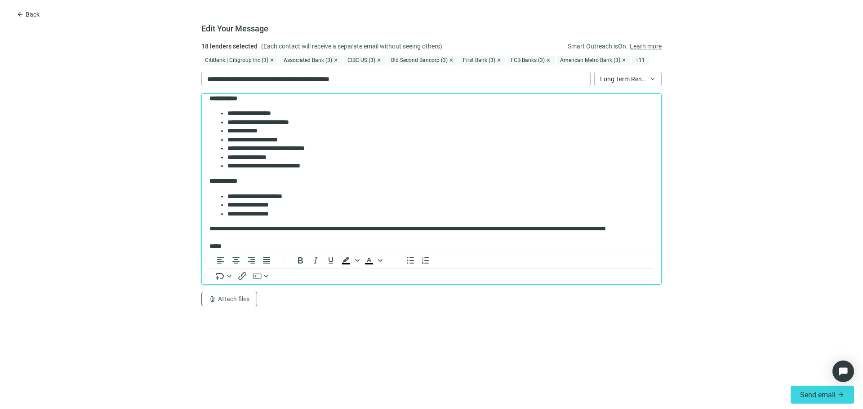
scroll to position [333, 0]
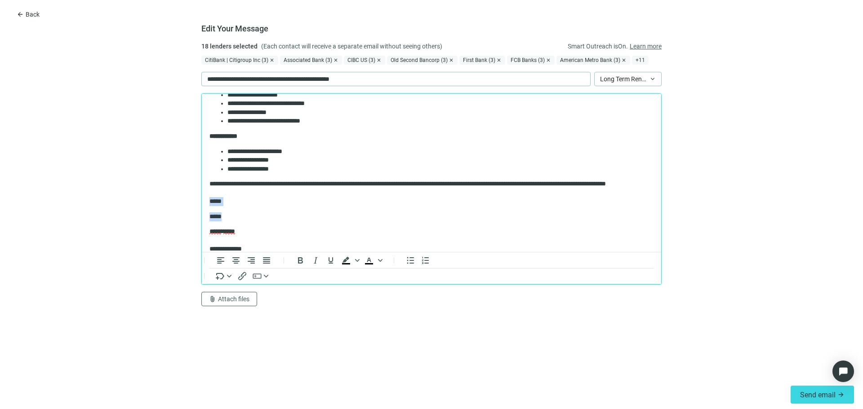
click at [202, 202] on html "**********" at bounding box center [431, 18] width 459 height 515
click at [239, 200] on div "*****" at bounding box center [427, 201] width 437 height 9
click at [255, 217] on body "**********" at bounding box center [431, 14] width 445 height 492
click at [255, 210] on p "*****" at bounding box center [427, 208] width 437 height 9
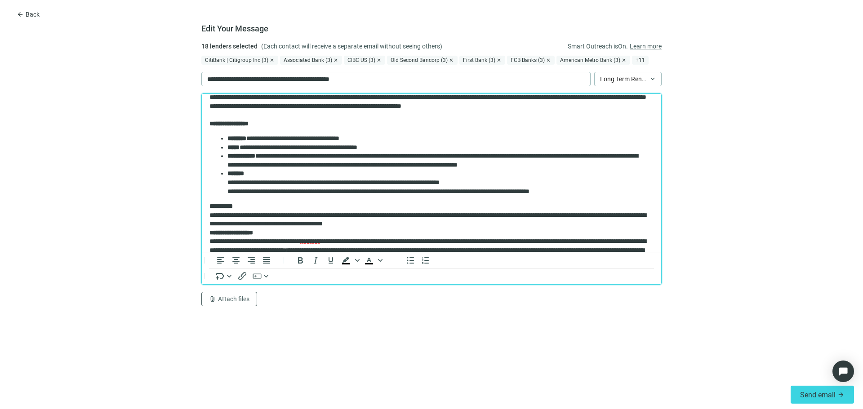
scroll to position [0, 0]
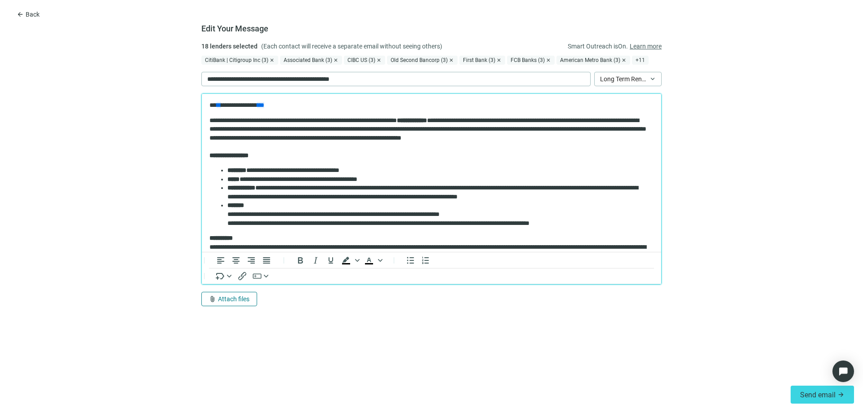
click at [242, 301] on span "Attach files" at bounding box center [233, 299] width 31 height 7
click at [255, 280] on button "Upload new" at bounding box center [249, 279] width 97 height 14
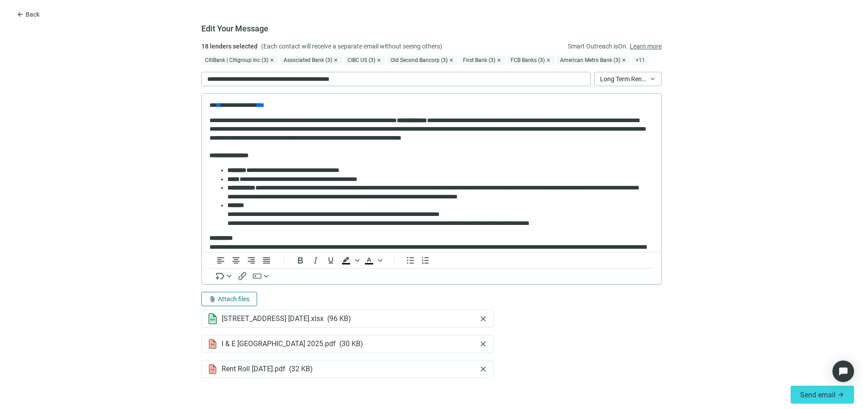
click at [227, 304] on button "attach_file Attach files" at bounding box center [229, 299] width 56 height 14
click at [243, 279] on button "Upload new" at bounding box center [245, 279] width 97 height 14
click at [633, 60] on span "+ 11" at bounding box center [640, 60] width 17 height 9
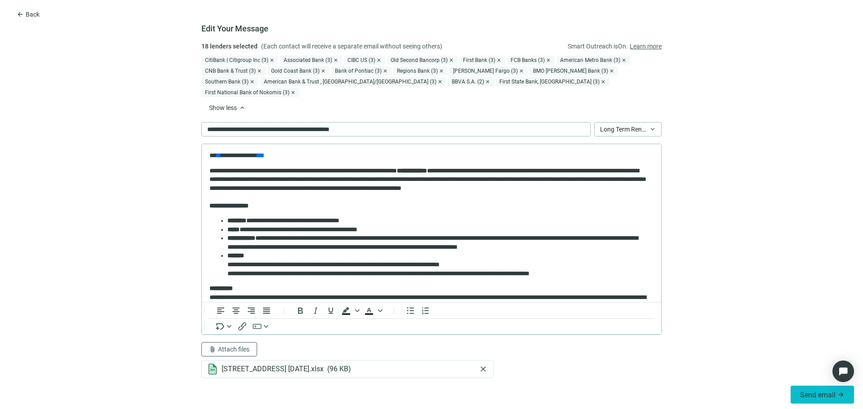
click at [806, 395] on span "Send email" at bounding box center [818, 395] width 36 height 9
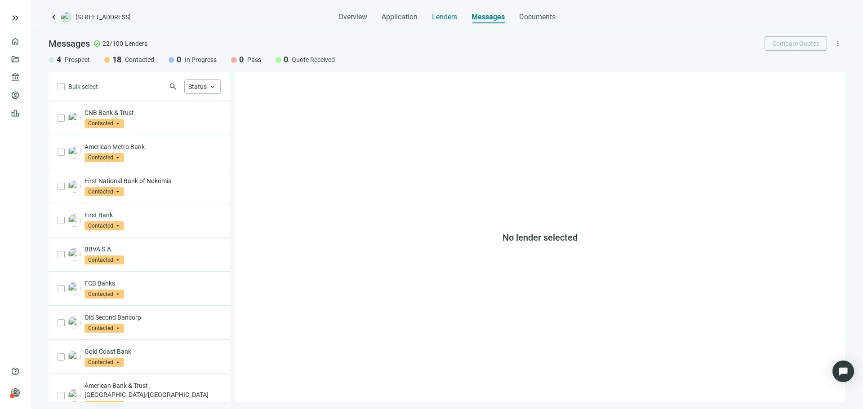
click at [444, 18] on span "Lenders" at bounding box center [444, 17] width 25 height 9
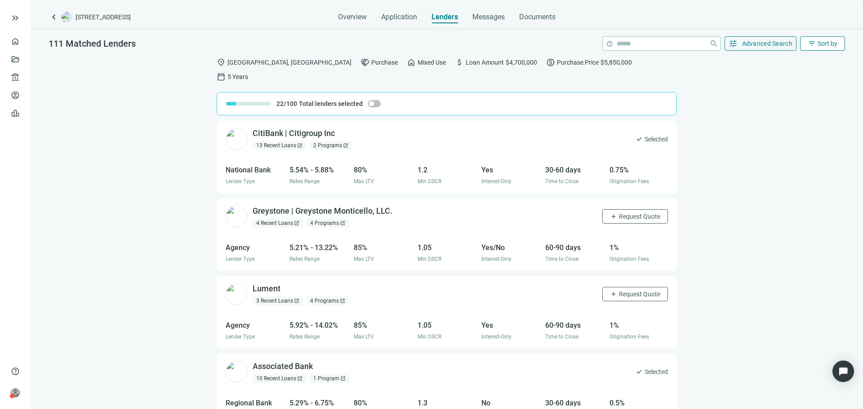
click at [817, 49] on button "filter_list Sort by" at bounding box center [822, 43] width 45 height 14
click at [798, 80] on div "Active Lenders" at bounding box center [804, 80] width 63 height 9
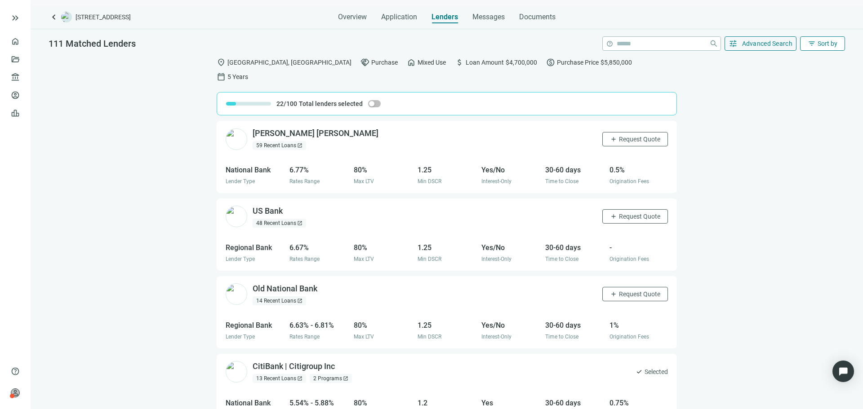
click at [822, 47] on span "Sort by" at bounding box center [827, 43] width 20 height 7
click at [814, 94] on div "Rate (low to high)" at bounding box center [804, 96] width 63 height 9
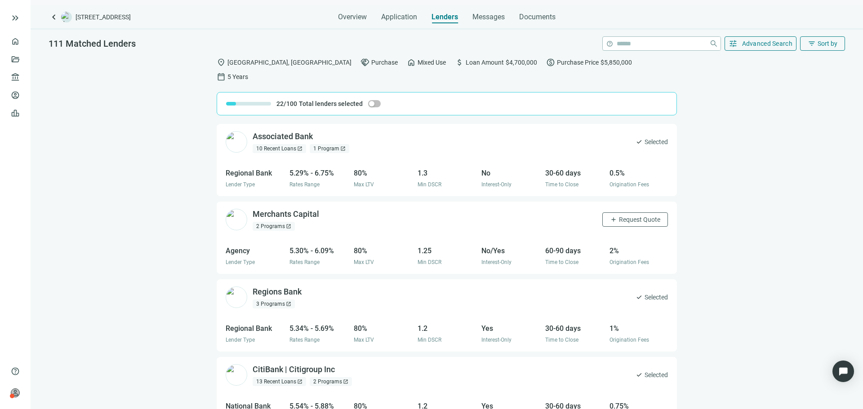
scroll to position [90, 0]
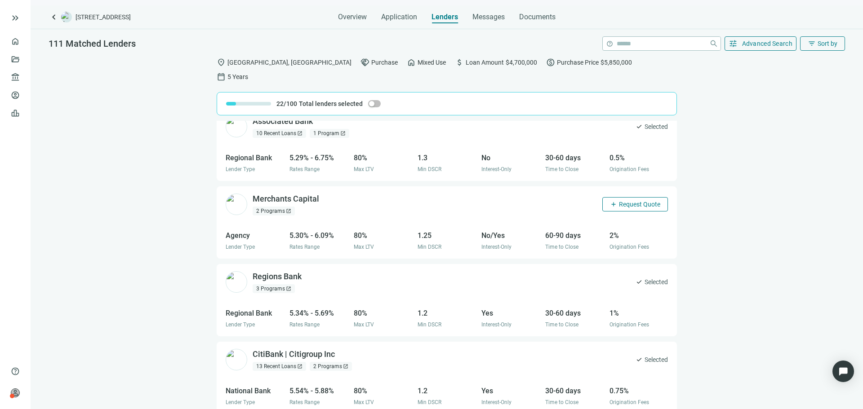
click at [616, 197] on button "add Request Quote" at bounding box center [635, 204] width 66 height 14
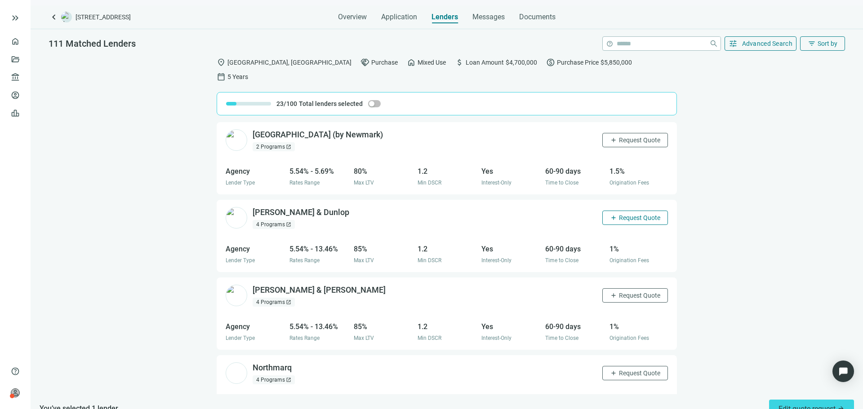
scroll to position [858, 0]
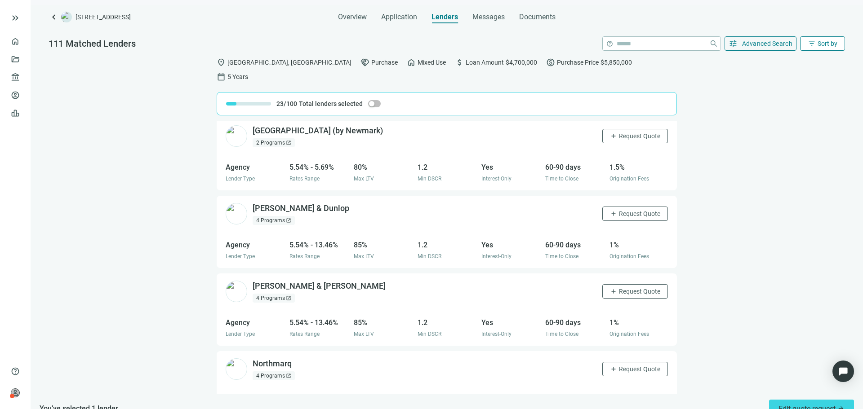
click at [818, 41] on span "Sort by" at bounding box center [827, 43] width 20 height 7
click at [763, 46] on span "Advanced Search" at bounding box center [767, 43] width 51 height 7
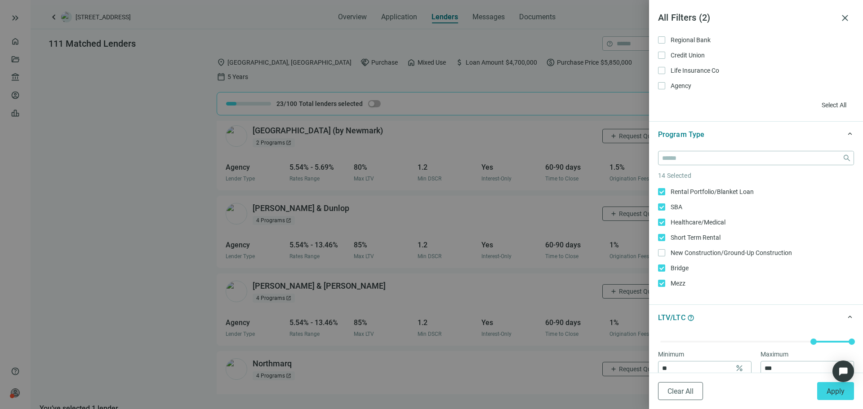
scroll to position [0, 0]
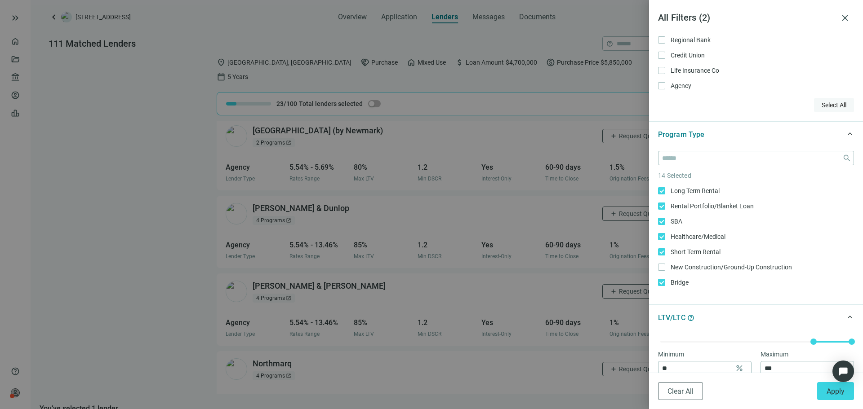
click at [819, 100] on button "Select All" at bounding box center [834, 105] width 40 height 14
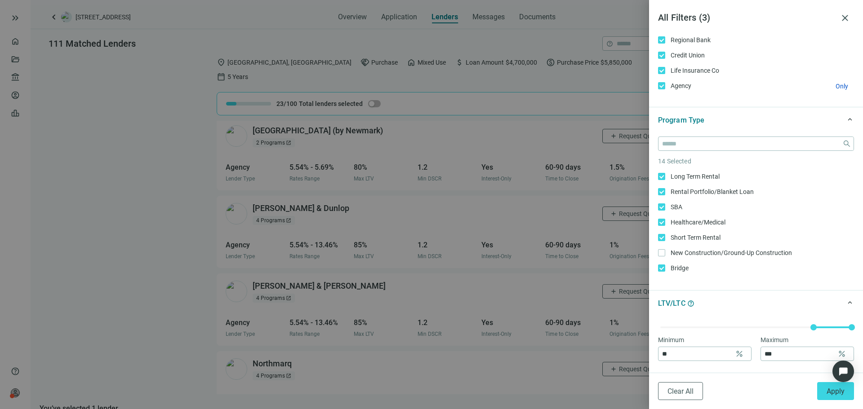
click at [689, 82] on span "Agency Only" at bounding box center [680, 86] width 30 height 10
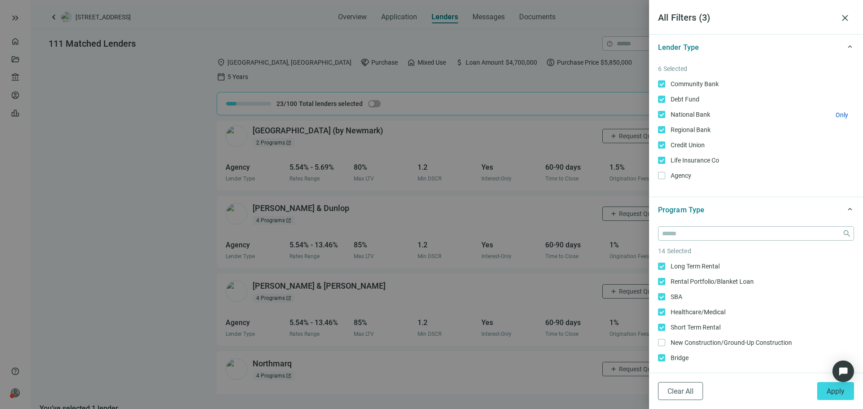
drag, startPoint x: 660, startPoint y: 155, endPoint x: 661, endPoint y: 111, distance: 45.0
click at [660, 155] on label "Life Insurance Co Only" at bounding box center [756, 160] width 196 height 10
click at [661, 93] on div "Community Bank Only Debt Fund Only National Bank Only Regional Bank Only Credit…" at bounding box center [756, 130] width 196 height 102
click at [830, 391] on span "Apply" at bounding box center [835, 391] width 18 height 9
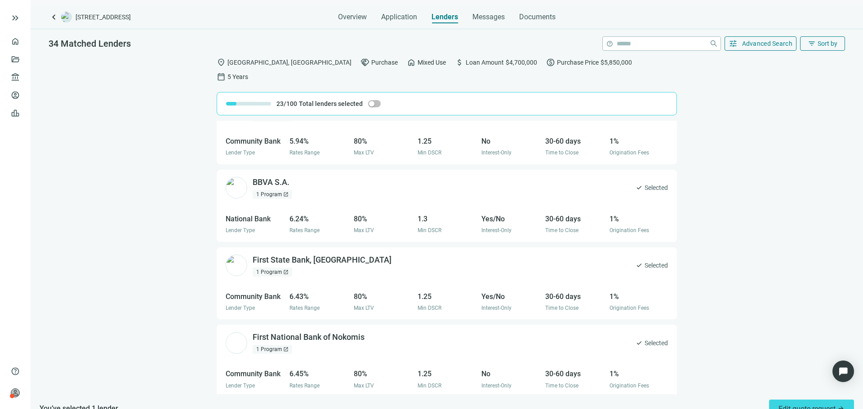
scroll to position [2364, 0]
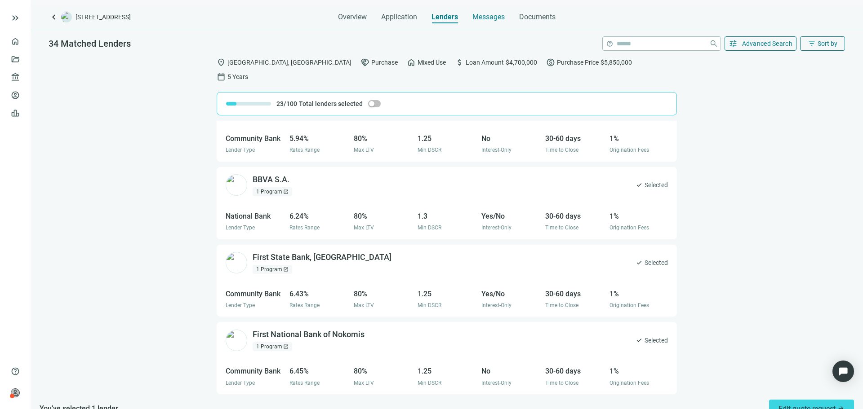
click at [475, 20] on span "Messages" at bounding box center [488, 17] width 32 height 9
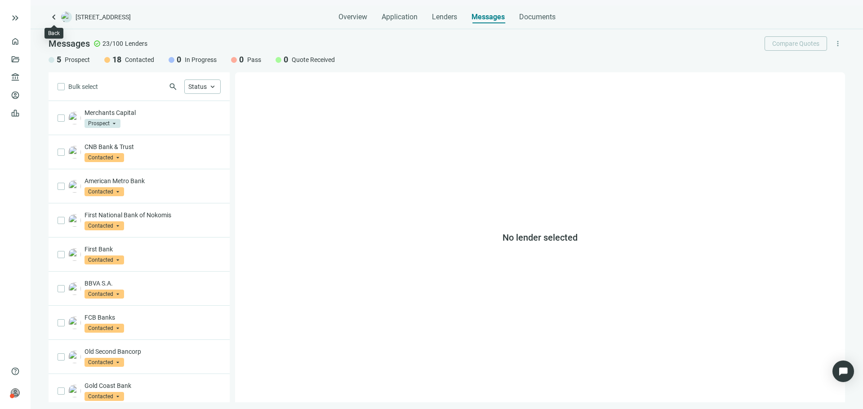
click at [49, 14] on span "keyboard_arrow_left" at bounding box center [54, 17] width 11 height 11
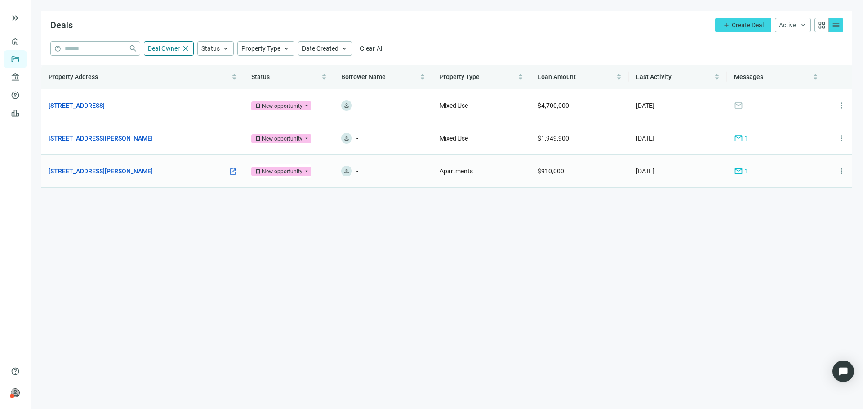
click at [155, 171] on div "6912 N Wayne Ave, Chicago, IL 60626 open_in_new" at bounding box center [143, 171] width 188 height 10
click at [151, 171] on link "[STREET_ADDRESS][PERSON_NAME]" at bounding box center [101, 171] width 104 height 10
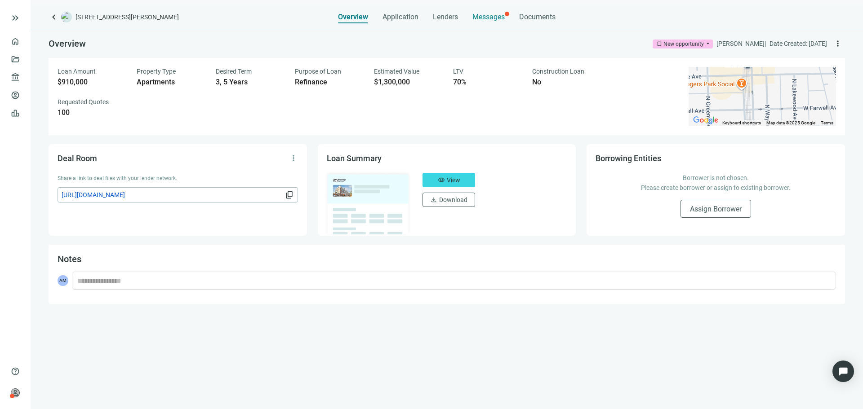
click at [488, 18] on span "Messages" at bounding box center [488, 17] width 32 height 9
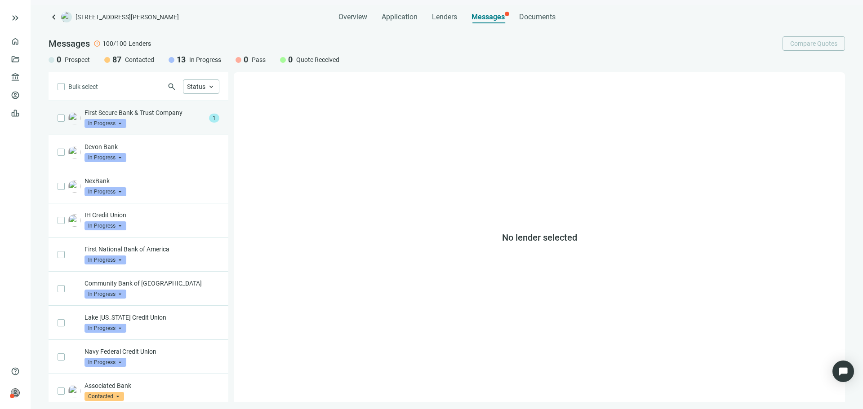
click at [135, 118] on div "First Secure Bank & Trust Company In Progress arrow_drop_down" at bounding box center [144, 118] width 121 height 20
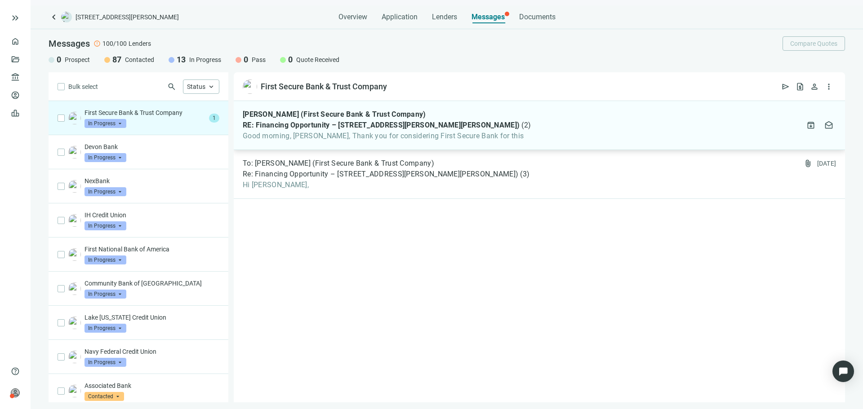
click at [300, 133] on span "Good morning, Asher, Thank you for considering First Secure Bank for this" at bounding box center [387, 136] width 288 height 9
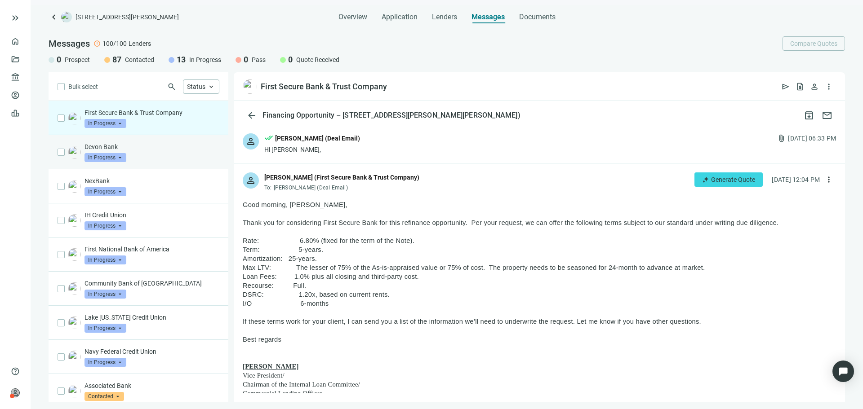
click at [174, 147] on p "Devon Bank" at bounding box center [151, 146] width 135 height 9
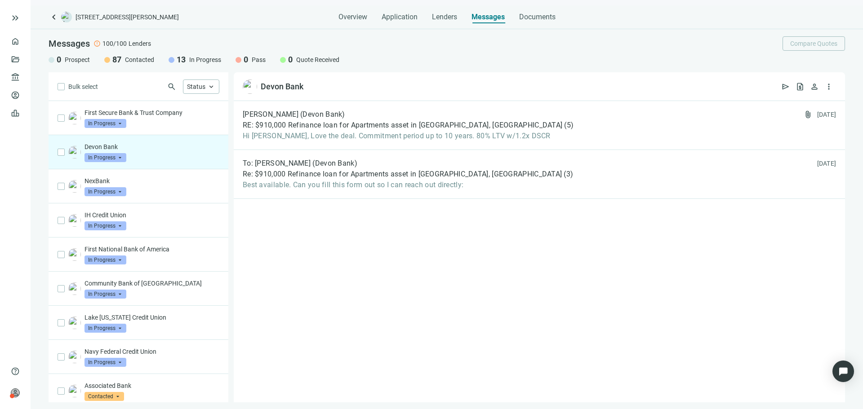
click at [53, 20] on span "keyboard_arrow_left" at bounding box center [54, 17] width 11 height 11
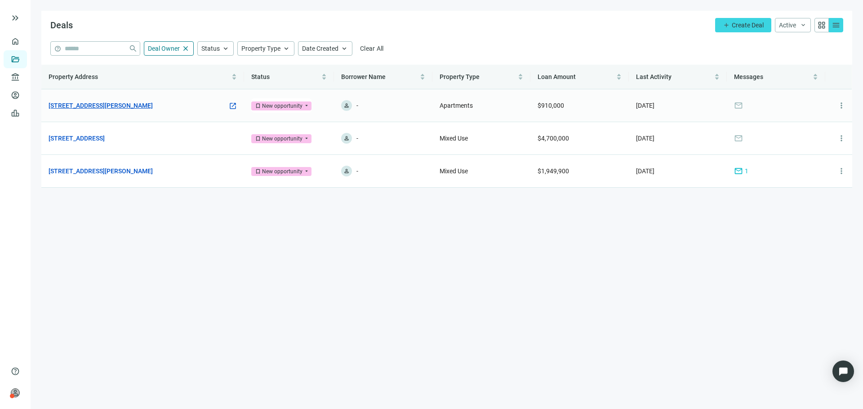
click at [151, 102] on link "[STREET_ADDRESS][PERSON_NAME]" at bounding box center [101, 106] width 104 height 10
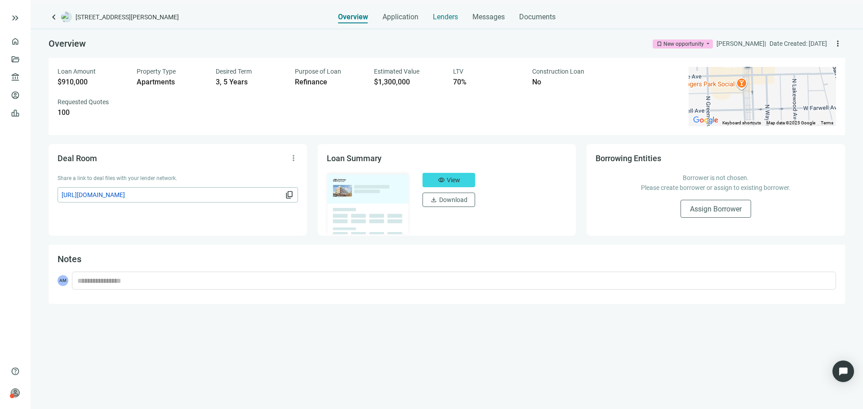
click at [448, 19] on span "Lenders" at bounding box center [445, 17] width 25 height 9
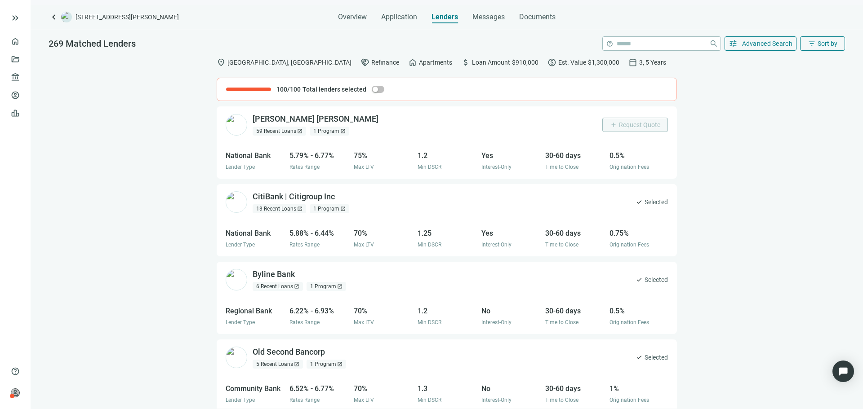
click at [52, 19] on span "keyboard_arrow_left" at bounding box center [54, 17] width 11 height 11
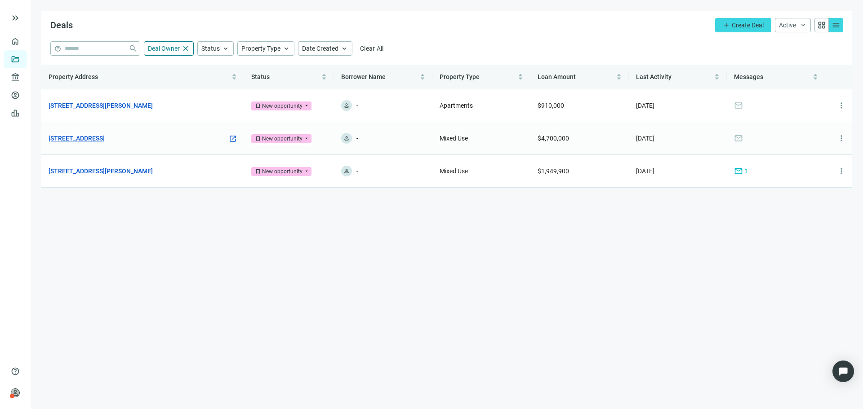
click at [105, 139] on link "3001 N Southport Ave, Chicago, IL 60657" at bounding box center [77, 138] width 56 height 10
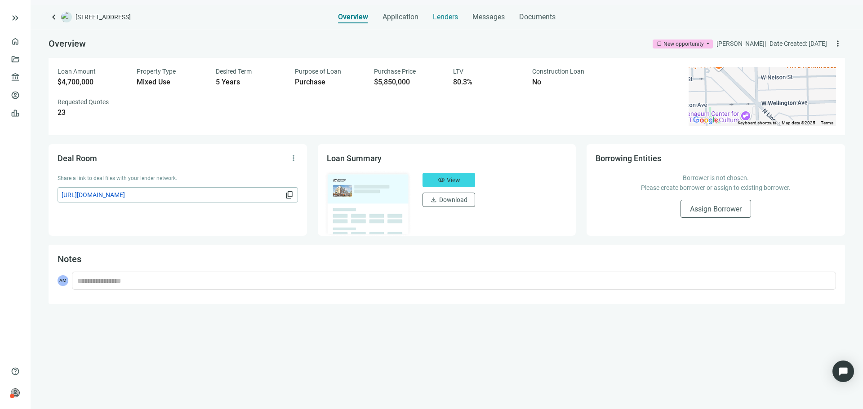
click at [447, 20] on span "Lenders" at bounding box center [445, 17] width 25 height 9
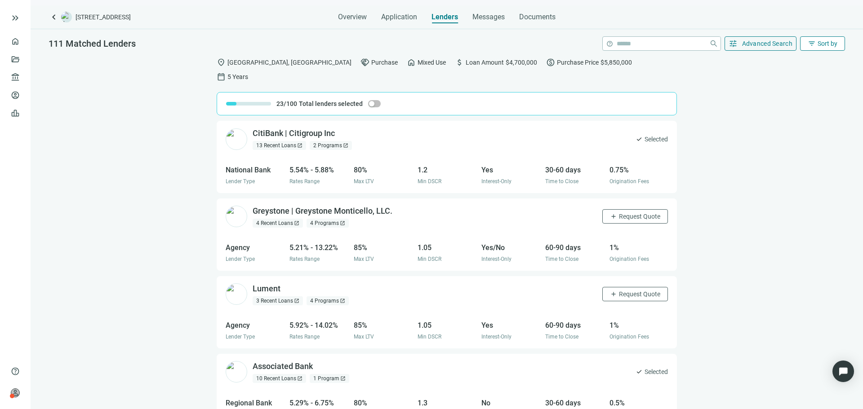
click at [819, 43] on span "Sort by" at bounding box center [827, 43] width 20 height 7
click at [780, 42] on span "Advanced Search" at bounding box center [767, 43] width 51 height 7
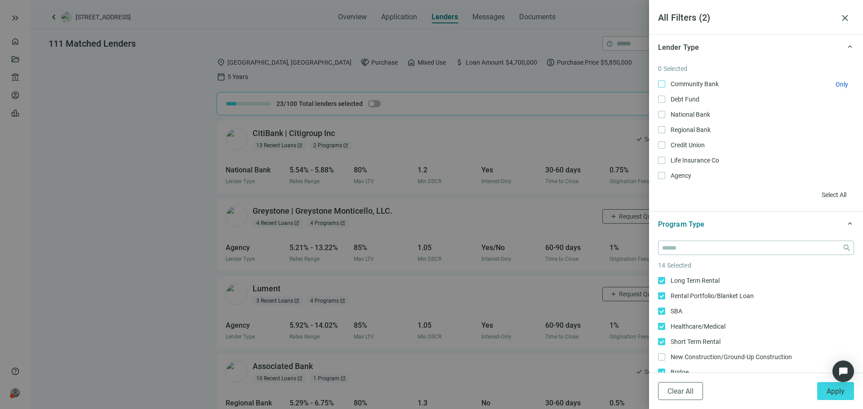
click at [680, 87] on span "Community Bank Only" at bounding box center [693, 84] width 57 height 10
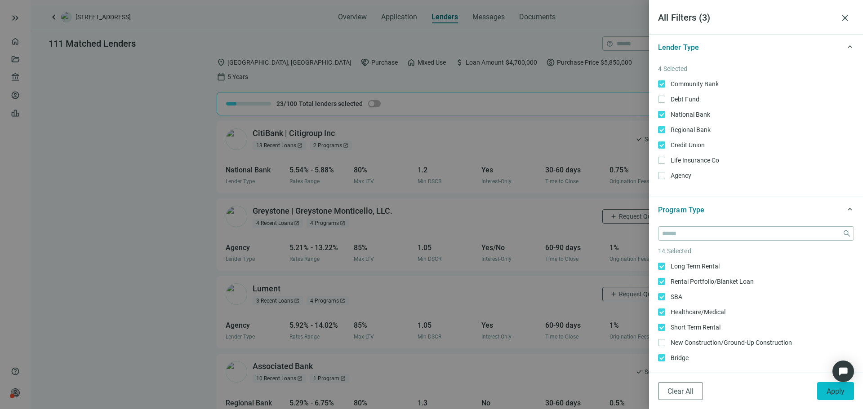
click at [844, 395] on span "Apply" at bounding box center [835, 391] width 18 height 9
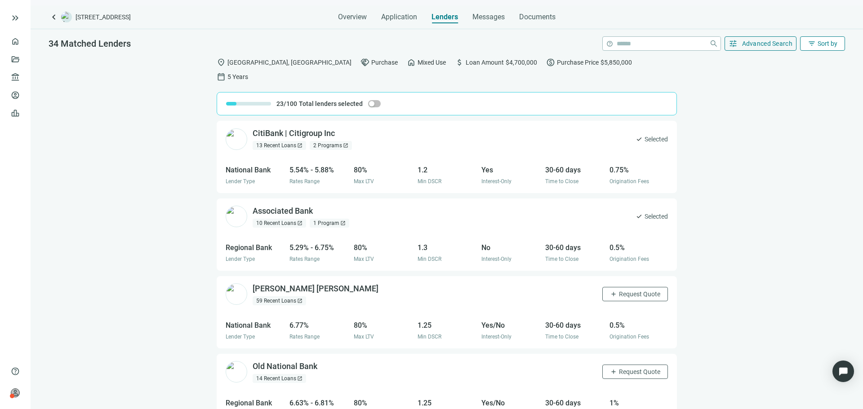
click at [822, 39] on button "filter_list Sort by" at bounding box center [822, 43] width 45 height 14
click at [807, 38] on button "filter_list Sort by" at bounding box center [822, 43] width 45 height 14
click at [770, 45] on span "Advanced Search" at bounding box center [767, 43] width 51 height 7
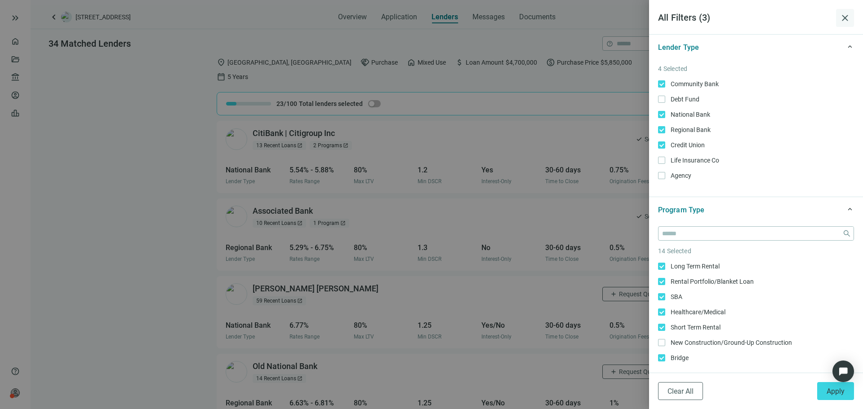
click at [841, 18] on span "close" at bounding box center [845, 18] width 11 height 11
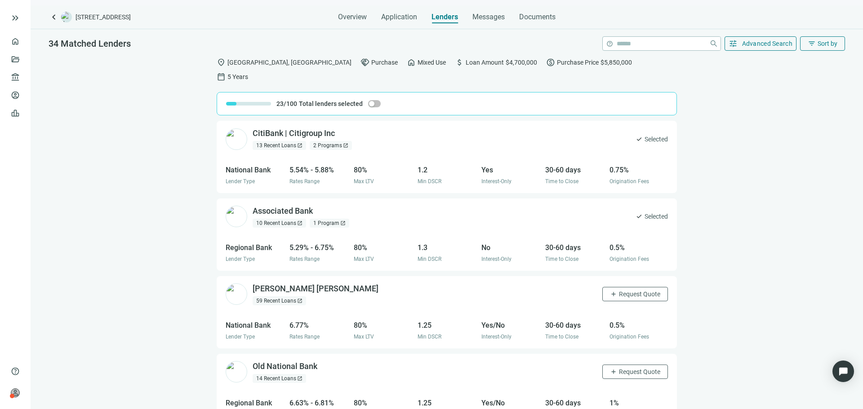
click at [56, 13] on span "keyboard_arrow_left" at bounding box center [54, 17] width 11 height 11
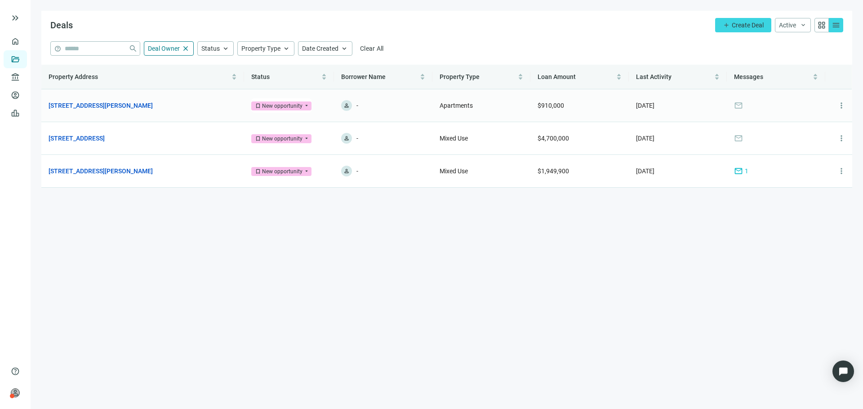
click at [138, 107] on link "[STREET_ADDRESS][PERSON_NAME]" at bounding box center [101, 106] width 104 height 10
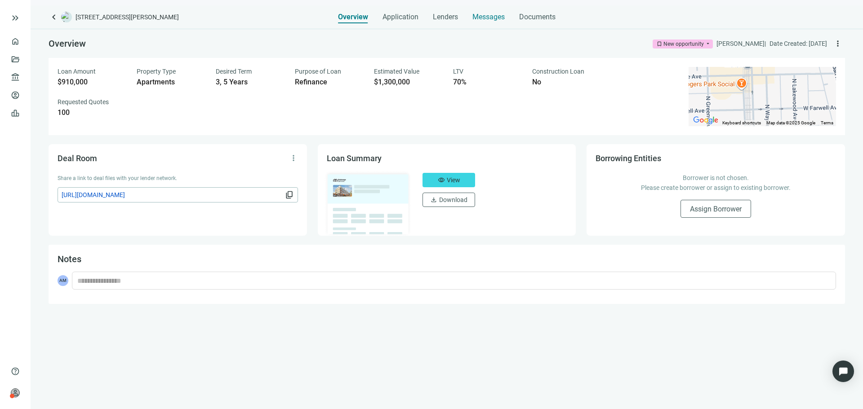
click at [482, 17] on span "Messages" at bounding box center [488, 17] width 32 height 9
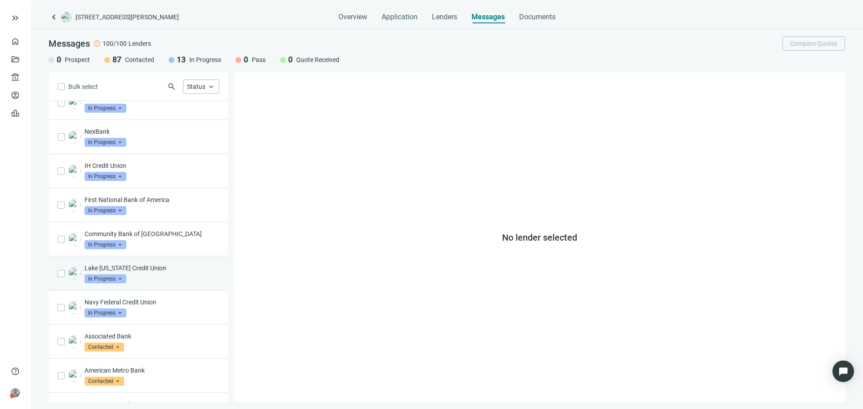
scroll to position [45, 0]
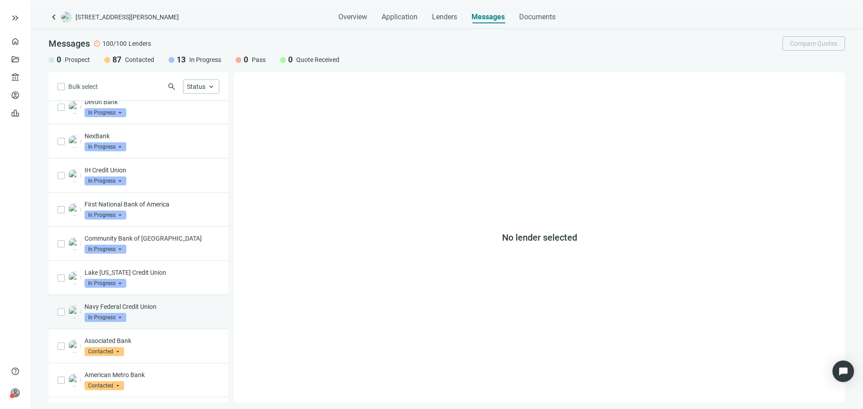
click at [161, 309] on p "Navy Federal Credit Union" at bounding box center [151, 306] width 135 height 9
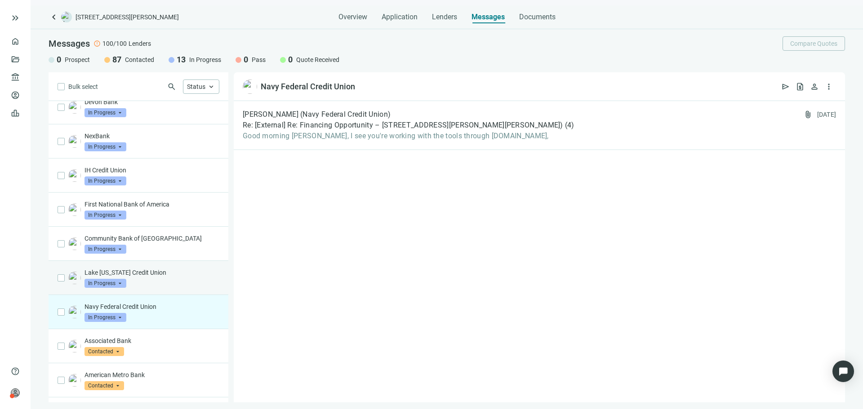
click at [161, 273] on p "Lake [US_STATE] Credit Union" at bounding box center [151, 272] width 135 height 9
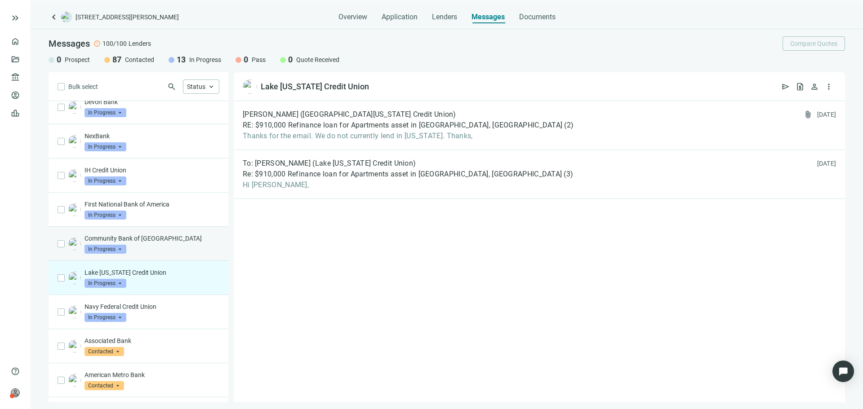
click at [160, 241] on p "Community Bank of [GEOGRAPHIC_DATA]" at bounding box center [151, 238] width 135 height 9
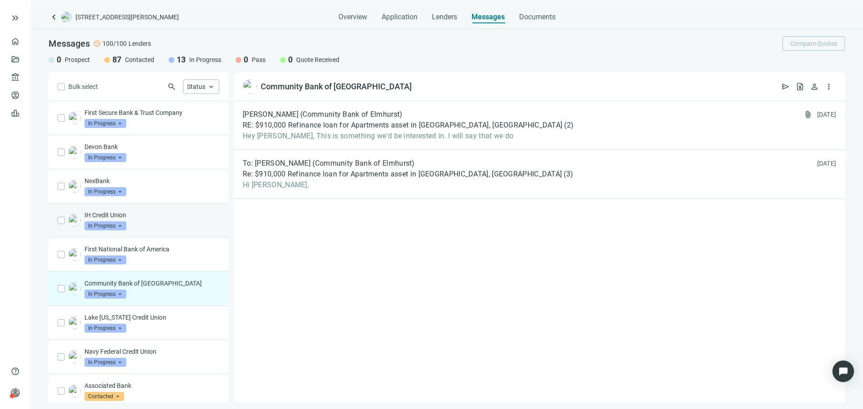
click at [165, 217] on p "IH Credit Union" at bounding box center [151, 215] width 135 height 9
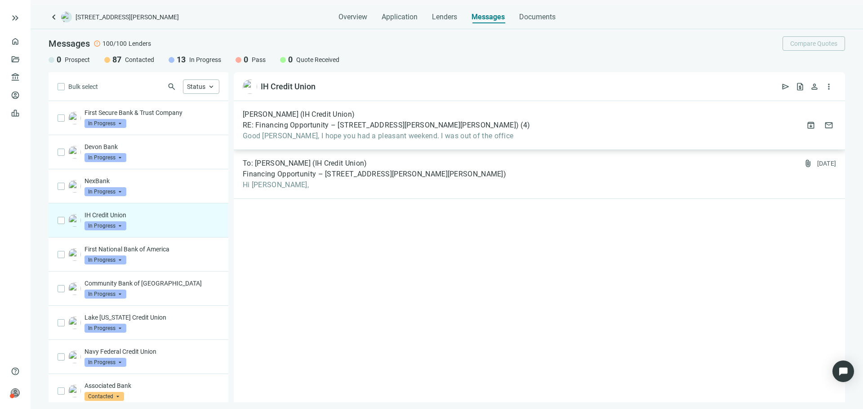
click at [328, 142] on div "Lori Hutchinson (IH Credit Union) RE: Financing Opportunity – 6912-14 N Wayne A…" at bounding box center [539, 125] width 611 height 49
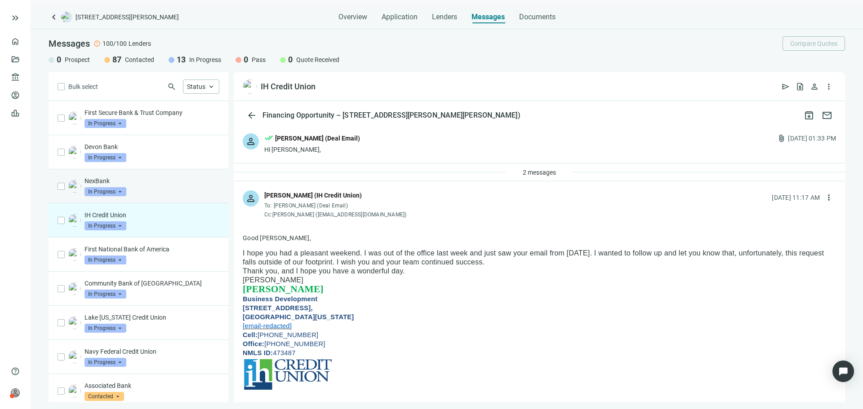
click at [177, 182] on p "NexBank" at bounding box center [151, 181] width 135 height 9
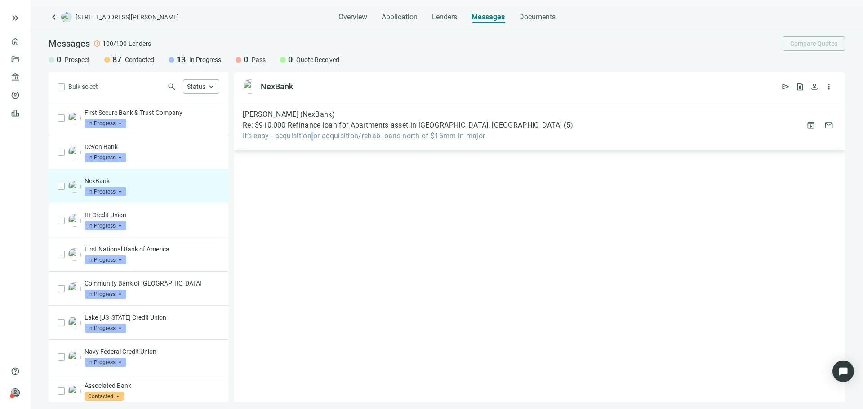
click at [315, 133] on span "It’s easy - acquisition or acquisition/rehab loans north of $15mm in major" at bounding box center [408, 136] width 330 height 9
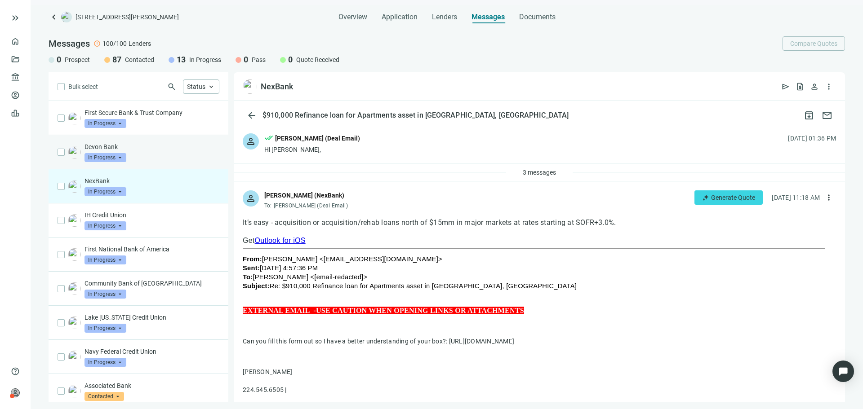
click at [131, 151] on div "Devon Bank In Progress arrow_drop_down" at bounding box center [151, 152] width 135 height 20
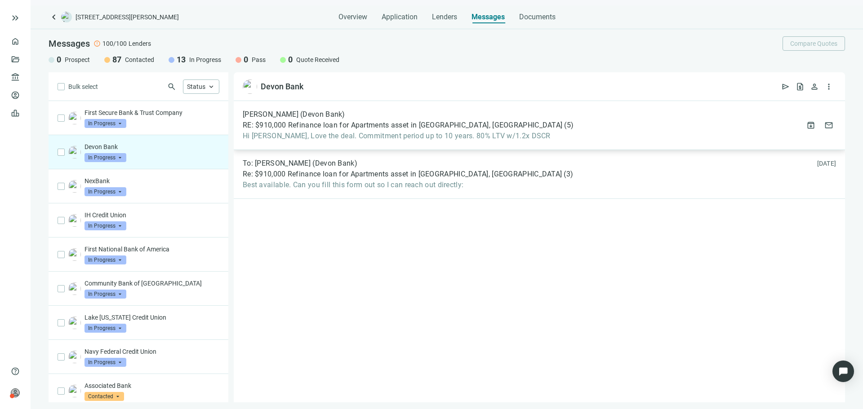
click at [293, 135] on span "Hi Asher, Love the deal. Commitment period up to 10 years. 80% LTV w/1.2x DSCR" at bounding box center [408, 136] width 331 height 9
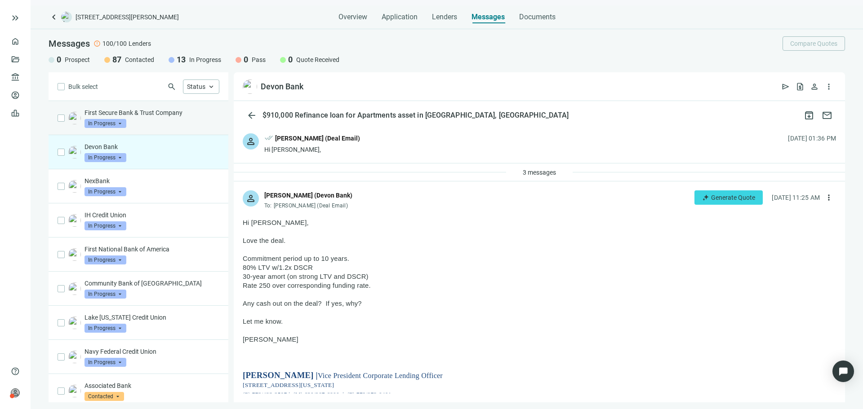
click at [168, 115] on p "First Secure Bank & Trust Company" at bounding box center [151, 112] width 135 height 9
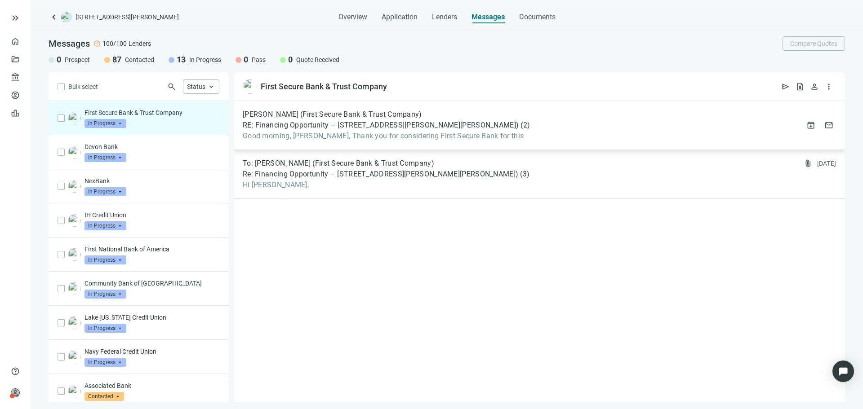
click at [324, 127] on span "RE: Financing Opportunity – [STREET_ADDRESS][PERSON_NAME][PERSON_NAME])" at bounding box center [381, 125] width 276 height 9
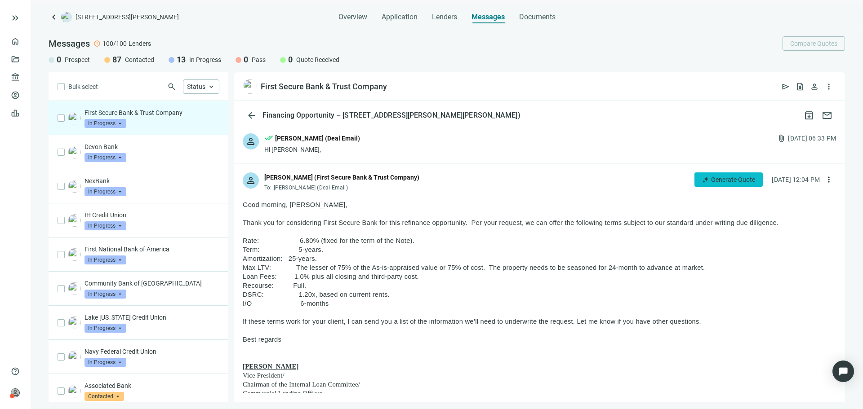
click at [725, 176] on span "Generate Quote" at bounding box center [733, 179] width 44 height 7
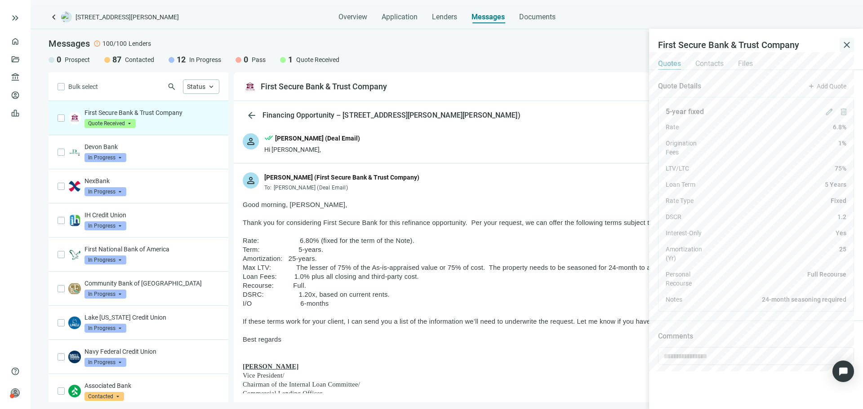
click at [842, 49] on span "close" at bounding box center [846, 45] width 11 height 11
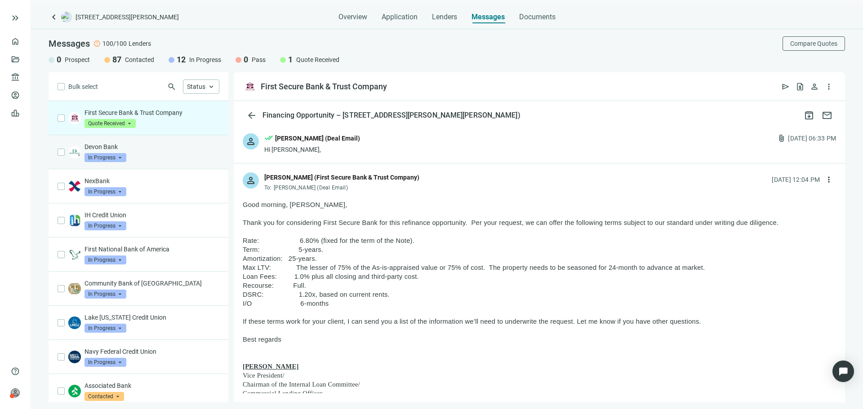
click at [157, 150] on p "Devon Bank" at bounding box center [151, 146] width 135 height 9
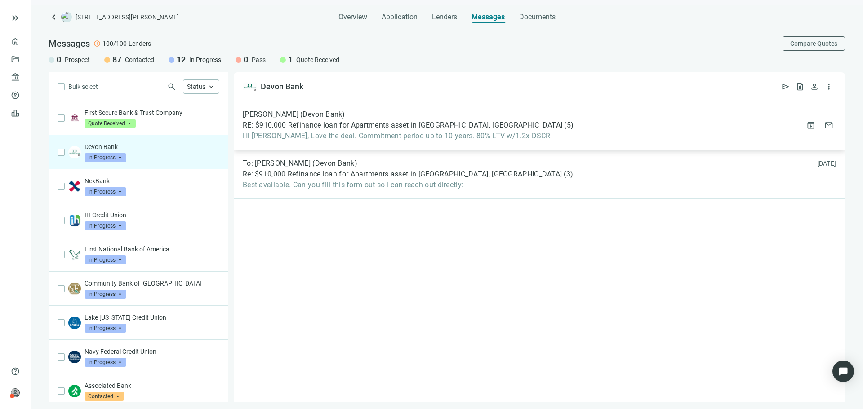
click at [506, 150] on div "Wesley Studzinski (Devon Bank) RE: $910,000 Refinance loan for Apartments asset…" at bounding box center [539, 125] width 611 height 49
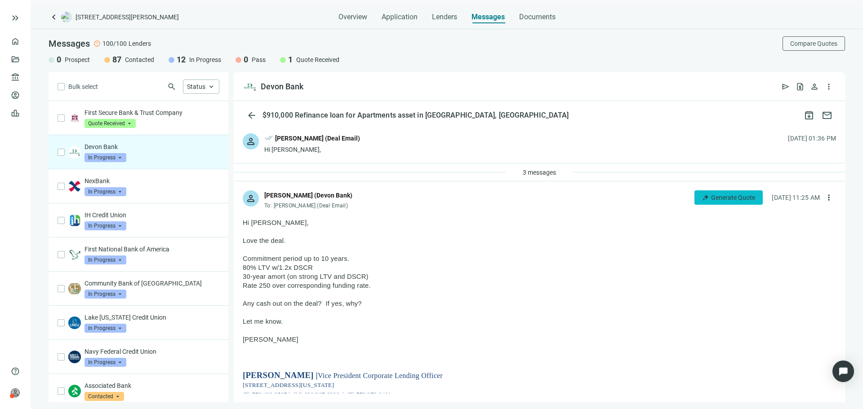
click at [702, 196] on icon "button" at bounding box center [705, 197] width 7 height 7
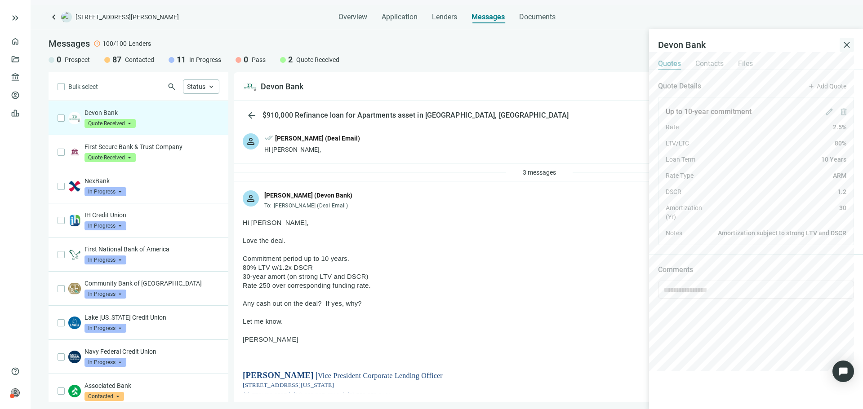
click at [845, 47] on span "close" at bounding box center [846, 45] width 11 height 11
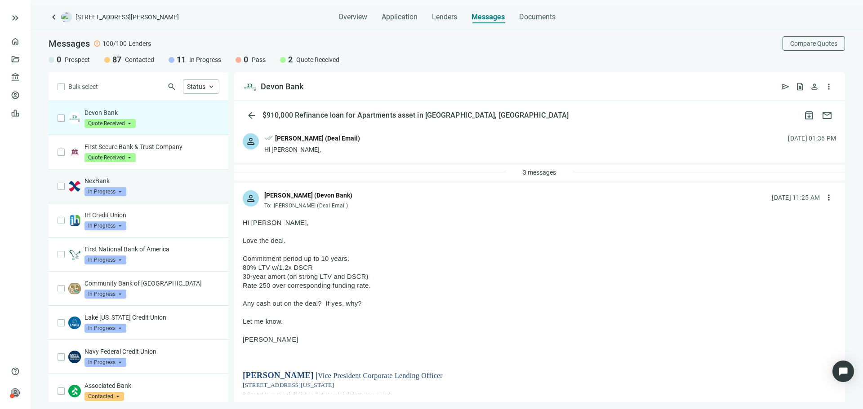
click at [161, 198] on div "NexBank In Progress arrow_drop_down" at bounding box center [139, 186] width 180 height 34
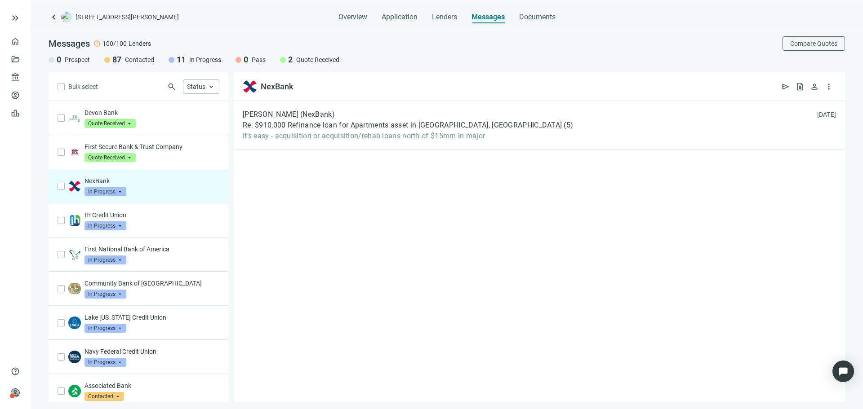
click at [333, 153] on div "Rob Delph (NexBank) Re: $910,000 Refinance loan for Apartments asset in Chicago…" at bounding box center [539, 252] width 611 height 302
click at [328, 140] on span "It’s easy - acquisition or acquisition/rehab loans north of $15mm in major" at bounding box center [408, 136] width 330 height 9
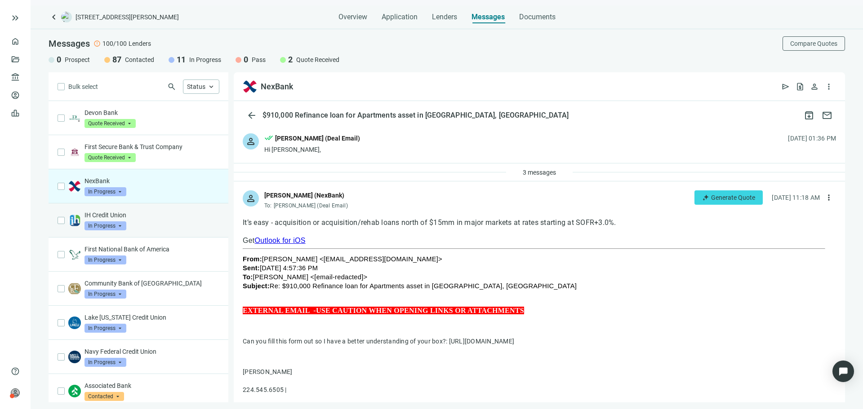
click at [164, 221] on div "IH Credit Union In Progress arrow_drop_down" at bounding box center [151, 221] width 135 height 20
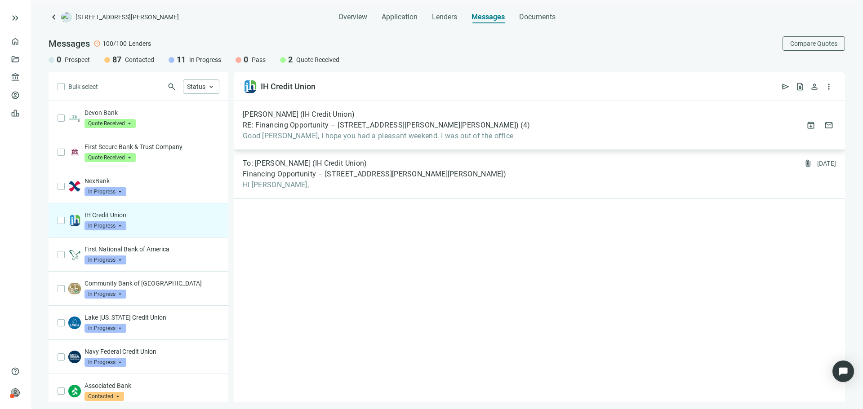
click at [526, 137] on div "Lori Hutchinson (IH Credit Union) RE: Financing Opportunity – 6912-14 N Wayne A…" at bounding box center [539, 125] width 611 height 49
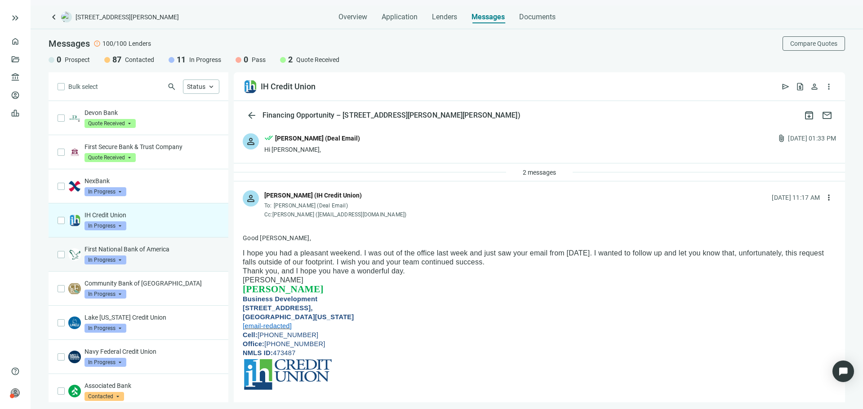
click at [169, 262] on div "First National Bank of America In Progress arrow_drop_down" at bounding box center [151, 255] width 135 height 20
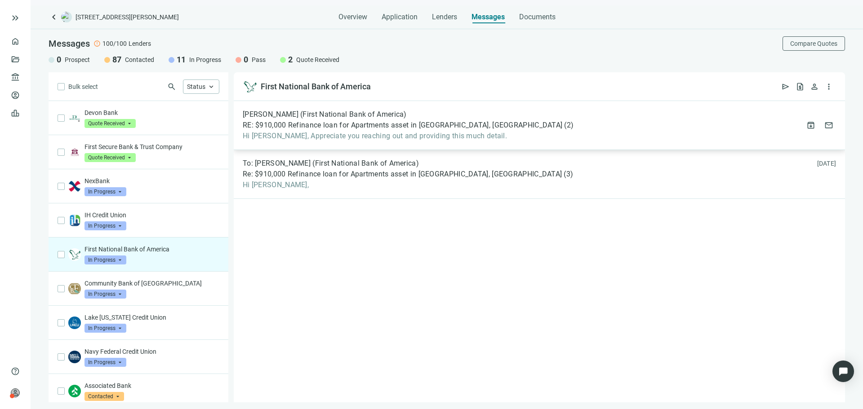
click at [406, 132] on span "Hi Asher, Appreciate you reaching out and providing this much detail." at bounding box center [408, 136] width 331 height 9
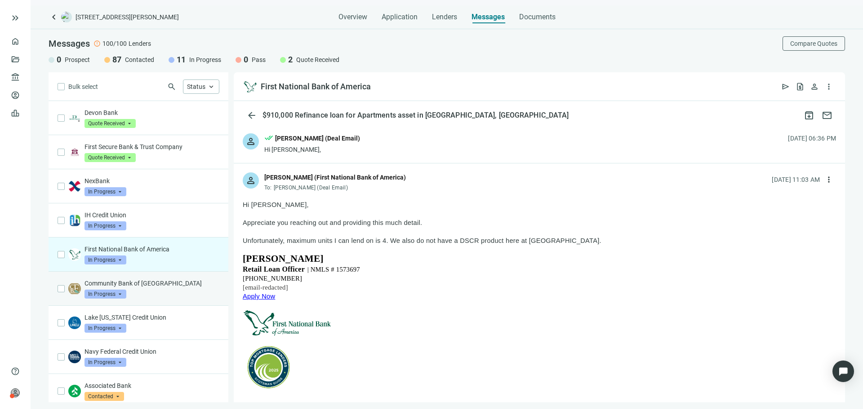
click at [157, 289] on div "Community Bank of Elmhurst In Progress arrow_drop_down" at bounding box center [151, 289] width 135 height 20
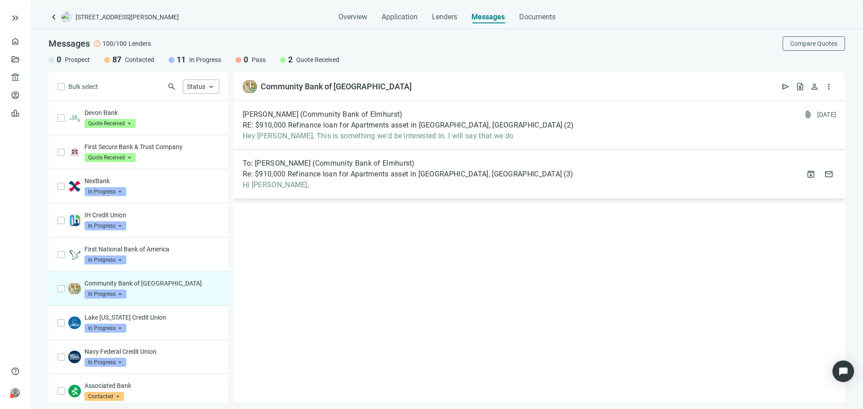
click at [336, 151] on div "To: Michael Himmes (Community Bank of Elmhurst) Re: $910,000 Refinance loan for…" at bounding box center [539, 174] width 611 height 49
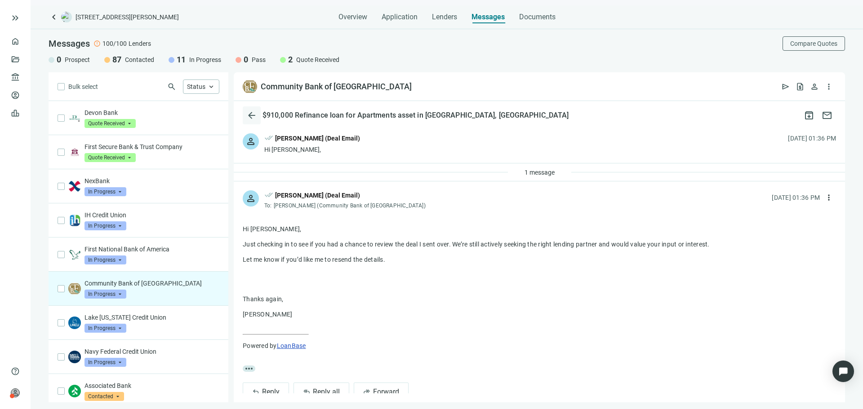
click at [254, 114] on span "arrow_back" at bounding box center [251, 115] width 11 height 11
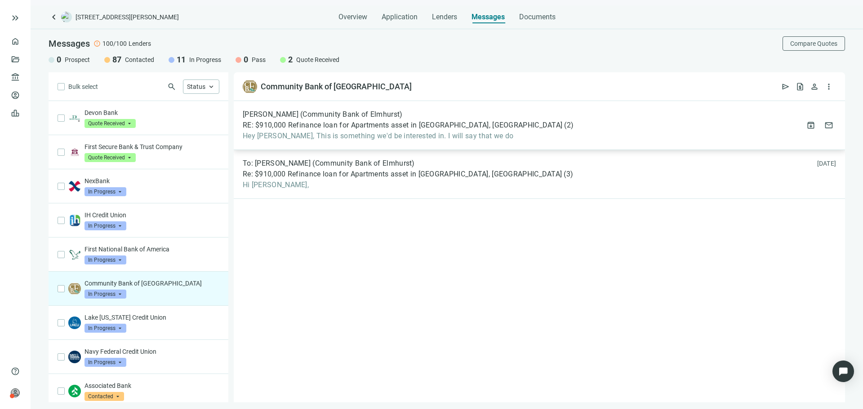
click at [336, 128] on span "RE: $910,000 Refinance loan for Apartments asset in Chicago, IL" at bounding box center [403, 125] width 320 height 9
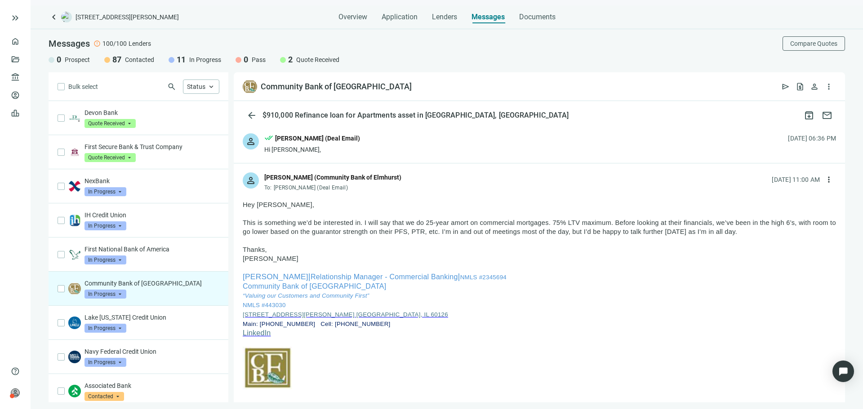
click at [55, 18] on span "keyboard_arrow_left" at bounding box center [54, 17] width 11 height 11
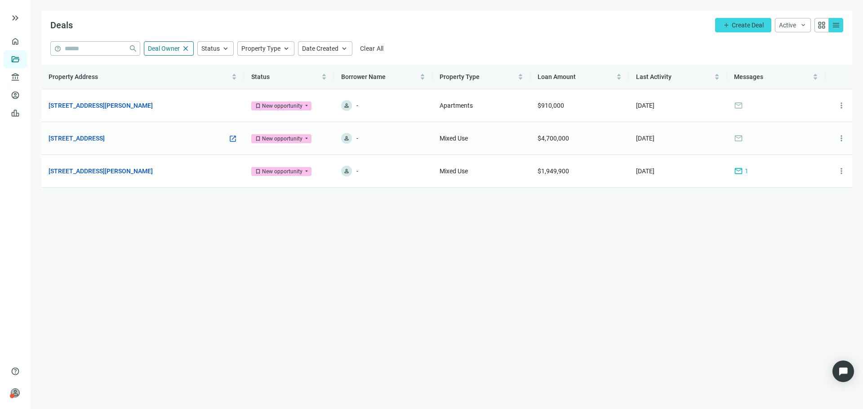
click at [167, 137] on div "3001 N Southport Ave, Chicago, IL 60657 open_in_new" at bounding box center [143, 138] width 188 height 10
click at [105, 136] on link "3001 N Southport Ave, Chicago, IL 60657" at bounding box center [77, 138] width 56 height 10
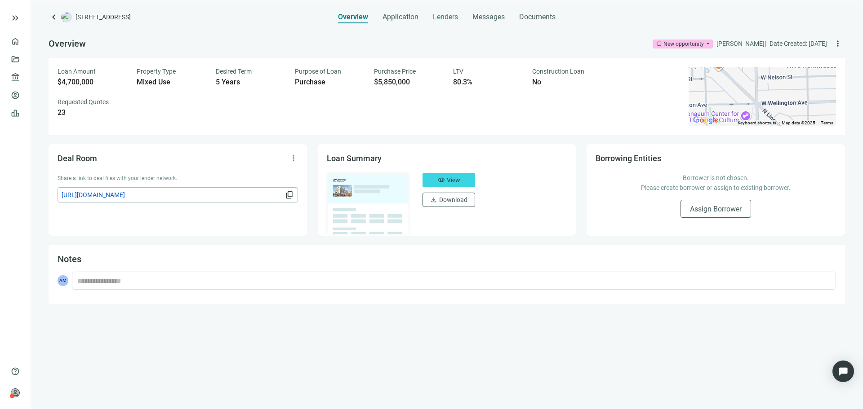
click at [441, 17] on span "Lenders" at bounding box center [445, 17] width 25 height 9
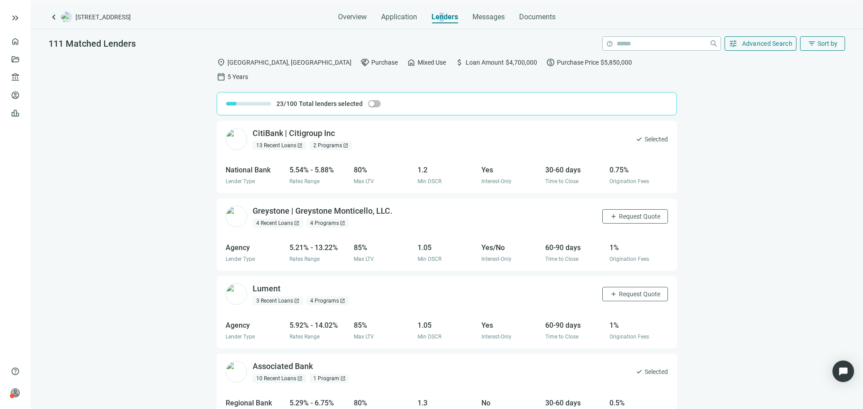
click at [499, 16] on span "Messages" at bounding box center [488, 17] width 32 height 9
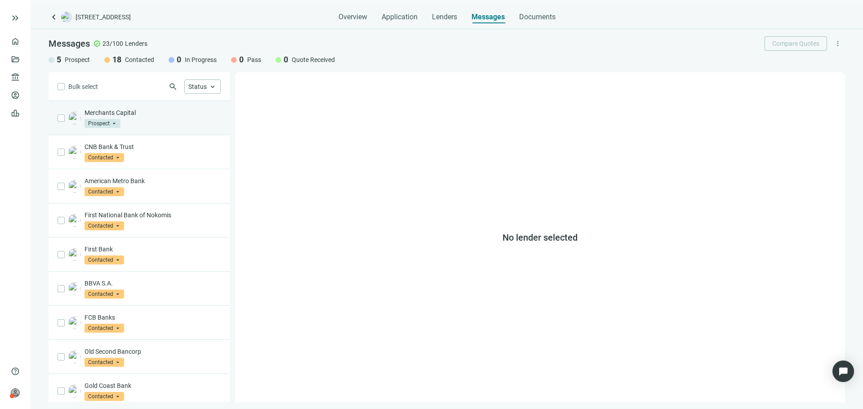
click at [124, 109] on p "Merchants Capital" at bounding box center [152, 112] width 136 height 9
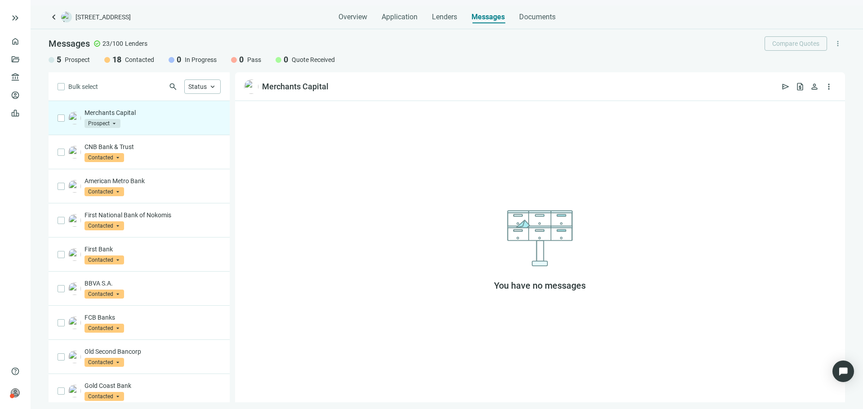
click at [106, 124] on span "Prospect" at bounding box center [102, 123] width 36 height 9
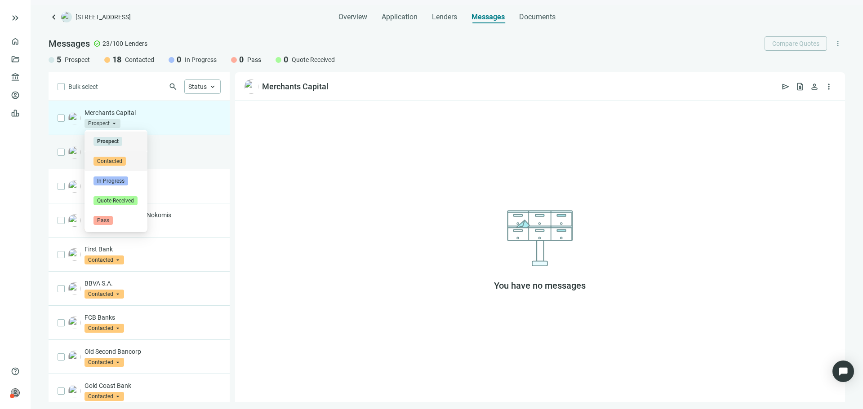
click at [124, 161] on span "Contacted" at bounding box center [109, 161] width 32 height 9
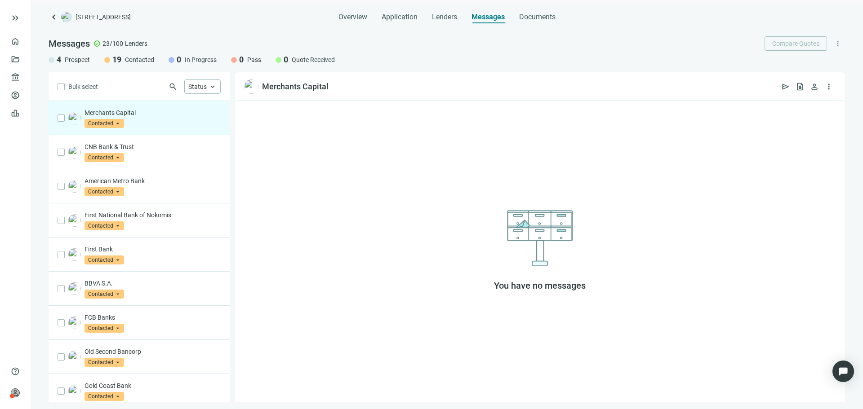
click at [131, 122] on div "Merchants Capital Contacted arrow_drop_down prospect contacted in_progress Pros…" at bounding box center [152, 118] width 136 height 20
click at [110, 122] on span "Contacted" at bounding box center [104, 123] width 40 height 9
click at [116, 142] on span "Prospect" at bounding box center [107, 141] width 29 height 9
click at [448, 24] on div "keyboard_arrow_left 3001 N Southport Ave, Chicago, IL 60657 Overview Applicatio…" at bounding box center [447, 207] width 832 height 404
click at [444, 20] on span "Lenders" at bounding box center [444, 17] width 25 height 9
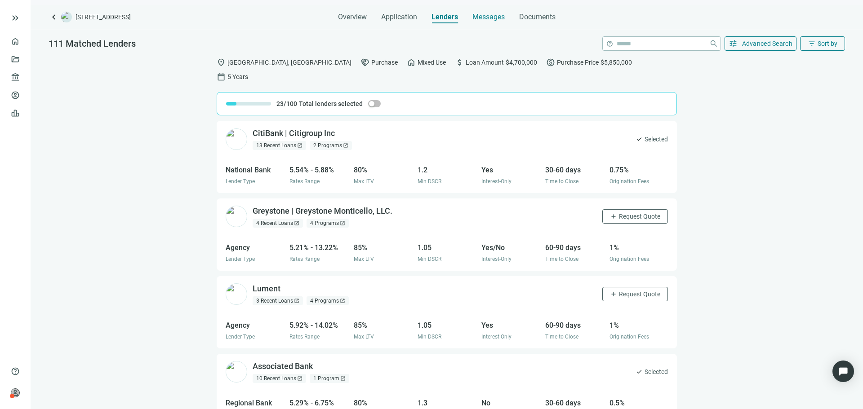
click at [493, 15] on span "Messages" at bounding box center [488, 17] width 32 height 9
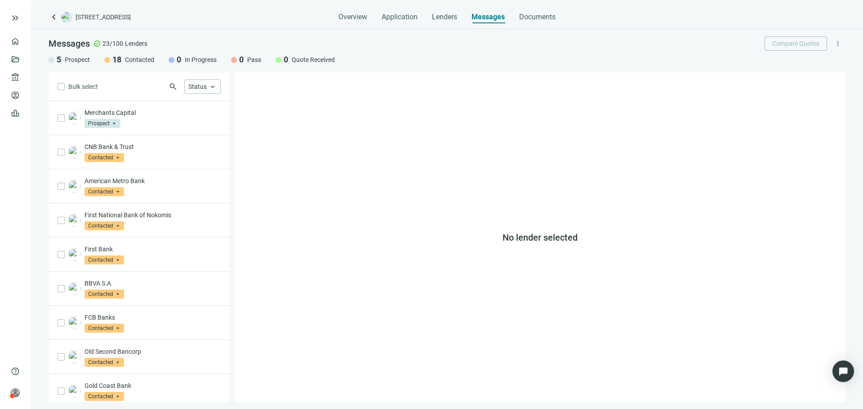
click at [371, 19] on div "Overview Application Lenders Messages Documents" at bounding box center [446, 14] width 217 height 18
click at [405, 16] on span "Application" at bounding box center [400, 17] width 36 height 9
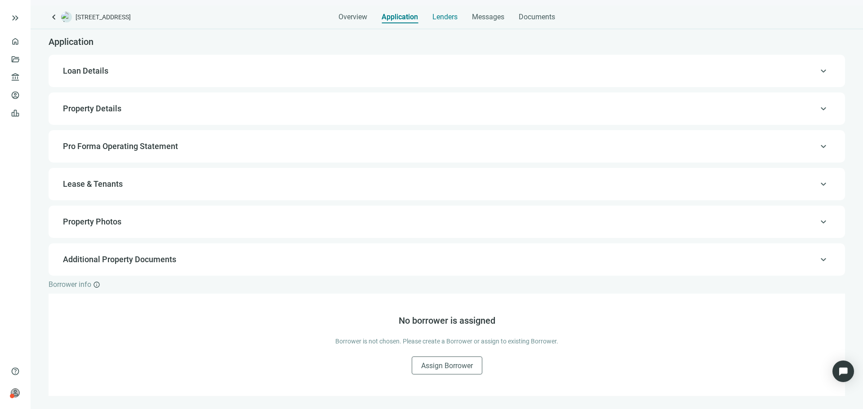
click at [454, 18] on span "Lenders" at bounding box center [444, 17] width 25 height 9
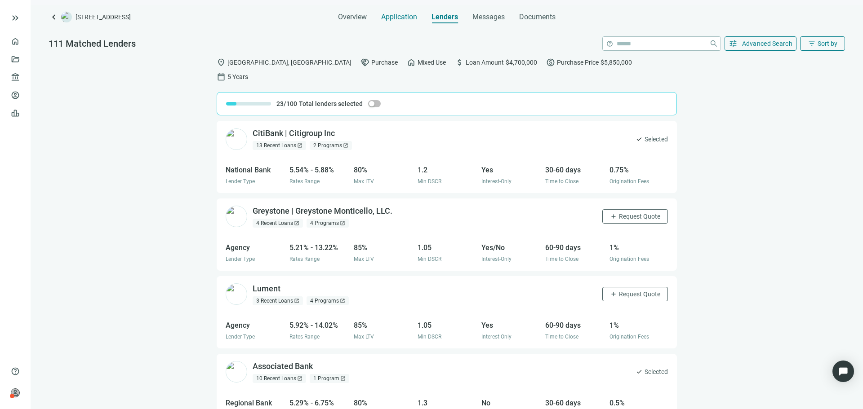
click at [387, 16] on span "Application" at bounding box center [399, 17] width 36 height 9
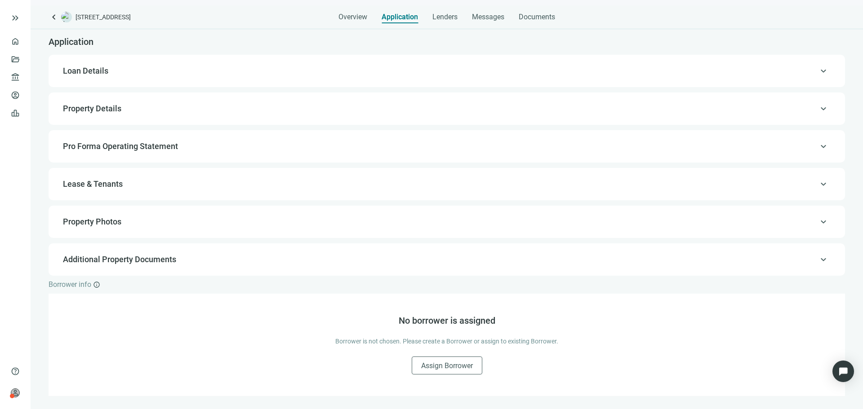
click at [561, 63] on div "keyboard_arrow_up Loan Details" at bounding box center [447, 71] width 778 height 22
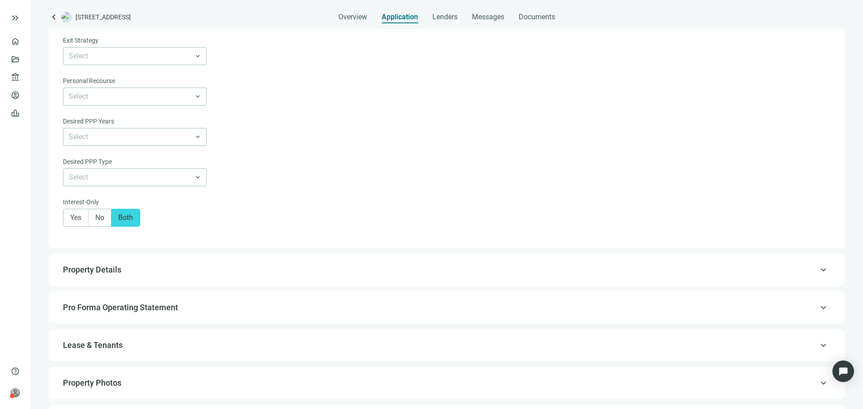
scroll to position [386, 0]
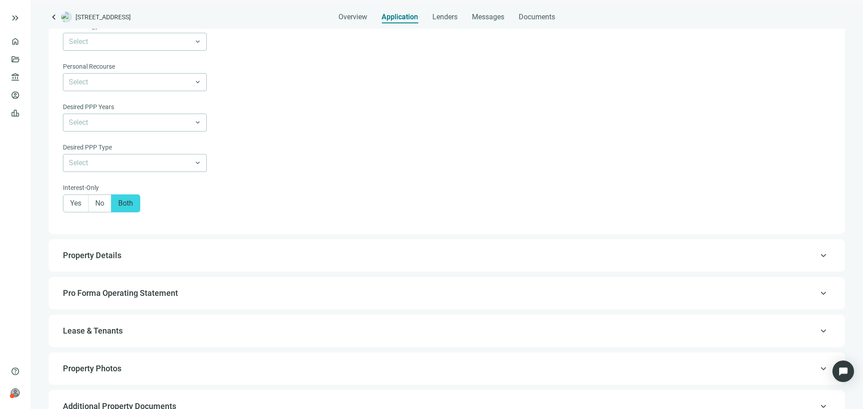
click at [290, 251] on div "keyboard_arrow_up Property Details" at bounding box center [447, 256] width 778 height 22
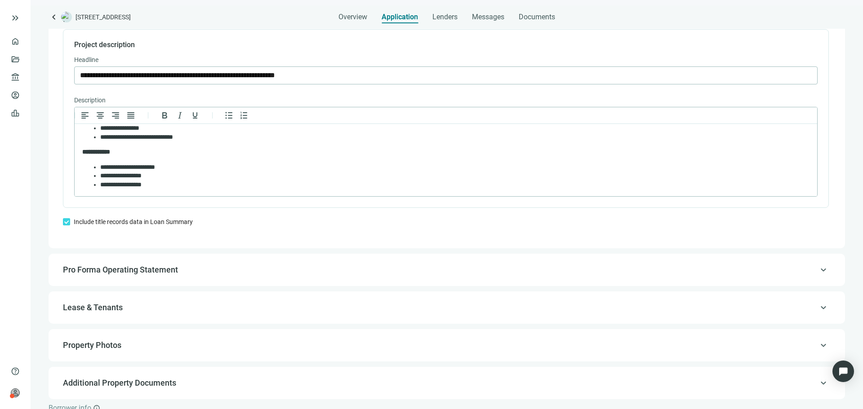
scroll to position [693, 0]
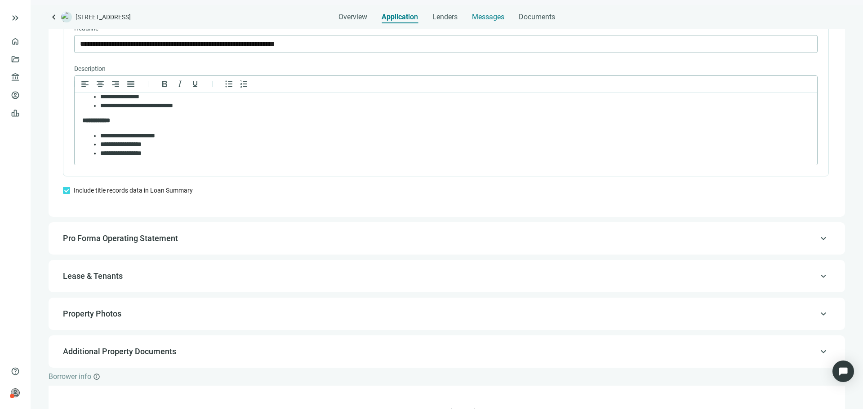
click at [473, 21] on div "Messages" at bounding box center [488, 17] width 32 height 9
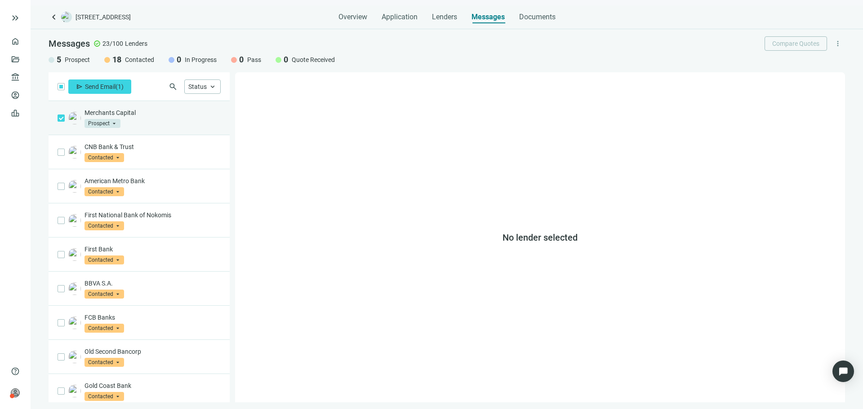
drag, startPoint x: 138, startPoint y: 120, endPoint x: 128, endPoint y: 117, distance: 9.8
click at [128, 117] on div "Merchants Capital Prospect arrow_drop_down" at bounding box center [152, 118] width 136 height 20
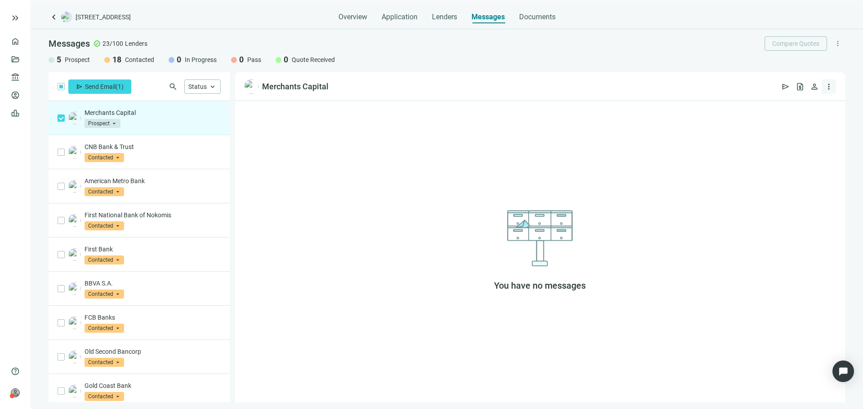
click at [834, 87] on button "more_vert" at bounding box center [829, 87] width 14 height 14
click at [794, 138] on span "Delete lender" at bounding box center [788, 139] width 36 height 9
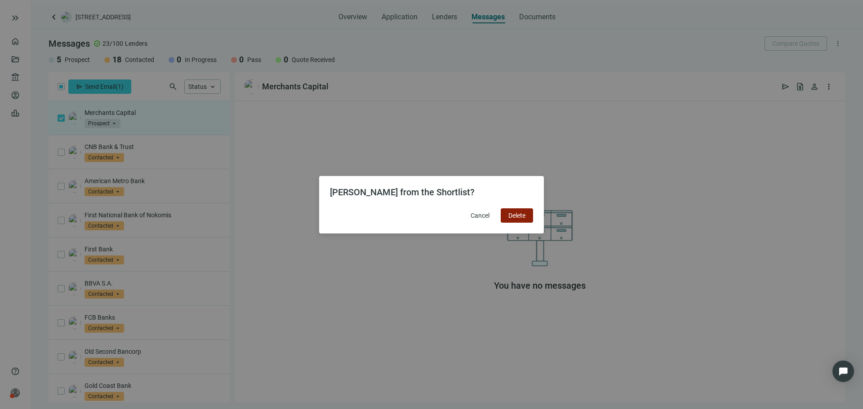
click at [517, 212] on span "Delete" at bounding box center [516, 215] width 17 height 7
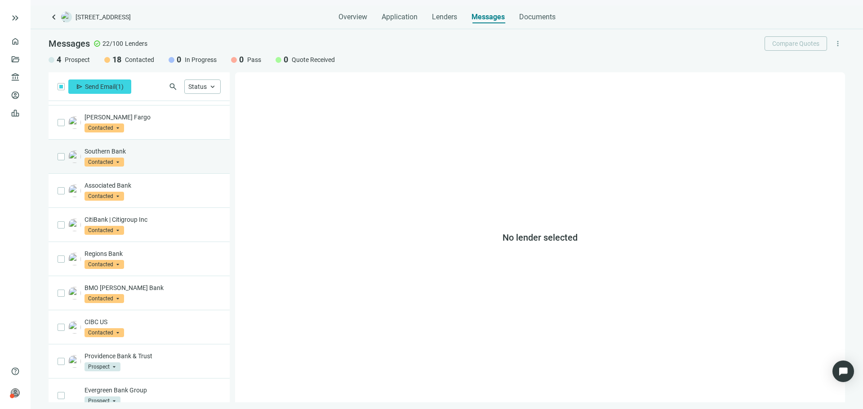
scroll to position [410, 0]
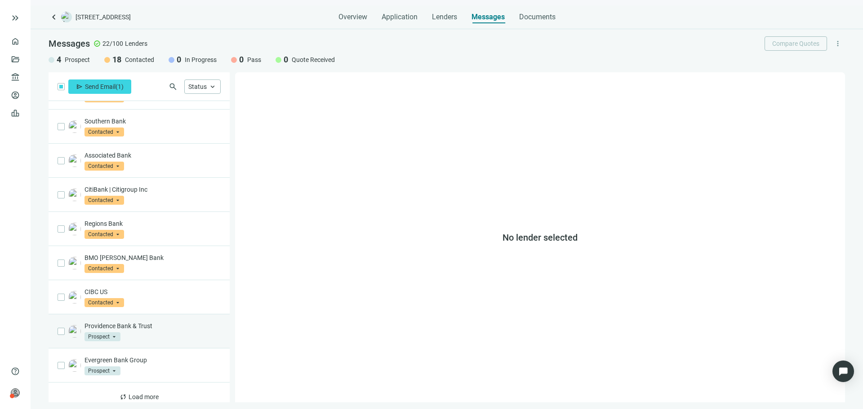
click at [169, 315] on div "Providence Bank & Trust Prospect arrow_drop_down" at bounding box center [139, 332] width 181 height 34
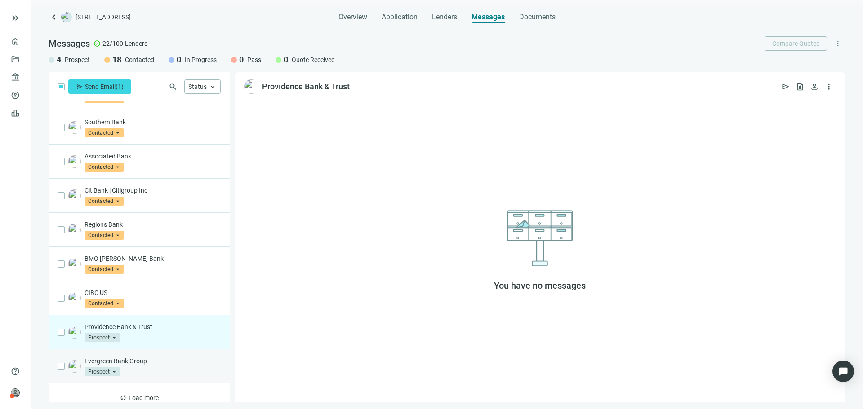
scroll to position [410, 0]
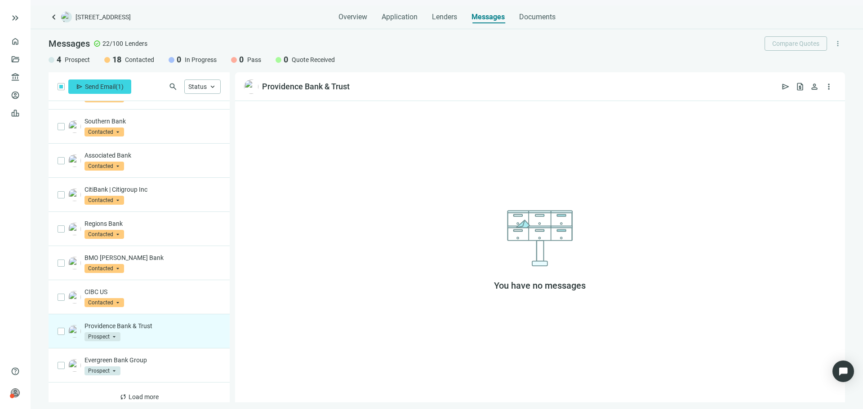
click at [142, 322] on p "Providence Bank & Trust" at bounding box center [152, 326] width 136 height 9
click at [538, 13] on span "Documents" at bounding box center [537, 17] width 36 height 9
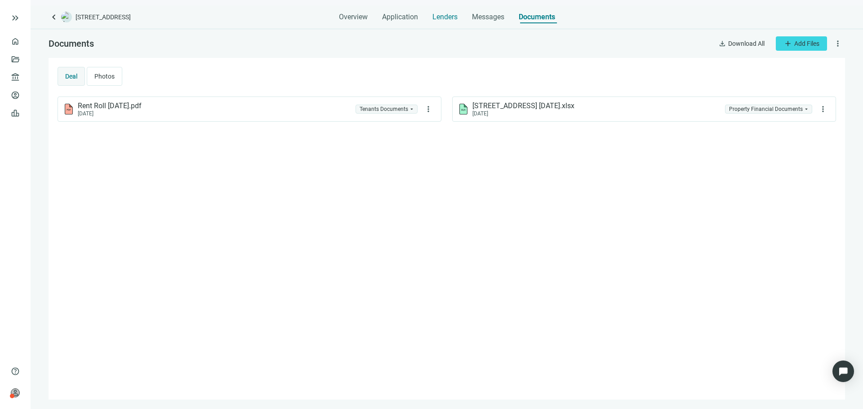
click at [444, 20] on span "Lenders" at bounding box center [444, 17] width 25 height 9
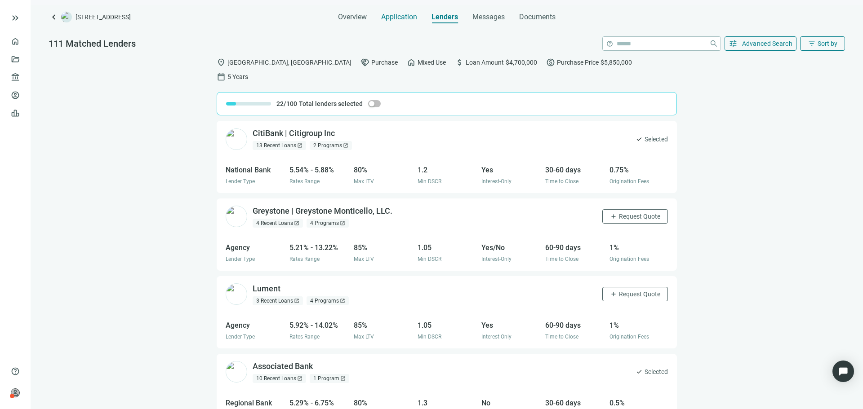
click at [404, 22] on div "Application" at bounding box center [399, 14] width 36 height 18
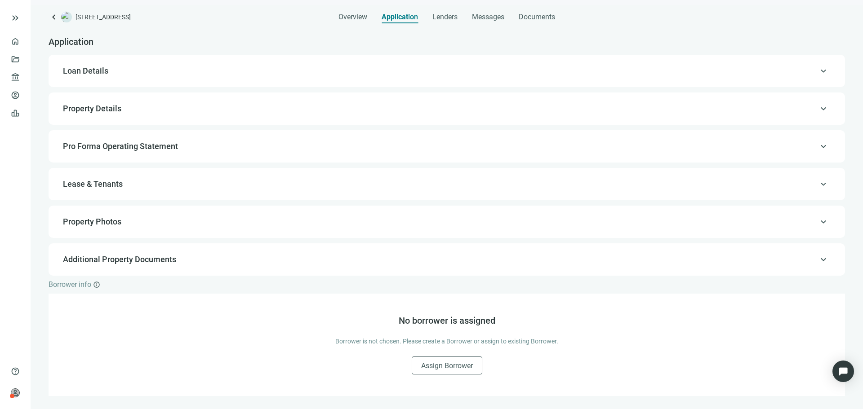
click at [343, 25] on div "keyboard_arrow_left 3001 N Southport Ave, Chicago, IL 60657 Overview Applicatio…" at bounding box center [447, 207] width 832 height 404
click at [341, 19] on span "Overview" at bounding box center [352, 17] width 29 height 9
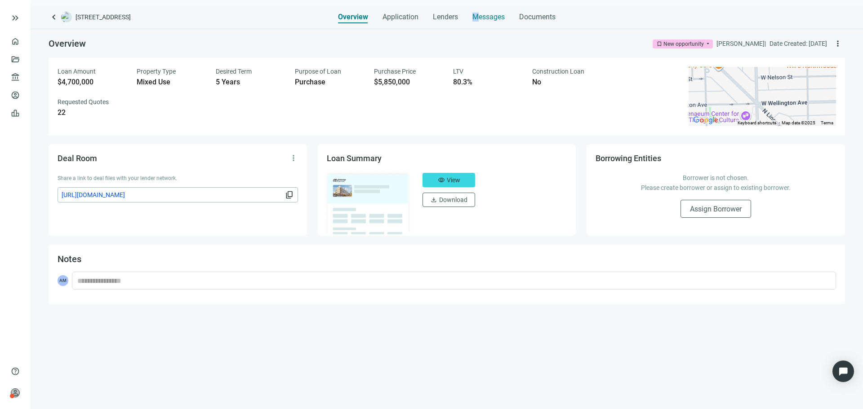
click at [475, 15] on span "Messages" at bounding box center [488, 17] width 32 height 9
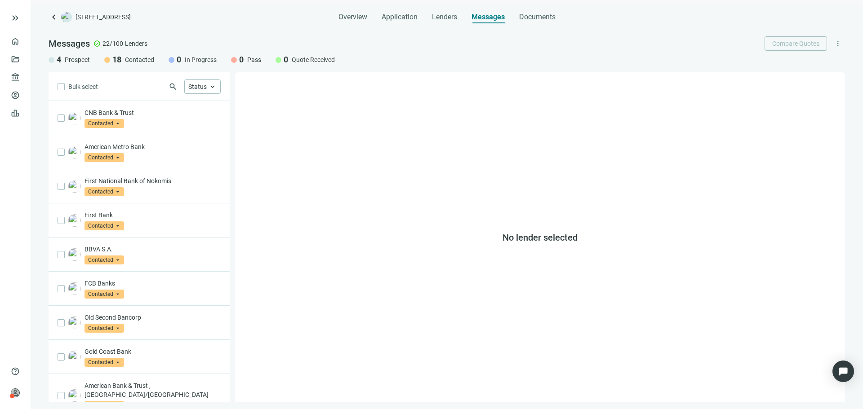
click at [195, 77] on div "Bulk select search Status keyboard_arrow_up" at bounding box center [139, 86] width 181 height 29
click at [194, 80] on div "Status keyboard_arrow_up" at bounding box center [202, 87] width 36 height 14
click at [195, 80] on div "Status keyboard_arrow_up" at bounding box center [202, 87] width 36 height 14
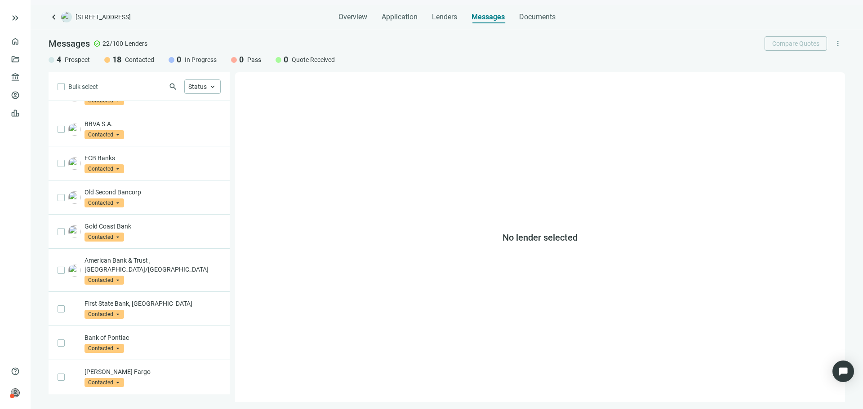
scroll to position [360, 0]
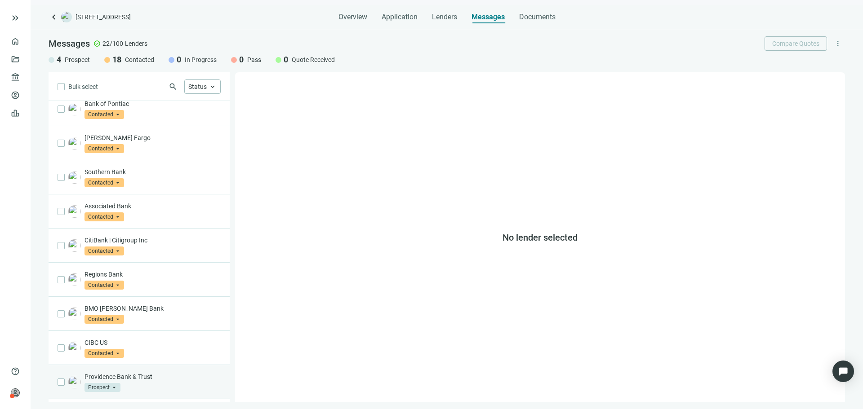
click at [131, 373] on p "Providence Bank & Trust" at bounding box center [152, 377] width 136 height 9
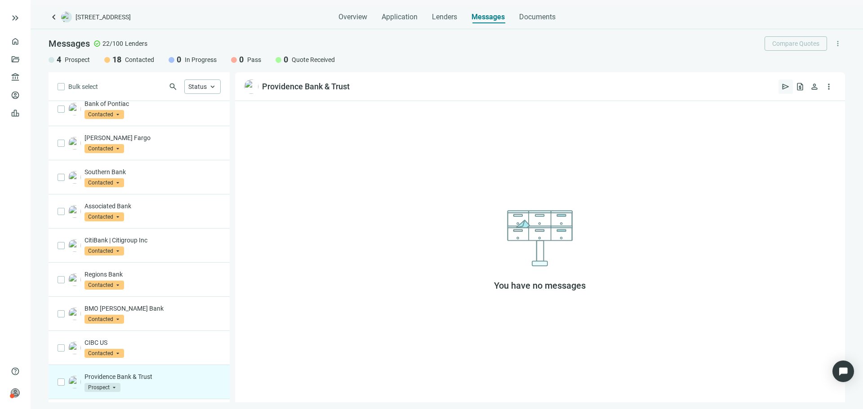
click at [786, 87] on span "send" at bounding box center [785, 86] width 9 height 9
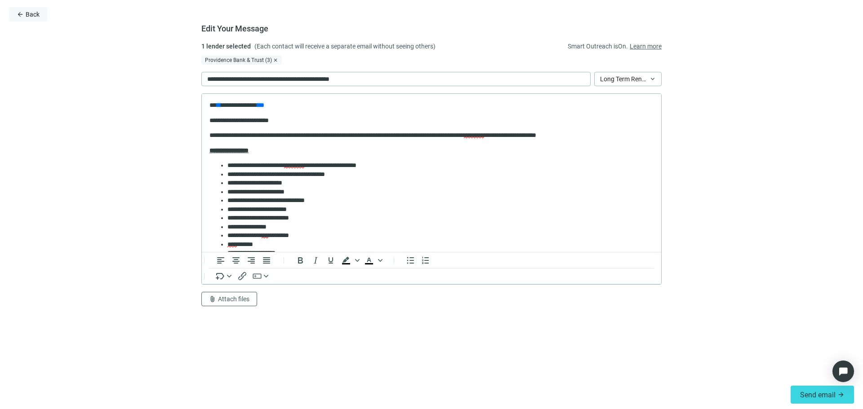
click at [32, 15] on span "Back" at bounding box center [33, 14] width 14 height 7
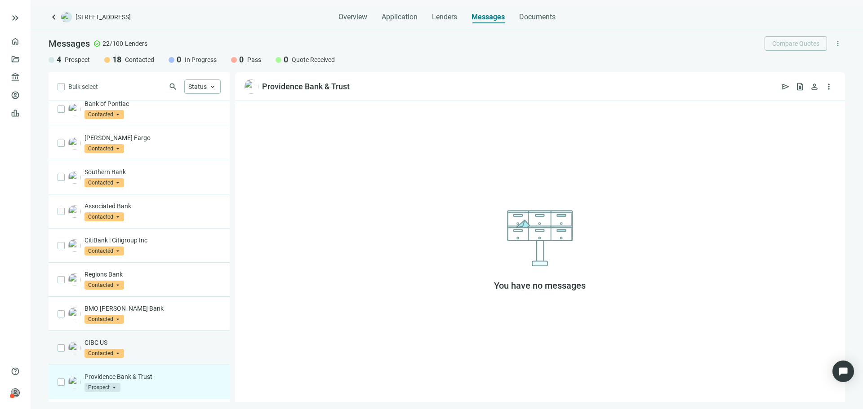
click at [152, 331] on div "CIBC US Contacted arrow_drop_down" at bounding box center [139, 348] width 181 height 34
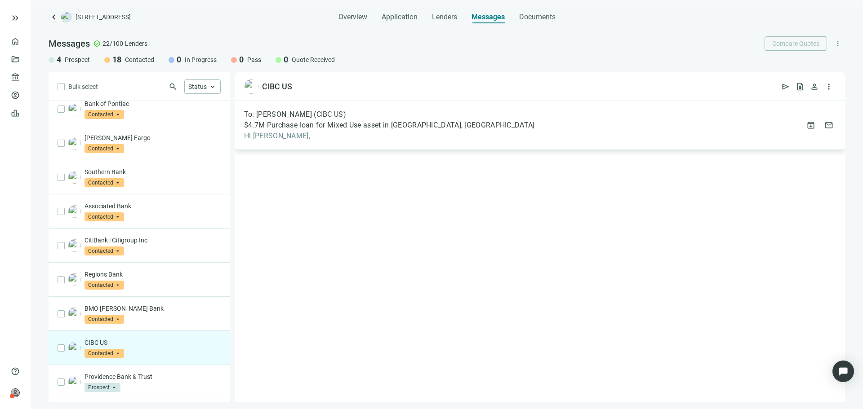
click at [369, 120] on div "To: Scott Morris (CIBC US) $4.7M Purchase loan for Mixed Use asset in Chicago, …" at bounding box center [389, 125] width 291 height 31
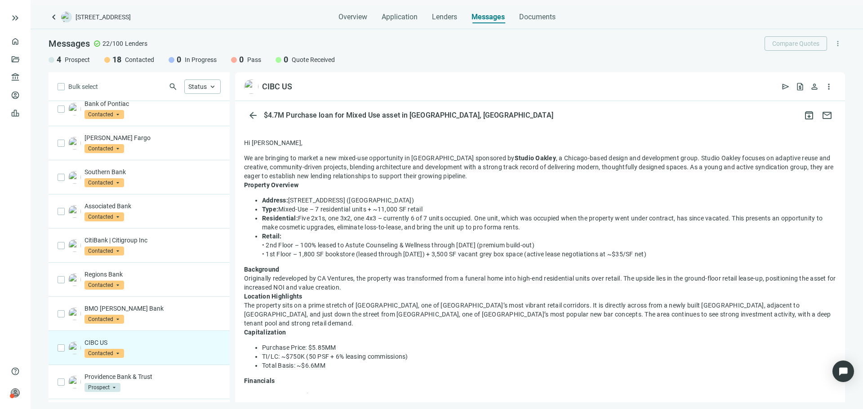
scroll to position [257, 0]
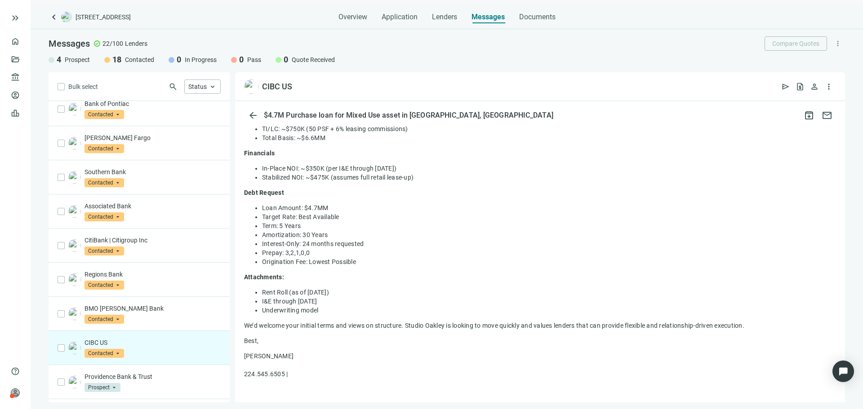
drag, startPoint x: 244, startPoint y: 187, endPoint x: 340, endPoint y: 324, distance: 166.9
click at [340, 324] on div "Hi Scott, We are bringing to market a new mixed-use opportunity in Lincoln Park…" at bounding box center [540, 168] width 592 height 515
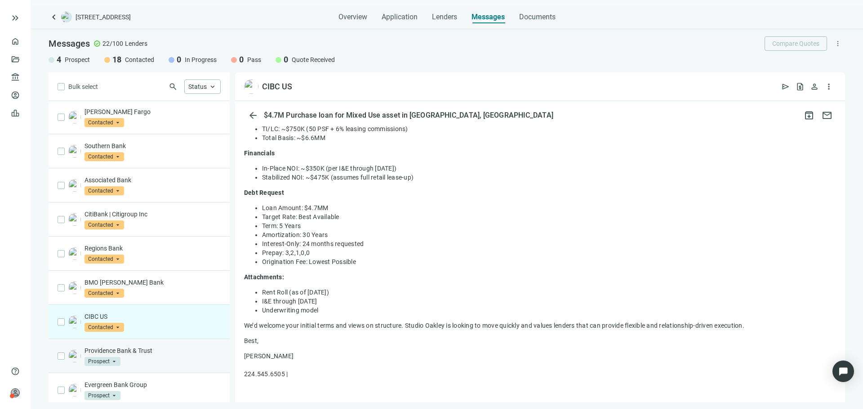
scroll to position [410, 0]
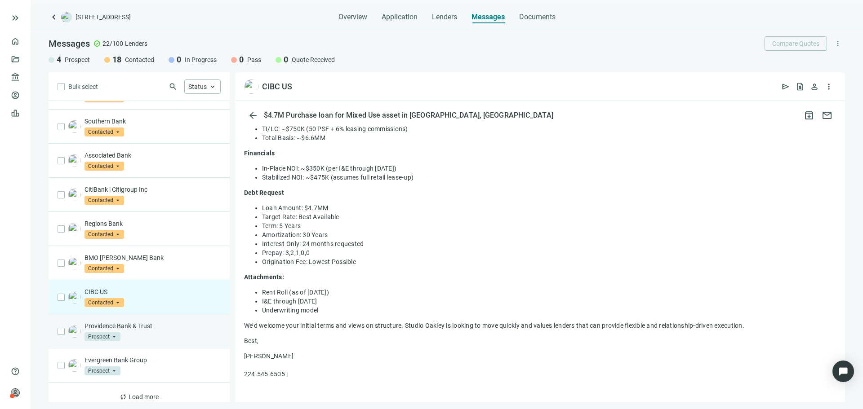
click at [183, 333] on div "Providence Bank & Trust Prospect arrow_drop_down" at bounding box center [139, 332] width 181 height 34
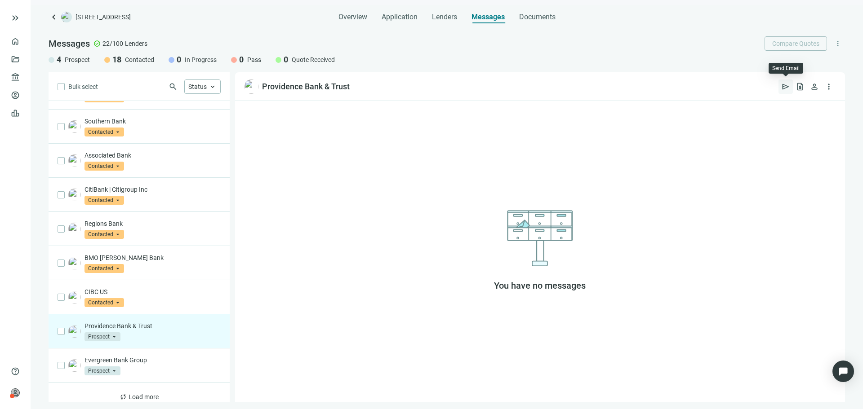
click at [790, 83] on button "send" at bounding box center [785, 87] width 14 height 14
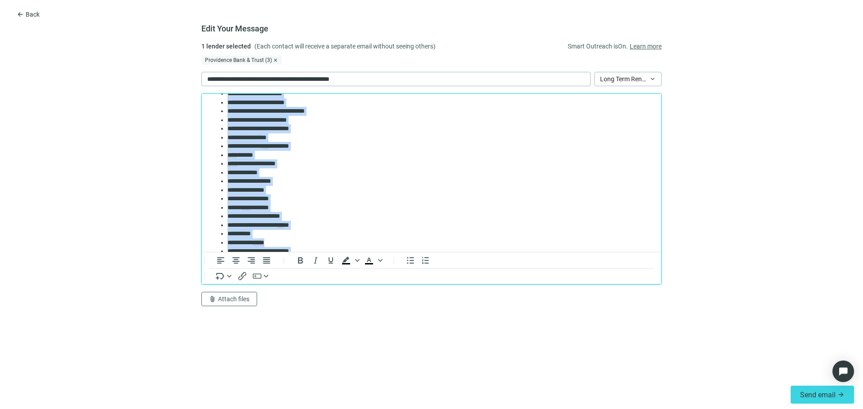
scroll to position [204, 0]
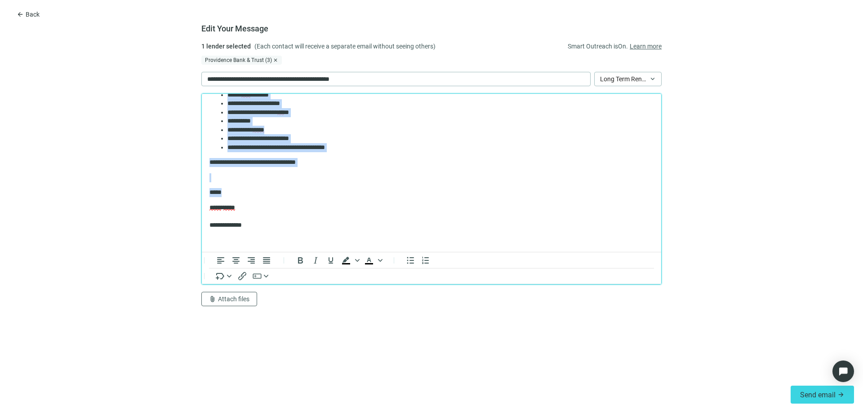
drag, startPoint x: 210, startPoint y: 122, endPoint x: 294, endPoint y: 191, distance: 108.2
click at [294, 191] on body "**********" at bounding box center [431, 72] width 445 height 346
paste body "Rich Text Area. Press ALT-0 for help."
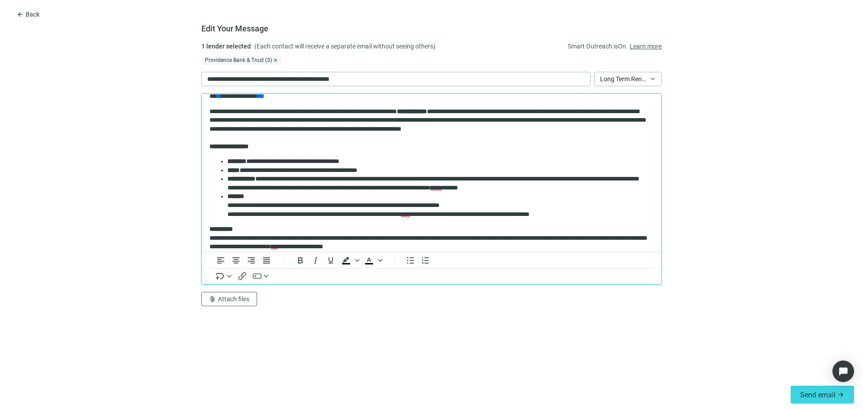
scroll to position [0, 0]
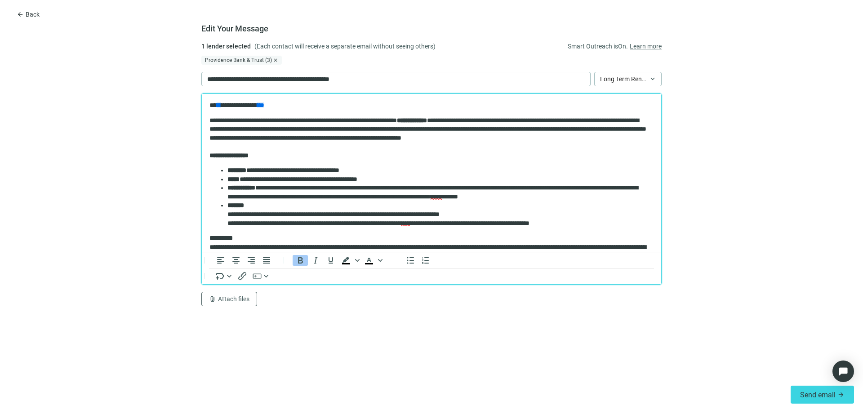
click at [210, 154] on strong "**********" at bounding box center [228, 155] width 39 height 6
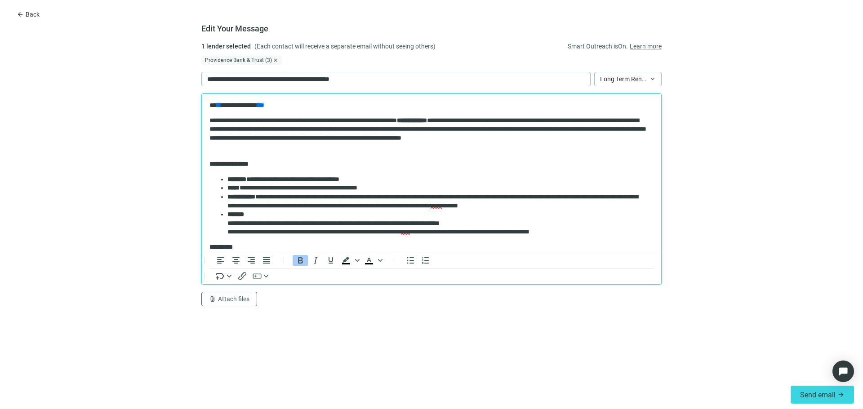
scroll to position [90, 0]
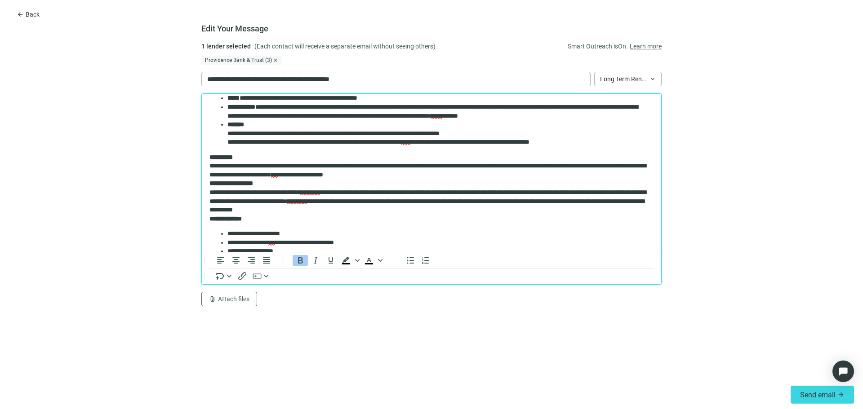
click at [209, 183] on html "**********" at bounding box center [431, 261] width 459 height 515
click at [209, 183] on body "**********" at bounding box center [431, 261] width 445 height 501
click at [217, 187] on div "**********" at bounding box center [427, 196] width 437 height 35
click at [224, 195] on div "**********" at bounding box center [427, 196] width 437 height 35
click at [209, 183] on body "**********" at bounding box center [431, 261] width 445 height 501
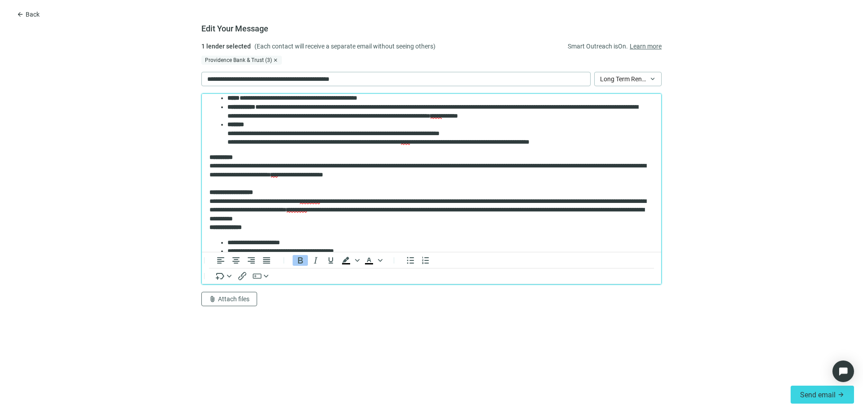
click at [211, 226] on strong "**********" at bounding box center [225, 227] width 32 height 6
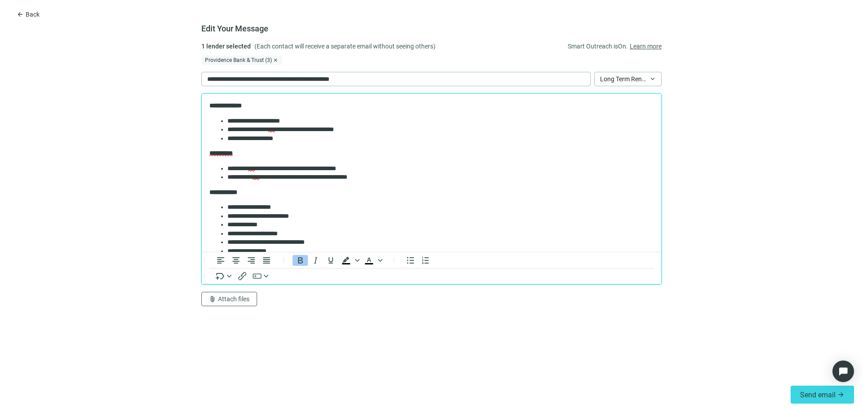
scroll to position [225, 0]
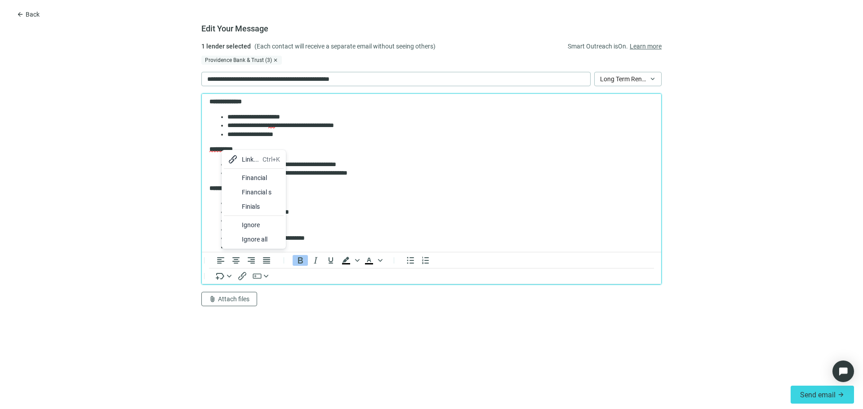
click at [221, 151] on span "**********" at bounding box center [220, 149] width 23 height 6
click at [251, 179] on div "Financial" at bounding box center [259, 177] width 38 height 11
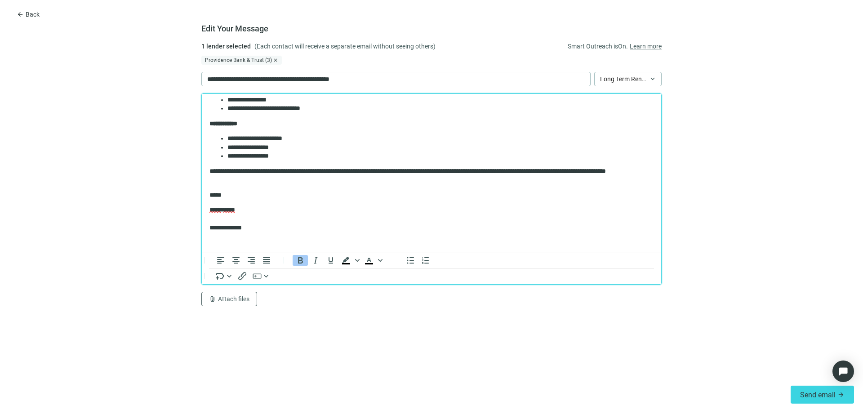
scroll to position [376, 0]
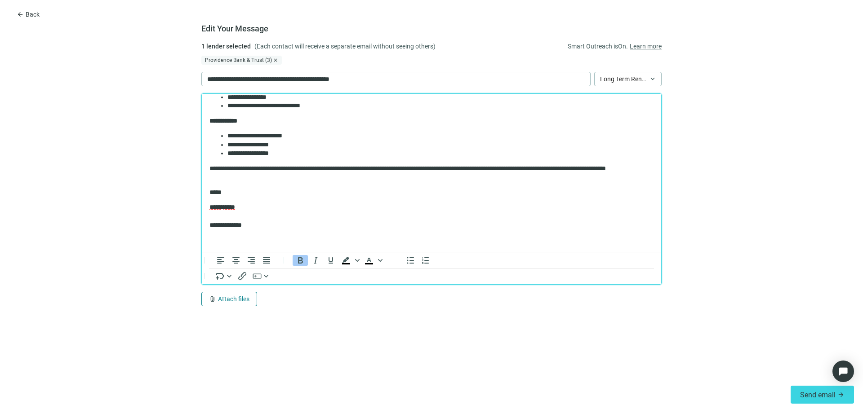
click at [249, 303] on button "attach_file Attach files" at bounding box center [229, 299] width 56 height 14
click at [256, 265] on span "Сhoose from deal documents" at bounding box center [250, 265] width 82 height 7
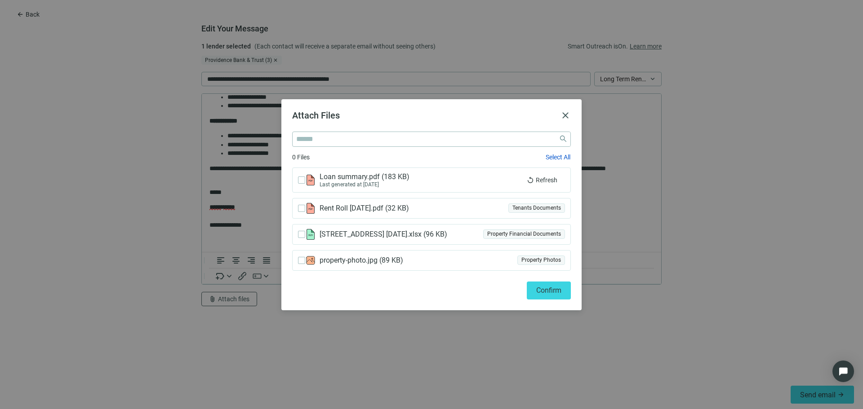
click at [573, 112] on div "Attach Files close close 0 Files Select All Loan summary.pdf ( 183 KB ) Last ge…" at bounding box center [431, 204] width 300 height 211
click at [570, 113] on span "close" at bounding box center [565, 115] width 11 height 11
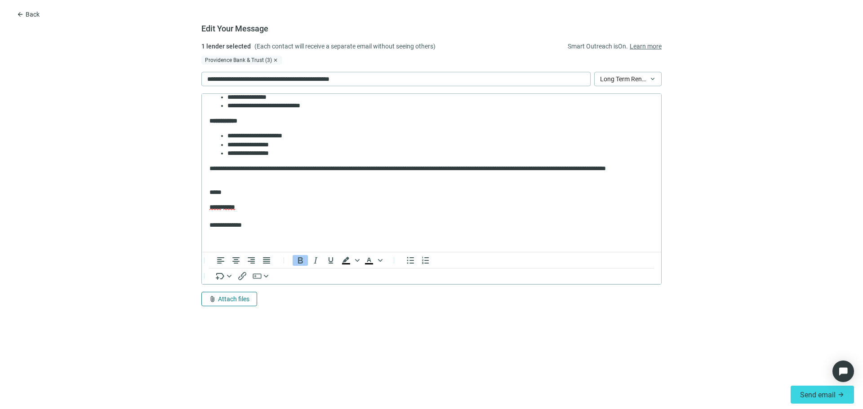
click at [209, 304] on button "attach_file Attach files" at bounding box center [229, 299] width 56 height 14
click at [231, 280] on span "Upload new" at bounding box center [225, 279] width 33 height 7
click at [232, 298] on span "Attach files" at bounding box center [233, 299] width 31 height 7
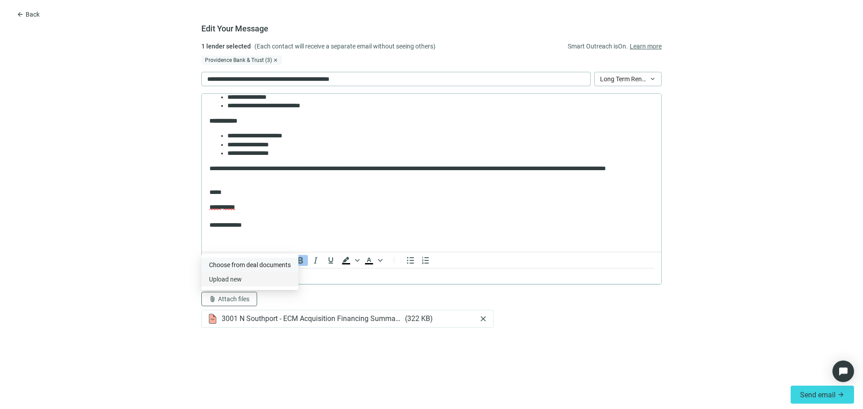
click at [266, 265] on span "Сhoose from deal documents" at bounding box center [250, 265] width 82 height 7
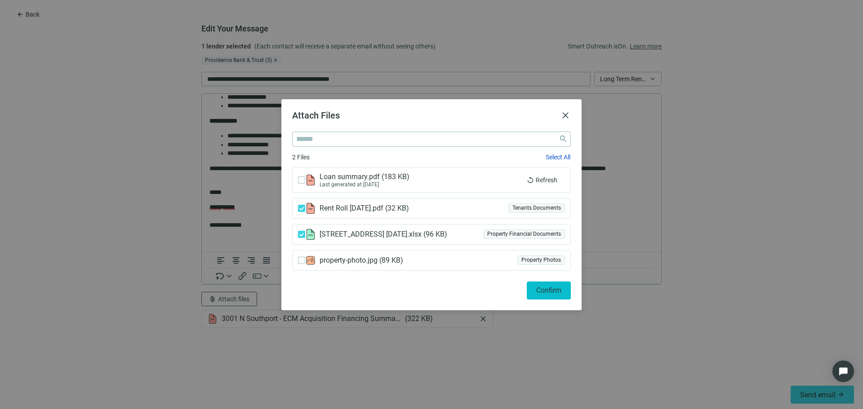
click at [539, 287] on span "Confirm" at bounding box center [548, 290] width 25 height 9
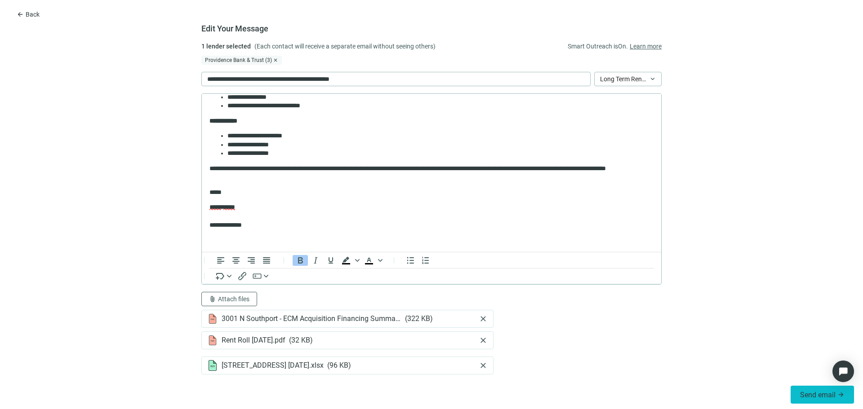
click at [806, 390] on button "Send email arrow_forward" at bounding box center [822, 395] width 63 height 18
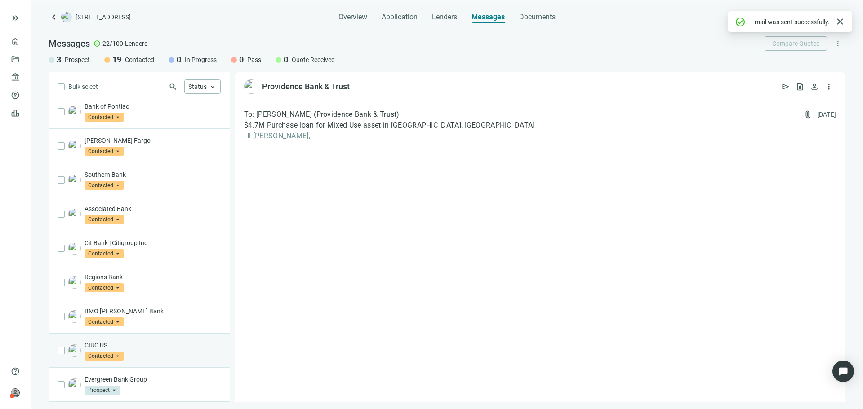
scroll to position [410, 0]
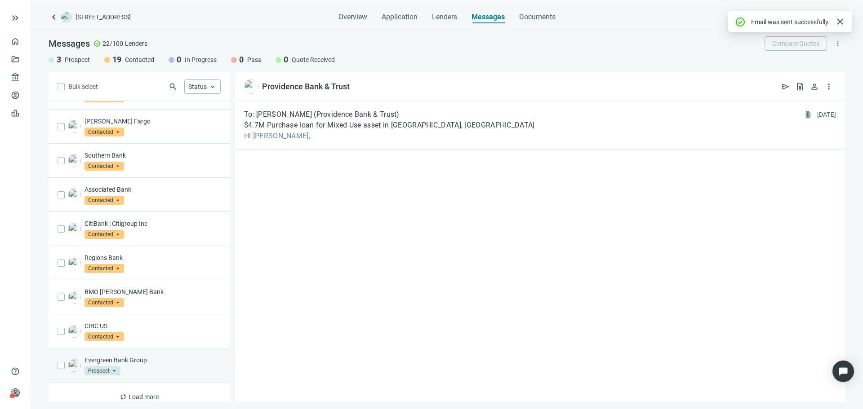
click at [150, 356] on p "Evergreen Bank Group" at bounding box center [152, 360] width 136 height 9
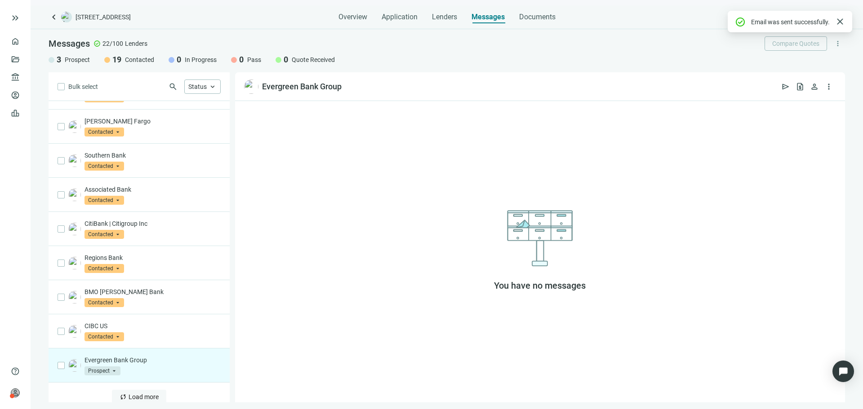
click at [138, 390] on button "sync Load more" at bounding box center [139, 397] width 54 height 14
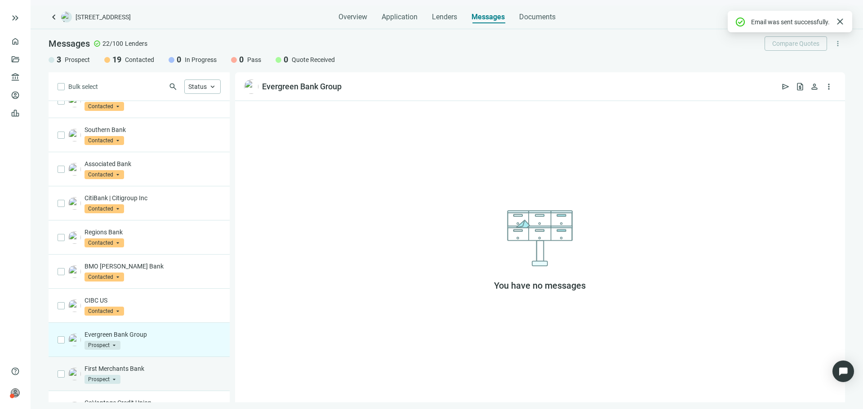
scroll to position [450, 0]
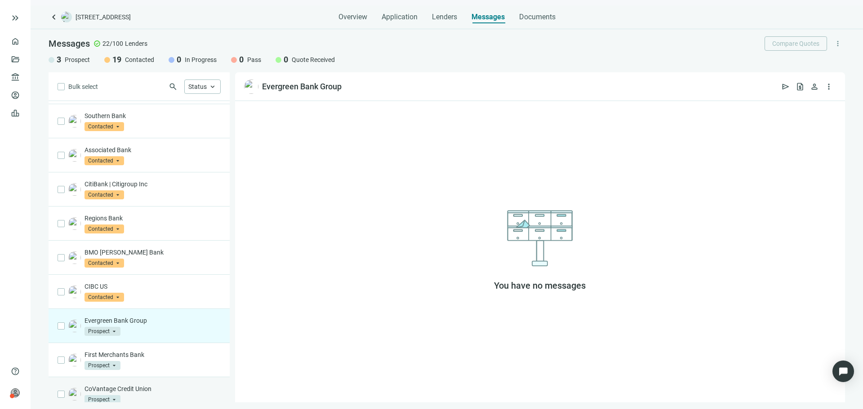
click at [66, 385] on div "CoVantage Credit Union Prospect arrow_drop_down" at bounding box center [139, 395] width 181 height 34
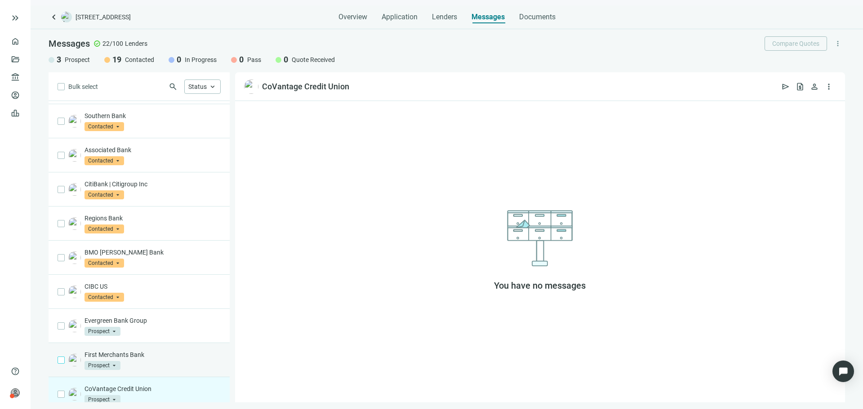
click at [62, 355] on label at bounding box center [61, 360] width 7 height 10
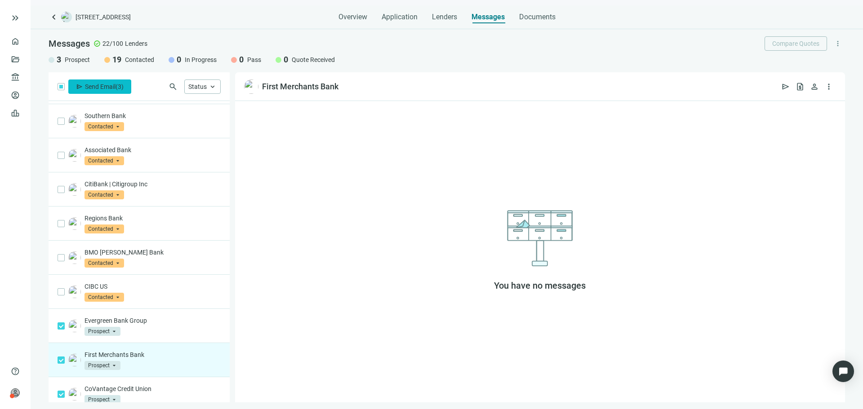
click at [105, 83] on span "Send Email" at bounding box center [100, 86] width 31 height 7
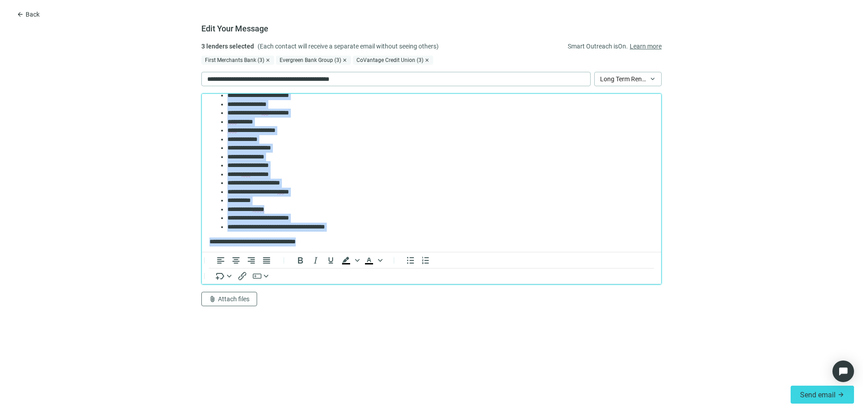
scroll to position [204, 0]
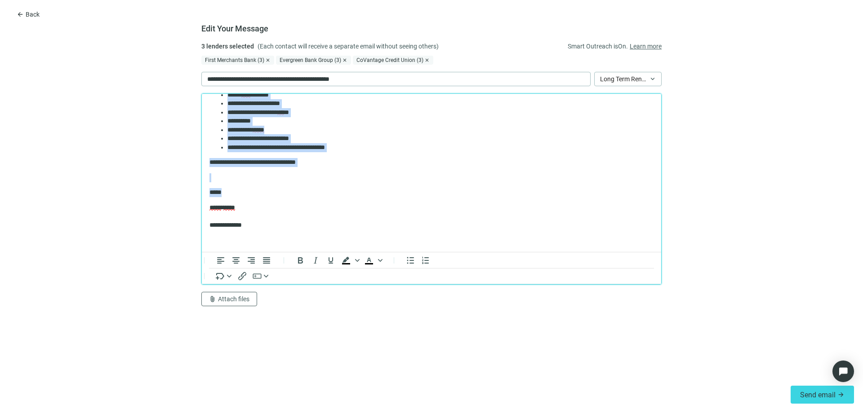
drag, startPoint x: 210, startPoint y: 119, endPoint x: 313, endPoint y: 187, distance: 123.5
click at [313, 187] on body "**********" at bounding box center [431, 72] width 445 height 346
paste body "Rich Text Area. Press ALT-0 for help."
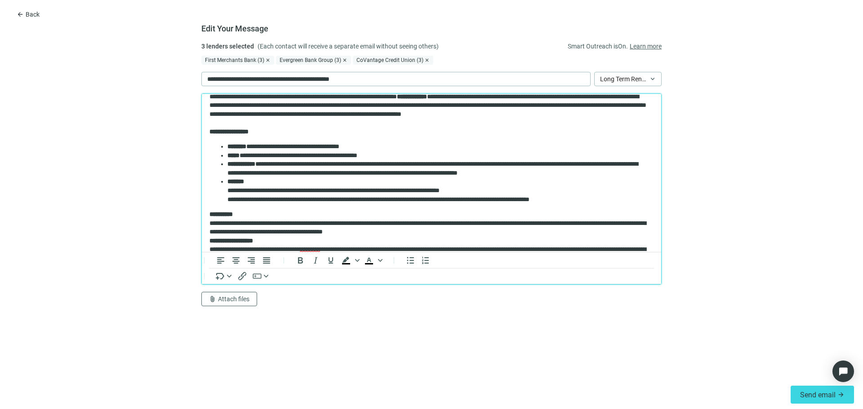
scroll to position [0, 0]
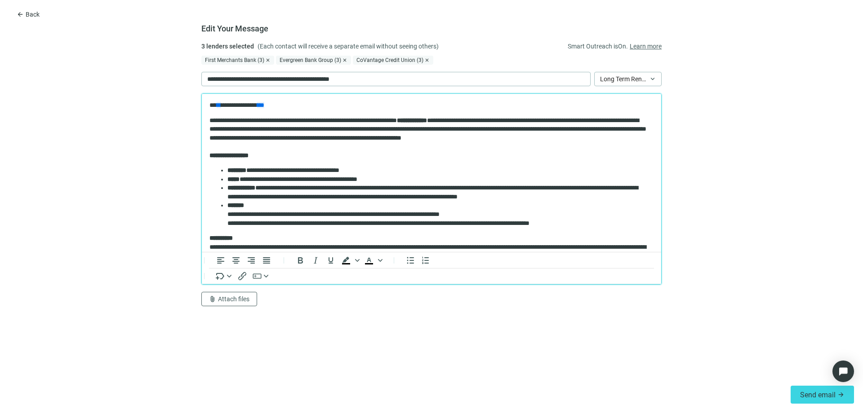
click at [209, 156] on body "**********" at bounding box center [431, 347] width 445 height 492
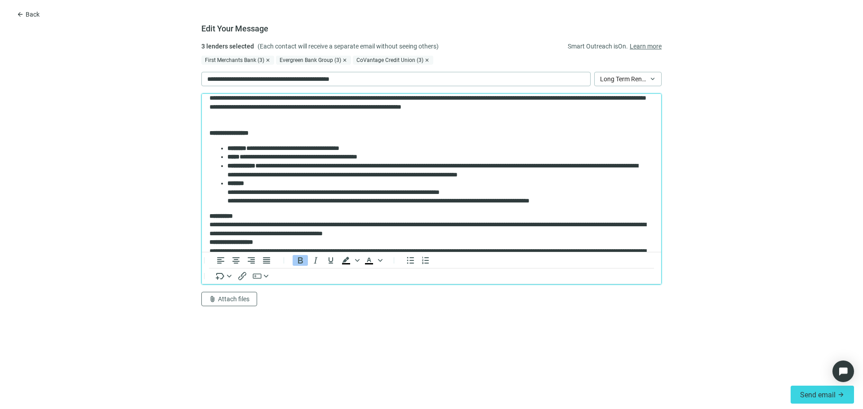
scroll to position [45, 0]
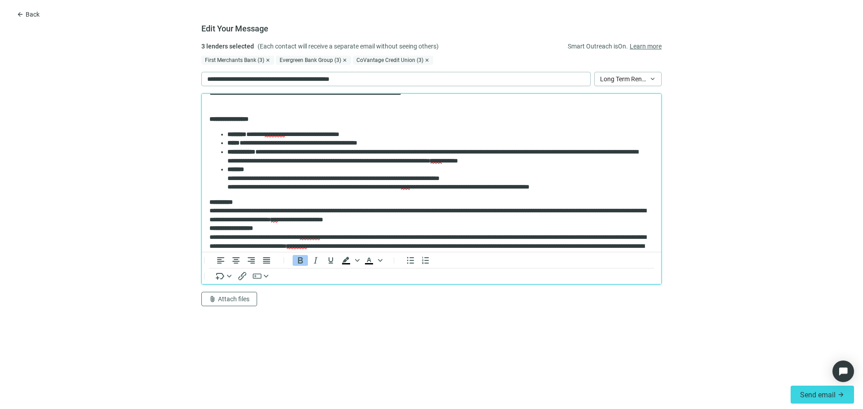
click at [209, 227] on body "**********" at bounding box center [431, 306] width 445 height 501
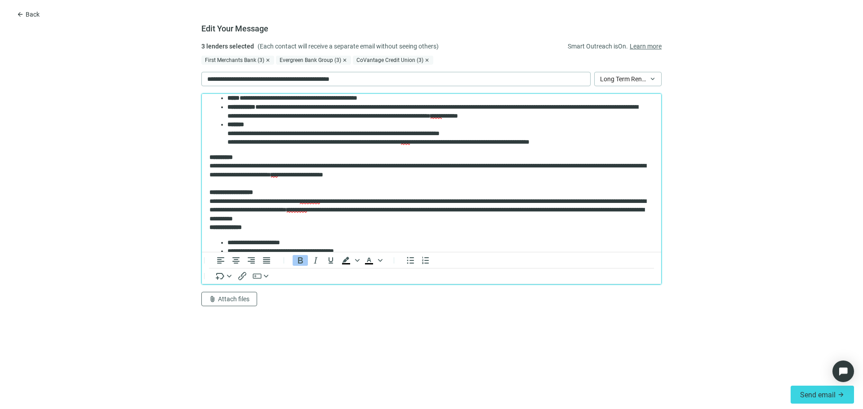
scroll to position [135, 0]
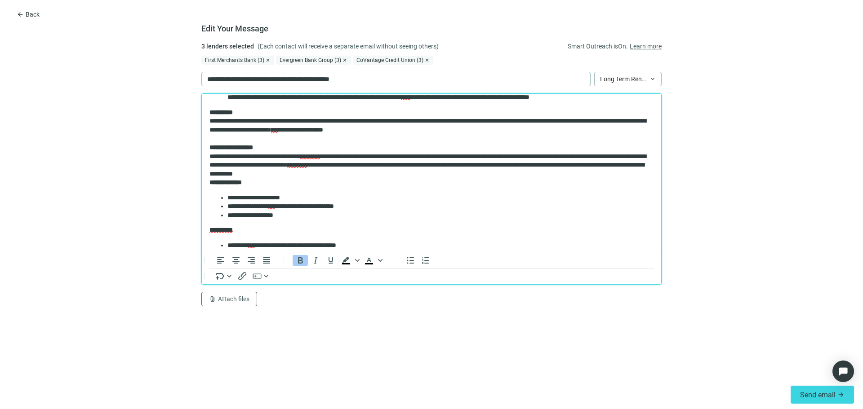
click at [209, 180] on html "**********" at bounding box center [431, 221] width 459 height 524
click at [210, 186] on strong "**********" at bounding box center [225, 182] width 32 height 6
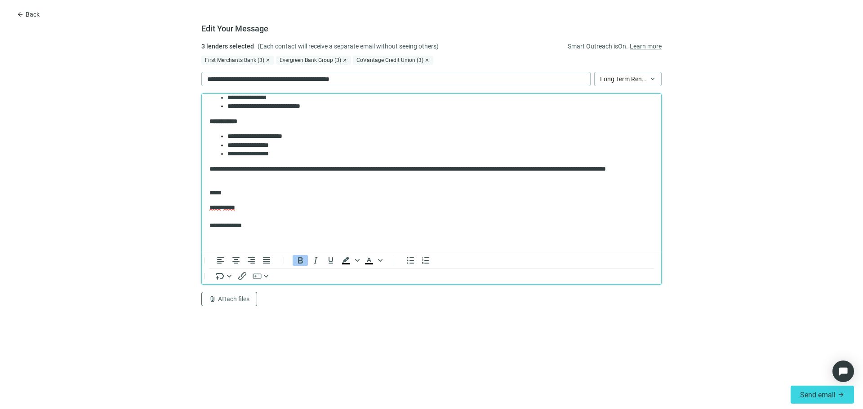
scroll to position [376, 0]
click at [246, 295] on button "attach_file Attach files" at bounding box center [229, 299] width 56 height 14
click at [273, 278] on button "Upload new" at bounding box center [249, 279] width 97 height 14
click at [242, 293] on button "attach_file Attach files" at bounding box center [229, 299] width 56 height 14
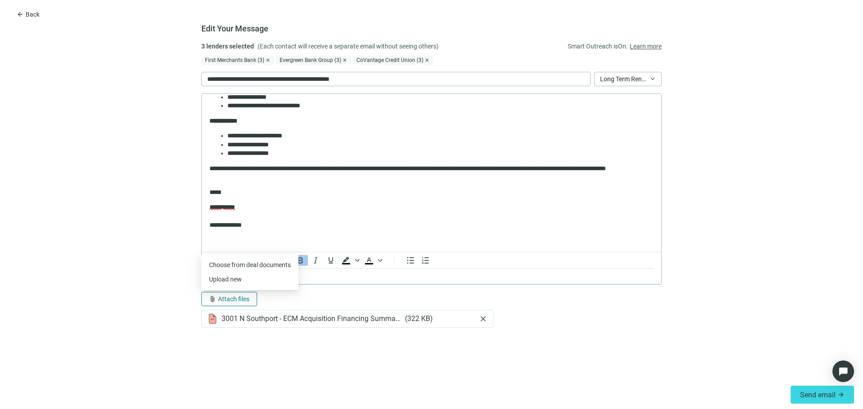
click at [244, 296] on span "Attach files" at bounding box center [233, 299] width 31 height 7
click at [245, 294] on button "attach_file Attach files" at bounding box center [229, 299] width 56 height 14
click at [255, 283] on button "Upload new" at bounding box center [249, 279] width 97 height 14
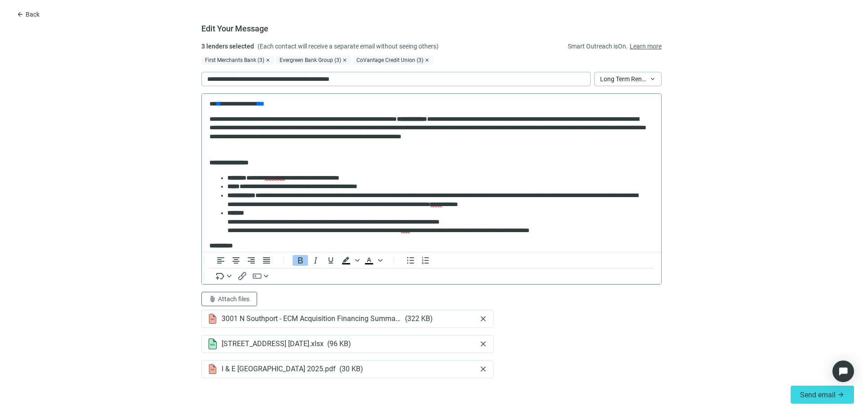
scroll to position [0, 0]
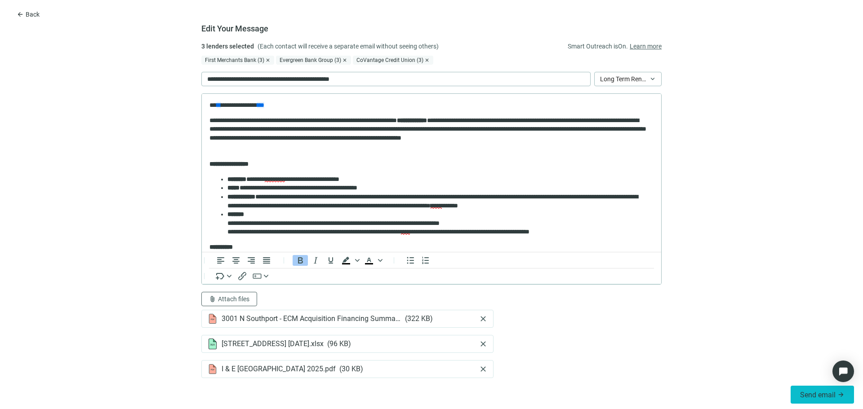
click at [811, 400] on button "Send email arrow_forward" at bounding box center [822, 395] width 63 height 18
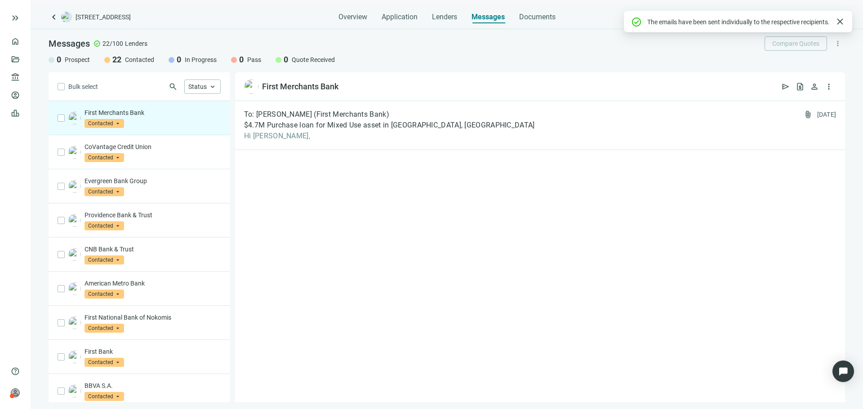
click at [57, 18] on span "keyboard_arrow_left" at bounding box center [54, 17] width 11 height 11
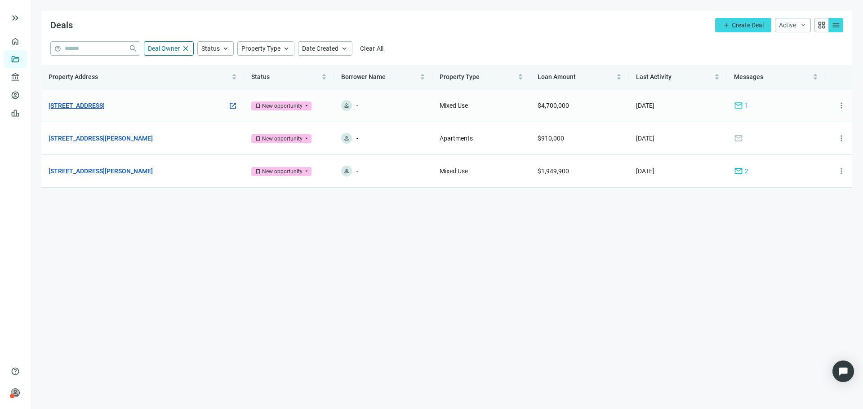
click at [101, 104] on link "3001 N Southport Ave, Chicago, IL 60657" at bounding box center [77, 106] width 56 height 10
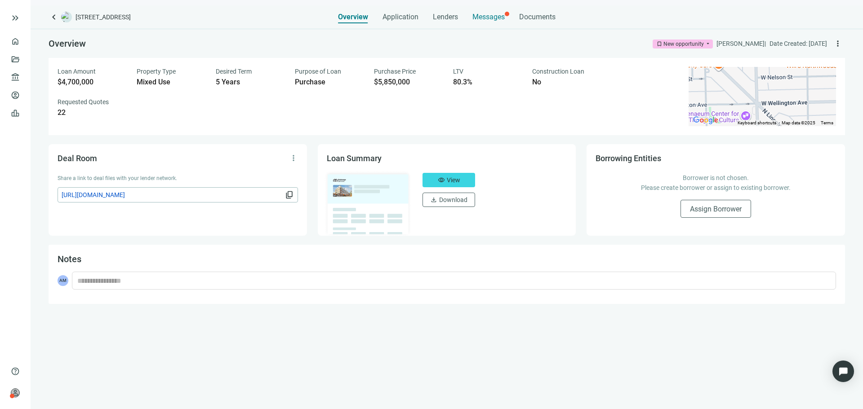
click at [485, 15] on span "Messages" at bounding box center [488, 17] width 32 height 9
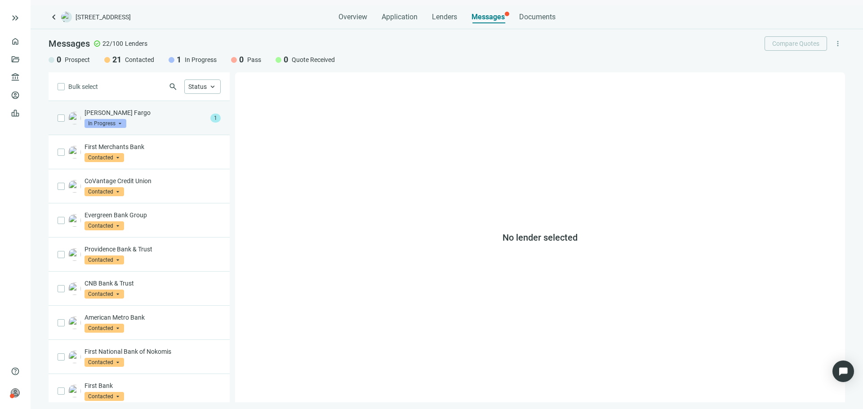
click at [160, 134] on div "Wells Fargo In Progress arrow_drop_down 1" at bounding box center [139, 118] width 181 height 34
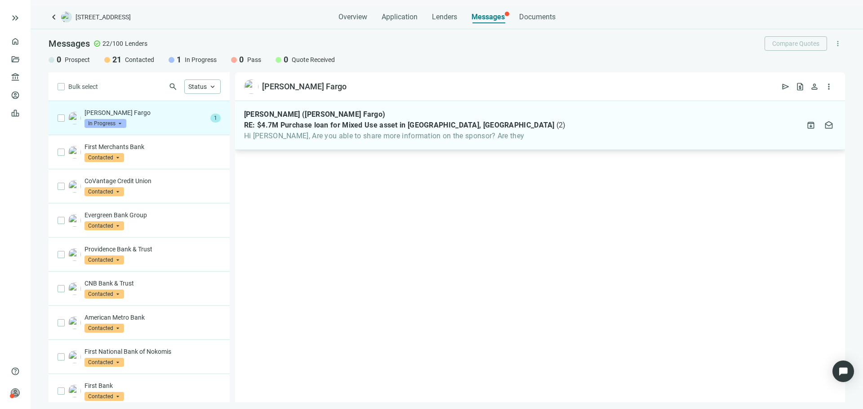
click at [297, 129] on span "RE: $4.7M Purchase loan for Mixed Use asset in Chicago, IL" at bounding box center [399, 125] width 311 height 9
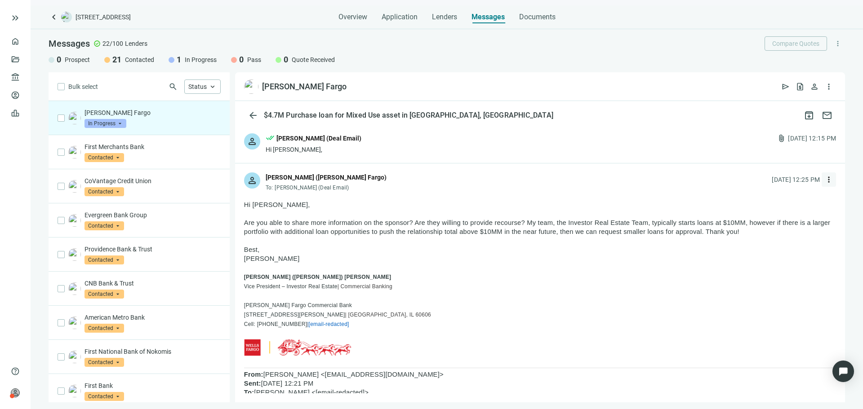
click at [824, 182] on span "more_vert" at bounding box center [828, 179] width 9 height 9
click at [494, 244] on p at bounding box center [540, 240] width 592 height 9
click at [56, 18] on span "keyboard_arrow_left" at bounding box center [54, 17] width 11 height 11
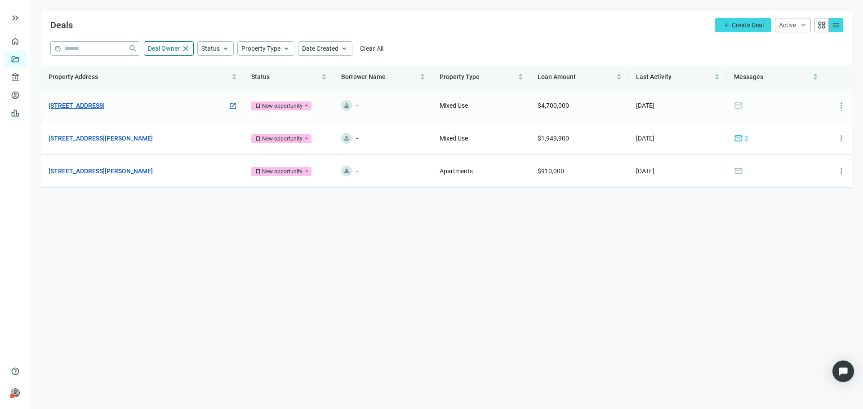
click at [105, 107] on link "3001 N Southport Ave, Chicago, IL 60657" at bounding box center [77, 106] width 56 height 10
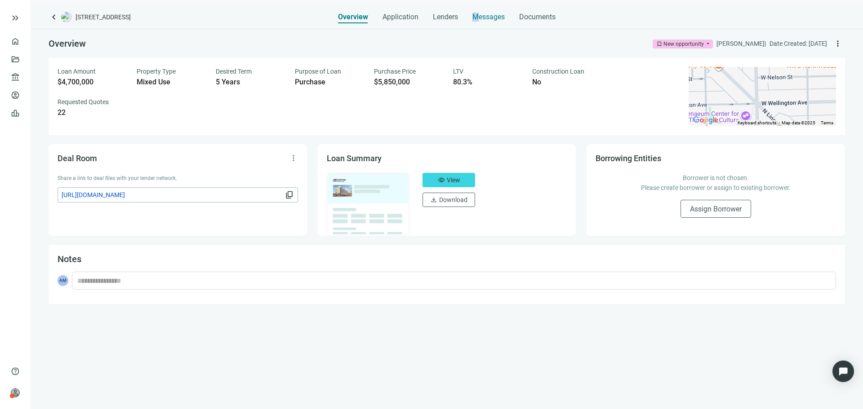
click at [476, 18] on span "Messages" at bounding box center [488, 17] width 32 height 9
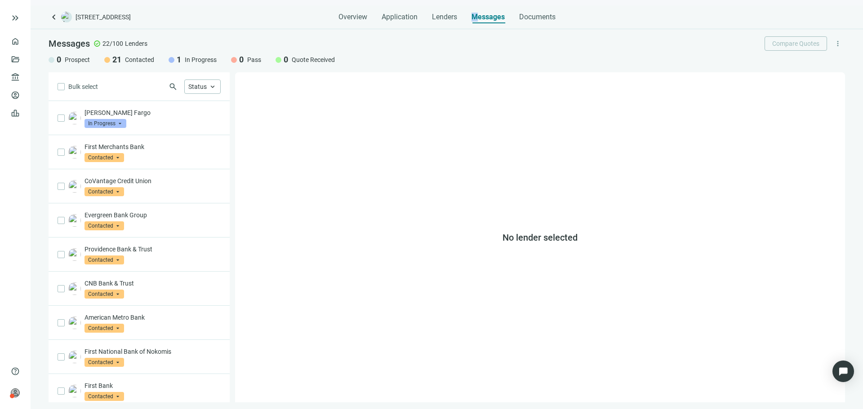
click at [56, 22] on span "keyboard_arrow_left" at bounding box center [54, 17] width 11 height 11
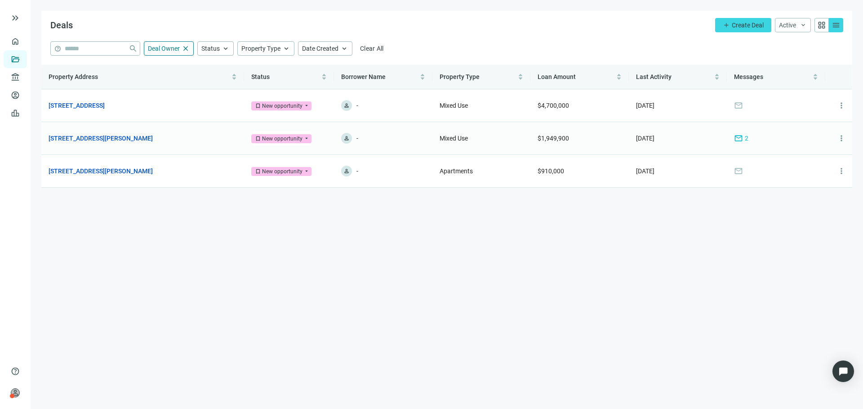
click at [746, 144] on td "mail 2" at bounding box center [776, 138] width 98 height 33
click at [737, 138] on span "mail" at bounding box center [738, 138] width 9 height 9
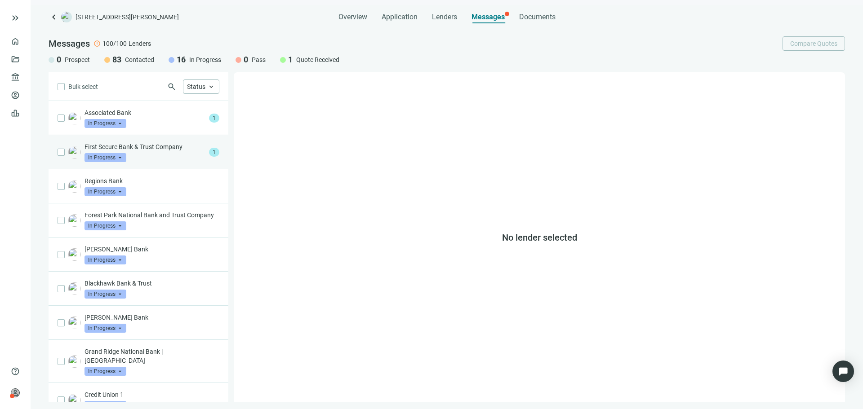
click at [164, 152] on div "First Secure Bank & Trust Company In Progress arrow_drop_down" at bounding box center [144, 152] width 121 height 20
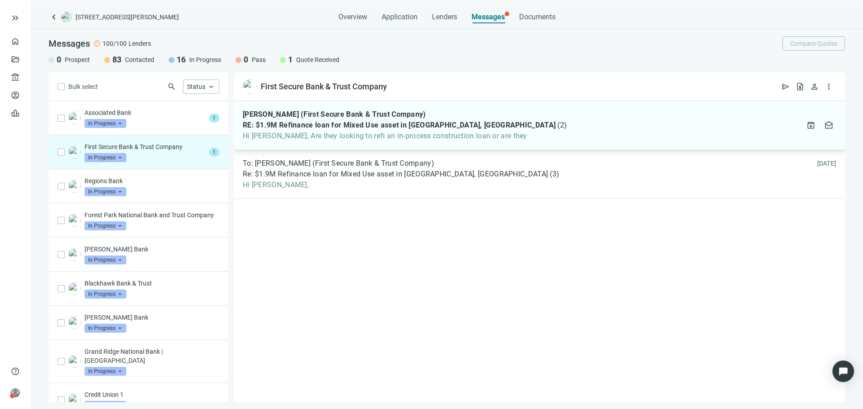
click at [296, 139] on span "Hi [PERSON_NAME], Are they looking to refi an in-process construction loan or a…" at bounding box center [405, 136] width 324 height 9
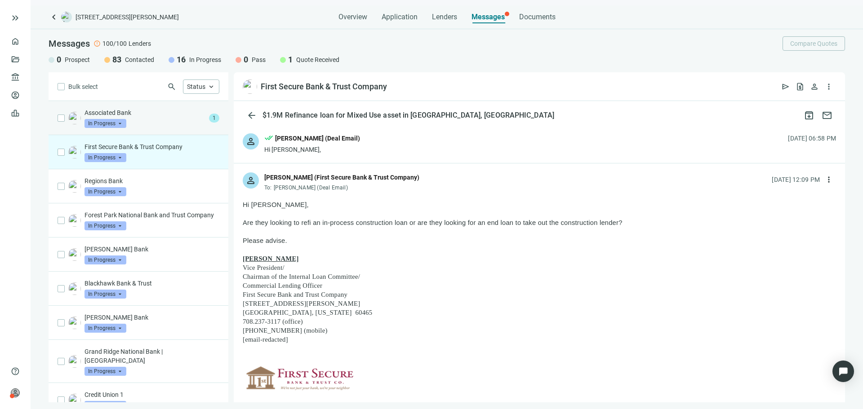
click at [133, 122] on div "Associated Bank In Progress arrow_drop_down" at bounding box center [144, 118] width 121 height 20
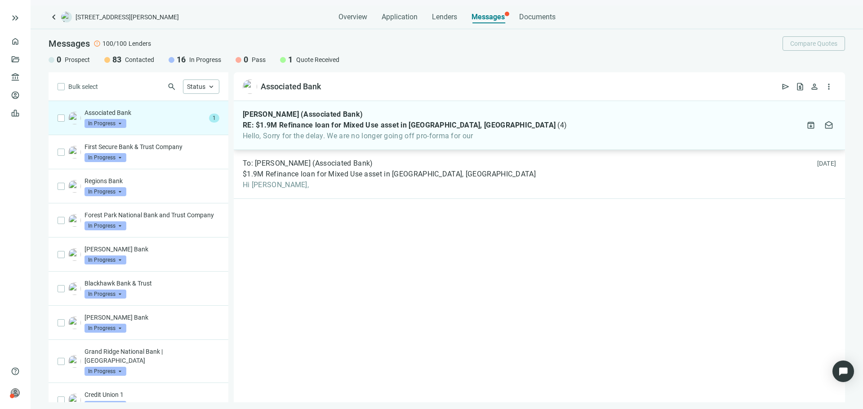
click at [315, 133] on span "Hello, Sorry for the delay. We are no longer going off pro-forma for our" at bounding box center [405, 136] width 324 height 9
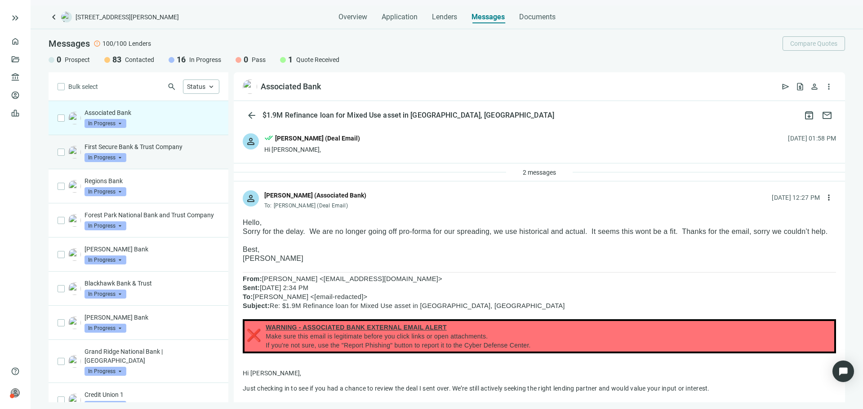
click at [157, 151] on div "First Secure Bank & Trust Company In Progress arrow_drop_down" at bounding box center [151, 152] width 135 height 20
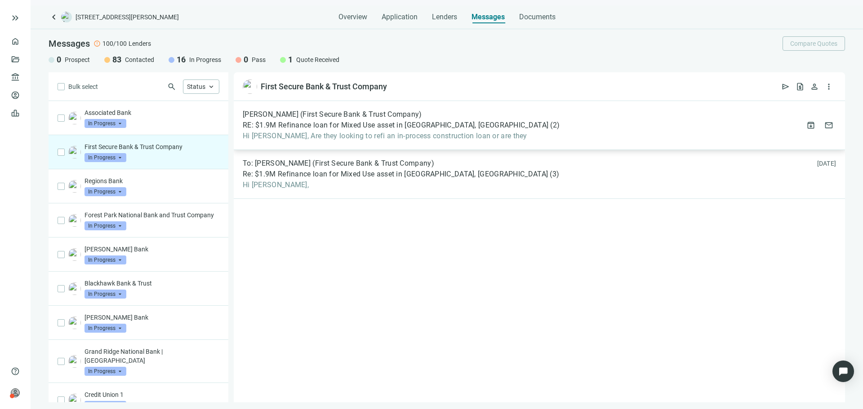
click at [302, 139] on span "Hi [PERSON_NAME], Are they looking to refi an in-process construction loan or a…" at bounding box center [401, 136] width 317 height 9
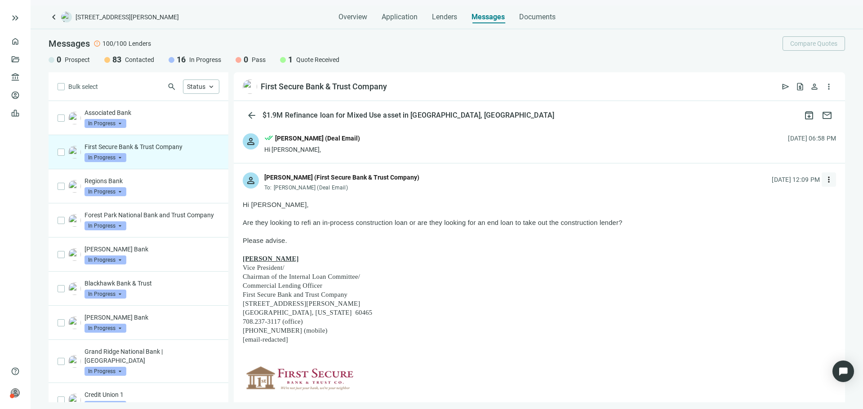
click at [824, 177] on span "more_vert" at bounding box center [828, 179] width 9 height 9
click at [787, 197] on div "reply Reply" at bounding box center [779, 200] width 95 height 16
type textarea "**********"
click at [353, 149] on div "person done_all [PERSON_NAME] (Deal Email) Hi [PERSON_NAME], [DATE] 06:58 PM" at bounding box center [539, 143] width 611 height 39
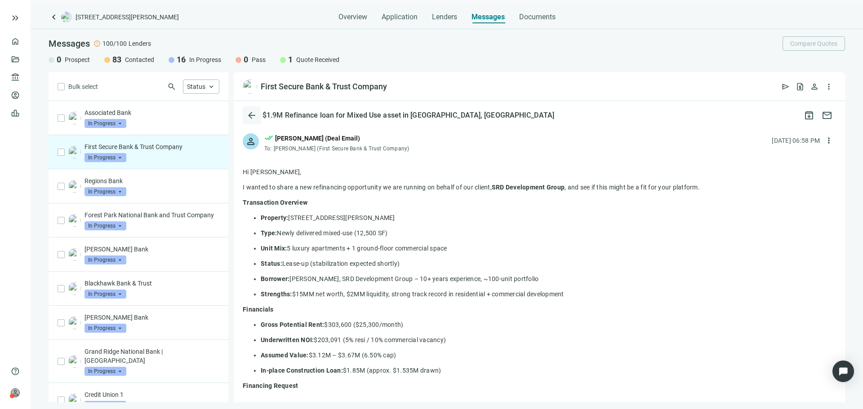
click at [253, 116] on span "arrow_back" at bounding box center [251, 115] width 11 height 11
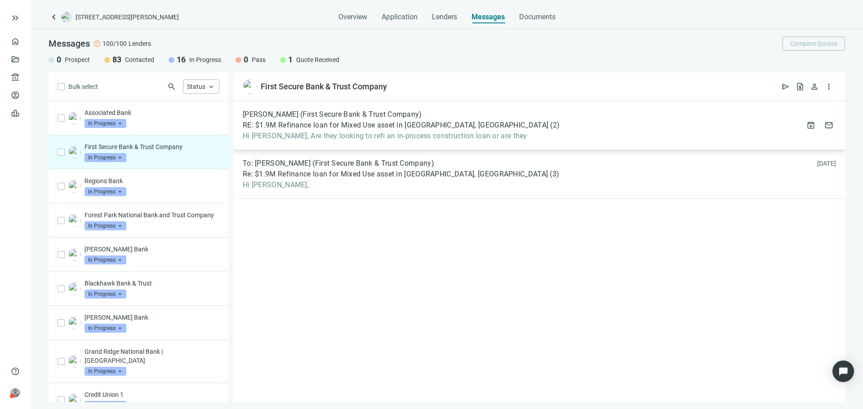
click at [632, 119] on div "[PERSON_NAME] (First Secure Bank & Trust Company) RE: $1.9M Refinance loan for …" at bounding box center [539, 125] width 611 height 49
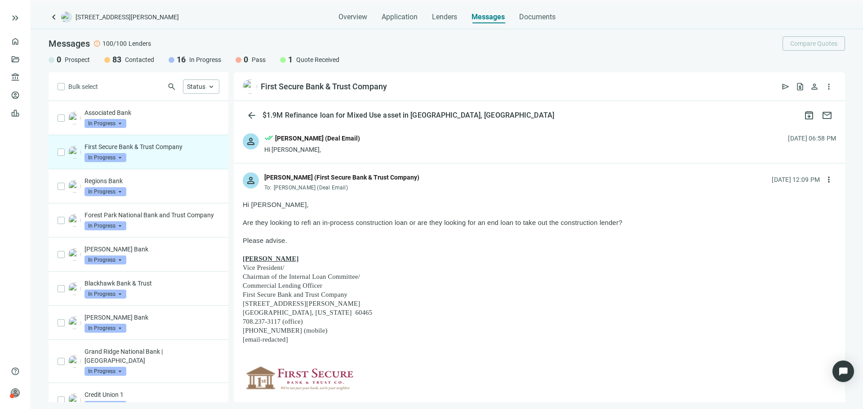
click at [54, 21] on span "keyboard_arrow_left" at bounding box center [54, 17] width 11 height 11
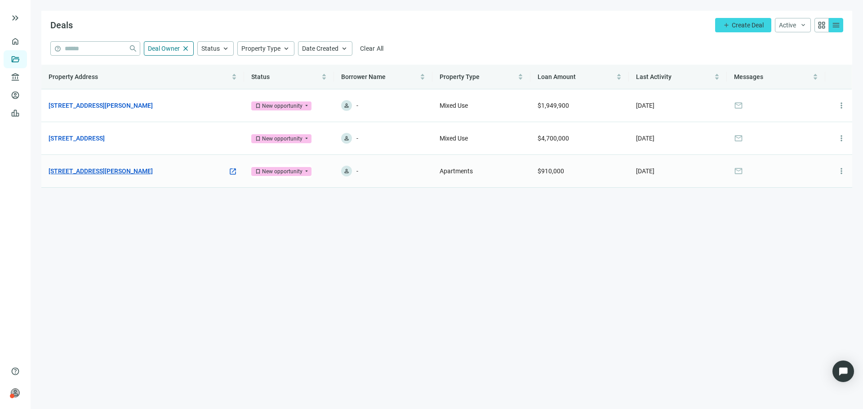
click at [124, 170] on link "[STREET_ADDRESS][PERSON_NAME]" at bounding box center [101, 171] width 104 height 10
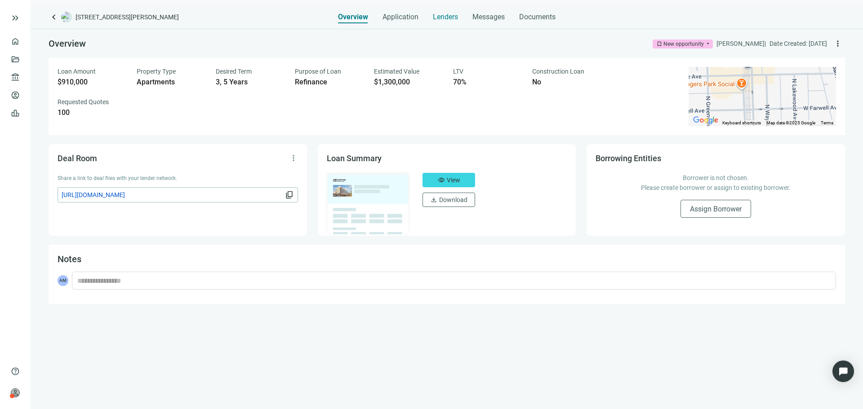
click at [453, 16] on span "Lenders" at bounding box center [445, 17] width 25 height 9
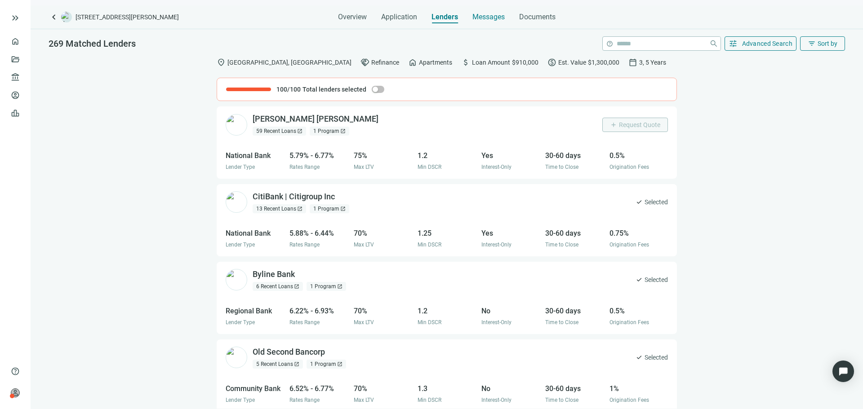
click at [489, 18] on span "Messages" at bounding box center [488, 17] width 32 height 9
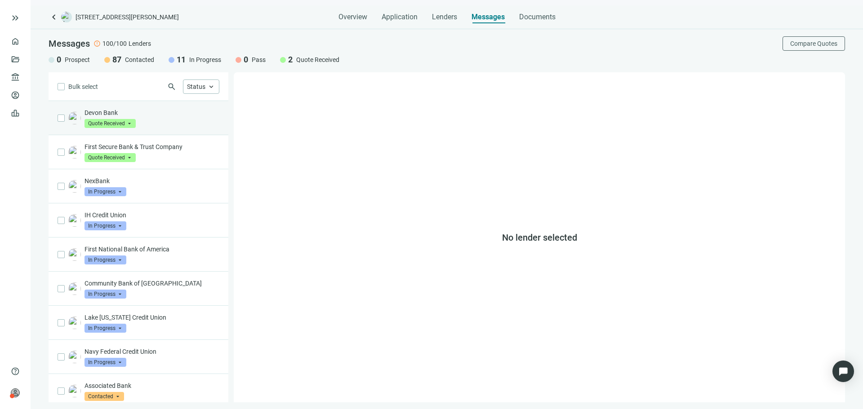
click at [155, 123] on div "Devon Bank Quote Received arrow_drop_down" at bounding box center [151, 118] width 135 height 20
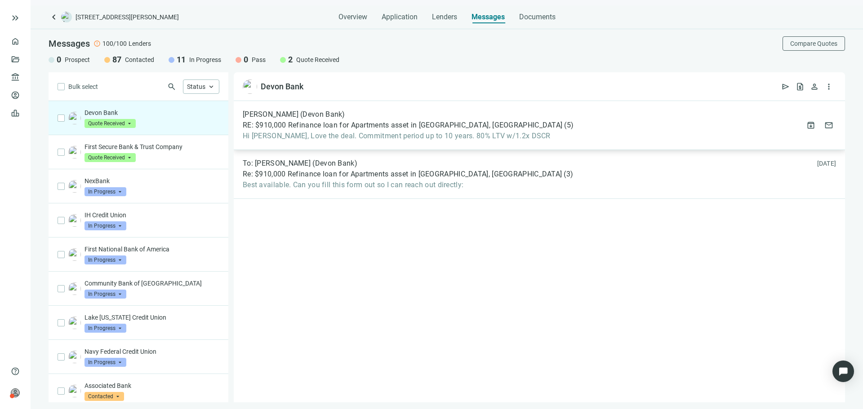
click at [363, 140] on span "Hi [PERSON_NAME], Love the deal. Commitment period up to 10 years. 80% LTV w/1.…" at bounding box center [408, 136] width 331 height 9
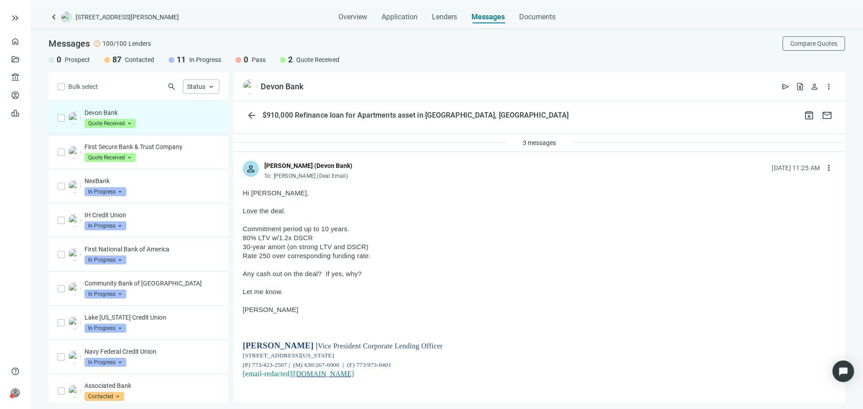
scroll to position [45, 0]
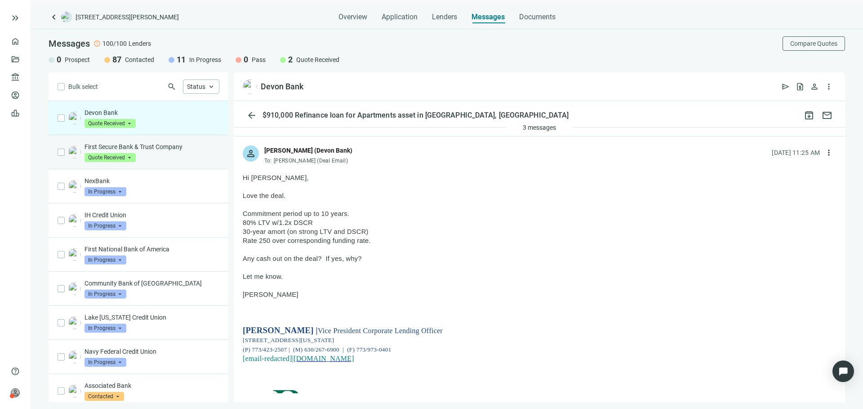
click at [169, 154] on div "First Secure Bank & Trust Company Quote Received arrow_drop_down" at bounding box center [151, 152] width 135 height 20
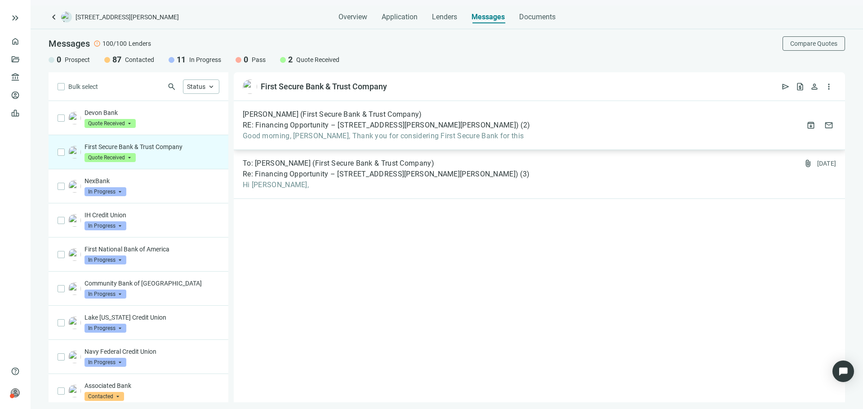
click at [351, 134] on span "Good morning, [PERSON_NAME], Thank you for considering First Secure Bank for th…" at bounding box center [386, 136] width 287 height 9
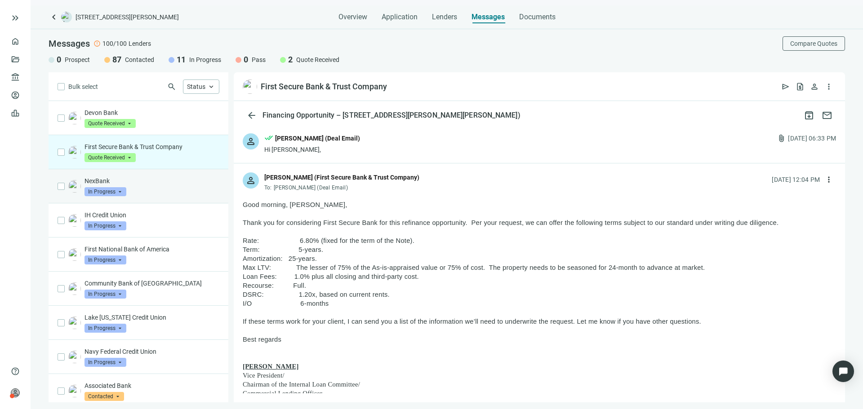
click at [145, 192] on div "NexBank In Progress arrow_drop_down" at bounding box center [151, 187] width 135 height 20
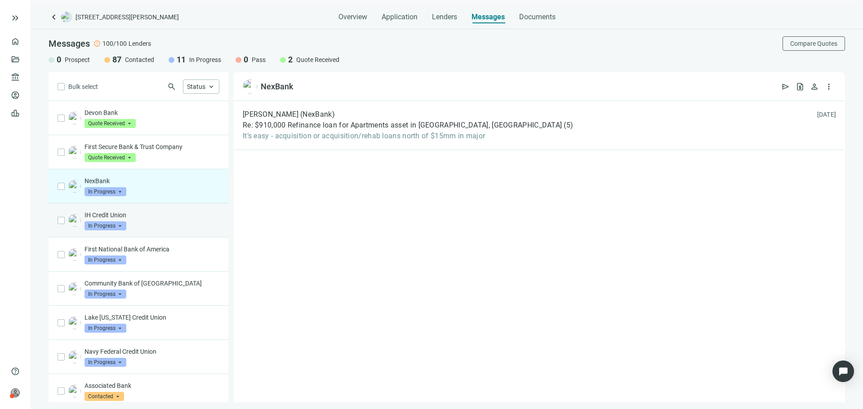
click at [192, 217] on p "IH Credit Union" at bounding box center [151, 215] width 135 height 9
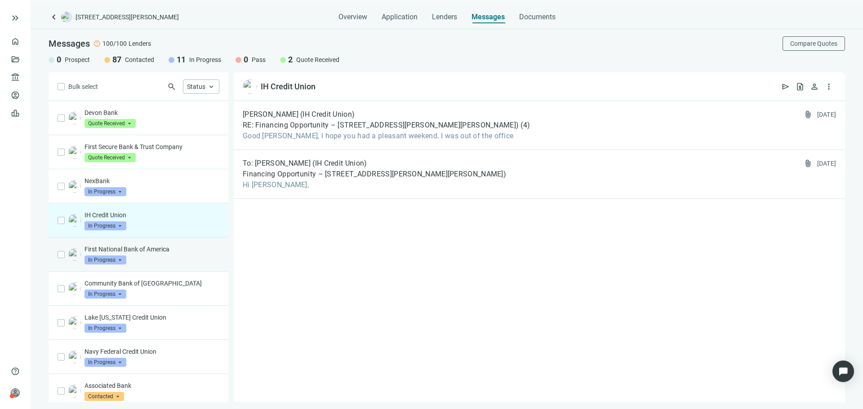
click at [195, 262] on div "First National Bank of America In Progress arrow_drop_down" at bounding box center [151, 255] width 135 height 20
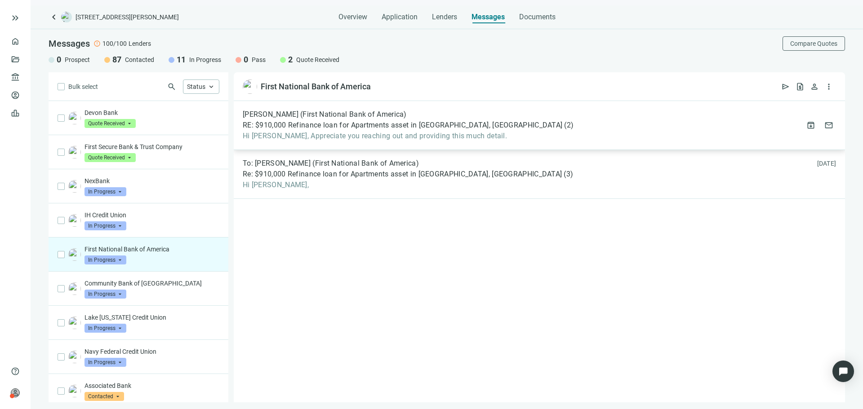
click at [376, 126] on span "RE: $910,000 Refinance loan for Apartments asset in [GEOGRAPHIC_DATA], [GEOGRAP…" at bounding box center [403, 125] width 320 height 9
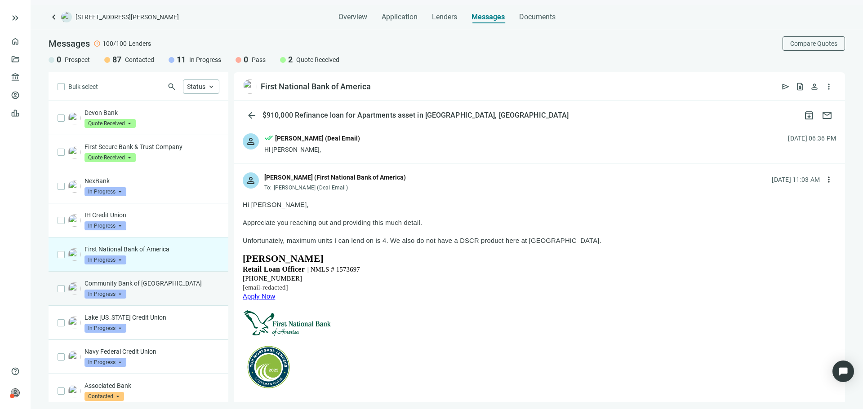
click at [167, 283] on p "Community Bank of [GEOGRAPHIC_DATA]" at bounding box center [151, 283] width 135 height 9
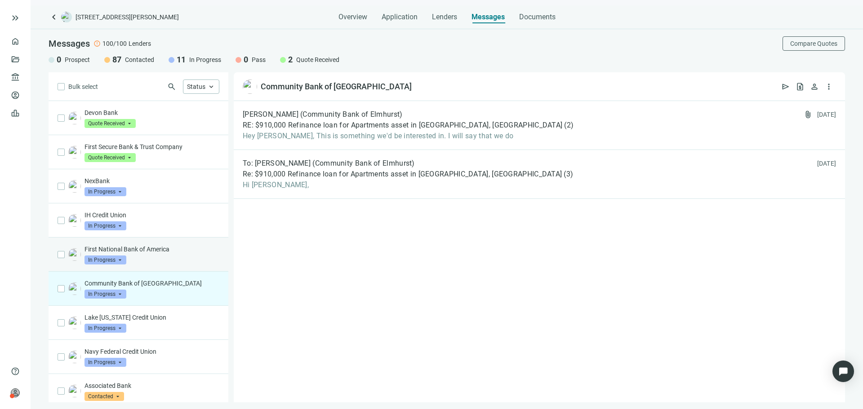
click at [173, 252] on p "First National Bank of America" at bounding box center [151, 249] width 135 height 9
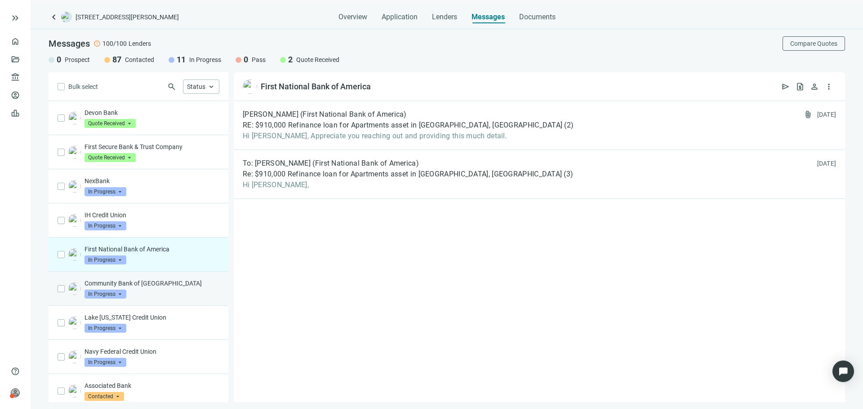
click at [192, 287] on p "Community Bank of [GEOGRAPHIC_DATA]" at bounding box center [151, 283] width 135 height 9
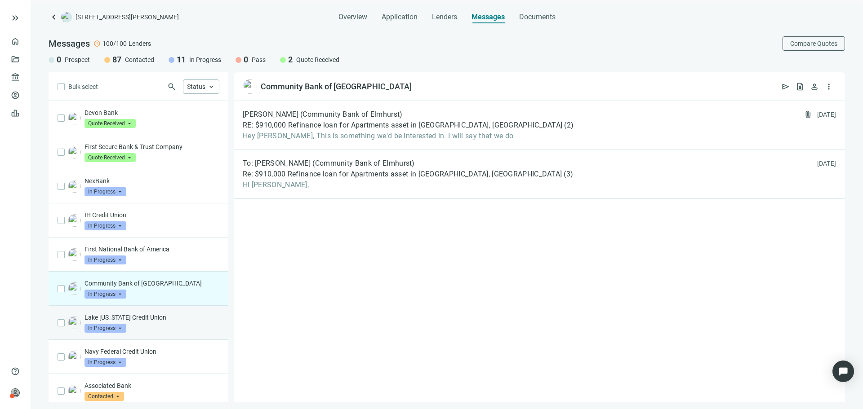
click at [167, 317] on p "Lake [US_STATE] Credit Union" at bounding box center [151, 317] width 135 height 9
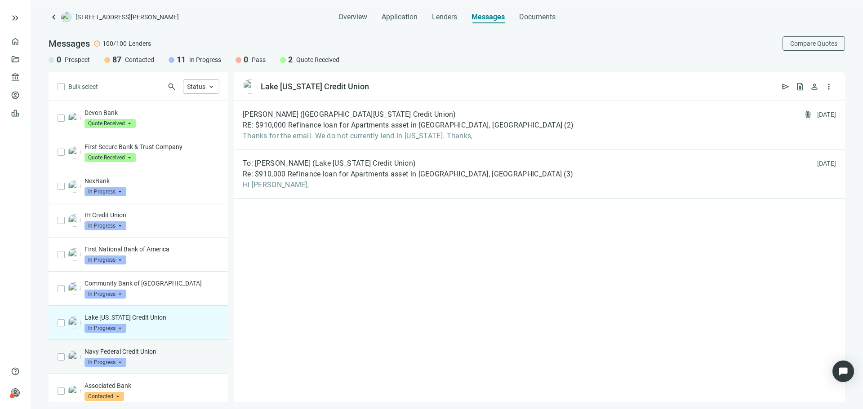
click at [170, 347] on p "Navy Federal Credit Union" at bounding box center [151, 351] width 135 height 9
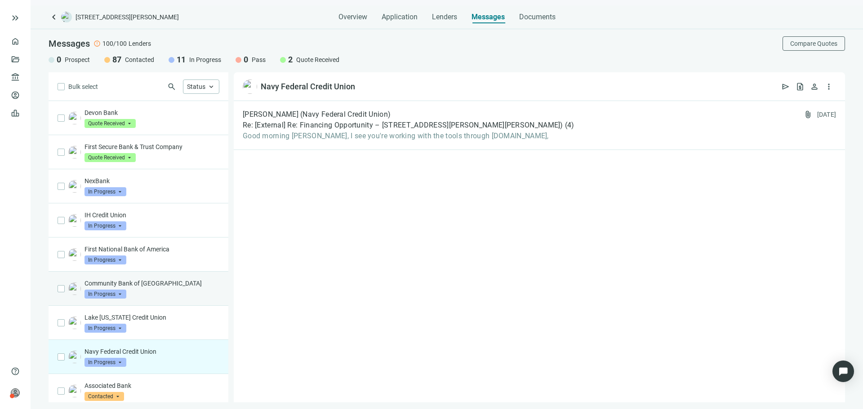
click at [166, 285] on p "Community Bank of [GEOGRAPHIC_DATA]" at bounding box center [151, 283] width 135 height 9
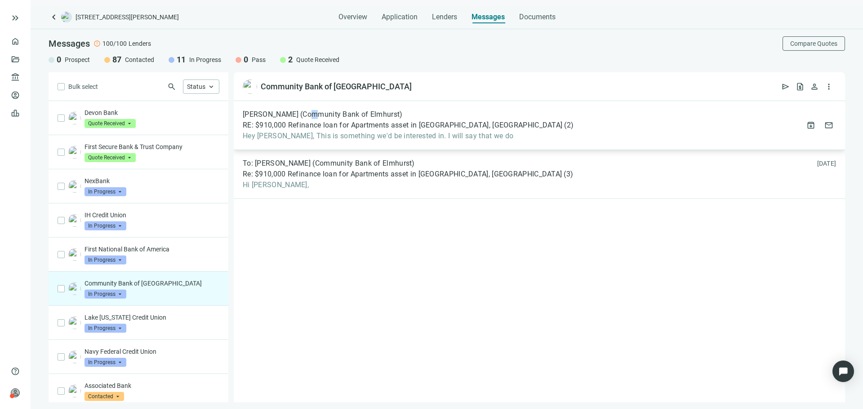
click at [304, 117] on span "[PERSON_NAME] (Community Bank of Elmhurst)" at bounding box center [323, 114] width 160 height 9
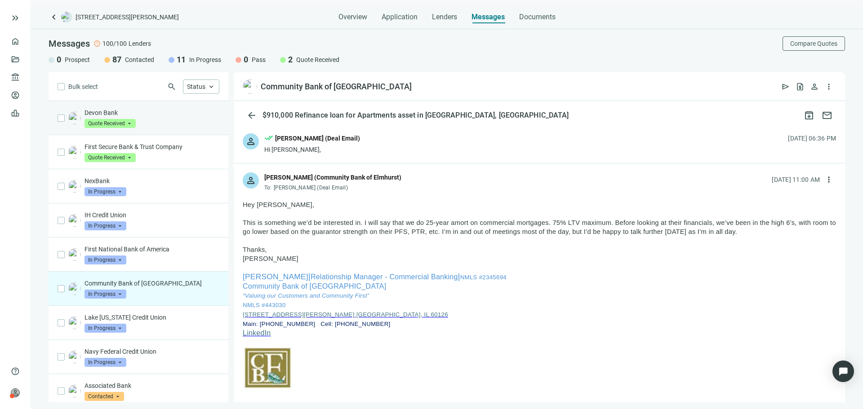
click at [138, 126] on div "Devon Bank Quote Received arrow_drop_down" at bounding box center [151, 118] width 135 height 20
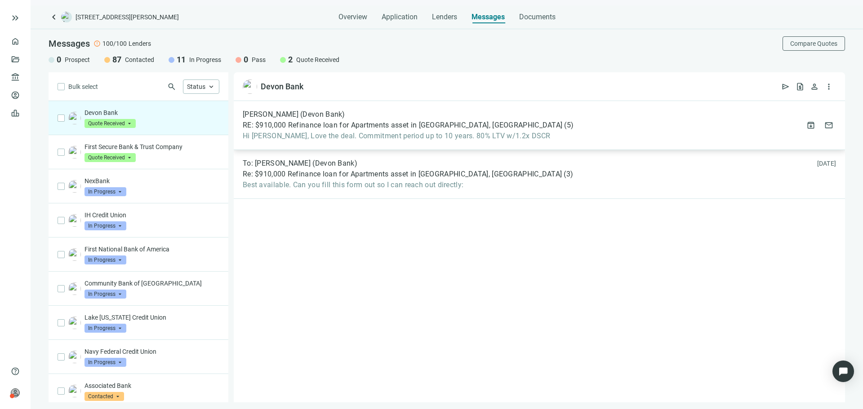
click at [378, 138] on span "Hi [PERSON_NAME], Love the deal. Commitment period up to 10 years. 80% LTV w/1.…" at bounding box center [408, 136] width 331 height 9
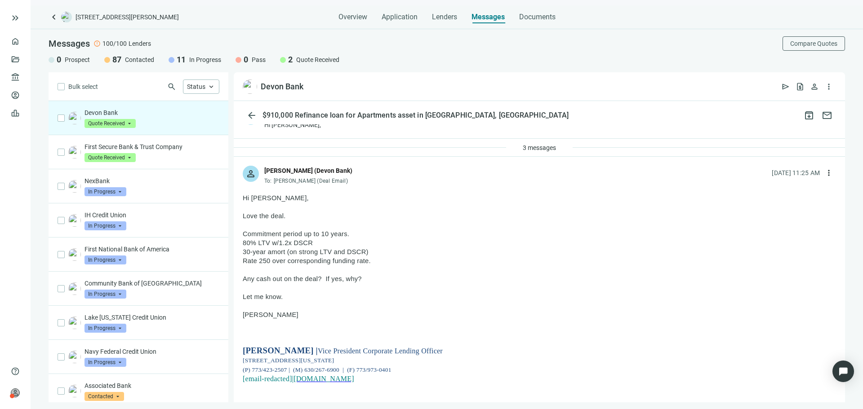
scroll to position [45, 0]
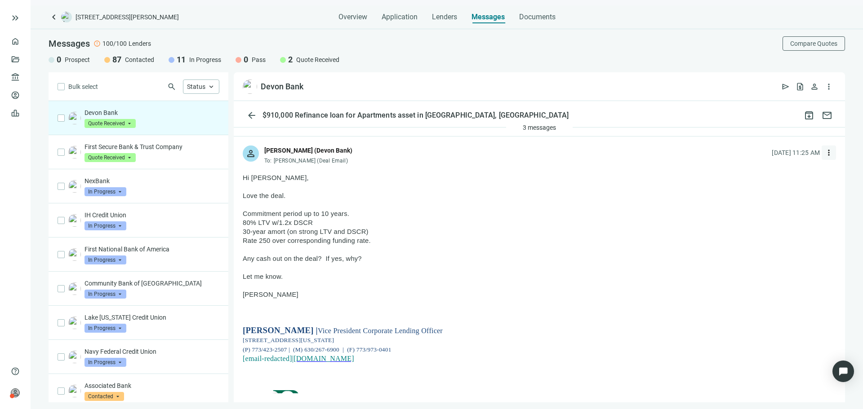
click at [824, 153] on span "more_vert" at bounding box center [828, 152] width 9 height 9
click at [764, 175] on span "Reply" at bounding box center [761, 173] width 15 height 7
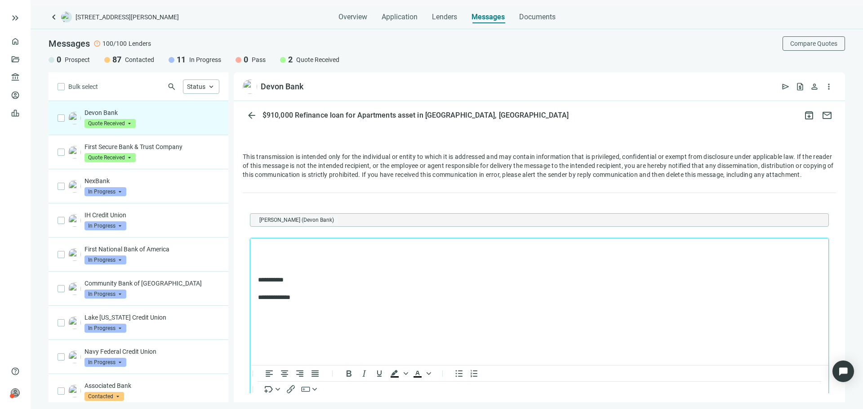
scroll to position [0, 0]
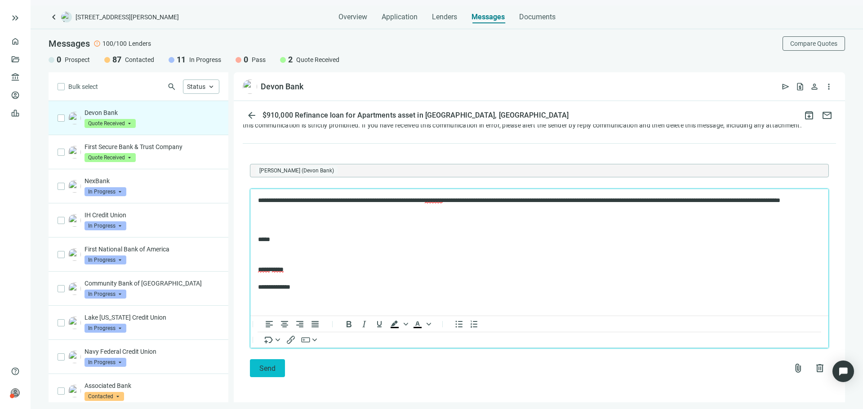
click at [281, 372] on button "Send" at bounding box center [267, 369] width 35 height 18
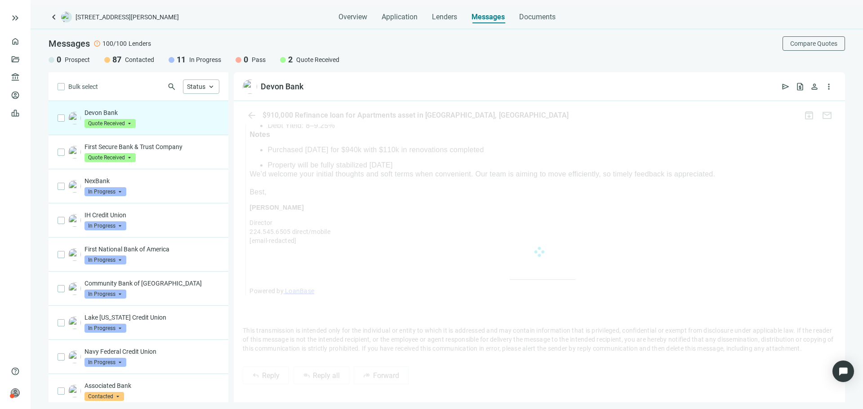
scroll to position [1265, 0]
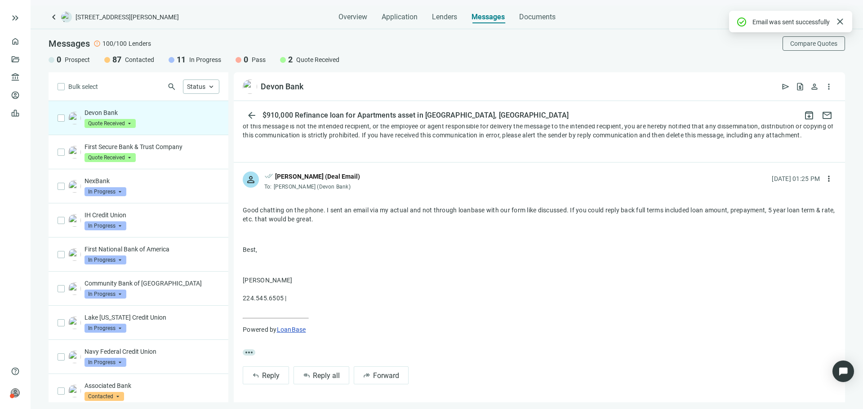
click at [49, 18] on span "keyboard_arrow_left" at bounding box center [54, 17] width 11 height 11
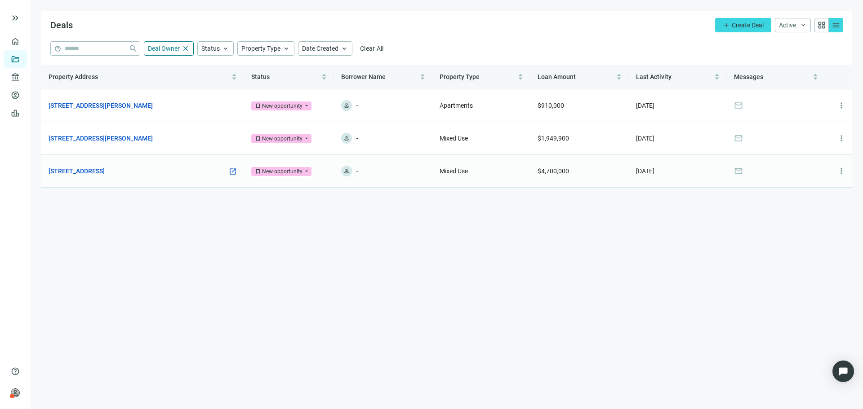
click at [105, 168] on link "[STREET_ADDRESS]" at bounding box center [77, 171] width 56 height 10
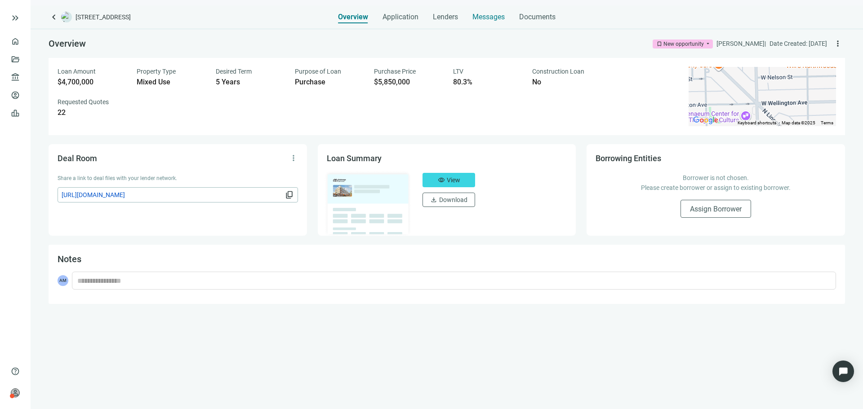
click at [471, 15] on div "Overview Application Lenders Messages Documents" at bounding box center [447, 14] width 218 height 18
click at [473, 18] on span "Messages" at bounding box center [488, 17] width 32 height 9
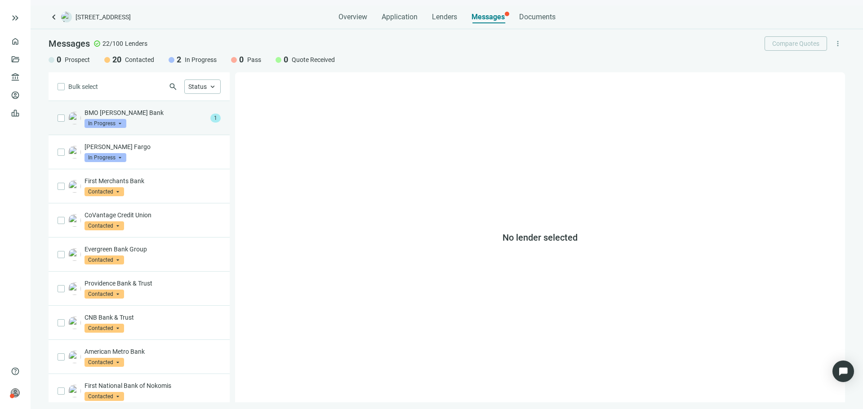
click at [181, 116] on p "BMO Harris Bank" at bounding box center [145, 112] width 122 height 9
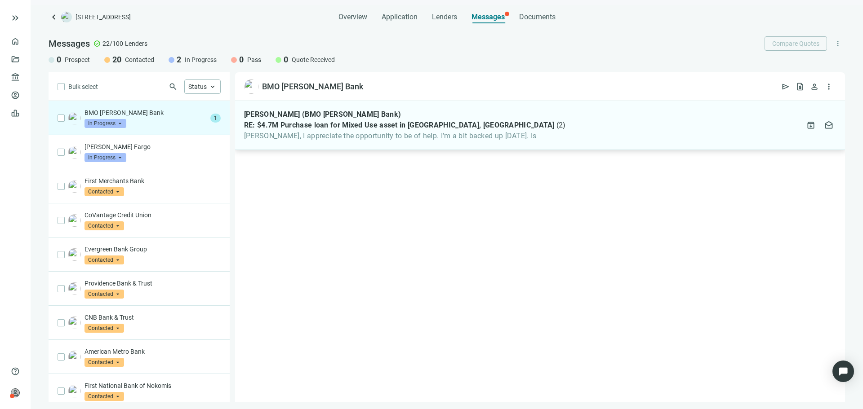
click at [300, 127] on span "RE: $4.7M Purchase loan for Mixed Use asset in Chicago, IL" at bounding box center [399, 125] width 311 height 9
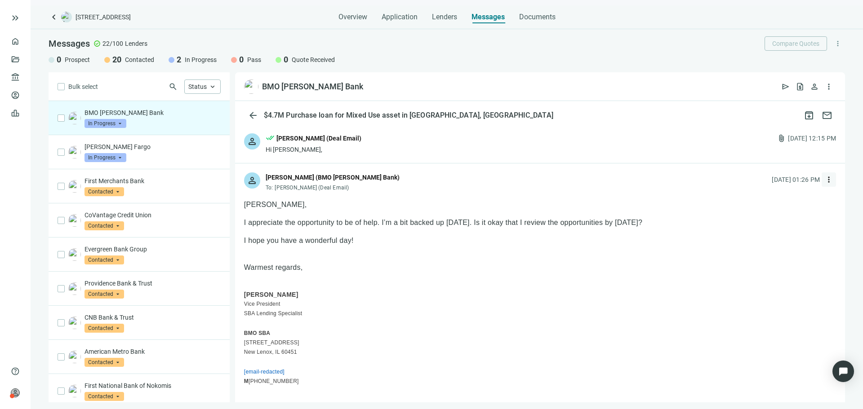
click at [824, 179] on span "more_vert" at bounding box center [828, 179] width 9 height 9
click at [776, 201] on div "reply Reply" at bounding box center [779, 200] width 95 height 16
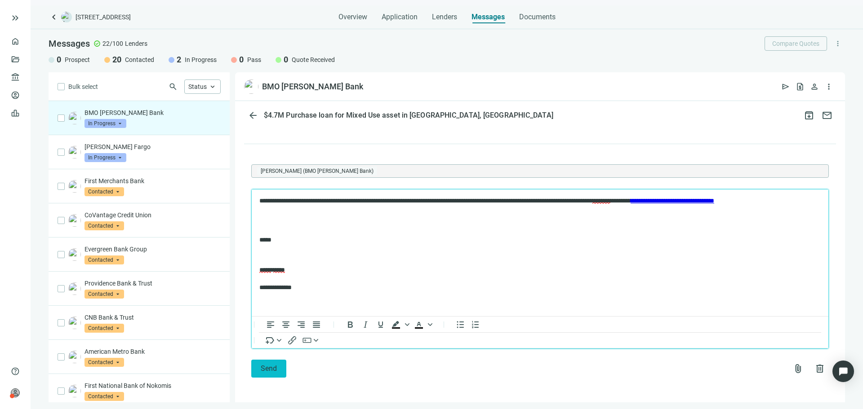
click at [280, 373] on button "Send" at bounding box center [268, 369] width 35 height 18
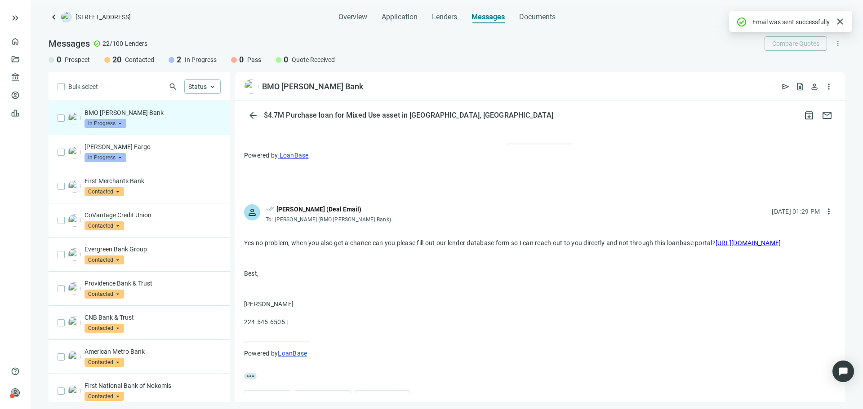
scroll to position [738, 0]
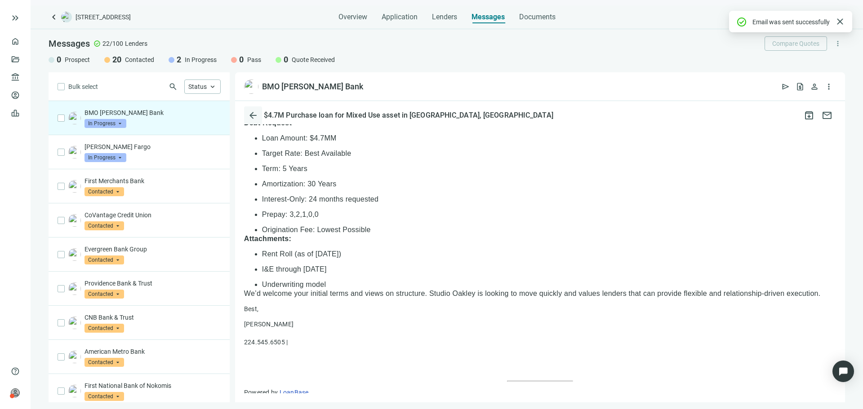
click at [252, 115] on span "arrow_back" at bounding box center [253, 115] width 11 height 11
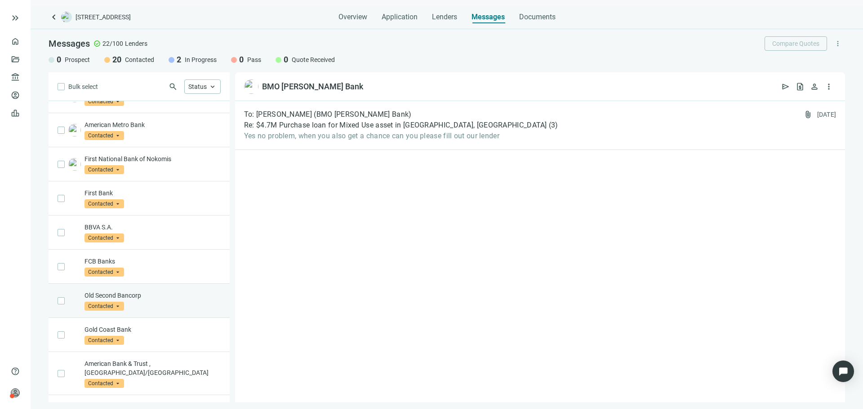
scroll to position [231, 0]
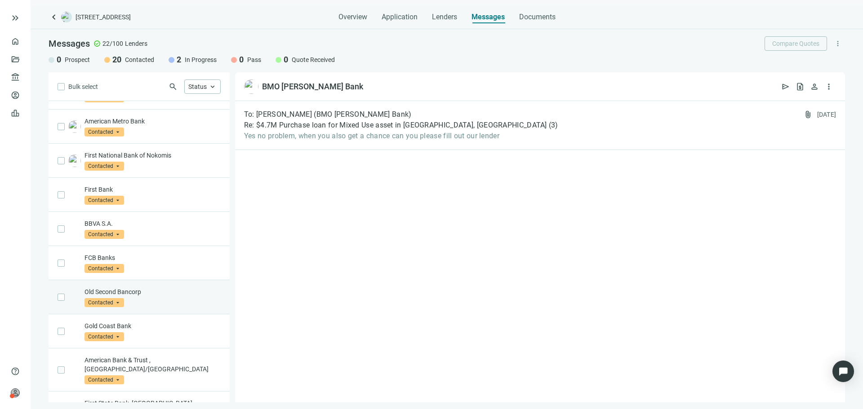
click at [162, 292] on p "Old Second Bancorp" at bounding box center [152, 292] width 136 height 9
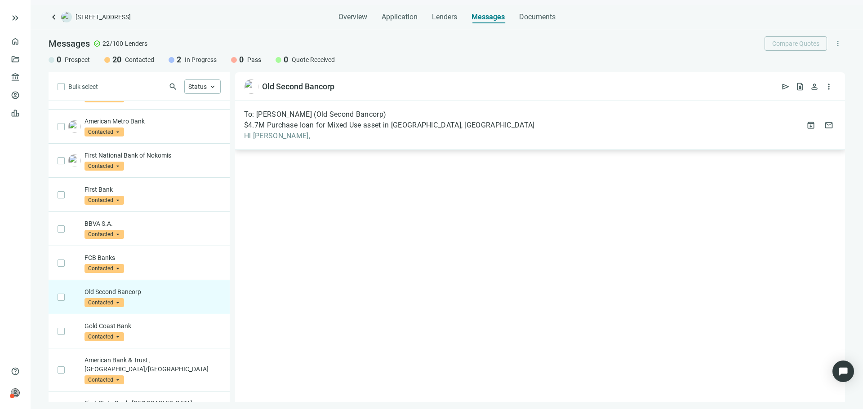
click at [326, 134] on span "Hi David," at bounding box center [389, 136] width 291 height 9
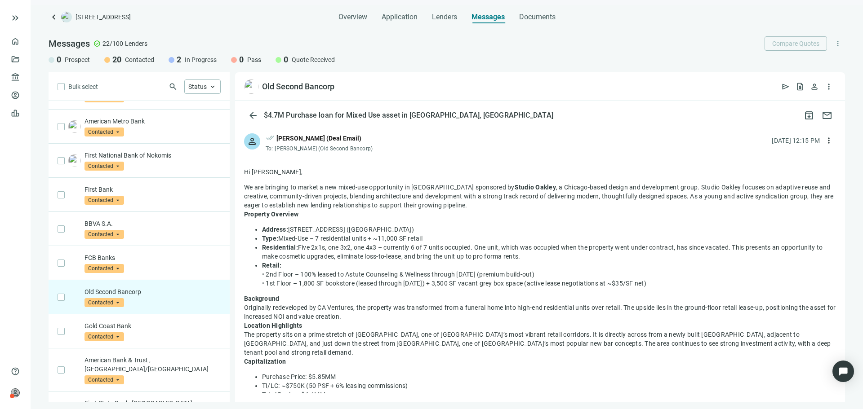
click at [105, 306] on span "Contacted" at bounding box center [104, 302] width 40 height 9
click at [107, 303] on span "Contacted" at bounding box center [104, 302] width 40 height 9
click at [65, 297] on div "Old Second Bancorp contacted Contacted arrow_drop_down prospect contacted in_pr…" at bounding box center [139, 297] width 181 height 34
click at [826, 143] on button "more_vert" at bounding box center [829, 140] width 14 height 14
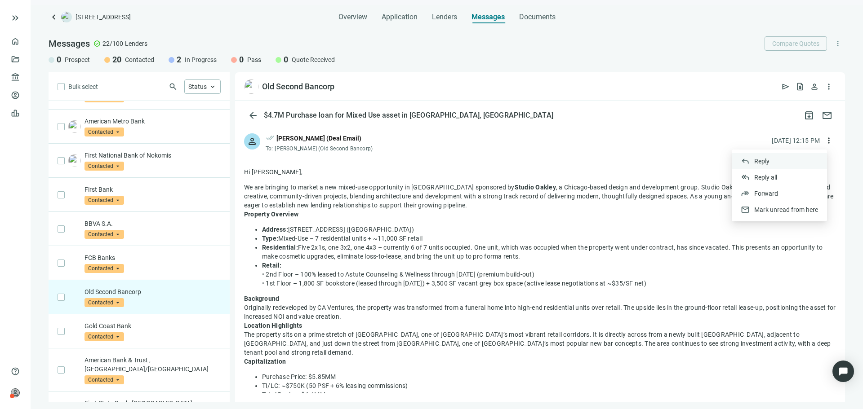
click at [768, 164] on span "Reply" at bounding box center [761, 161] width 15 height 7
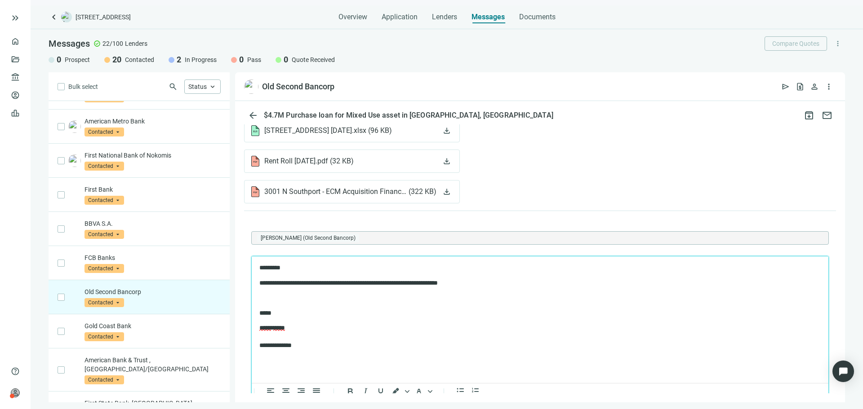
click at [504, 287] on p "**********" at bounding box center [536, 283] width 554 height 9
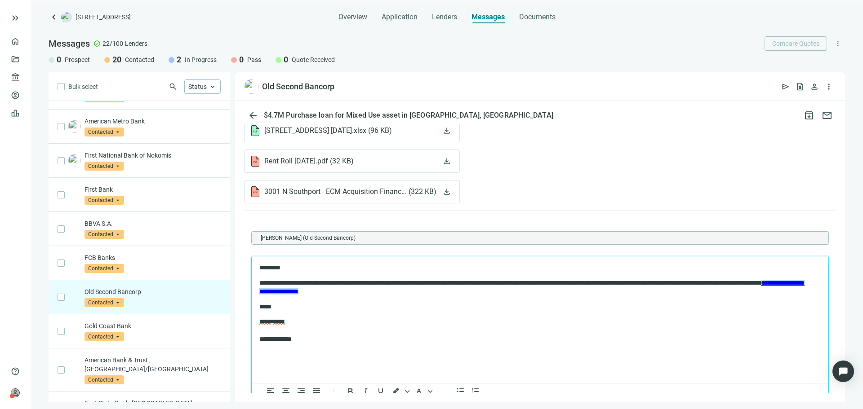
click at [469, 339] on p "**********" at bounding box center [536, 331] width 554 height 27
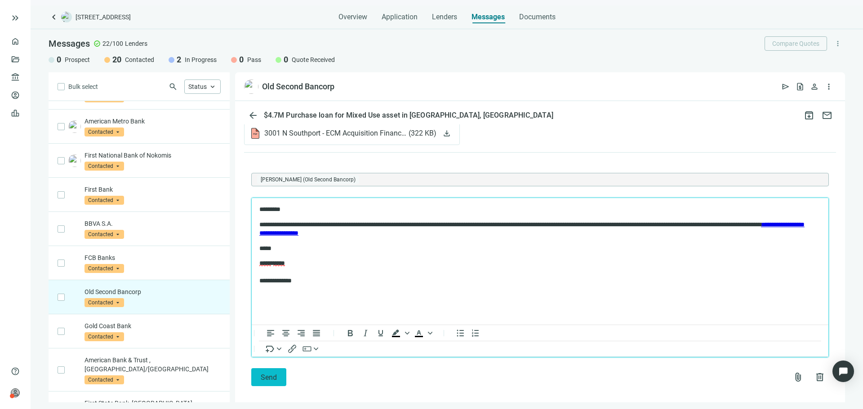
click at [268, 373] on span "Send" at bounding box center [269, 377] width 16 height 9
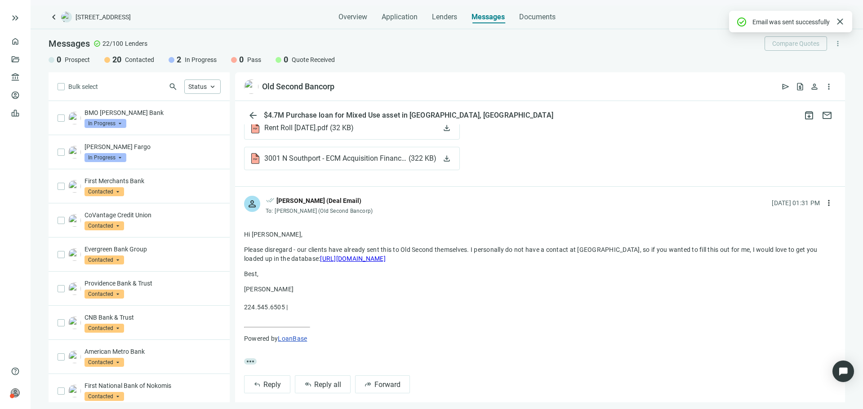
click at [55, 21] on span "keyboard_arrow_left" at bounding box center [54, 17] width 11 height 11
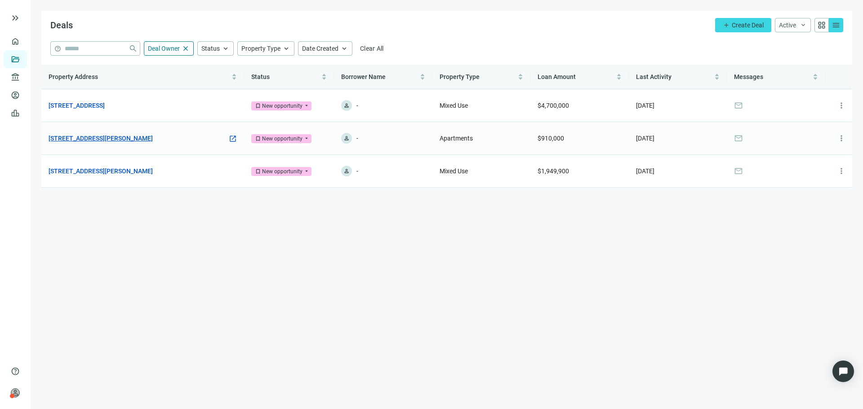
click at [122, 136] on link "[STREET_ADDRESS][PERSON_NAME]" at bounding box center [101, 138] width 104 height 10
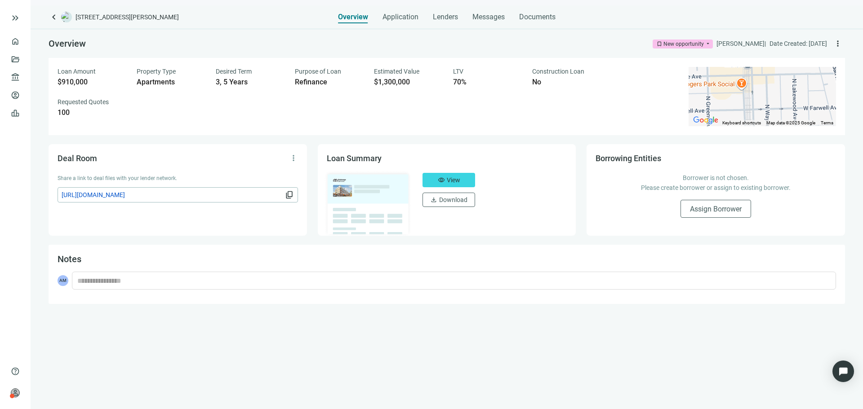
click at [462, 11] on div "Overview Application Lenders Messages Documents" at bounding box center [447, 14] width 218 height 18
click at [501, 13] on span "Messages" at bounding box center [488, 17] width 32 height 9
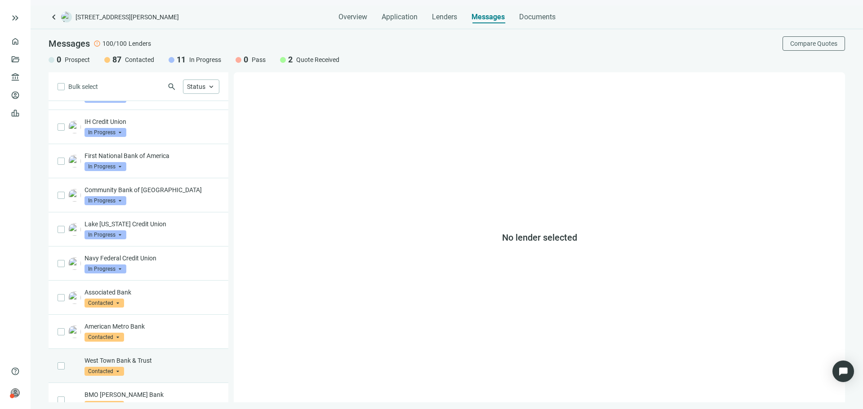
scroll to position [180, 0]
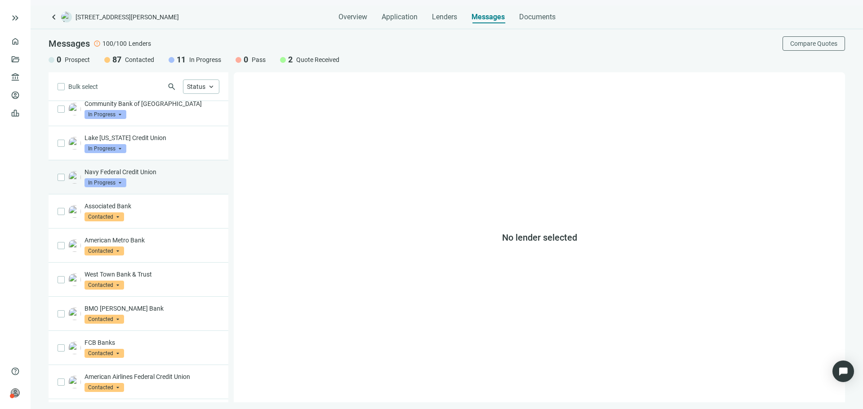
click at [151, 181] on div "Navy Federal Credit Union In Progress arrow_drop_down" at bounding box center [151, 178] width 135 height 20
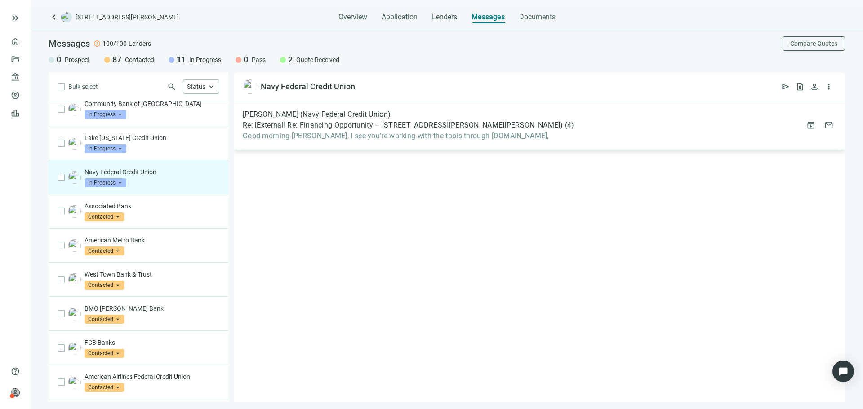
click at [419, 146] on div "Terri Wyzkoski (Navy Federal Credit Union) Re: [External] Re: Financing Opportu…" at bounding box center [539, 125] width 611 height 49
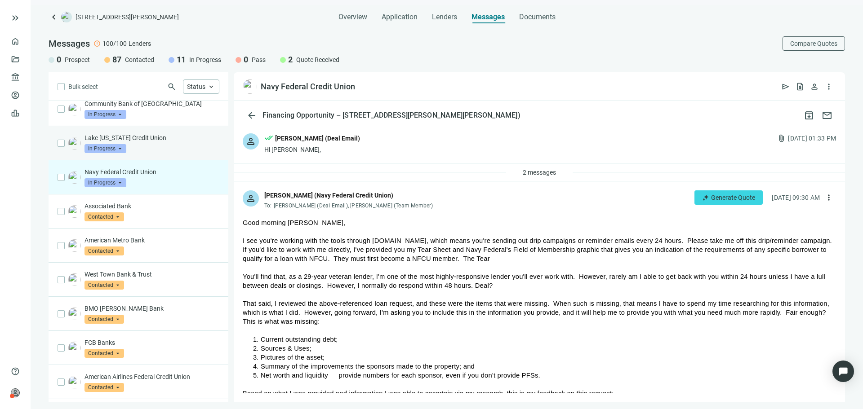
click at [182, 148] on div "Lake Michigan Credit Union In Progress arrow_drop_down" at bounding box center [151, 143] width 135 height 20
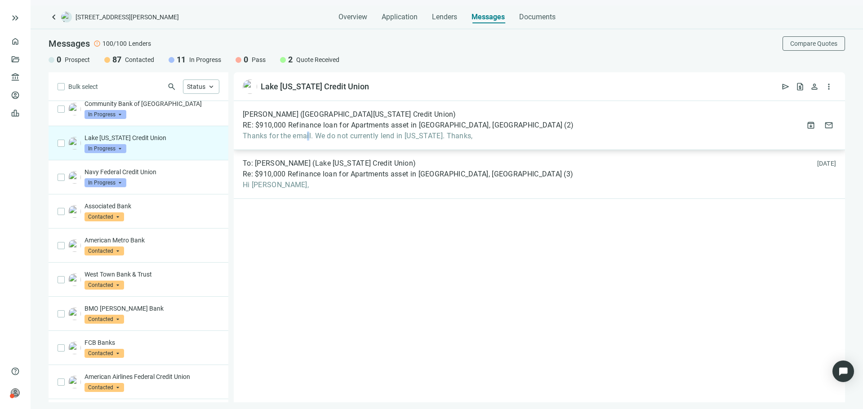
click at [308, 144] on div "Dan McLean (Lake Michigan Credit Union) RE: $910,000 Refinance loan for Apartme…" at bounding box center [539, 125] width 611 height 49
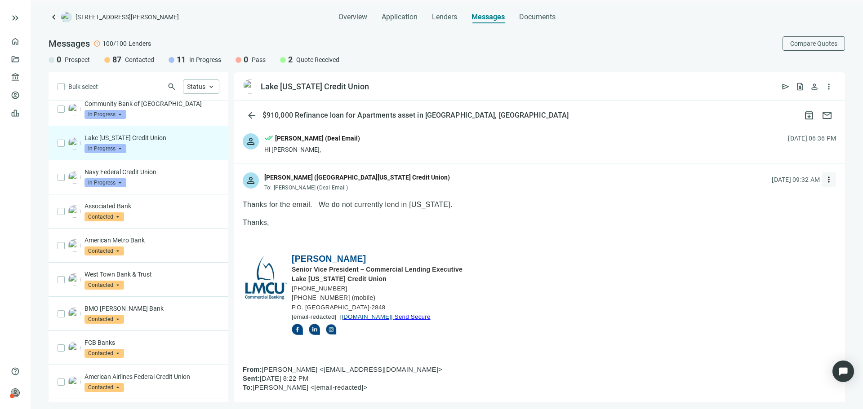
click at [824, 176] on span "more_vert" at bounding box center [828, 179] width 9 height 9
click at [769, 202] on div "reply Reply" at bounding box center [779, 200] width 95 height 16
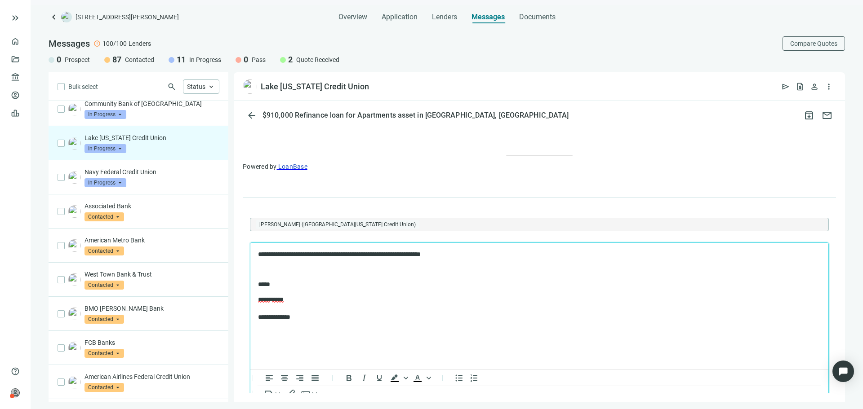
click at [485, 259] on body "**********" at bounding box center [540, 285] width 564 height 71
click at [481, 253] on p "**********" at bounding box center [535, 254] width 554 height 9
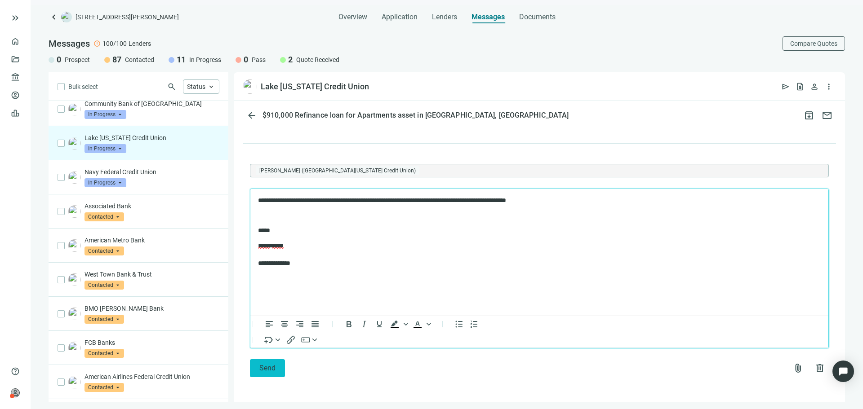
click at [272, 364] on span "Send" at bounding box center [267, 368] width 16 height 9
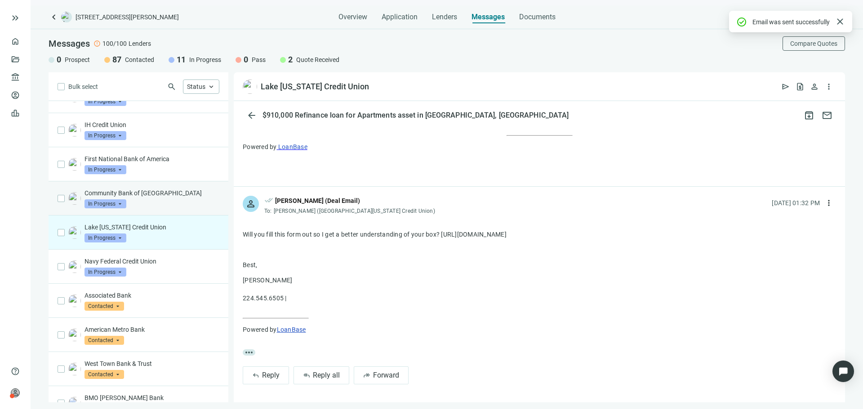
scroll to position [90, 0]
click at [177, 211] on div "Community Bank of Elmhurst In Progress arrow_drop_down" at bounding box center [139, 199] width 180 height 34
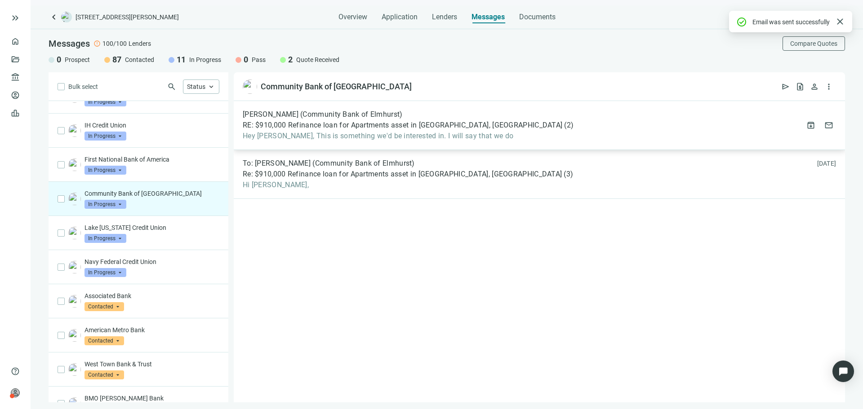
click at [386, 144] on div "Steve Robertson (Community Bank of Elmhurst) RE: $910,000 Refinance loan for Ap…" at bounding box center [539, 125] width 611 height 49
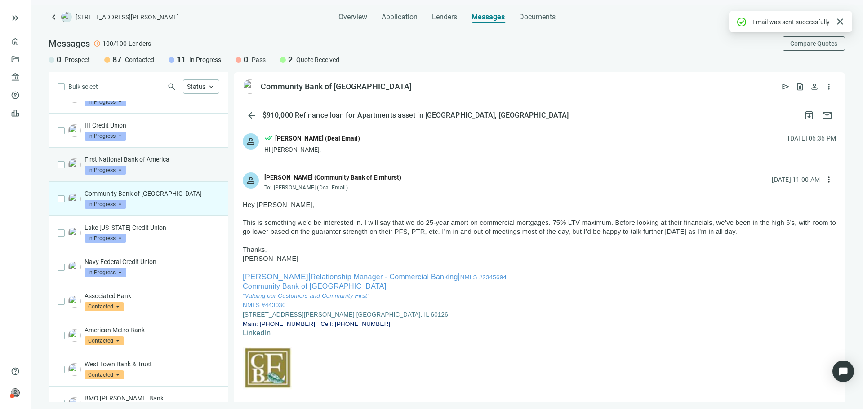
click at [193, 162] on p "First National Bank of America" at bounding box center [151, 159] width 135 height 9
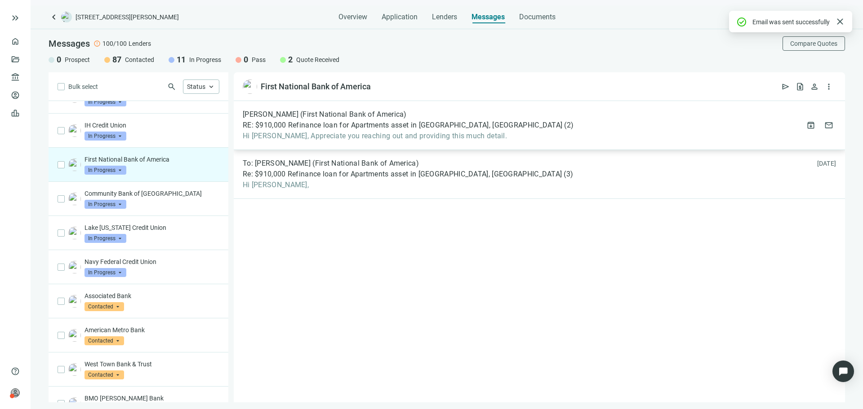
click at [388, 145] on div "Kassandra Bellingar (First National Bank of America) RE: $910,000 Refinance loa…" at bounding box center [539, 125] width 611 height 49
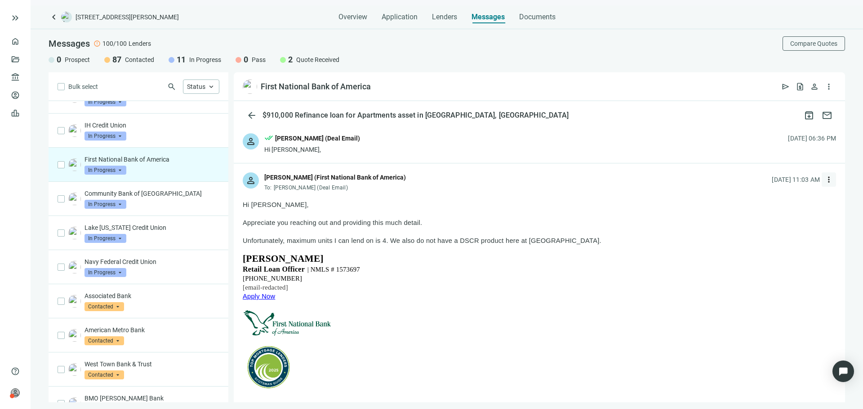
click at [825, 178] on button "more_vert" at bounding box center [829, 180] width 14 height 14
click at [777, 199] on div "reply Reply" at bounding box center [779, 200] width 95 height 16
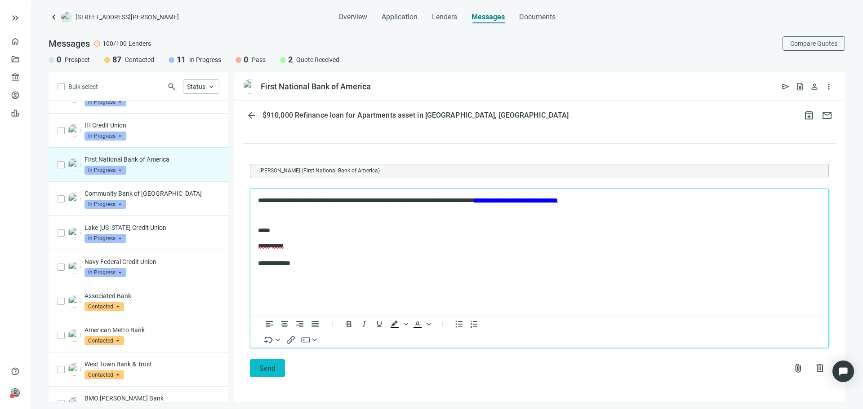
click at [272, 369] on span "Send" at bounding box center [267, 368] width 16 height 9
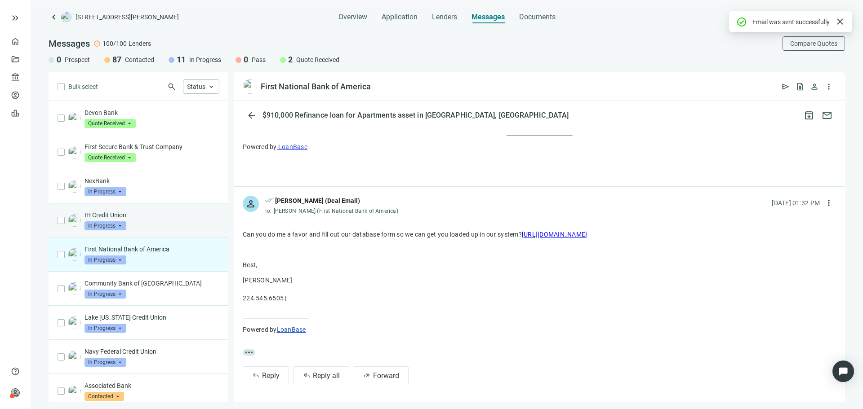
drag, startPoint x: 179, startPoint y: 227, endPoint x: 174, endPoint y: 228, distance: 5.3
click at [178, 227] on div "IH Credit Union In Progress arrow_drop_down" at bounding box center [151, 221] width 135 height 20
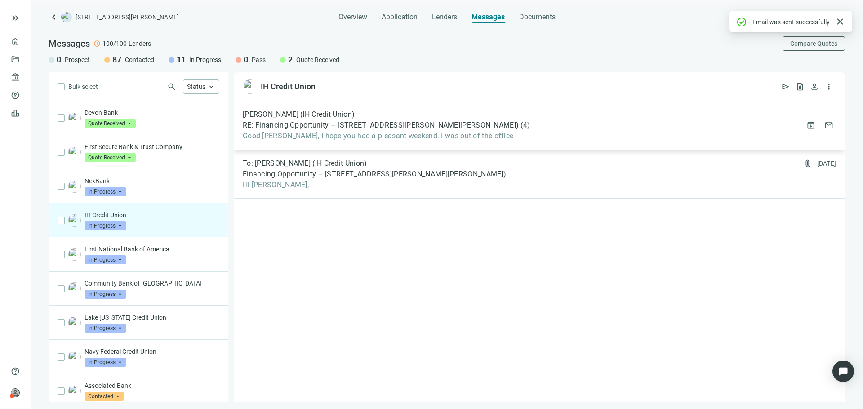
click at [293, 148] on div "Lori Hutchinson (IH Credit Union) RE: Financing Opportunity – 6912-14 N Wayne A…" at bounding box center [539, 125] width 611 height 49
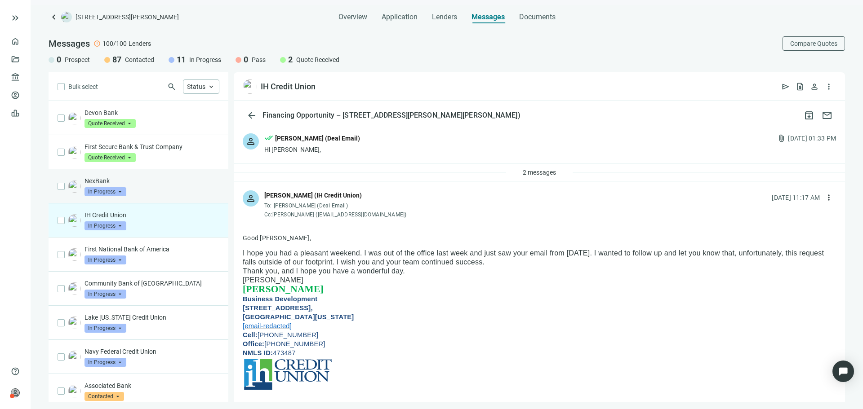
click at [165, 175] on div "NexBank In Progress arrow_drop_down" at bounding box center [139, 186] width 180 height 34
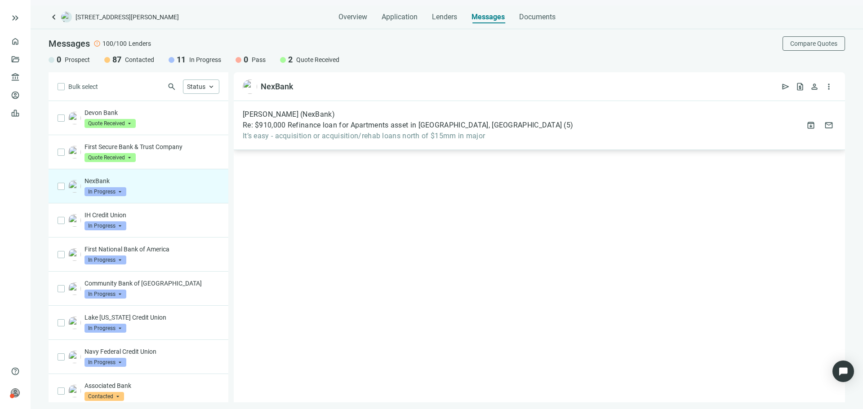
click at [328, 134] on span "It’s easy - acquisition or acquisition/rehab loans north of $15mm in major" at bounding box center [408, 136] width 330 height 9
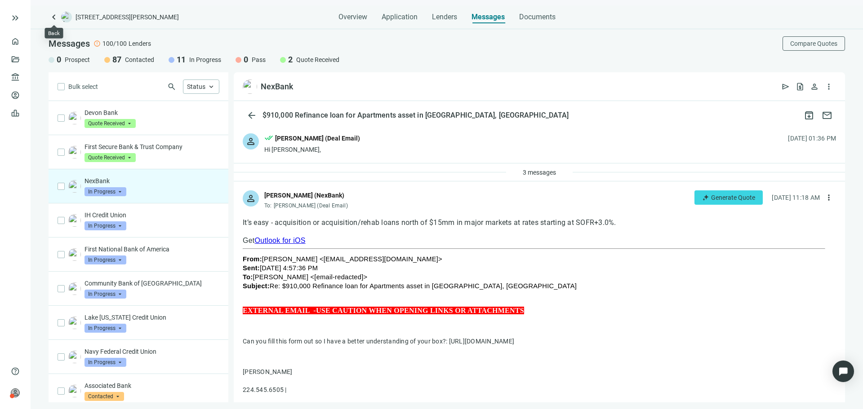
click at [56, 16] on span "keyboard_arrow_left" at bounding box center [54, 17] width 11 height 11
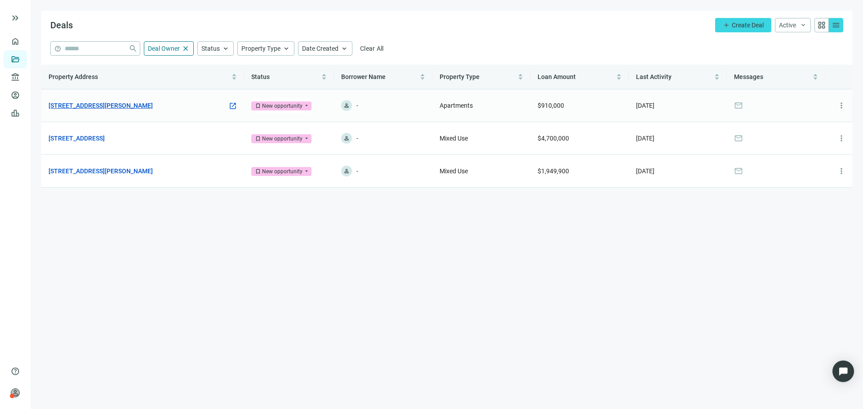
click at [130, 106] on link "[STREET_ADDRESS][PERSON_NAME]" at bounding box center [101, 106] width 104 height 10
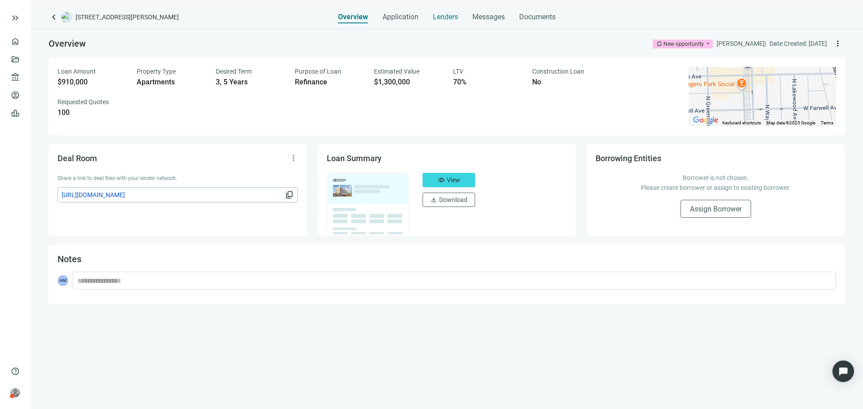
click at [444, 18] on span "Lenders" at bounding box center [445, 17] width 25 height 9
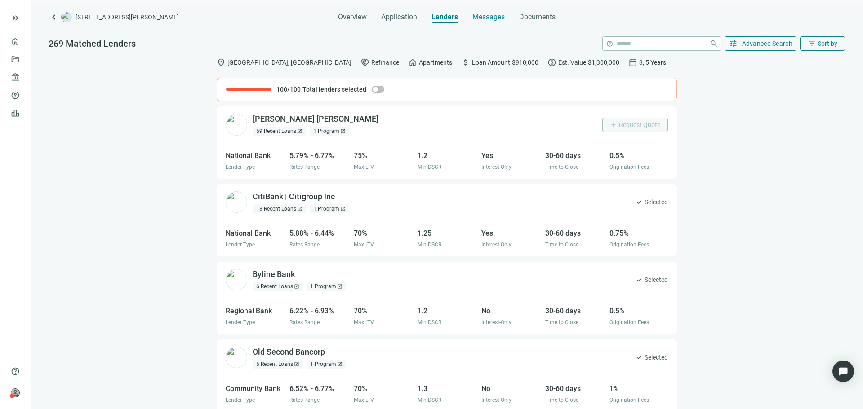
click at [484, 14] on span "Messages" at bounding box center [488, 17] width 32 height 9
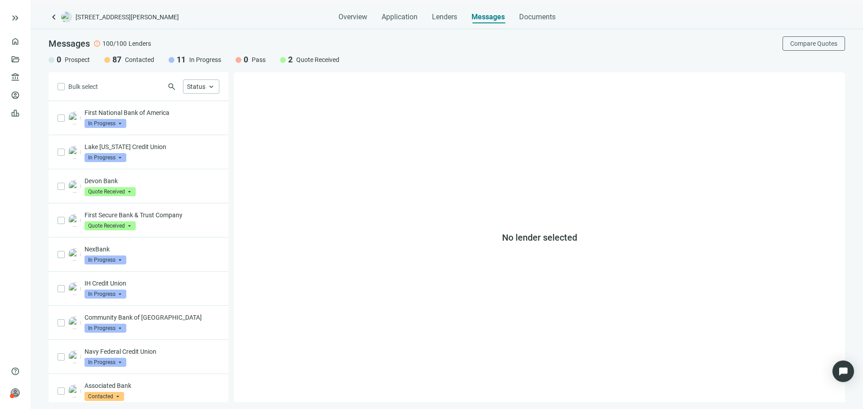
click at [55, 19] on span "keyboard_arrow_left" at bounding box center [54, 17] width 11 height 11
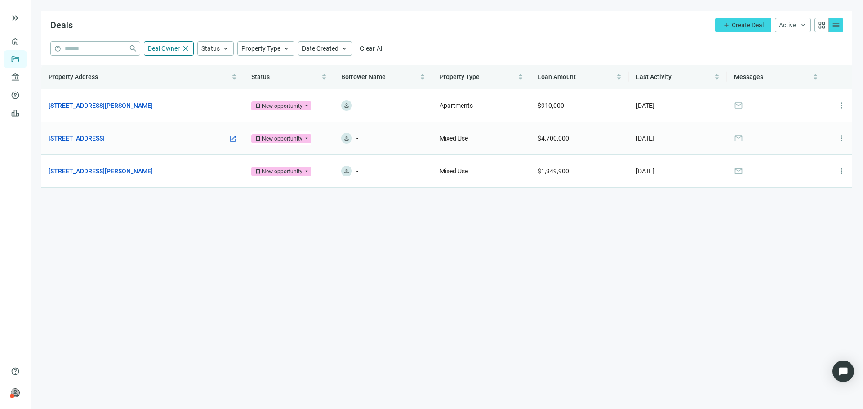
click at [105, 134] on link "3001 N Southport Ave, Chicago, IL 60657" at bounding box center [77, 138] width 56 height 10
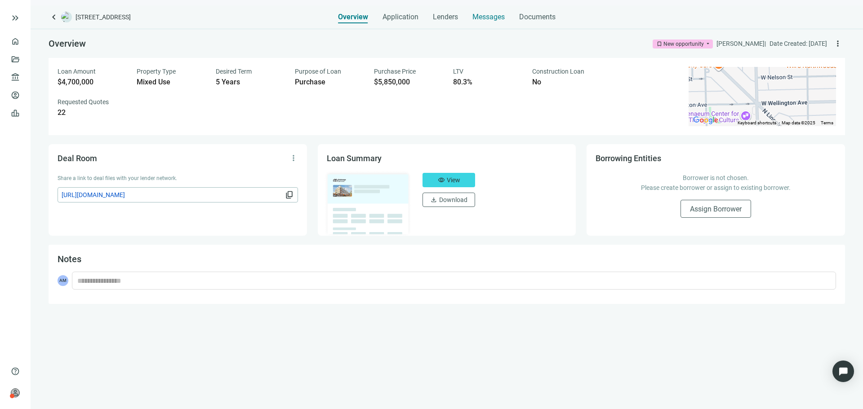
click at [504, 22] on div "Messages" at bounding box center [488, 14] width 32 height 18
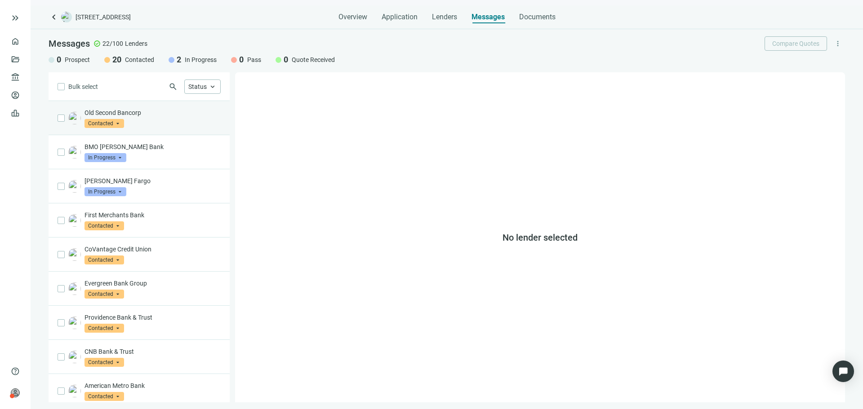
click at [146, 123] on div "Old Second Bancorp Contacted arrow_drop_down" at bounding box center [152, 118] width 136 height 20
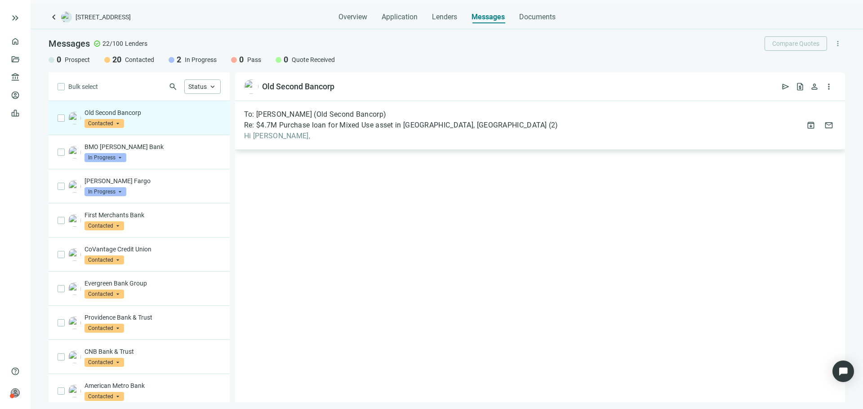
click at [287, 128] on span "Re: $4.7M Purchase loan for Mixed Use asset in Chicago, IL" at bounding box center [395, 125] width 303 height 9
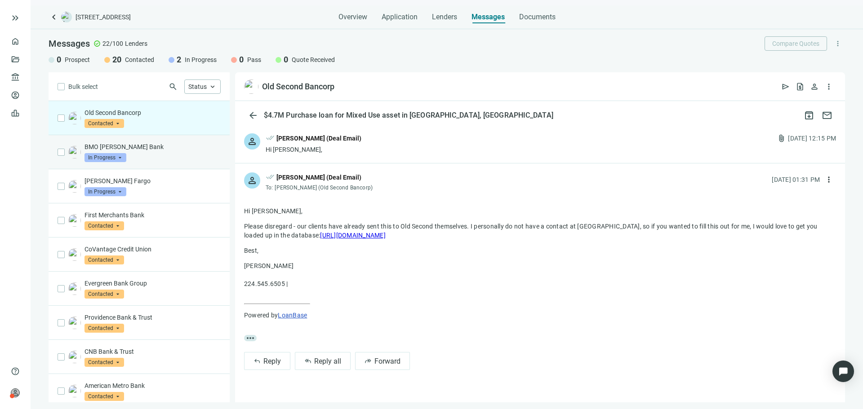
click at [163, 150] on p "BMO [PERSON_NAME] Bank" at bounding box center [152, 146] width 136 height 9
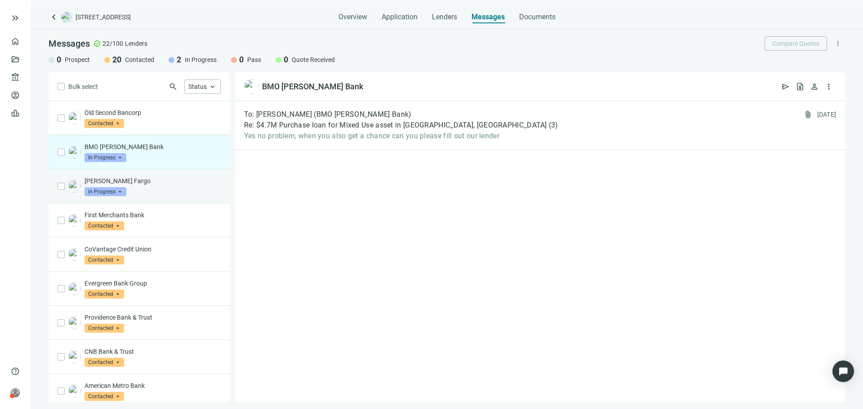
click at [168, 182] on p "Wells Fargo" at bounding box center [152, 181] width 136 height 9
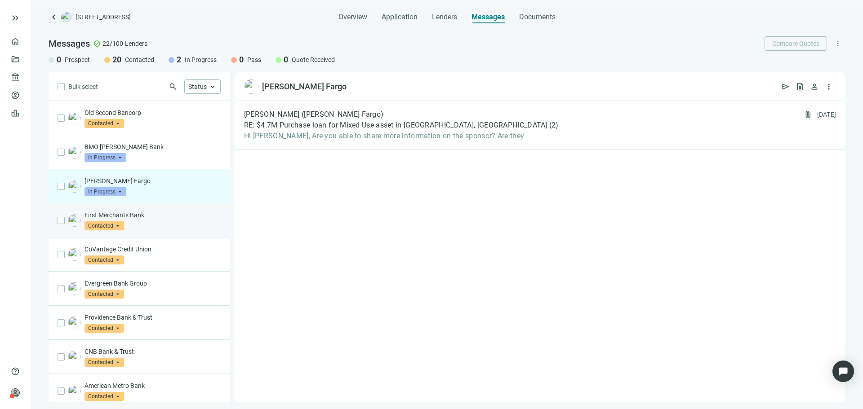
click at [173, 208] on div "First Merchants Bank Contacted arrow_drop_down" at bounding box center [139, 221] width 181 height 34
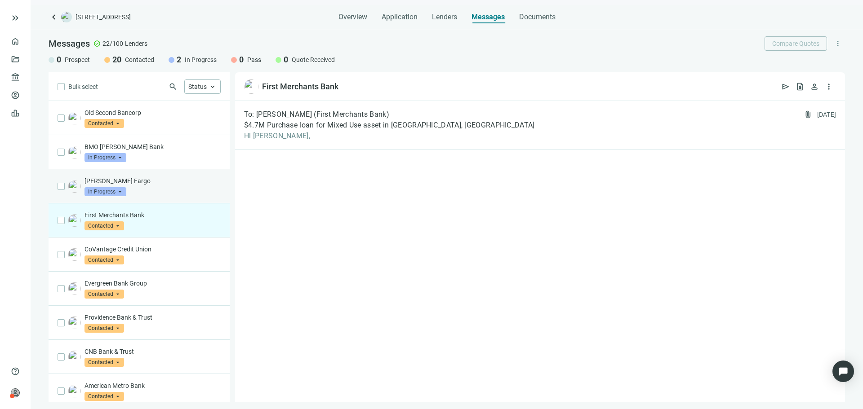
click at [170, 177] on div "Wells Fargo In Progress arrow_drop_down" at bounding box center [139, 186] width 181 height 34
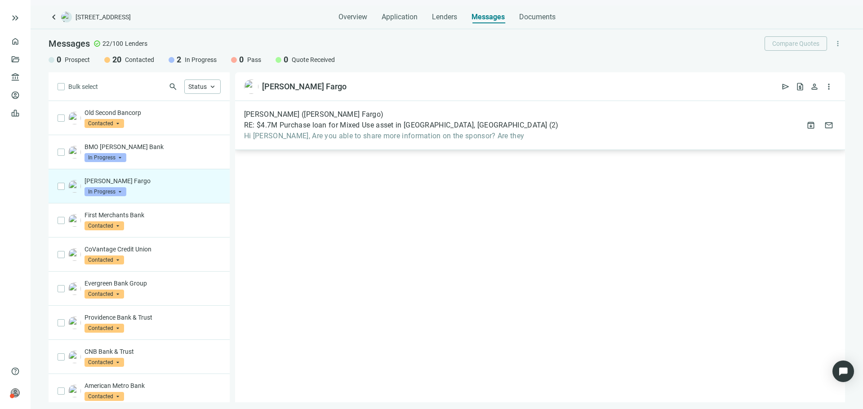
click at [286, 133] on span "Hi Asher, Are you able to share more information on the sponsor? Are they" at bounding box center [401, 136] width 315 height 9
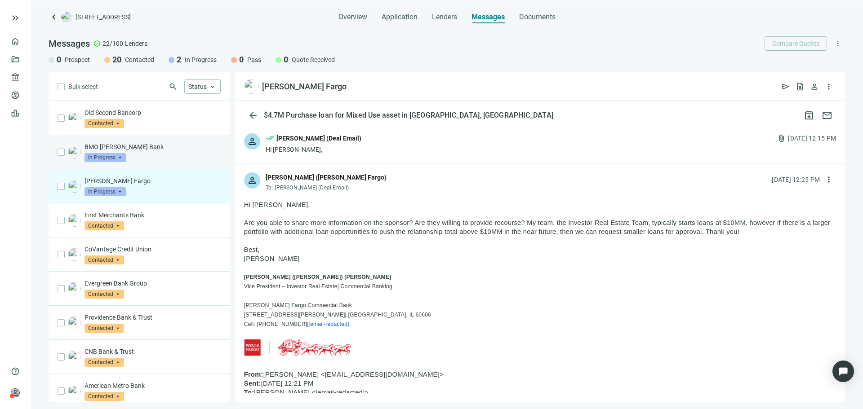
click at [158, 157] on div "BMO Harris Bank In Progress arrow_drop_down" at bounding box center [152, 152] width 136 height 20
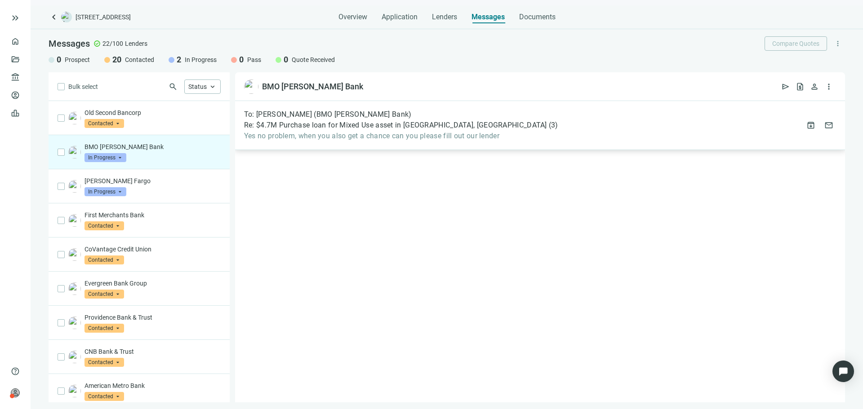
click at [338, 138] on span "Yes no problem, when you also get a chance can you please fill out our lender" at bounding box center [401, 136] width 314 height 9
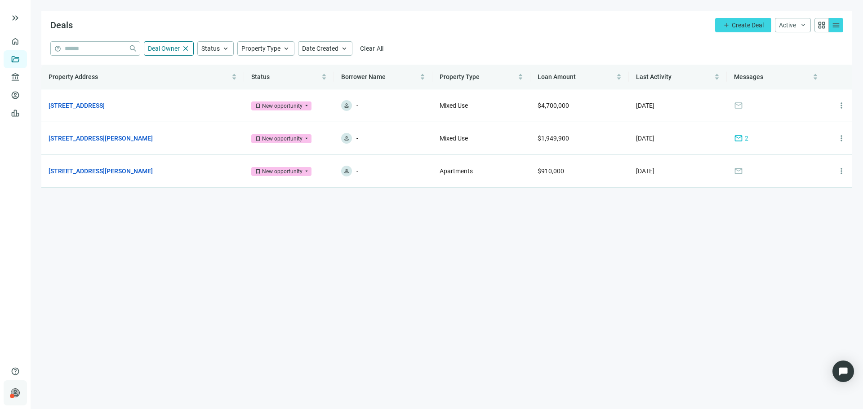
click at [22, 391] on div "person [PERSON_NAME] Essex Capital Markets keyboard_arrow_right" at bounding box center [15, 393] width 23 height 25
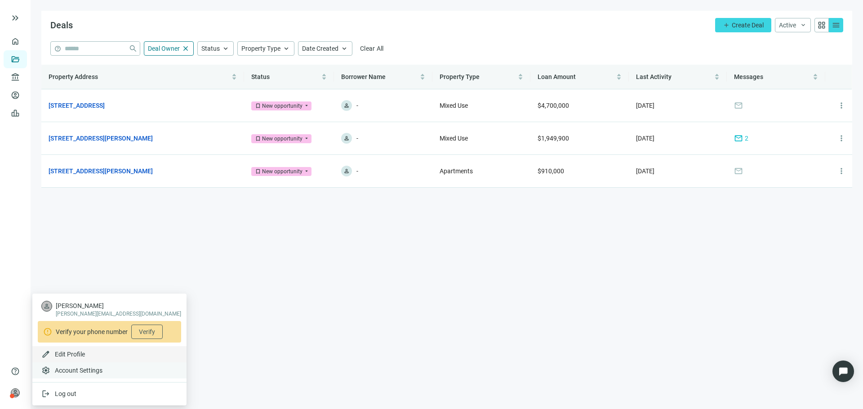
click at [84, 368] on span "Account Settings" at bounding box center [79, 370] width 48 height 9
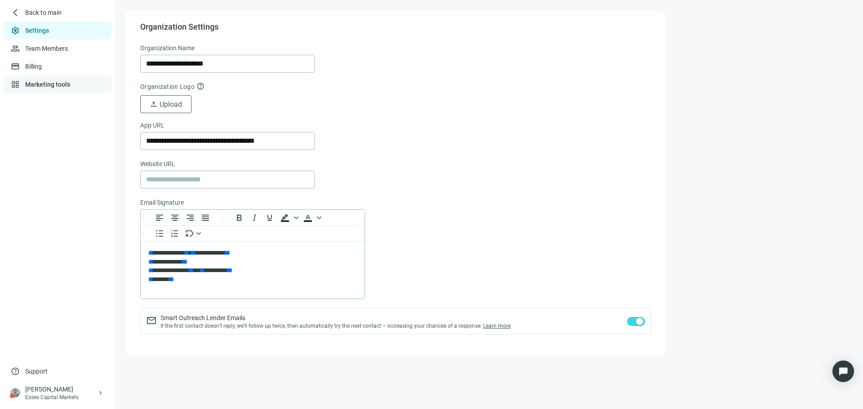
click at [68, 88] on link "Marketing tools" at bounding box center [47, 84] width 45 height 7
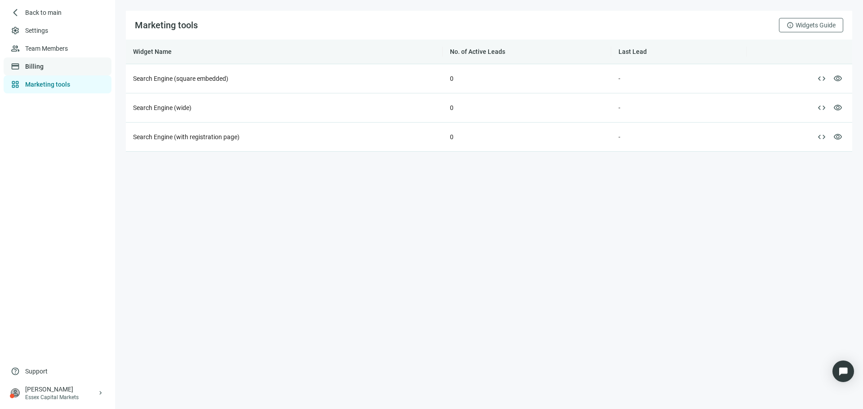
click at [44, 69] on link "Billing" at bounding box center [34, 66] width 18 height 7
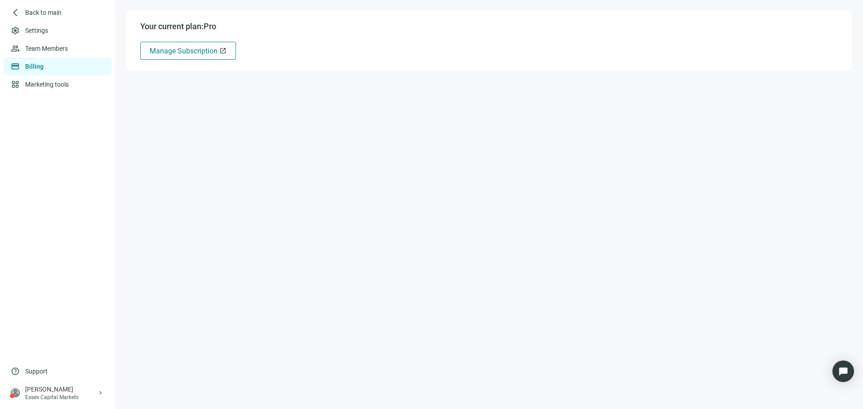
click at [147, 50] on button "Manage Subscription open_in_new" at bounding box center [188, 51] width 96 height 18
click at [49, 32] on link "Settings" at bounding box center [37, 30] width 24 height 7
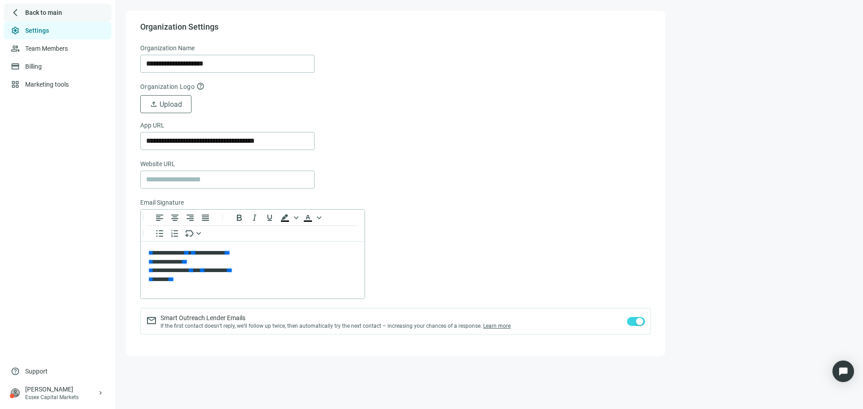
click at [26, 11] on span "Back to main" at bounding box center [43, 12] width 37 height 9
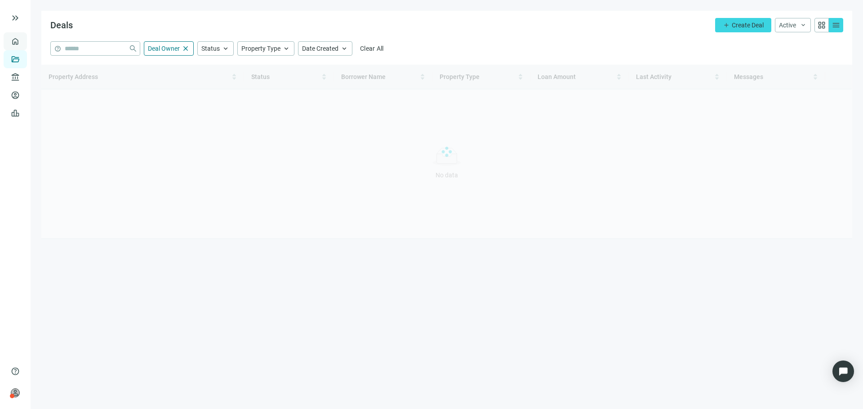
click at [23, 38] on link "Overview" at bounding box center [35, 41] width 27 height 7
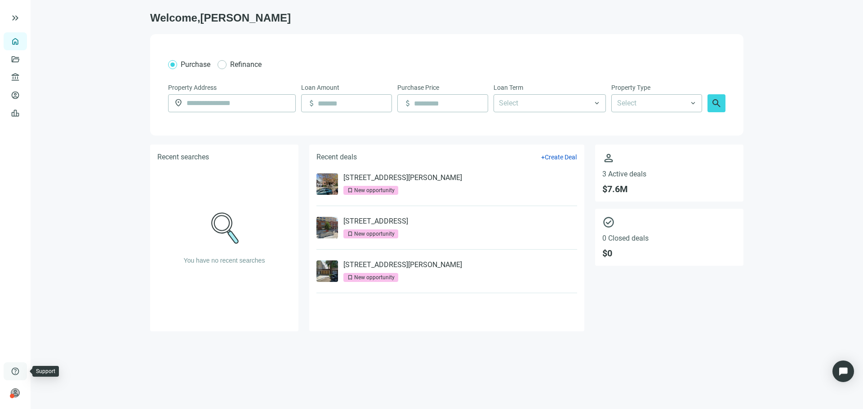
click at [12, 373] on span "help" at bounding box center [15, 371] width 9 height 9
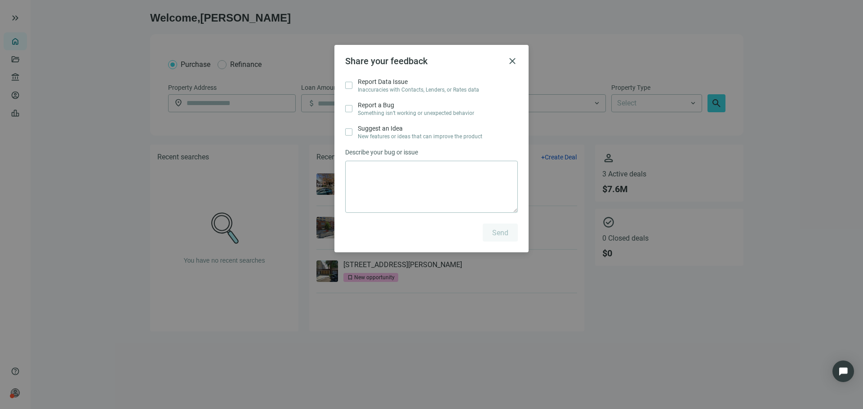
click at [506, 62] on div "Share your feedback close" at bounding box center [431, 61] width 173 height 11
click at [511, 62] on span "close" at bounding box center [512, 61] width 11 height 11
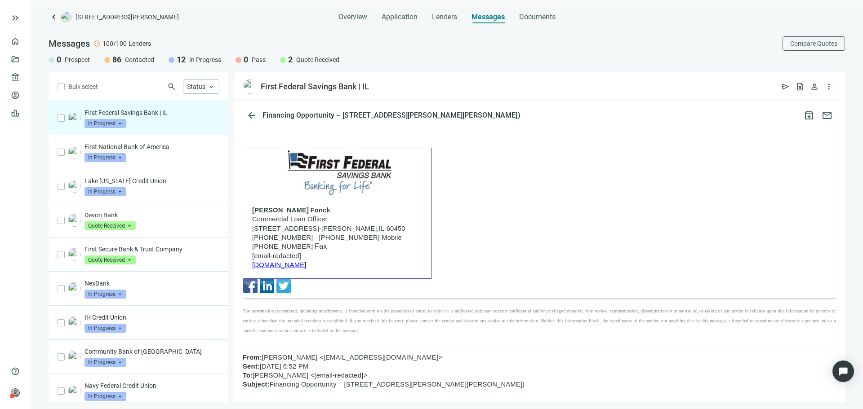
scroll to position [180, 0]
